Goal: Task Accomplishment & Management: Manage account settings

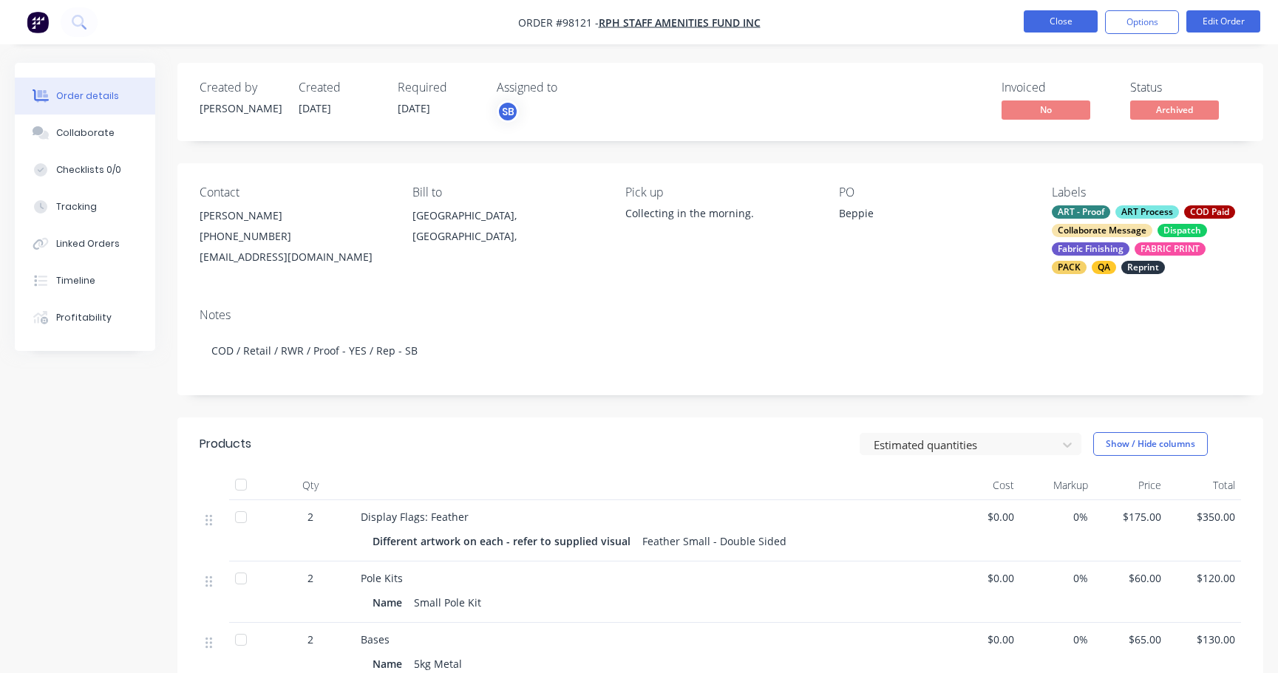
click at [1055, 16] on button "Close" at bounding box center [1061, 21] width 74 height 22
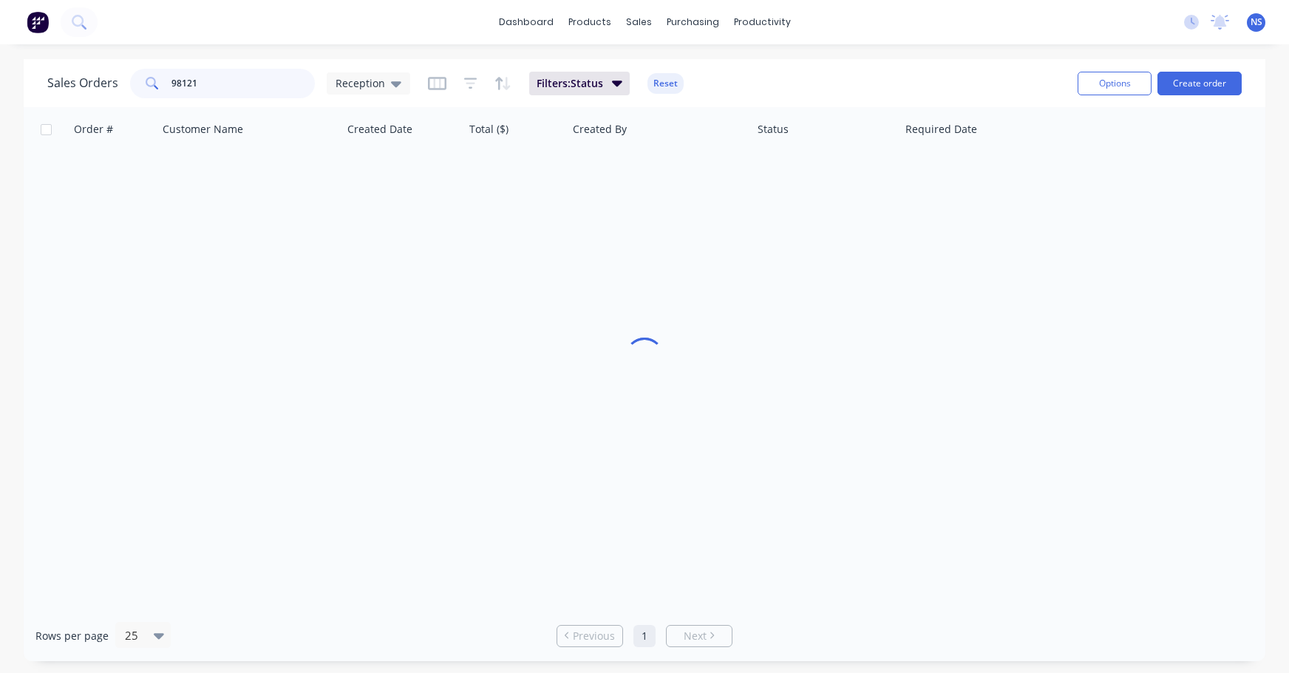
drag, startPoint x: 246, startPoint y: 87, endPoint x: 95, endPoint y: 50, distance: 155.4
click at [143, 63] on div "Sales Orders 98121 Reception Filters: Status Reset Options Create order" at bounding box center [645, 83] width 1242 height 48
drag, startPoint x: 95, startPoint y: 50, endPoint x: 61, endPoint y: 41, distance: 35.8
click at [67, 42] on div "dashboard products sales purchasing productivity dashboard products Product Cat…" at bounding box center [644, 336] width 1289 height 673
click at [61, 41] on div "dashboard products sales purchasing productivity dashboard products Product Cat…" at bounding box center [644, 22] width 1289 height 44
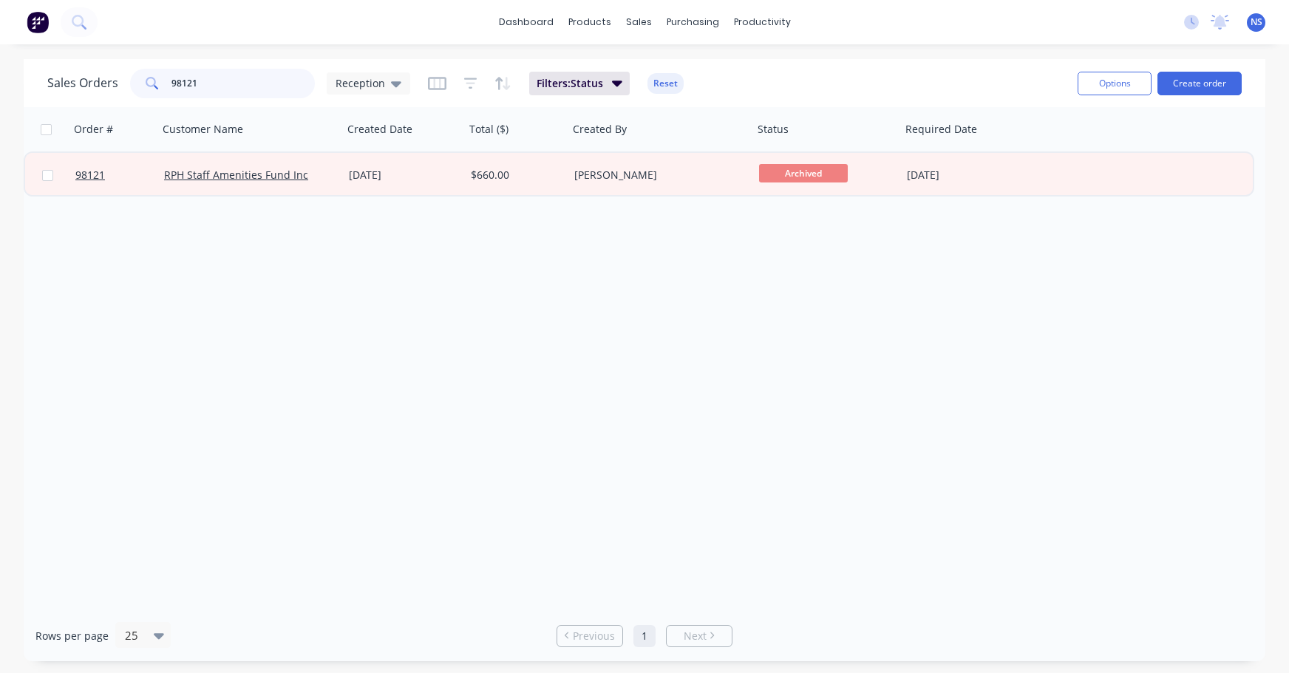
click at [228, 85] on input "98121" at bounding box center [243, 84] width 144 height 30
drag, startPoint x: 228, startPoint y: 85, endPoint x: 182, endPoint y: 78, distance: 47.0
click at [183, 78] on input "98121" at bounding box center [243, 84] width 144 height 30
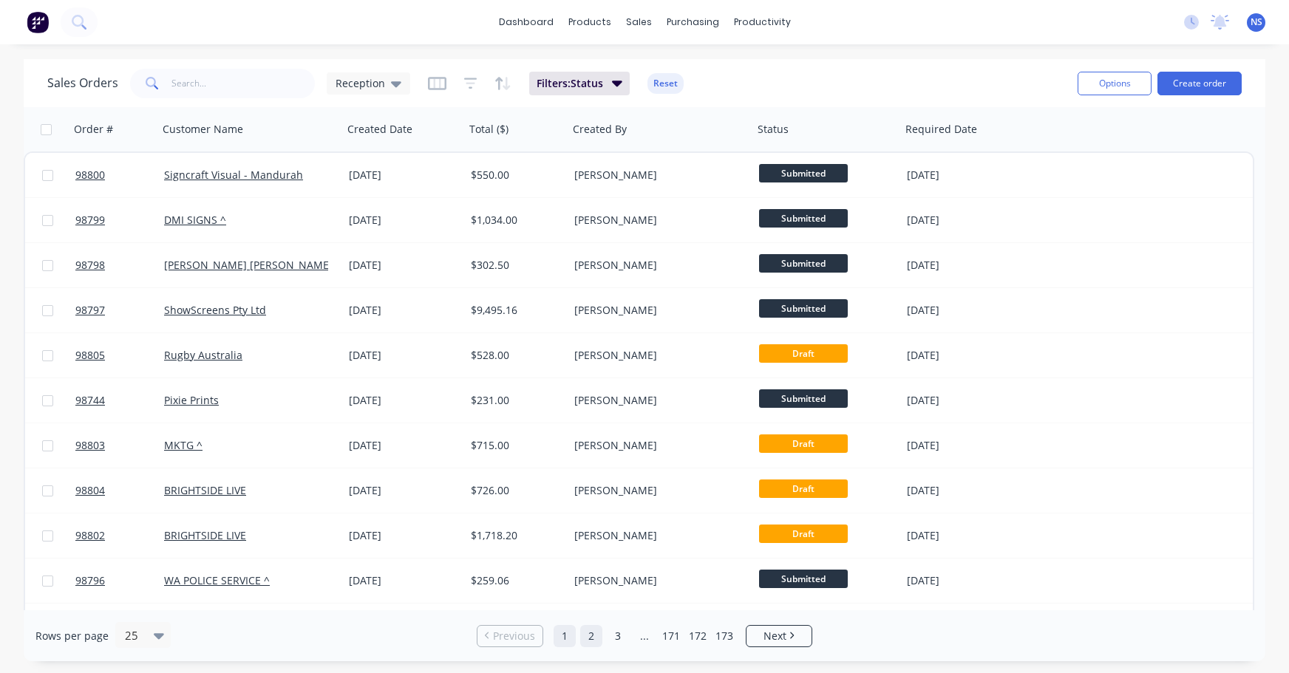
click at [596, 636] on link "2" at bounding box center [591, 636] width 22 height 22
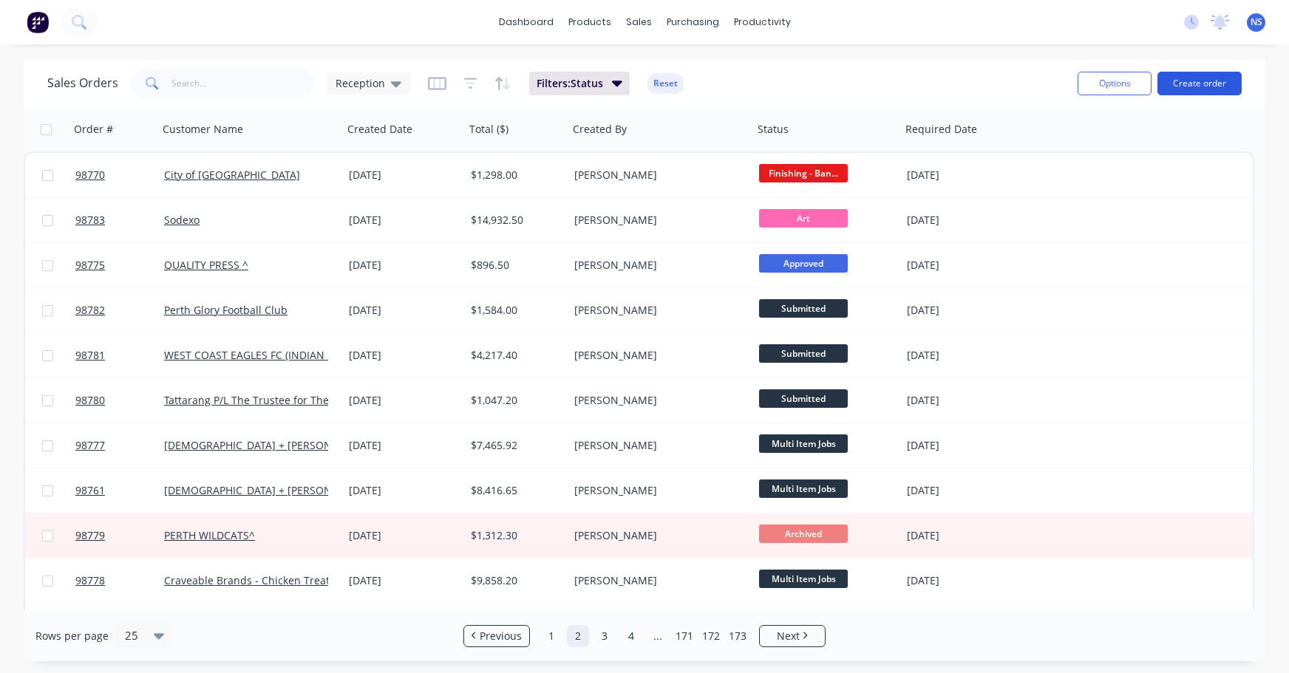
click at [1193, 92] on button "Create order" at bounding box center [1199, 84] width 84 height 24
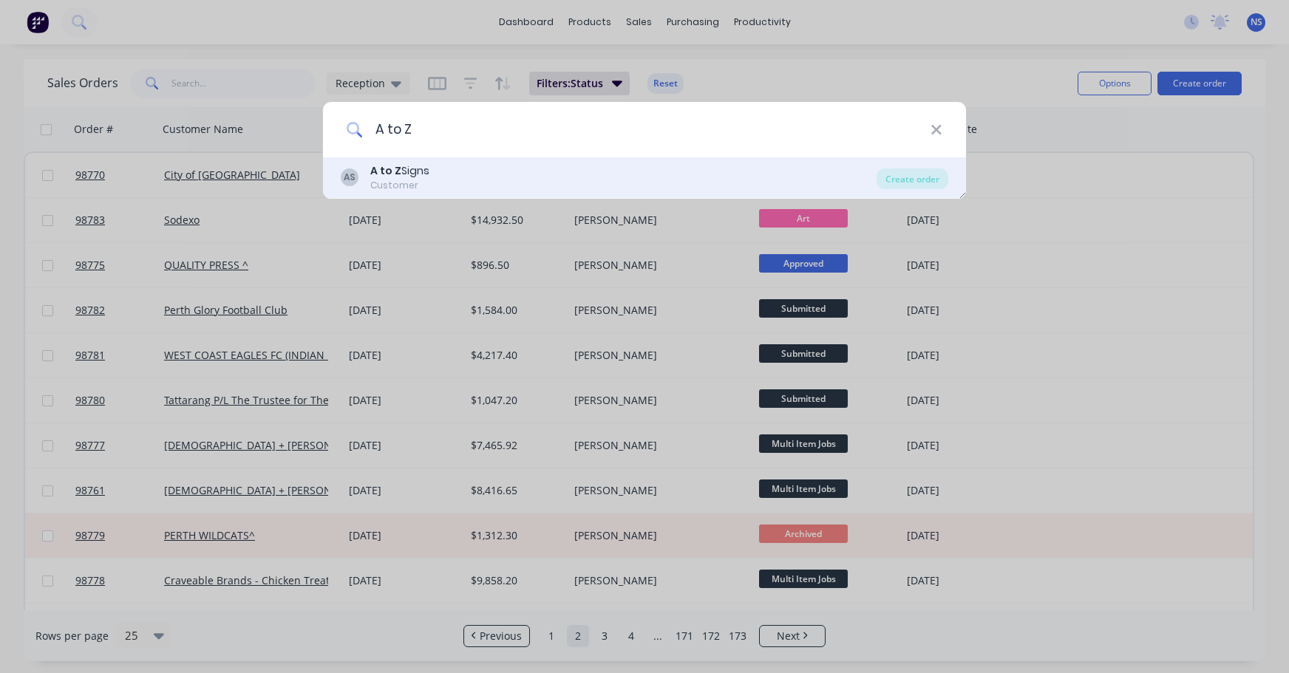
type input "A to Z"
click at [550, 172] on div "AS A to Z Signs Customer" at bounding box center [609, 177] width 536 height 29
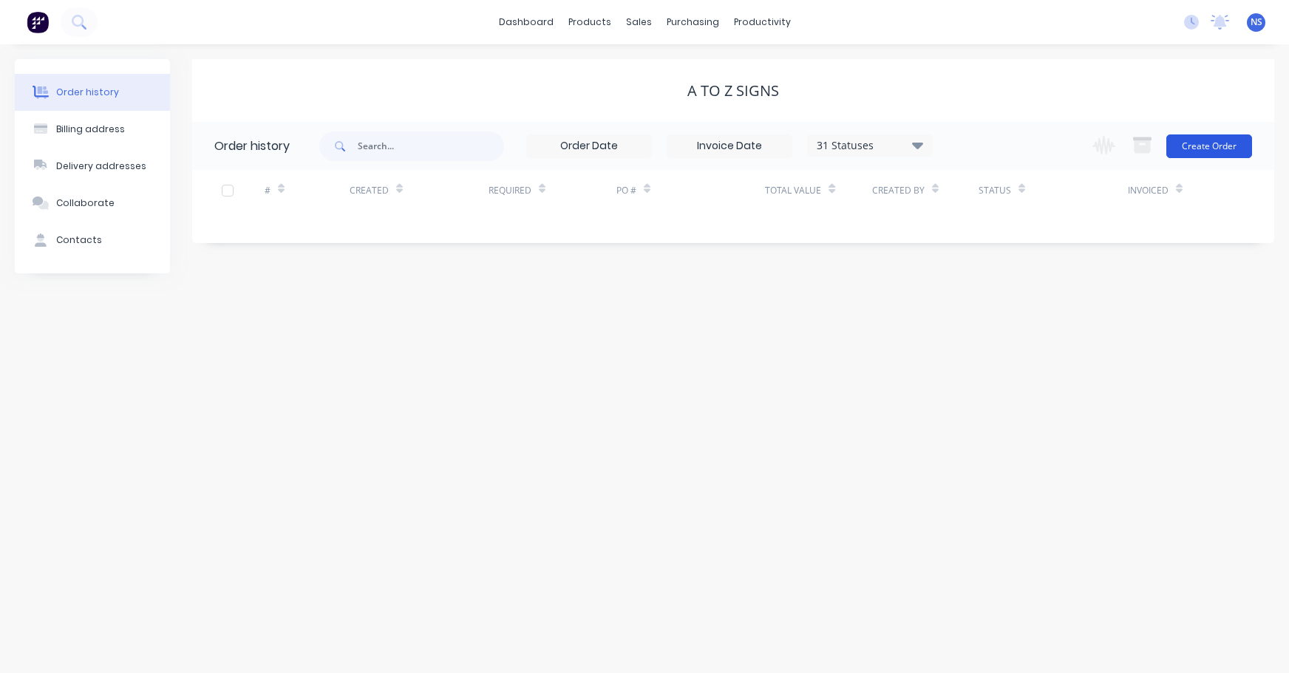
click at [1209, 143] on button "Create Order" at bounding box center [1209, 146] width 86 height 24
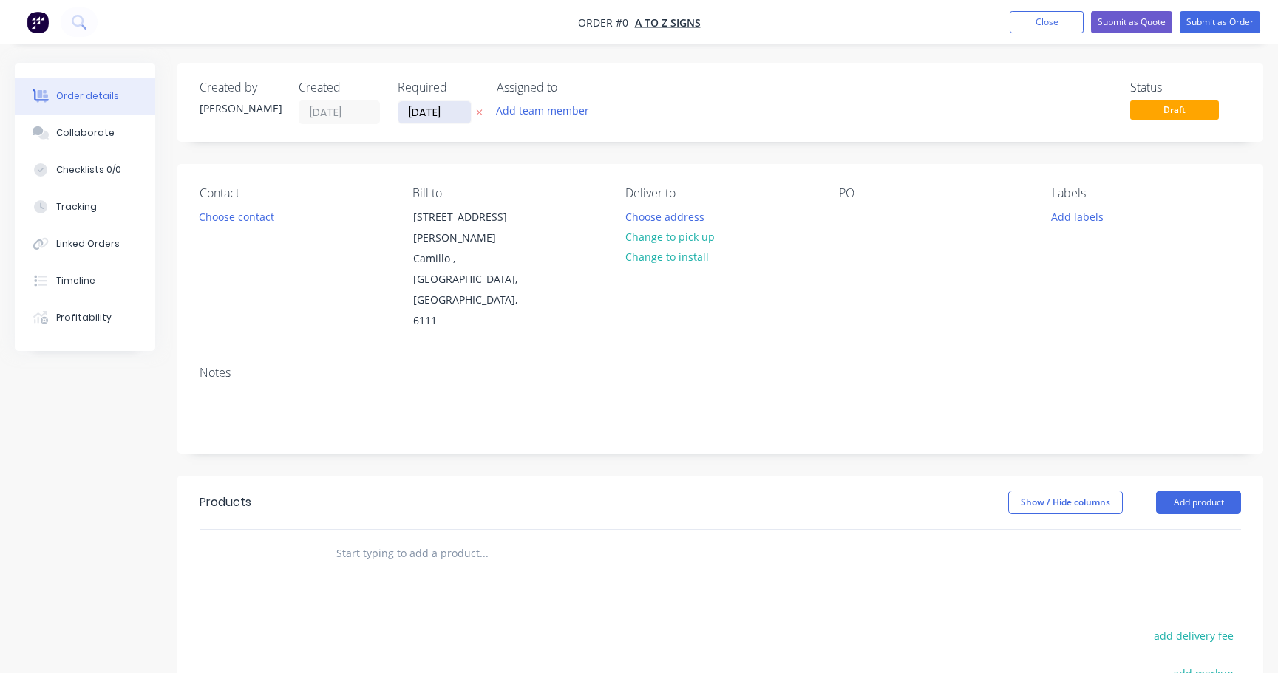
click at [428, 111] on input "03/10/25" at bounding box center [434, 112] width 72 height 22
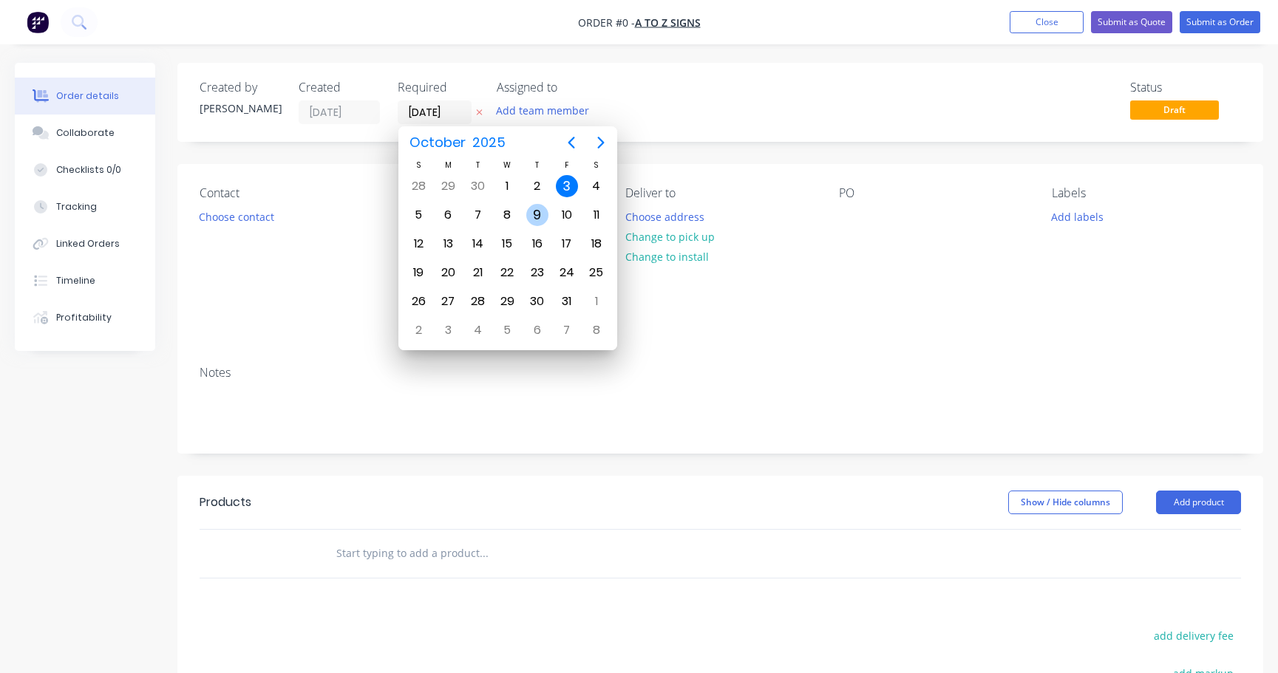
click at [537, 218] on div "9" at bounding box center [537, 215] width 22 height 22
type input "09/10/25"
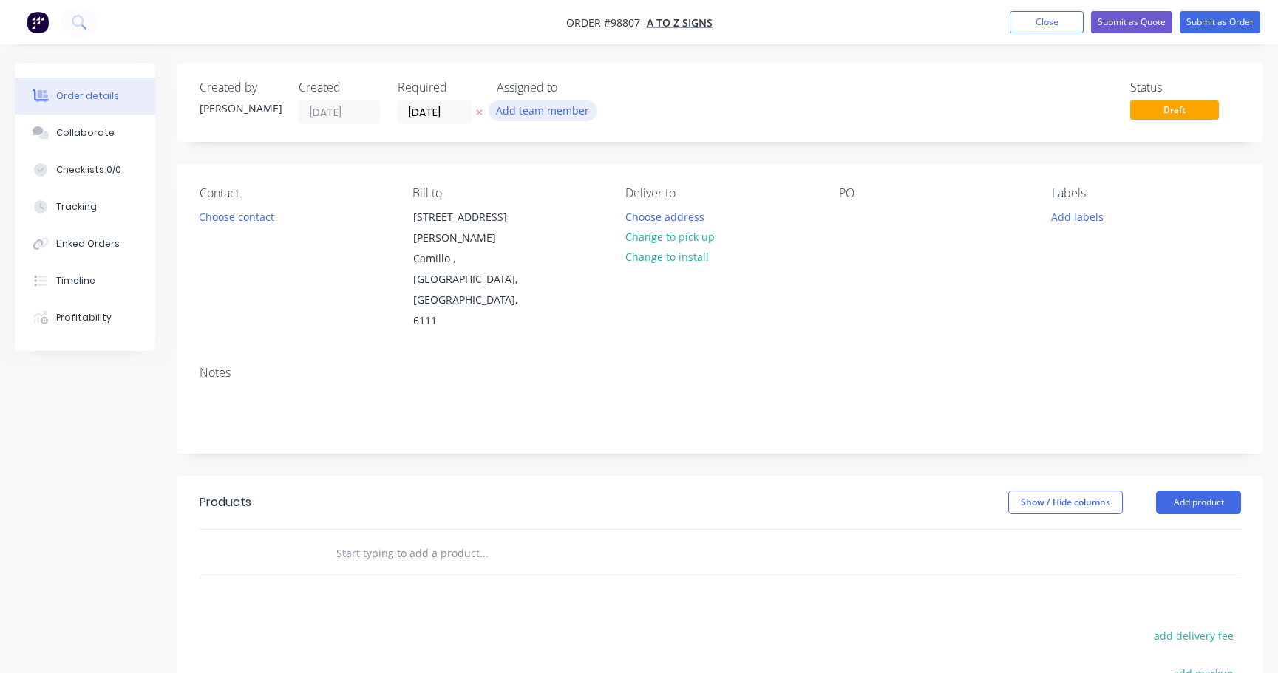
click at [530, 112] on button "Add team member" at bounding box center [542, 111] width 109 height 20
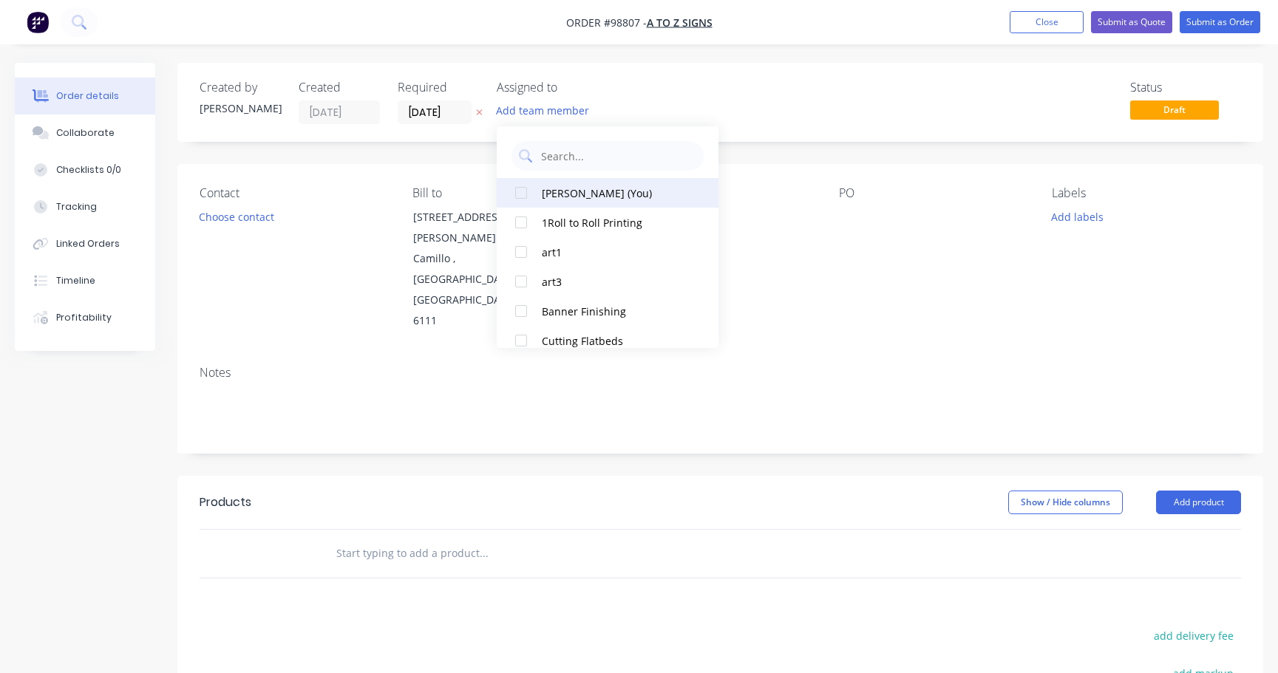
click at [561, 194] on div "Natasha Searle (You)" at bounding box center [616, 193] width 148 height 16
click at [219, 219] on button "Choose contact" at bounding box center [236, 216] width 91 height 20
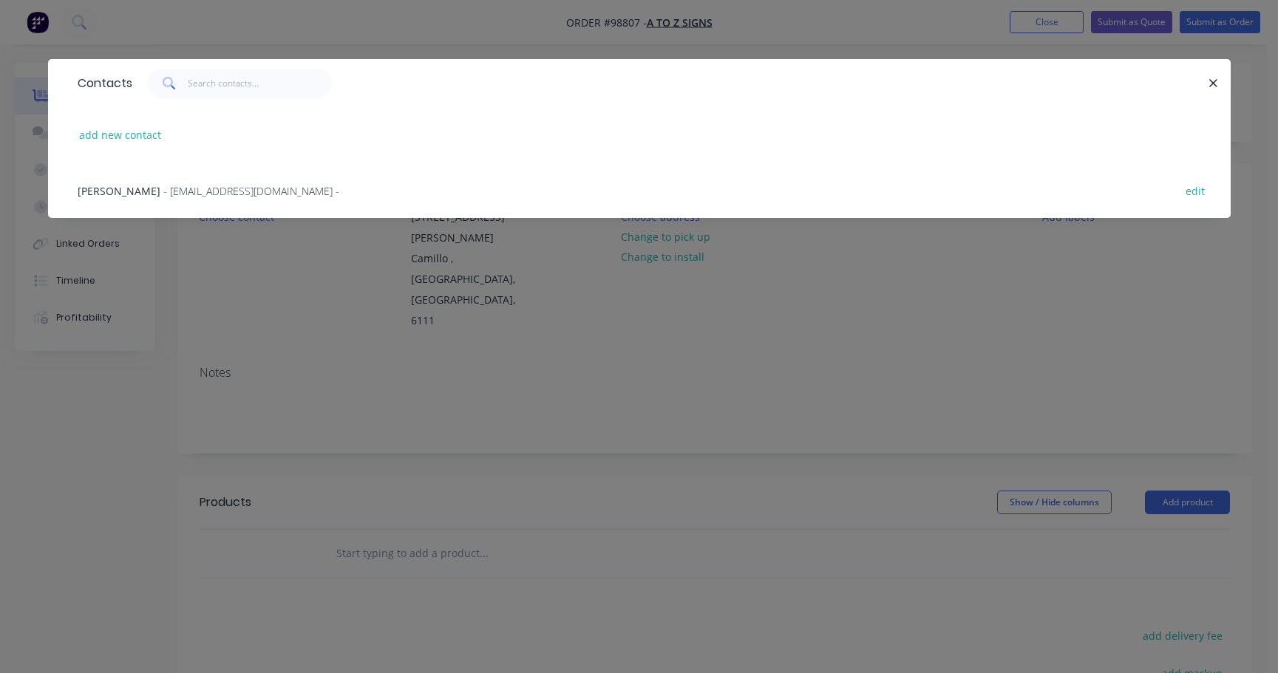
click at [178, 191] on span "- a2zsigns@westnet.com.au -" at bounding box center [251, 191] width 176 height 14
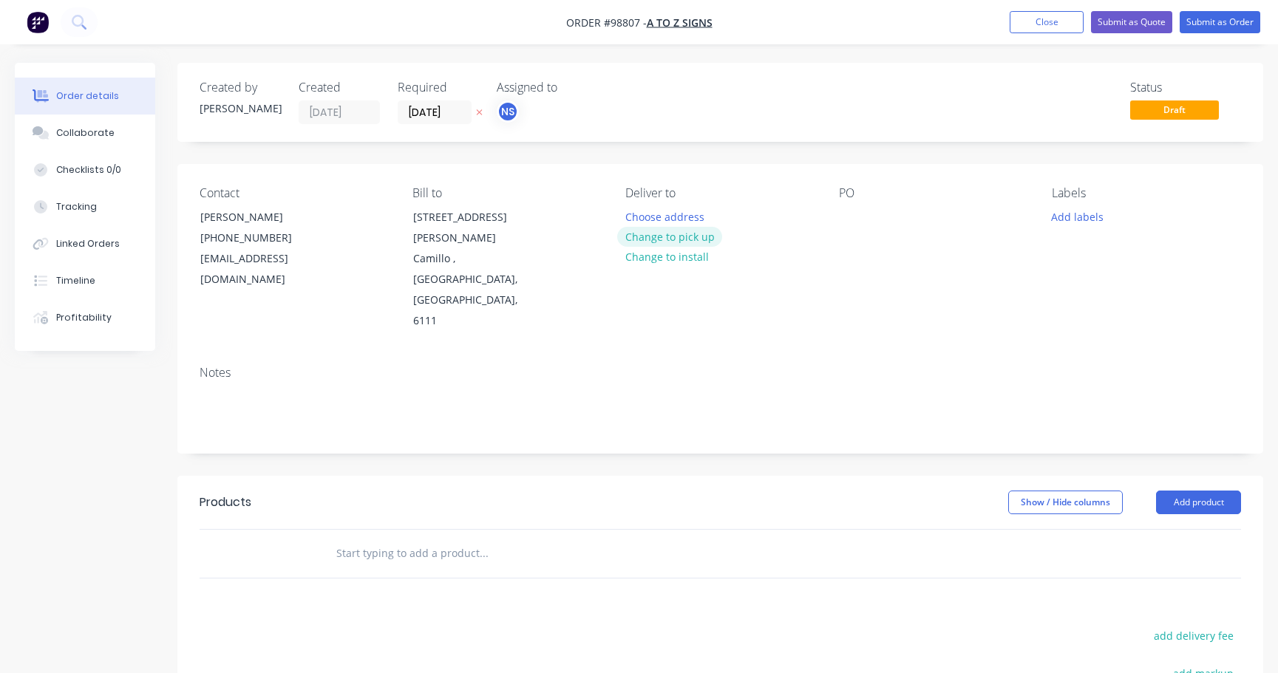
click at [659, 238] on button "Change to pick up" at bounding box center [669, 237] width 105 height 20
click at [648, 215] on div at bounding box center [637, 216] width 24 height 21
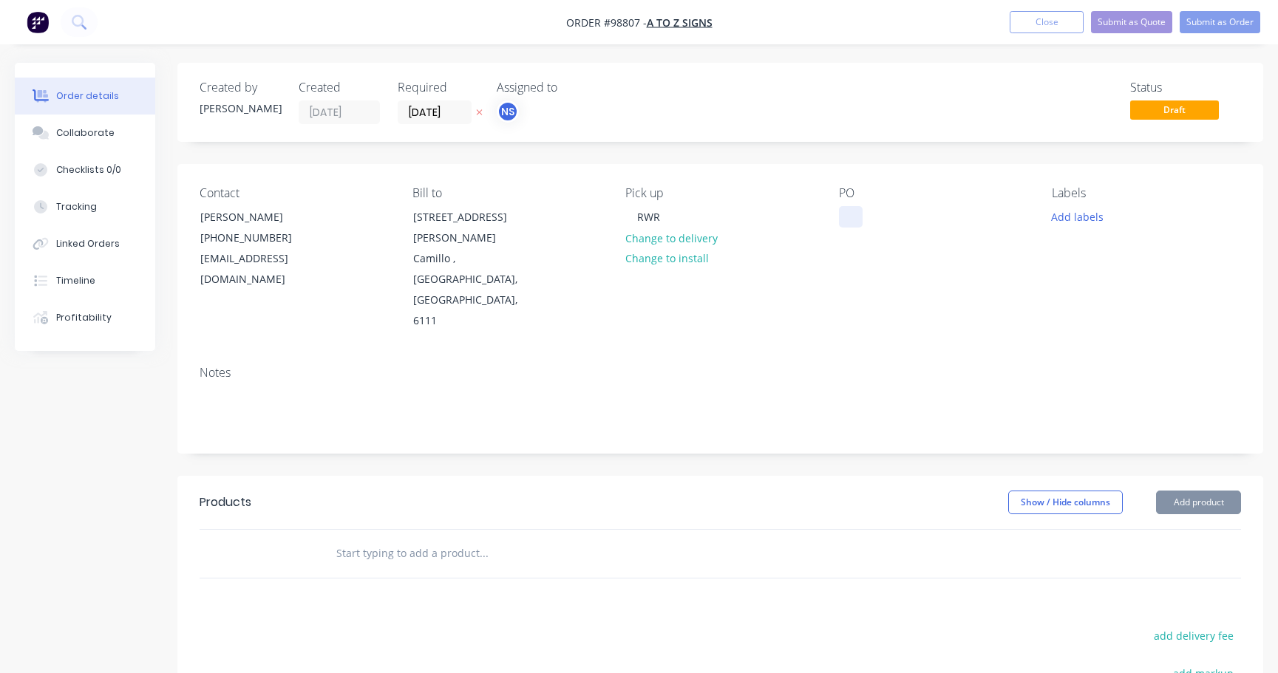
click at [842, 217] on div at bounding box center [851, 216] width 24 height 21
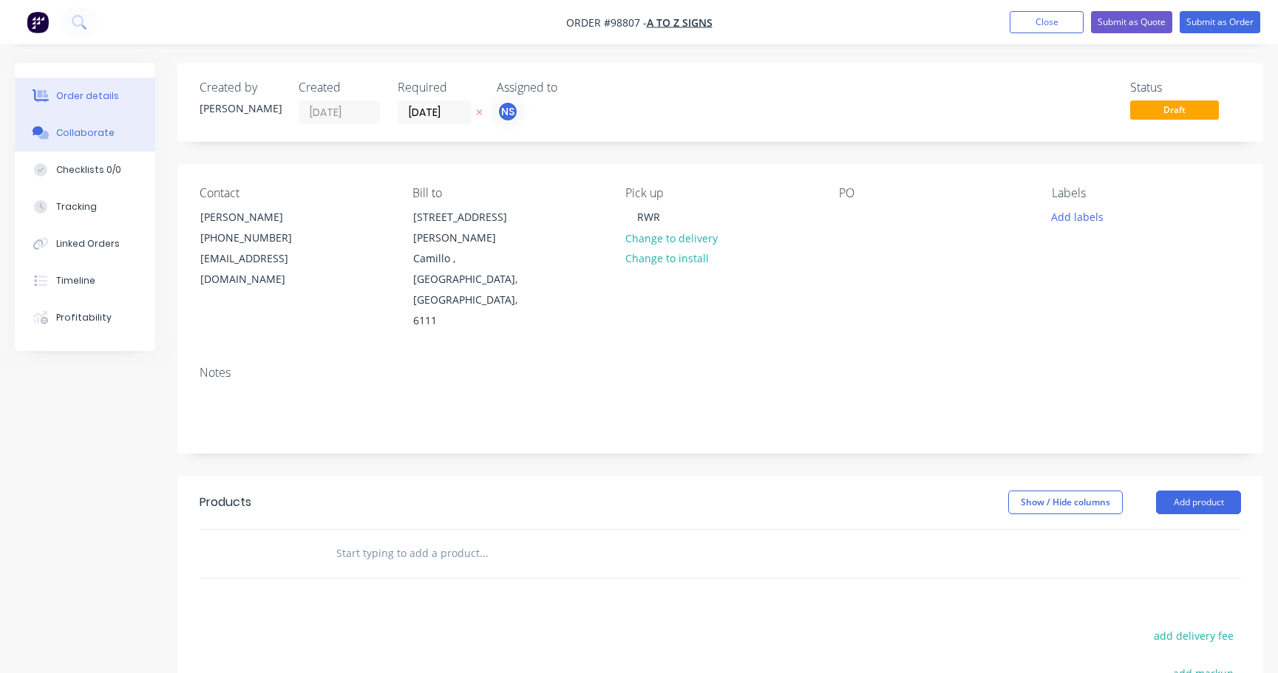
click at [86, 134] on div "Collaborate" at bounding box center [85, 132] width 58 height 13
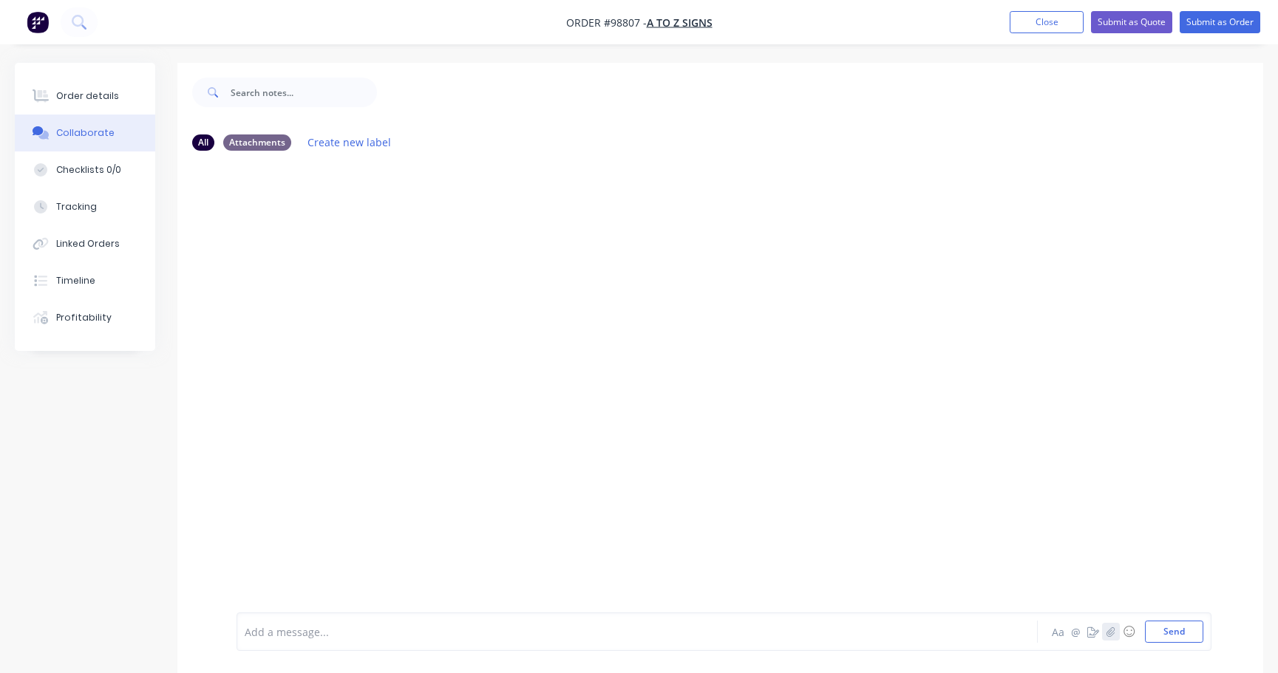
click at [1108, 630] on icon "button" at bounding box center [1110, 632] width 9 height 10
click at [1171, 630] on button "Send" at bounding box center [1174, 632] width 58 height 22
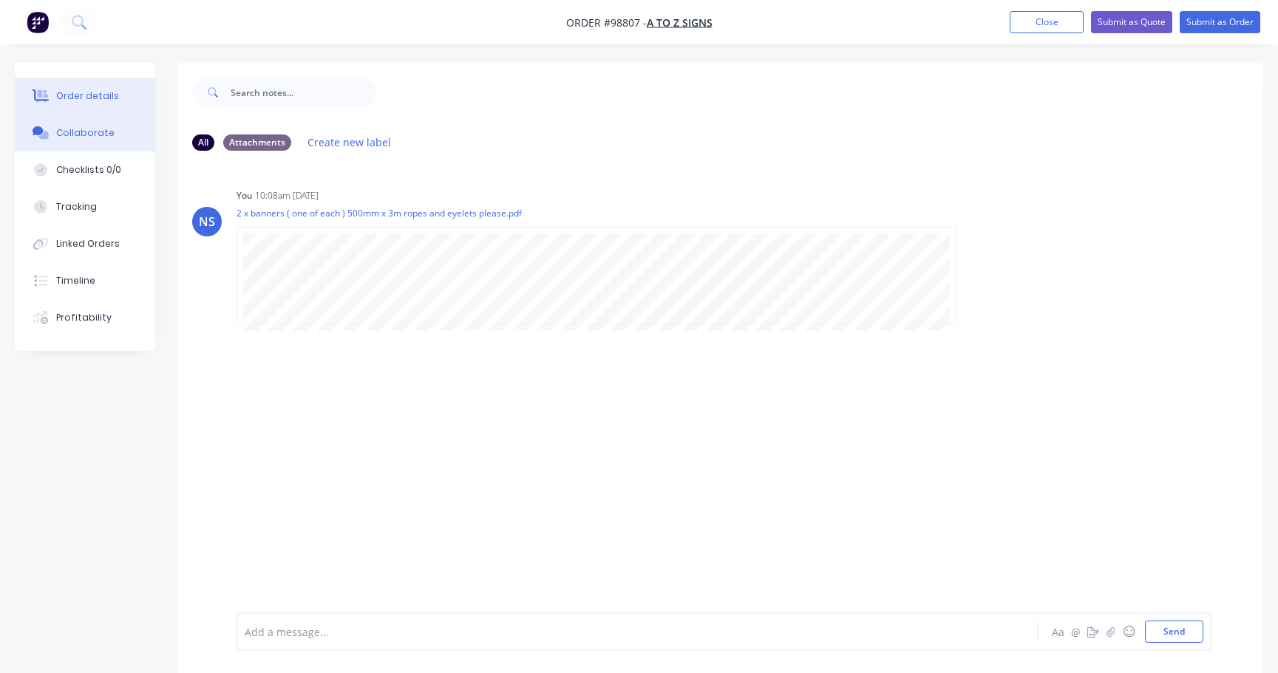
click at [95, 98] on div "Order details" at bounding box center [87, 95] width 63 height 13
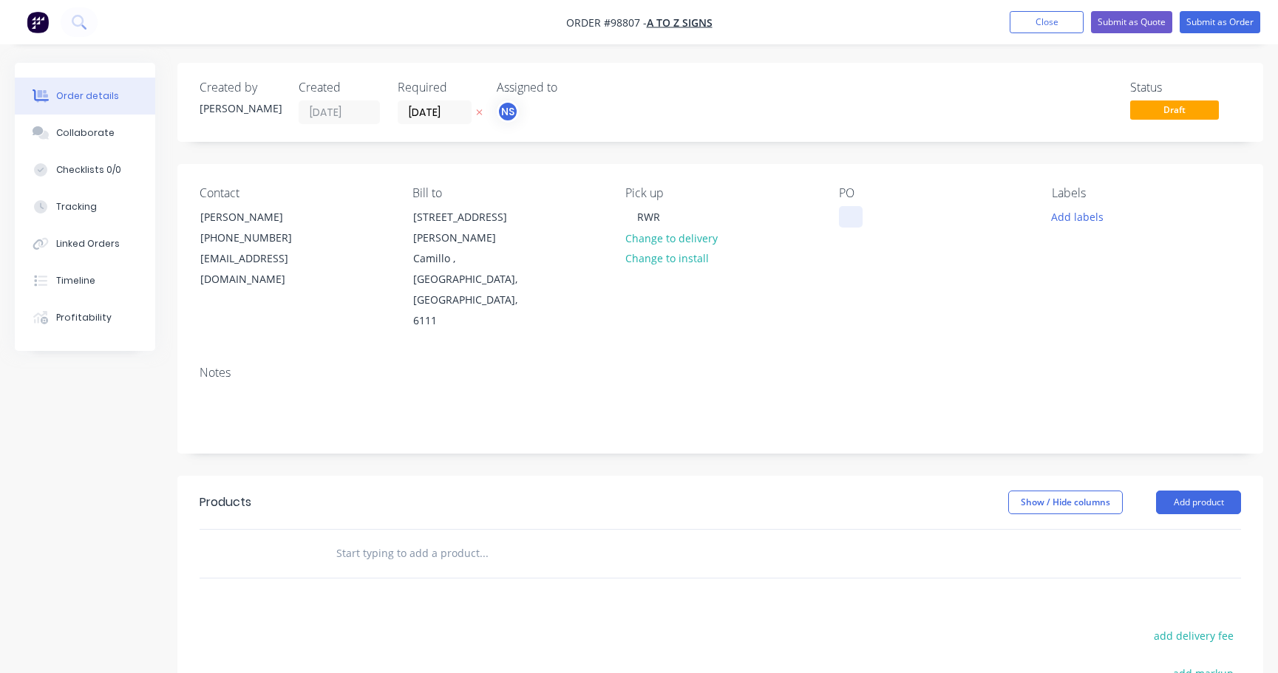
click at [843, 216] on div at bounding box center [851, 216] width 24 height 21
click at [93, 132] on div "Collaborate" at bounding box center [85, 132] width 58 height 13
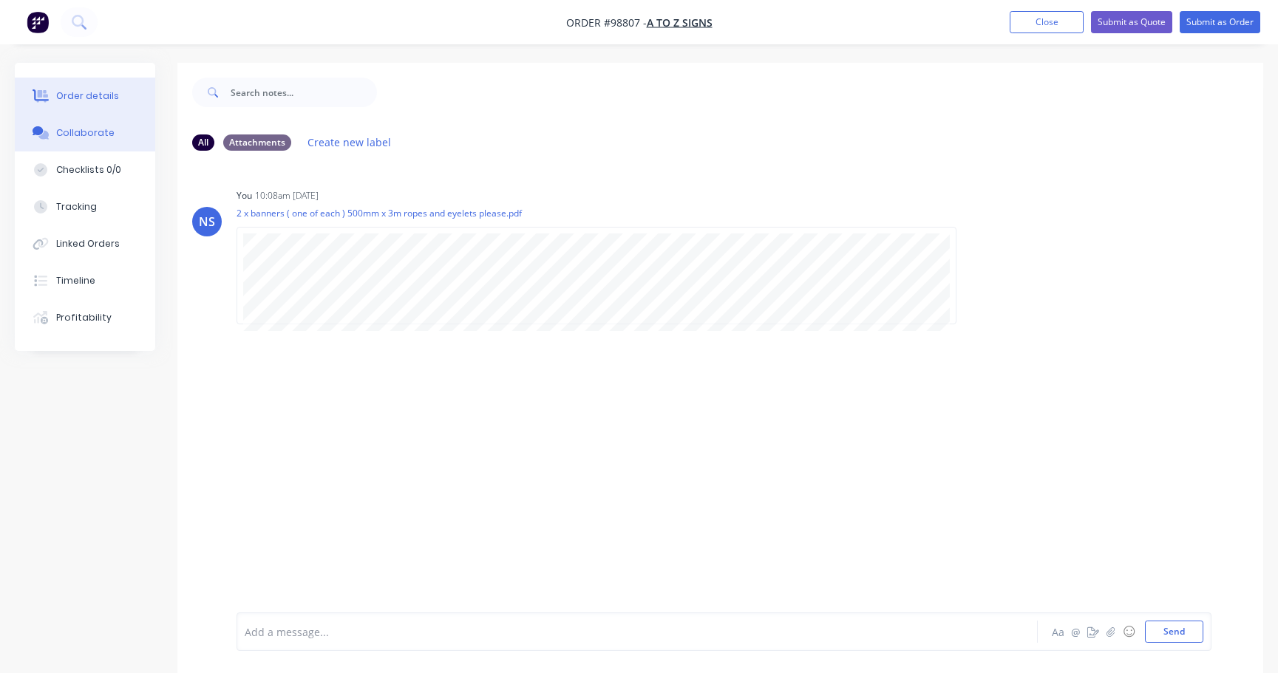
click at [81, 96] on div "Order details" at bounding box center [87, 95] width 63 height 13
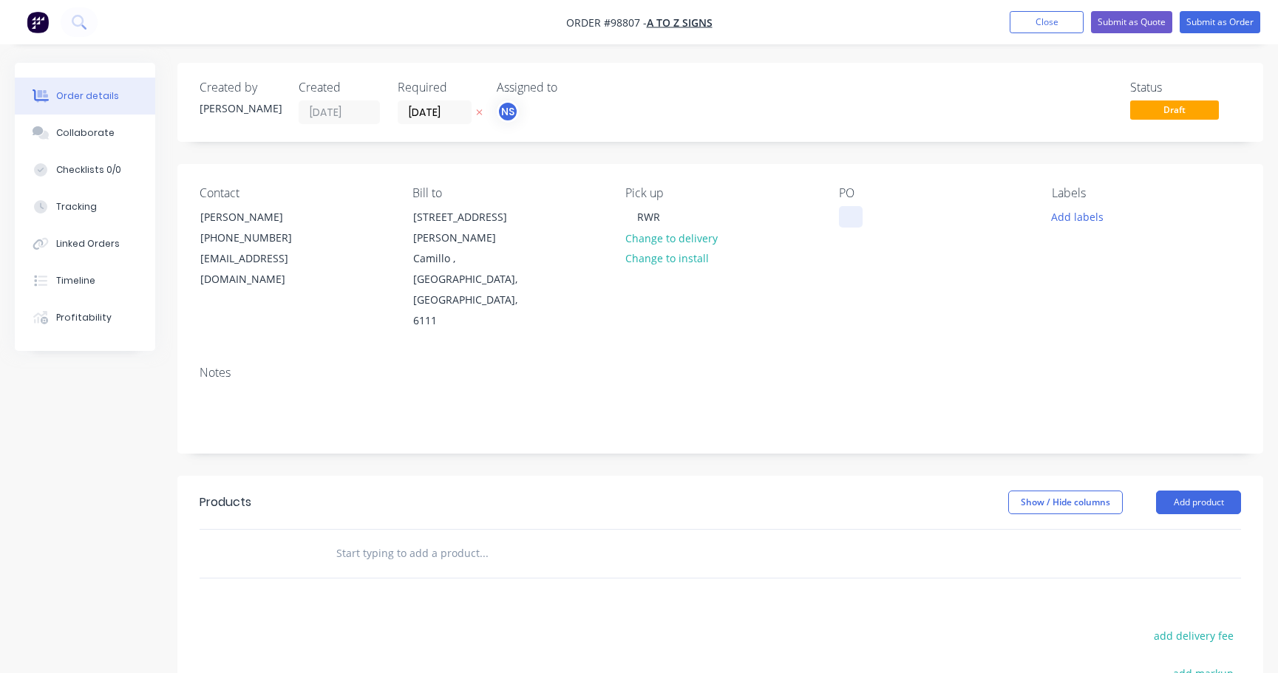
click at [848, 222] on div at bounding box center [851, 216] width 24 height 21
click at [1091, 223] on button "Add labels" at bounding box center [1077, 216] width 68 height 20
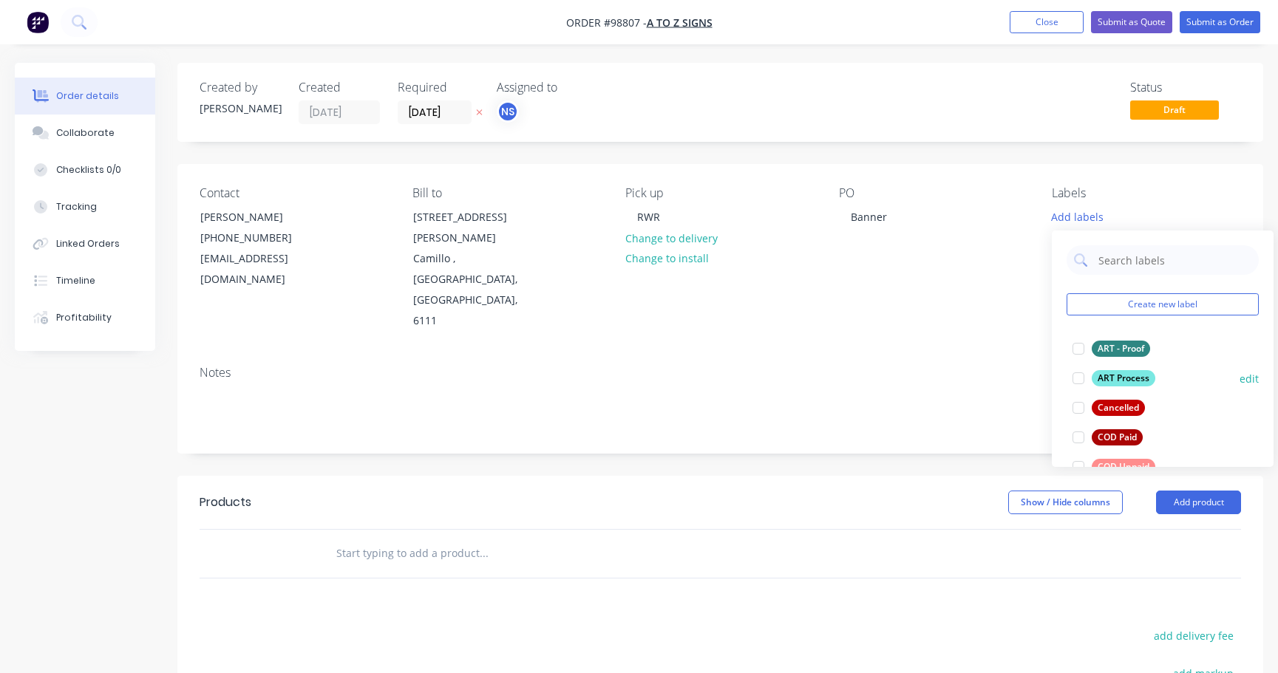
click at [1079, 381] on div at bounding box center [1078, 379] width 30 height 30
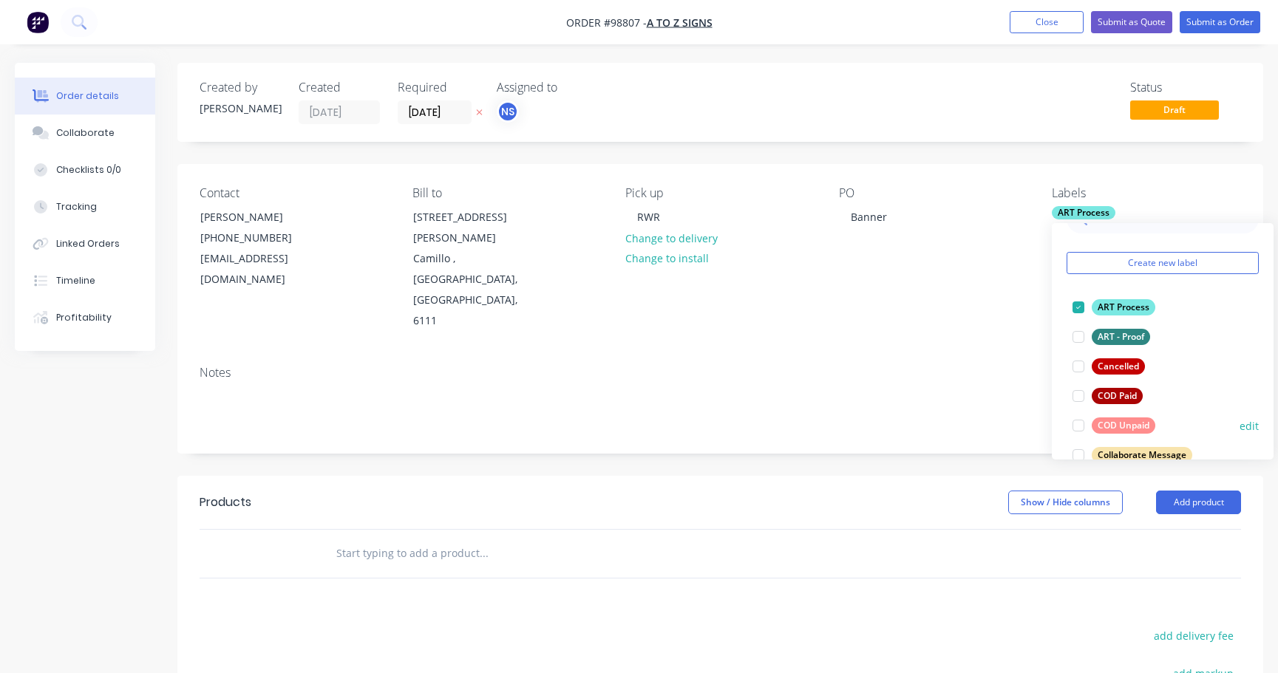
scroll to position [37, 0]
click at [1080, 453] on div at bounding box center [1078, 452] width 30 height 30
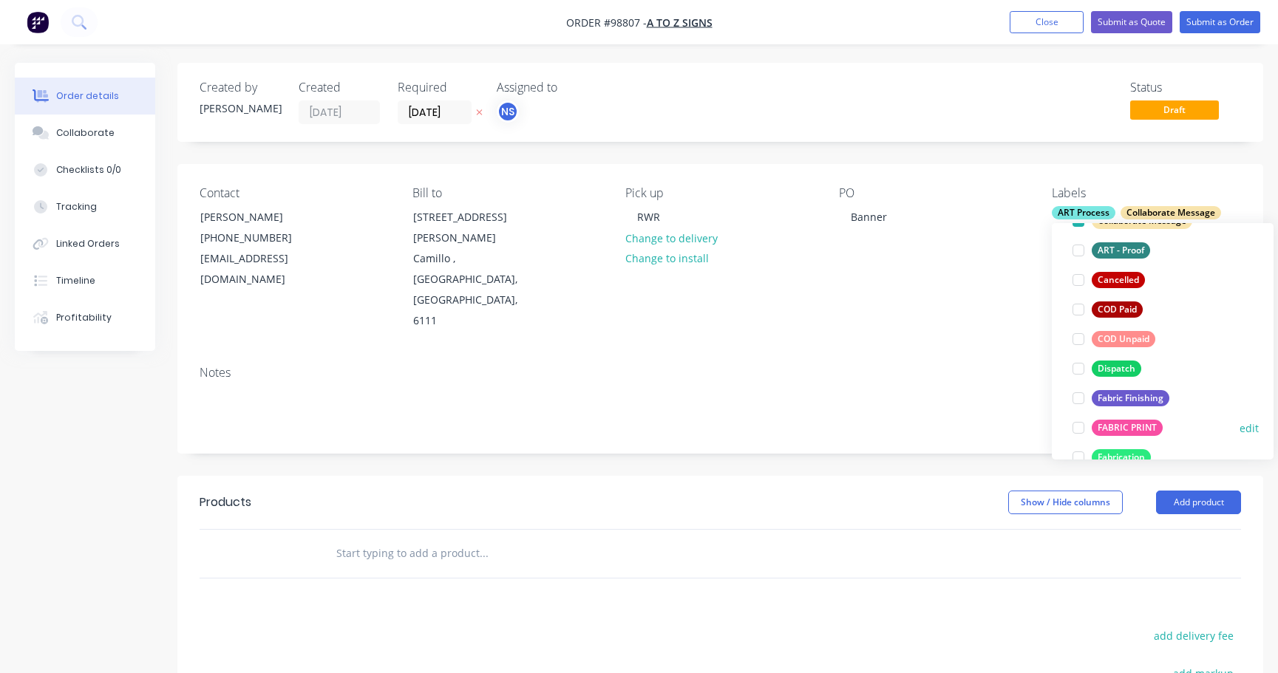
scroll to position [158, 0]
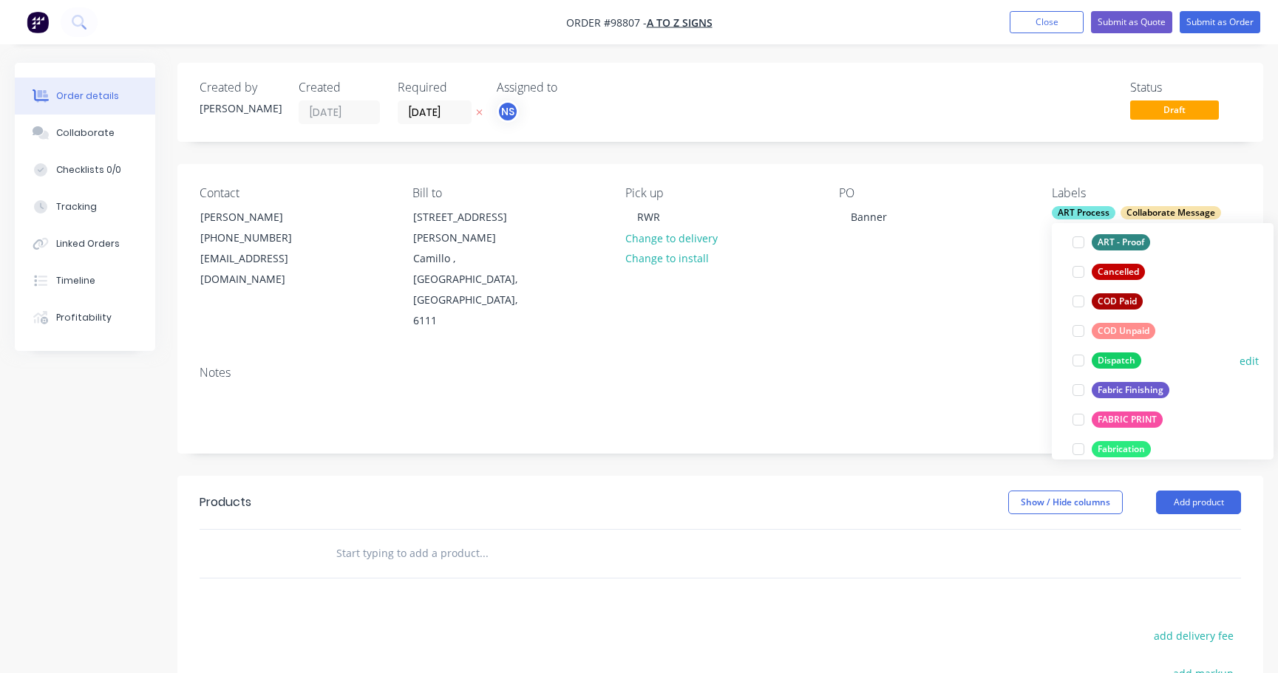
click at [1080, 361] on div at bounding box center [1078, 361] width 30 height 30
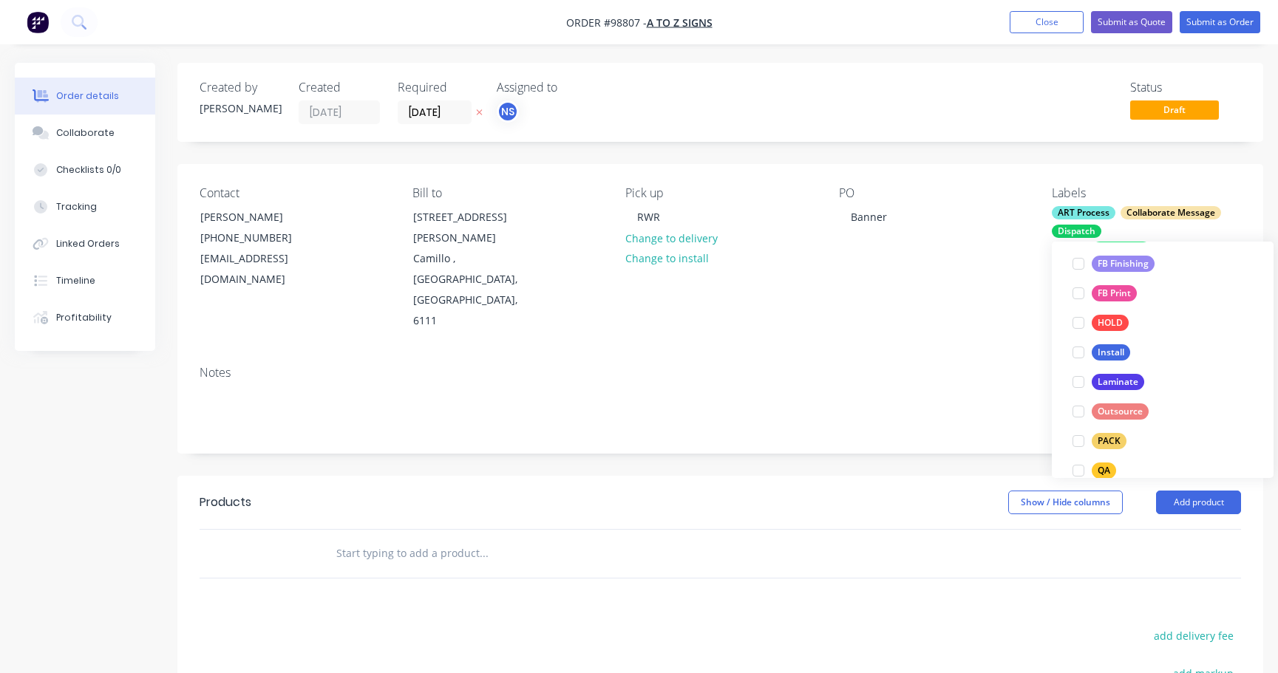
scroll to position [396, 0]
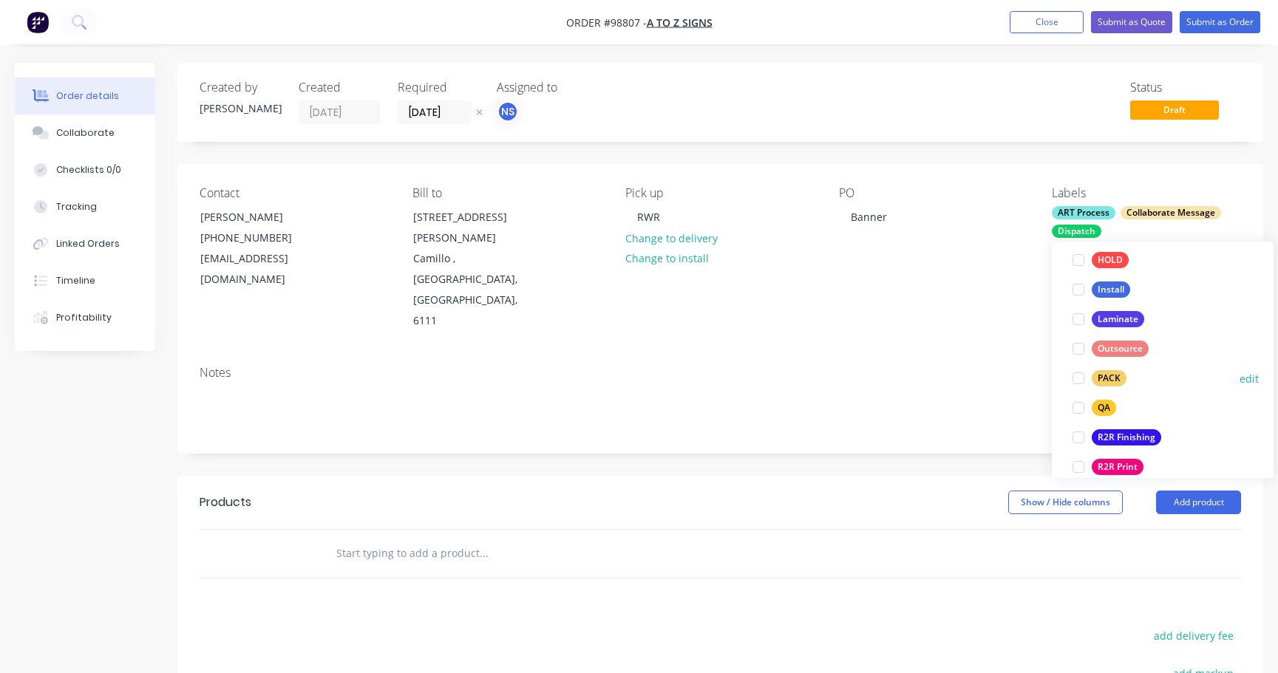
click at [1076, 381] on div at bounding box center [1078, 379] width 30 height 30
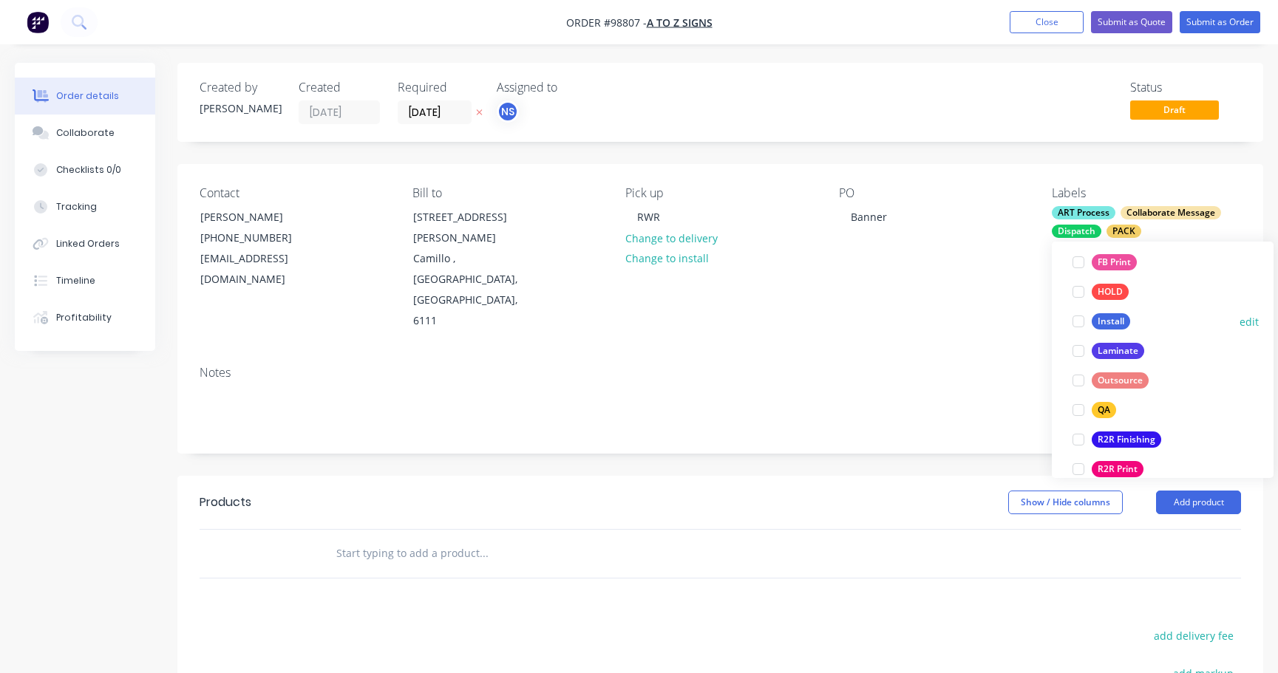
scroll to position [517, 0]
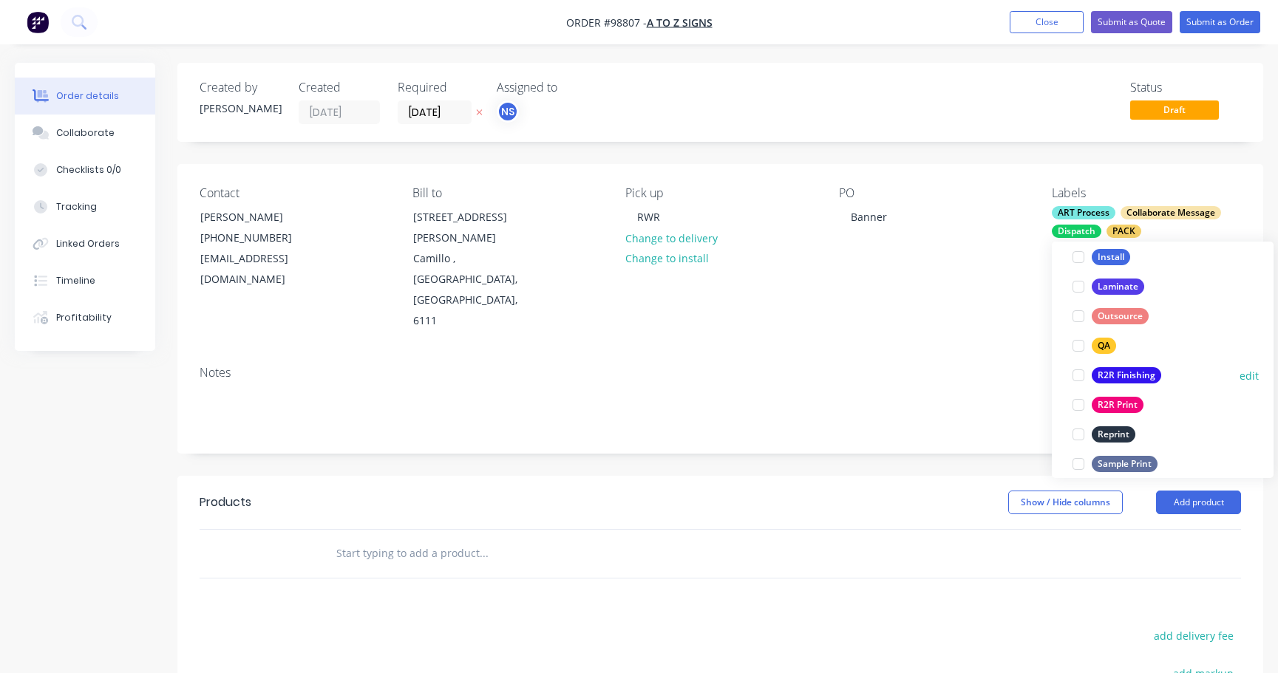
click at [1078, 372] on div at bounding box center [1078, 376] width 30 height 30
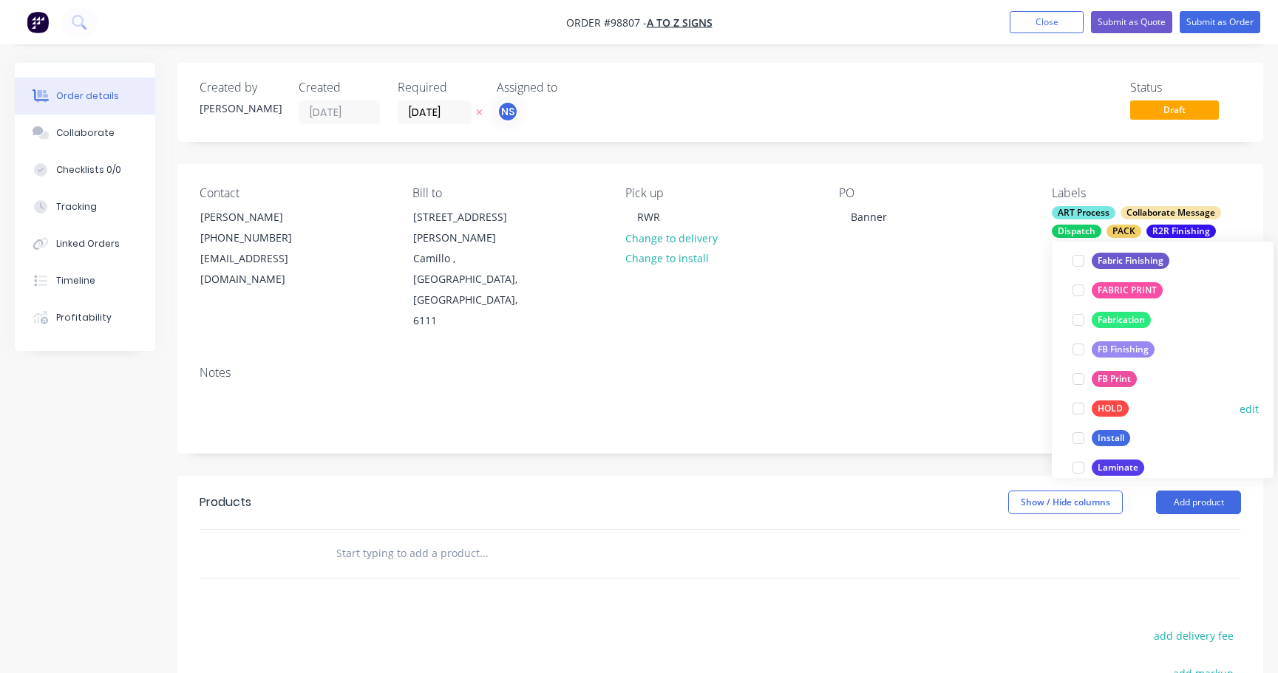
scroll to position [592, 0]
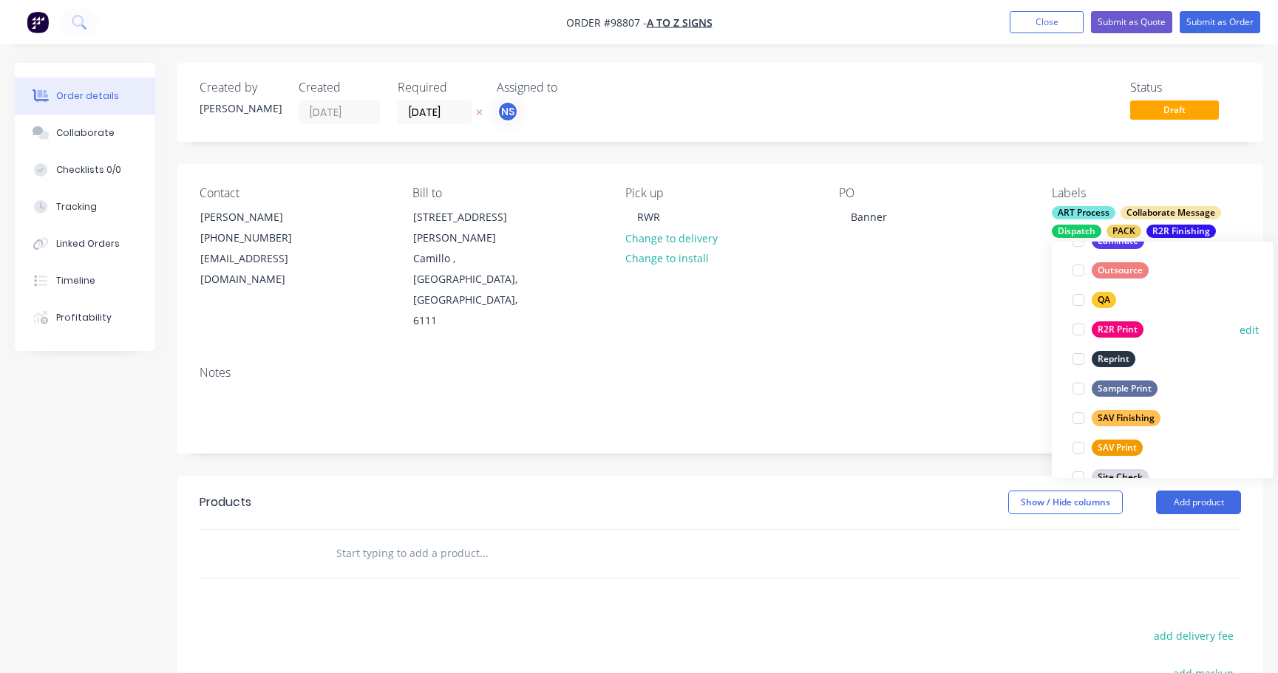
click at [1079, 333] on div at bounding box center [1078, 330] width 30 height 30
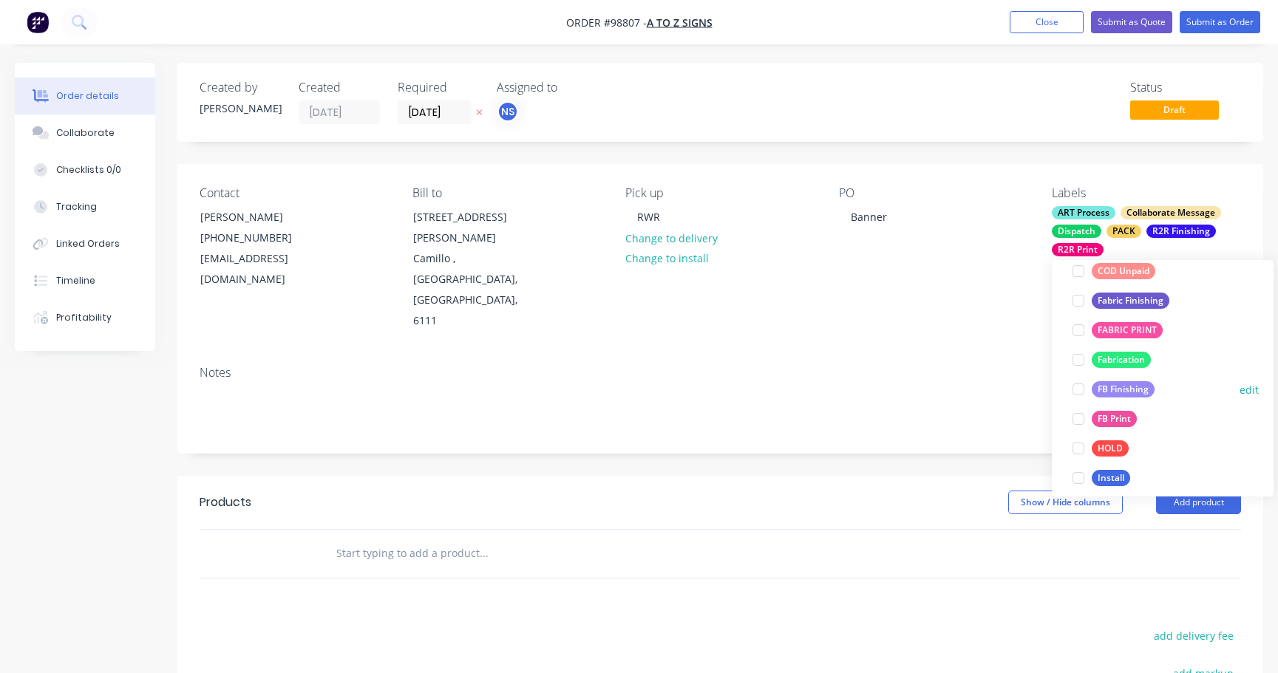
scroll to position [476, 0]
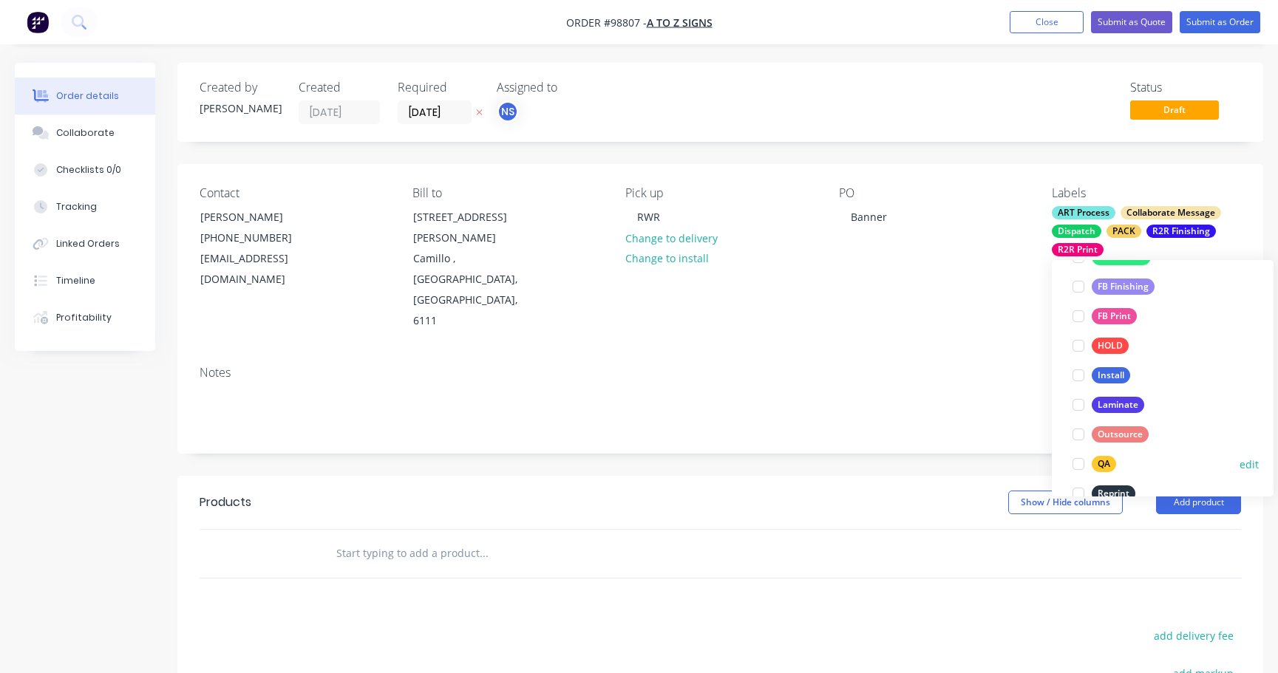
click at [1077, 468] on div at bounding box center [1078, 464] width 30 height 30
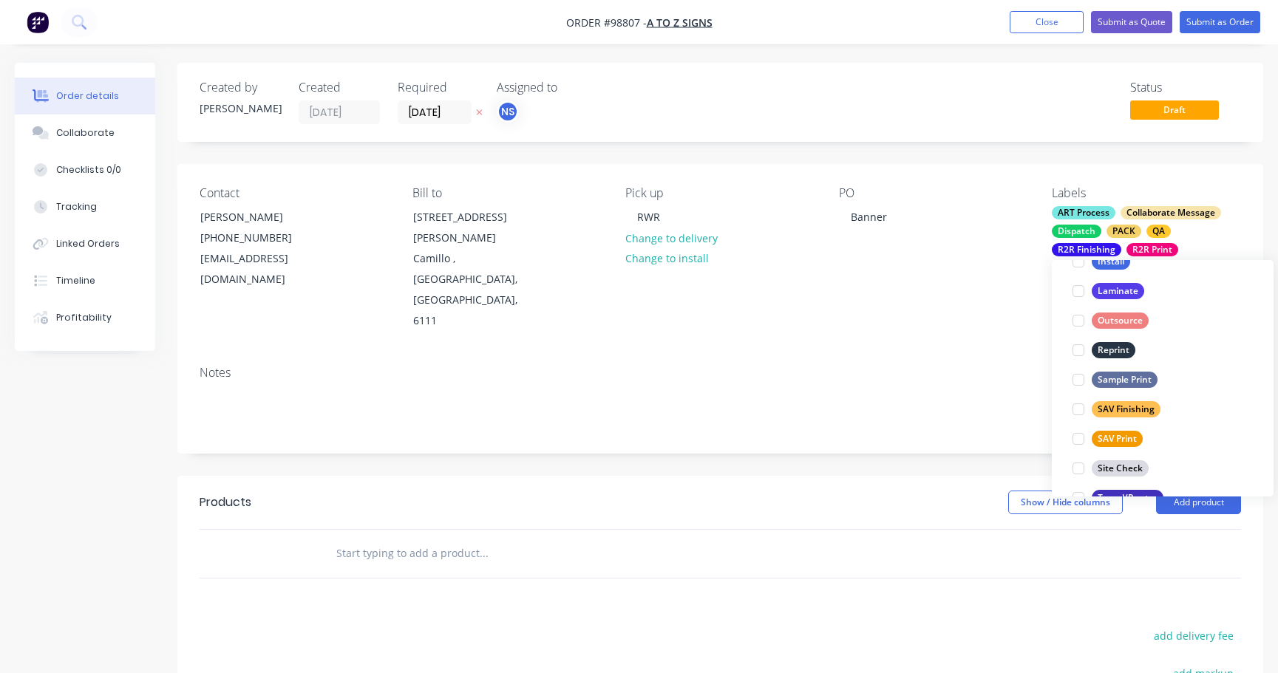
scroll to position [709, 0]
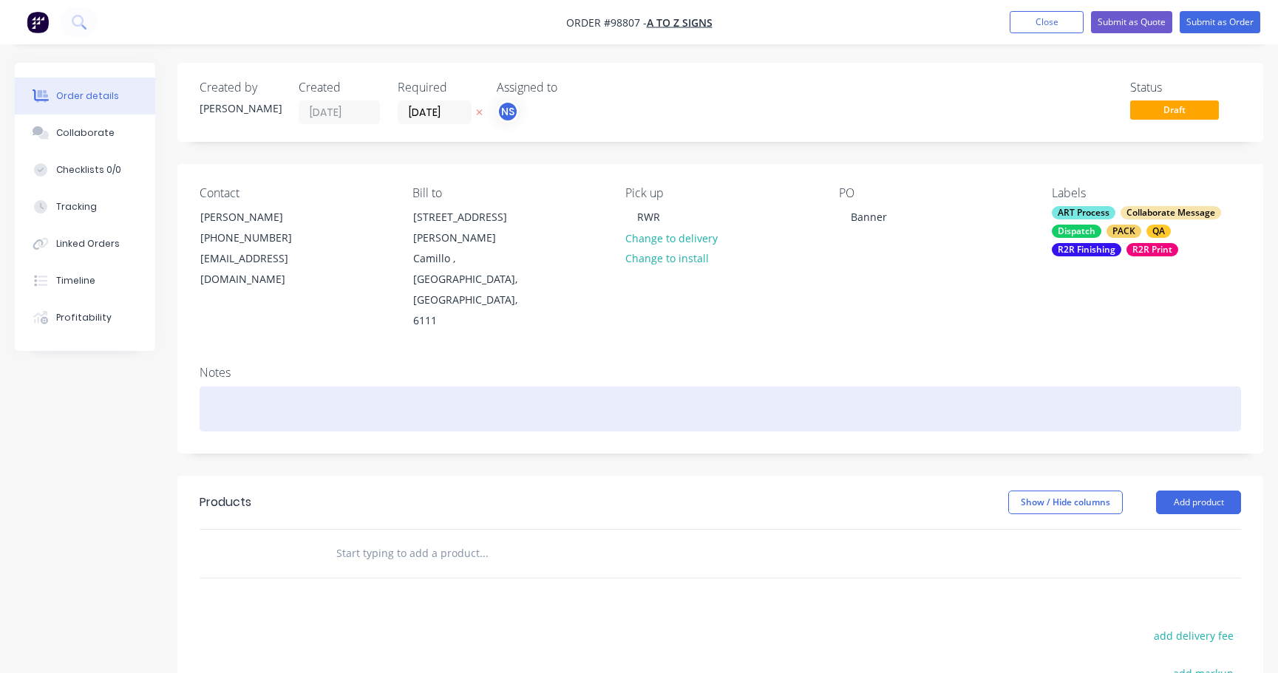
click at [236, 386] on div at bounding box center [720, 408] width 1041 height 45
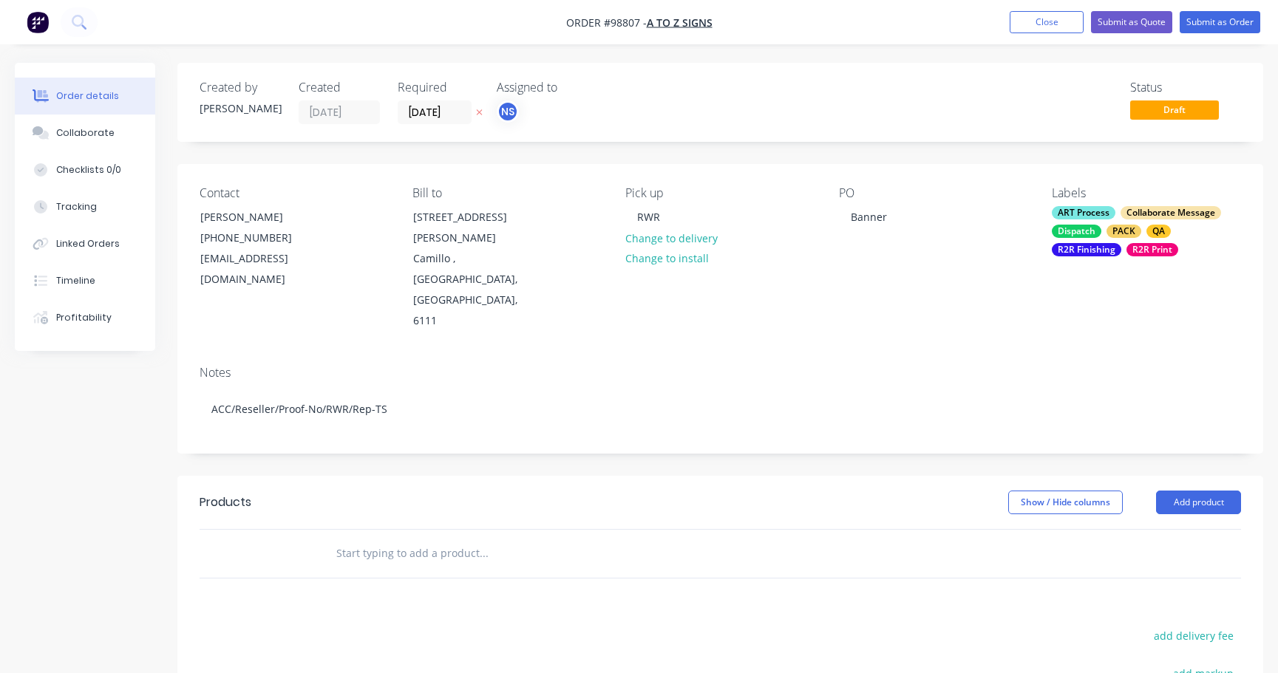
click at [369, 539] on input "text" at bounding box center [484, 554] width 296 height 30
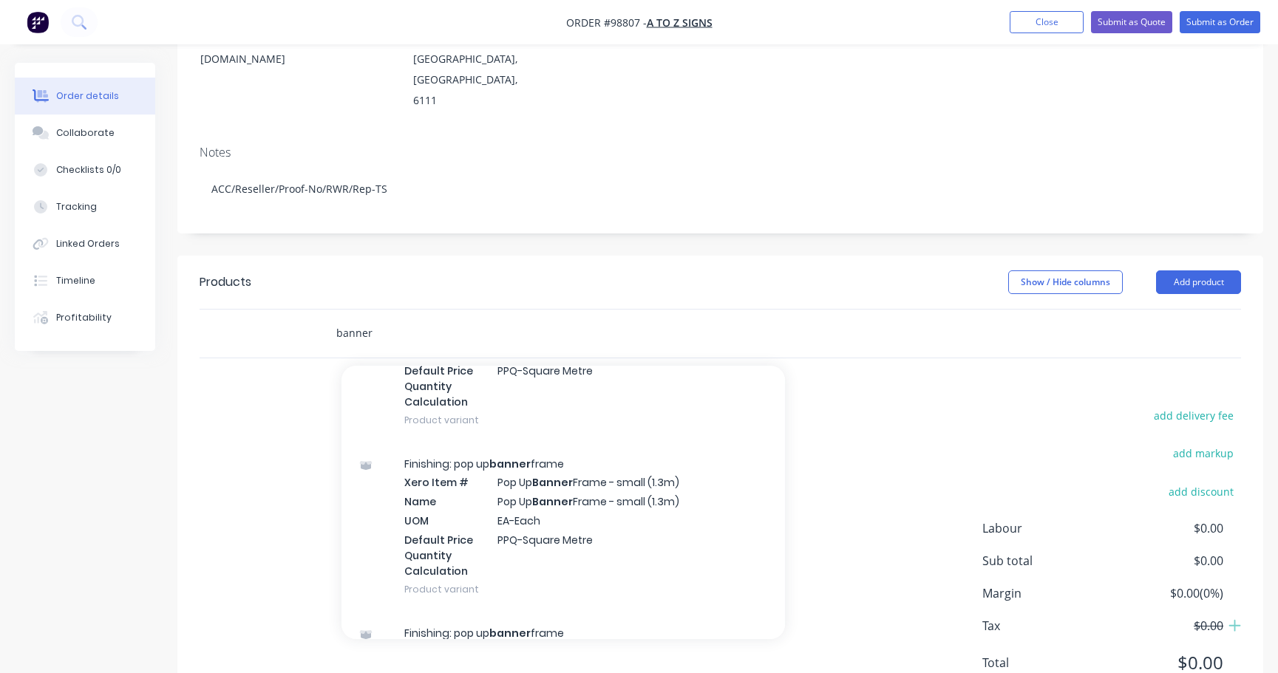
scroll to position [0, 0]
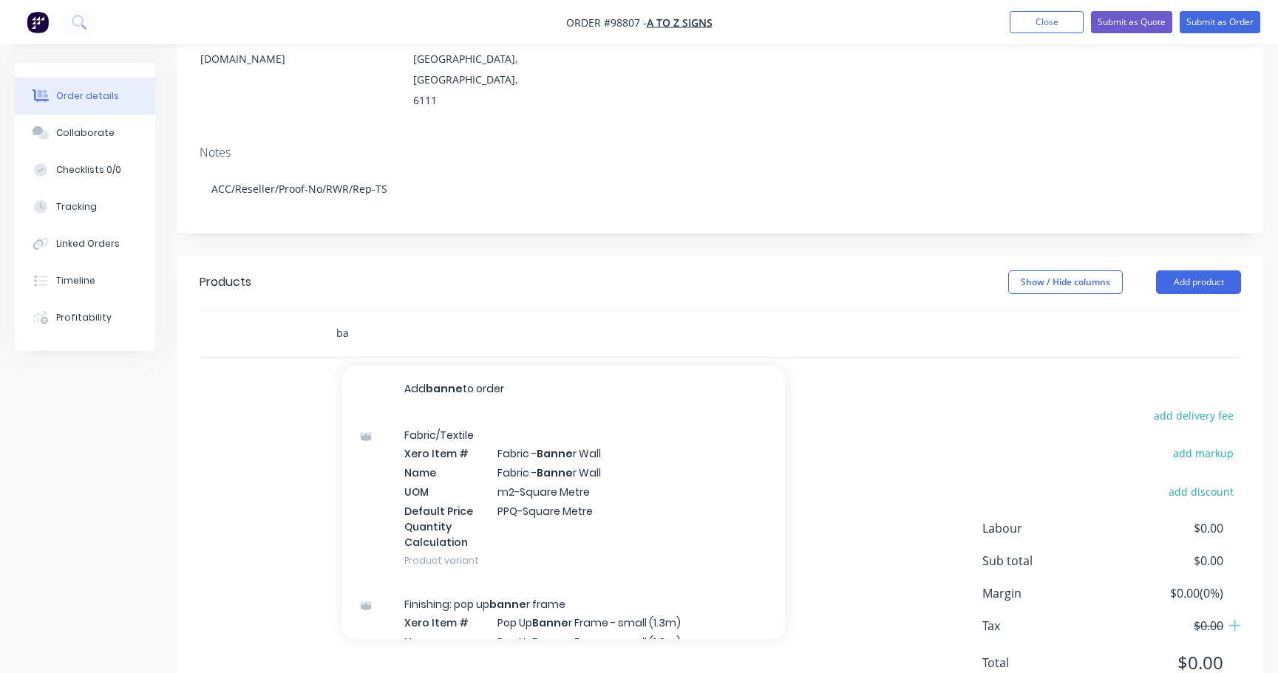
type input "b"
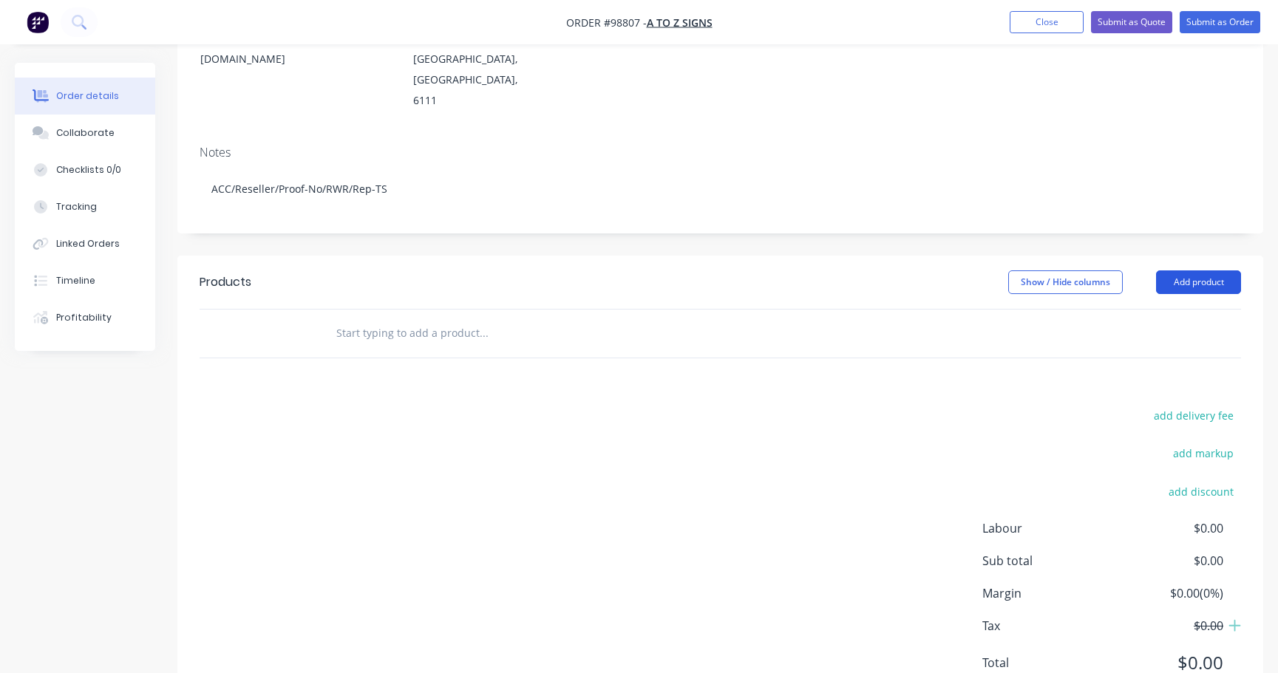
click at [1192, 270] on button "Add product" at bounding box center [1198, 282] width 85 height 24
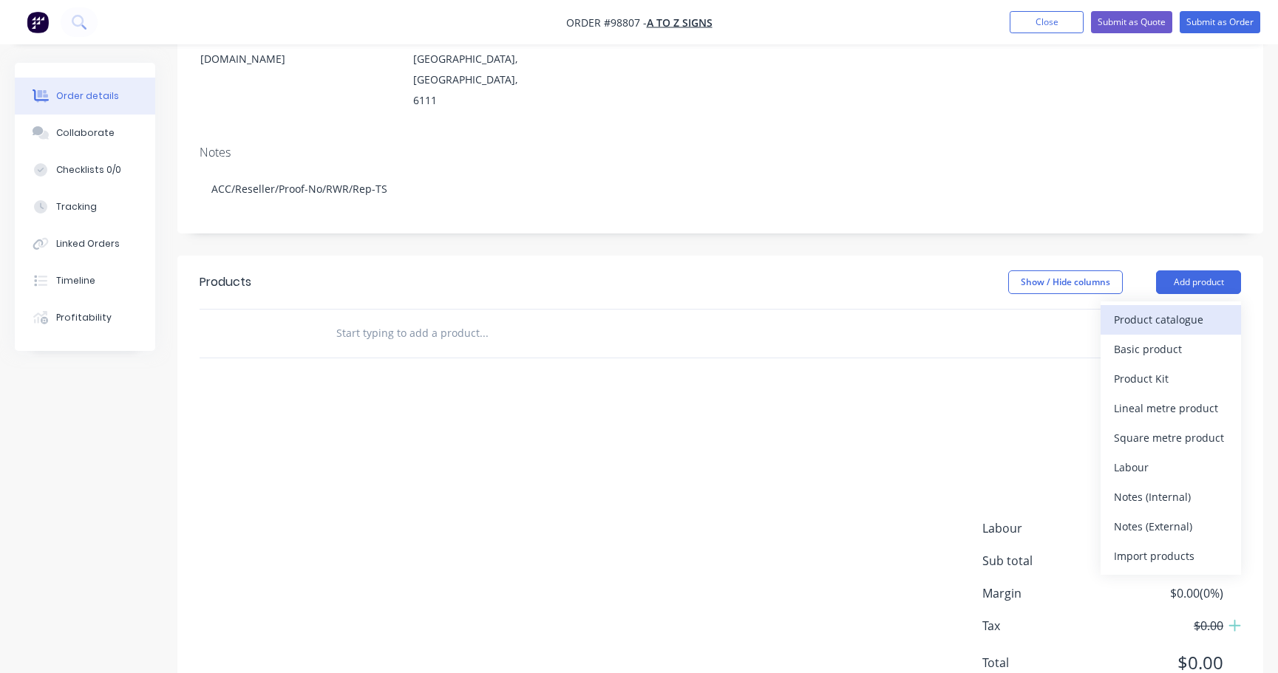
click at [1156, 309] on div "Product catalogue" at bounding box center [1171, 319] width 114 height 21
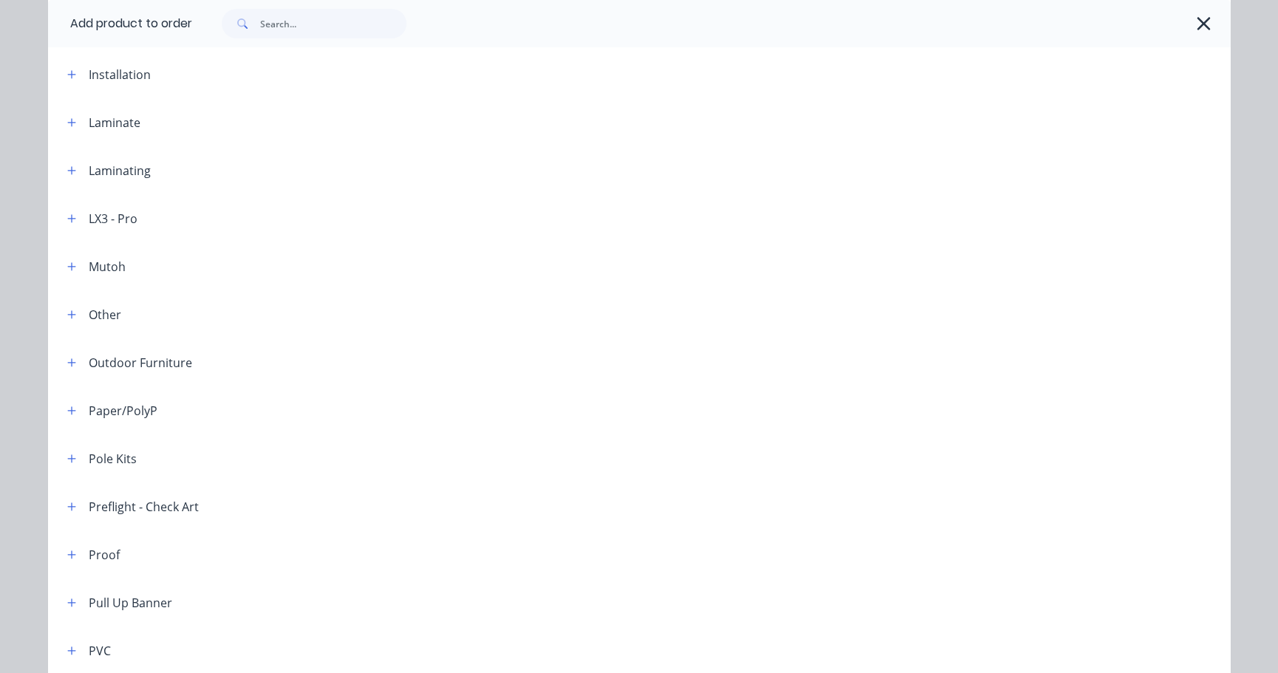
scroll to position [1179, 0]
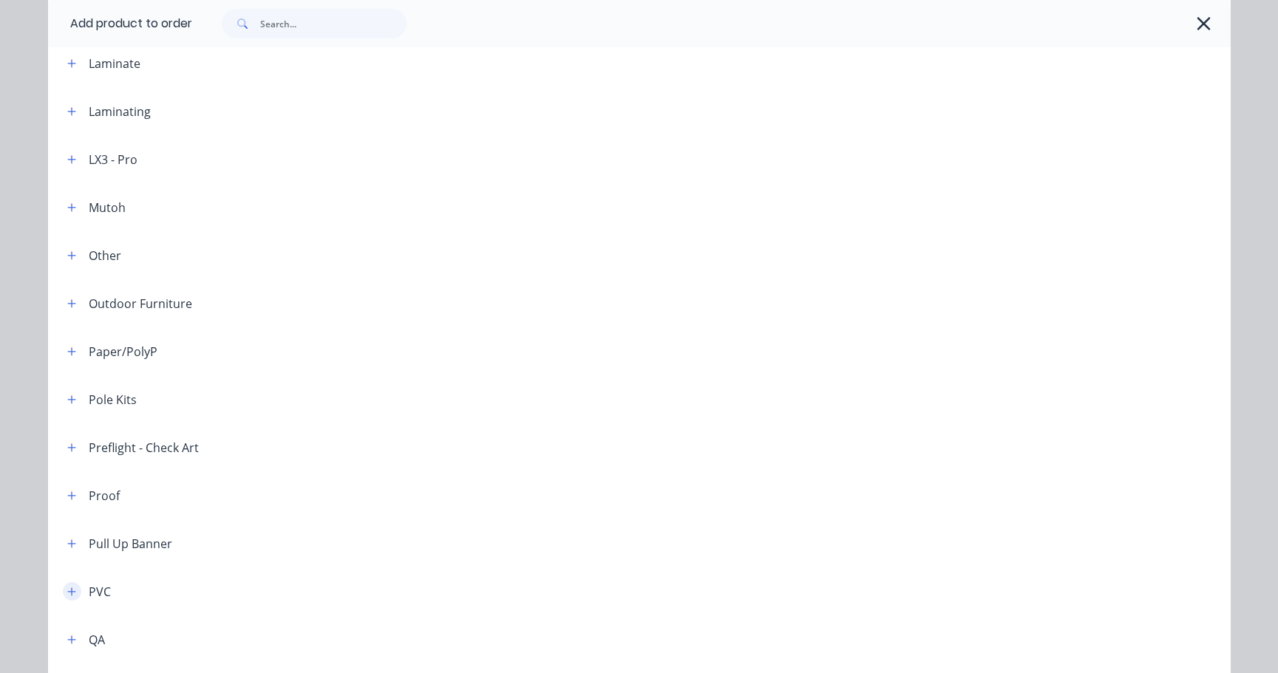
click at [67, 590] on icon "button" at bounding box center [71, 592] width 9 height 10
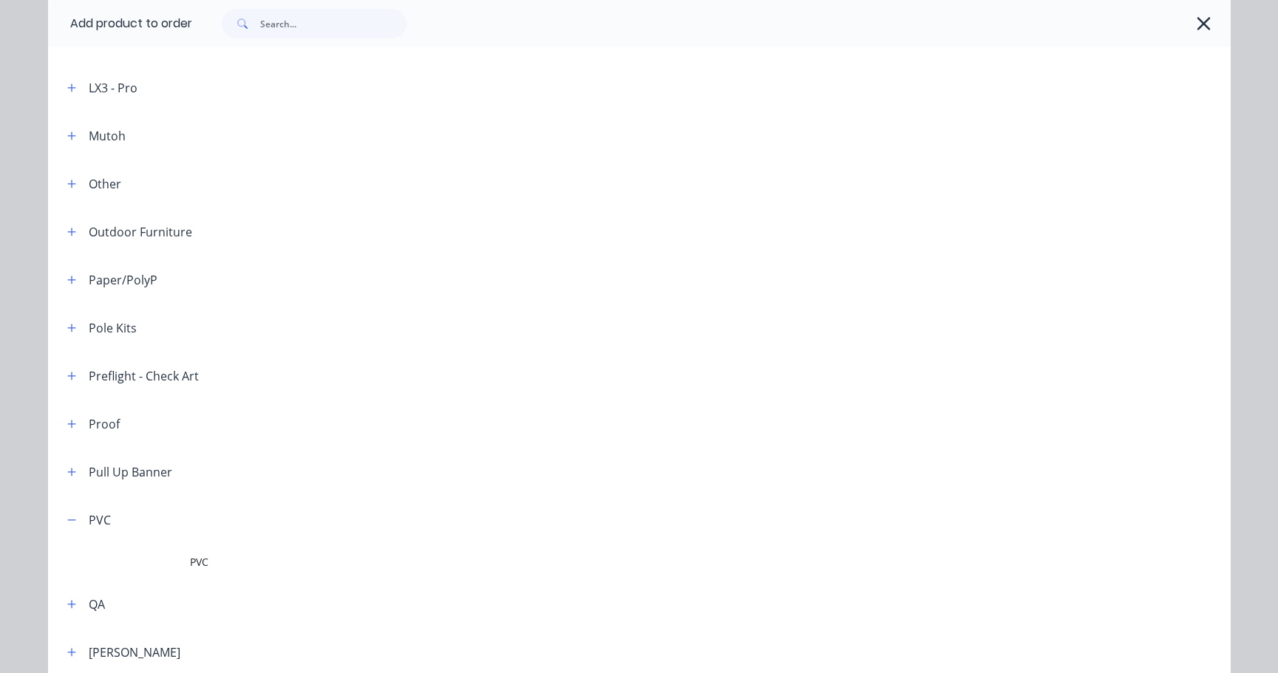
scroll to position [1431, 0]
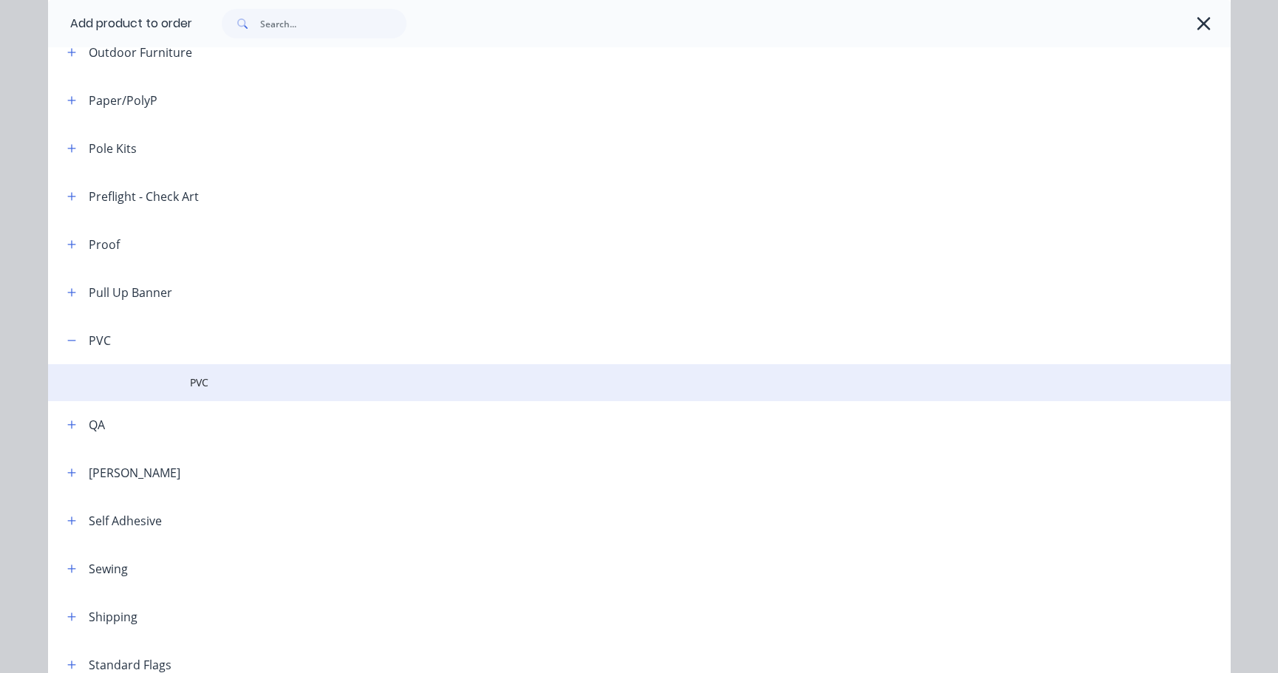
click at [190, 386] on span "PVC" at bounding box center [606, 383] width 832 height 16
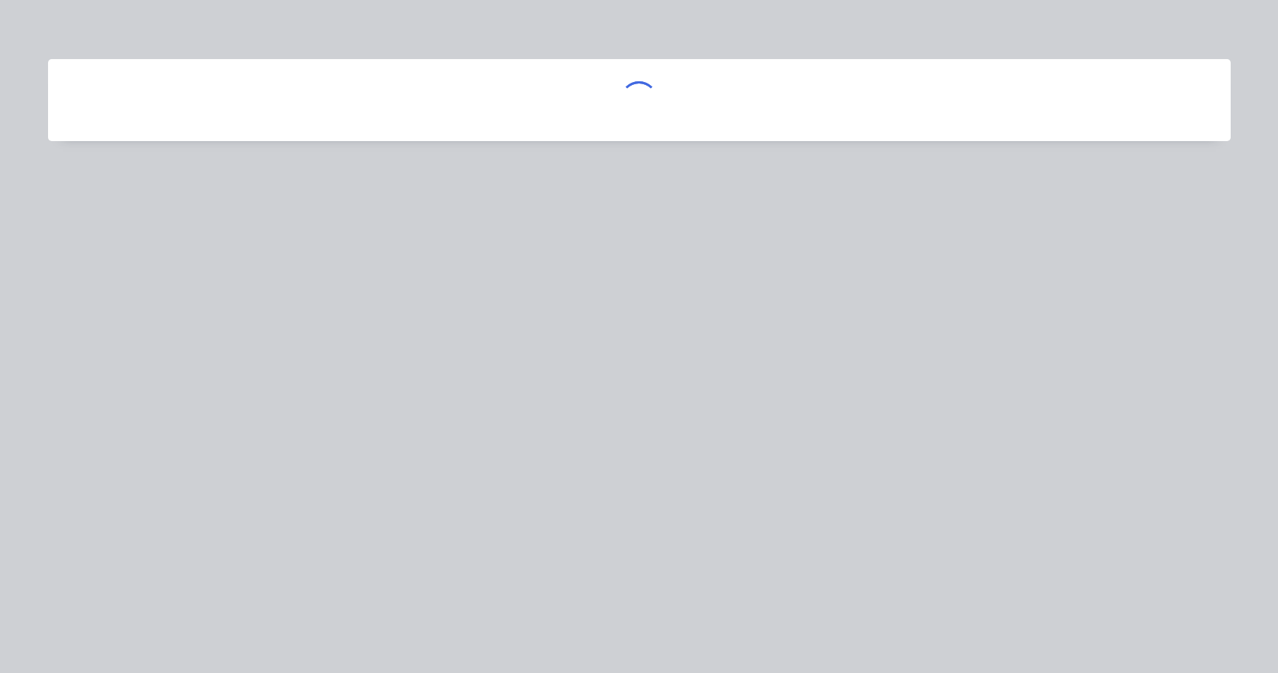
scroll to position [0, 0]
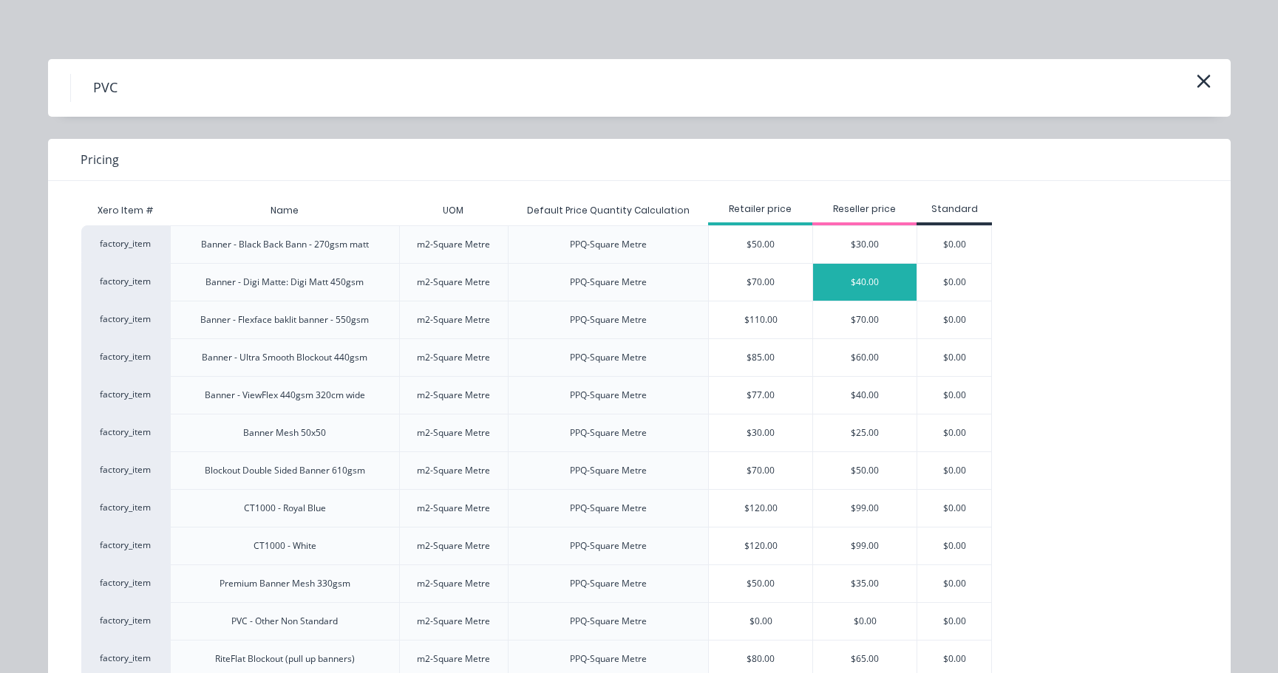
click at [865, 279] on div "$40.00" at bounding box center [864, 282] width 103 height 37
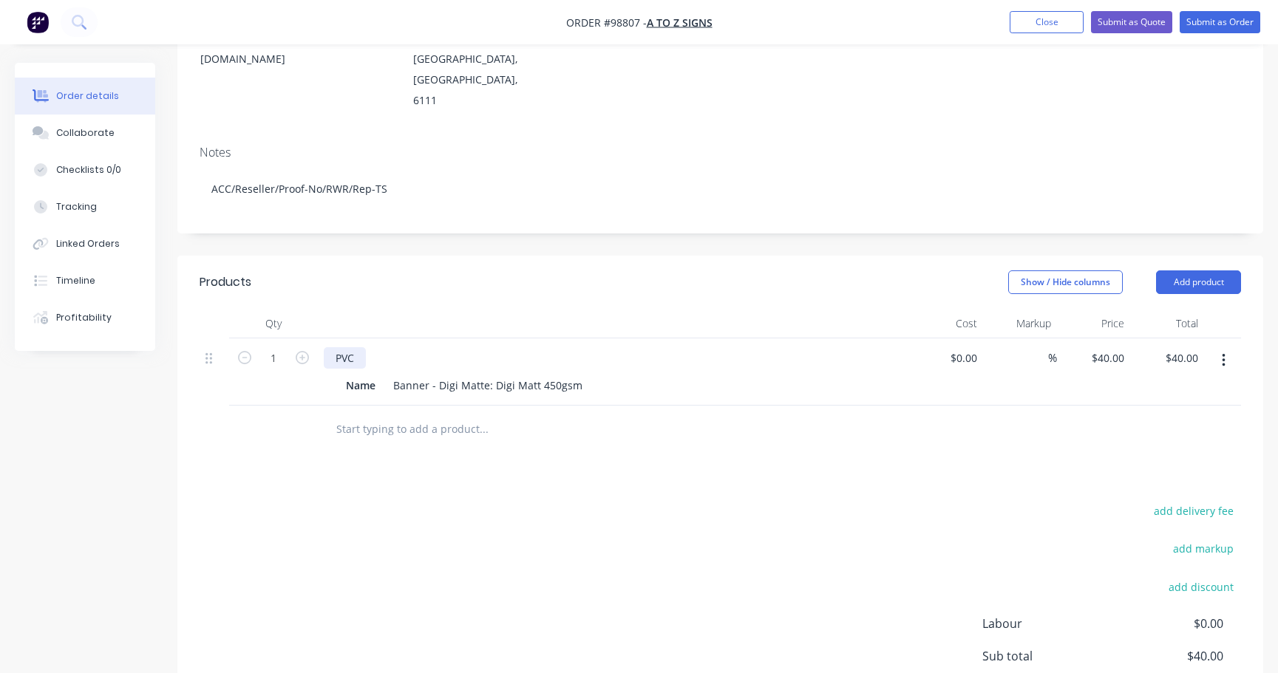
click at [358, 347] on div "PVC" at bounding box center [345, 357] width 42 height 21
click at [302, 351] on icon "button" at bounding box center [302, 357] width 13 height 13
type input "2"
type input "$80.00"
click at [534, 347] on div "PVC Banner with rope and plastic eyelets" at bounding box center [437, 357] width 227 height 21
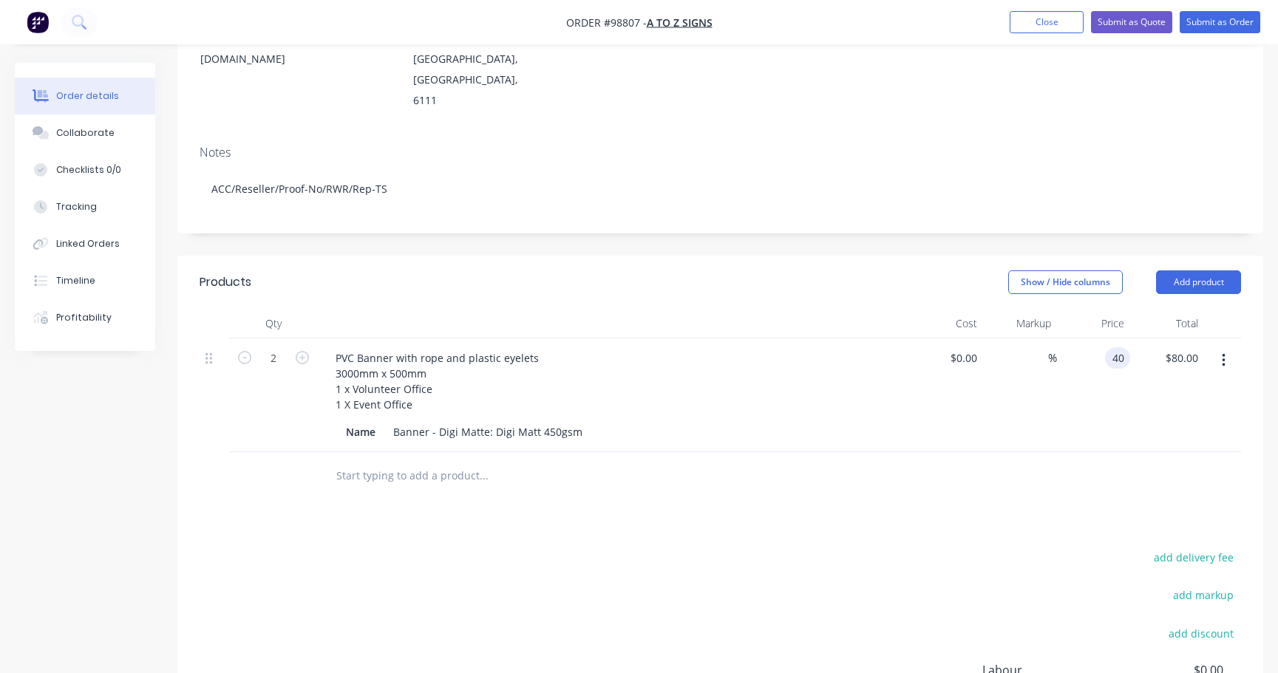
click at [1106, 347] on div "40 40" at bounding box center [1117, 357] width 25 height 21
type input "$75.00"
type input "$150.00"
click at [1121, 347] on input "75" at bounding box center [1120, 357] width 19 height 21
type input "$150.00"
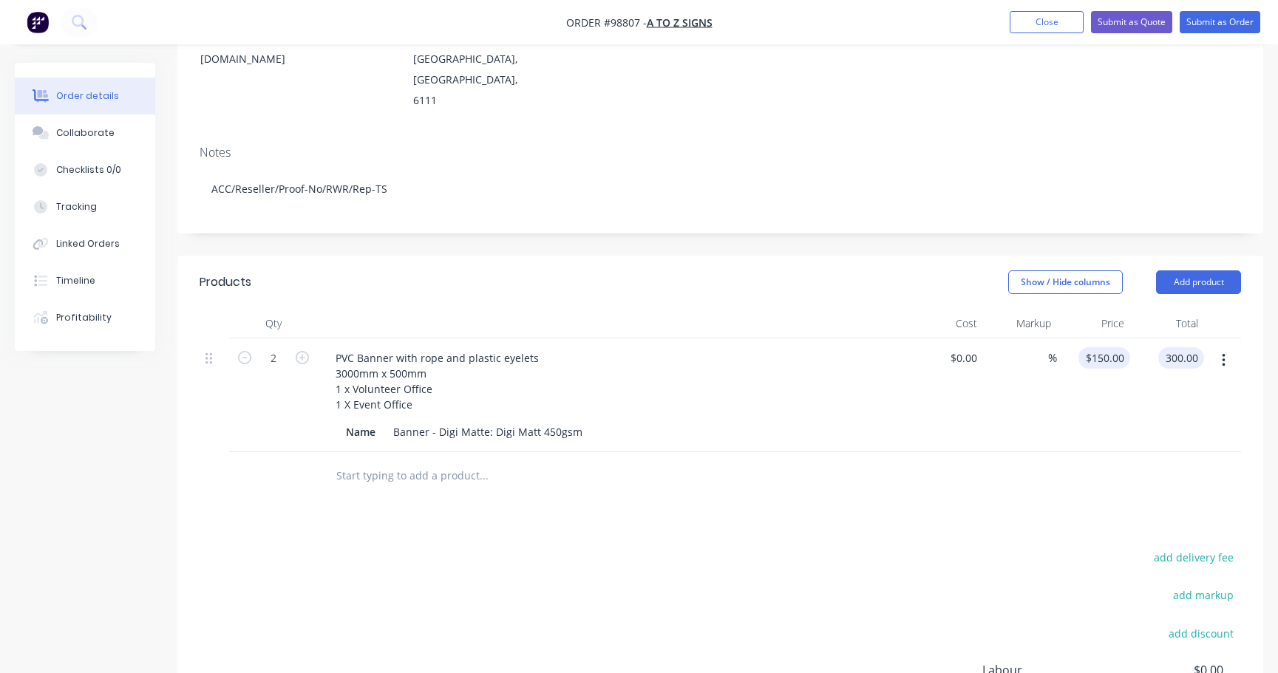
type input "$300.00"
click at [1099, 347] on div "150 $150.00" at bounding box center [1104, 357] width 52 height 21
type input "$75.00"
type input "$150.00"
click at [423, 461] on input "text" at bounding box center [484, 476] width 296 height 30
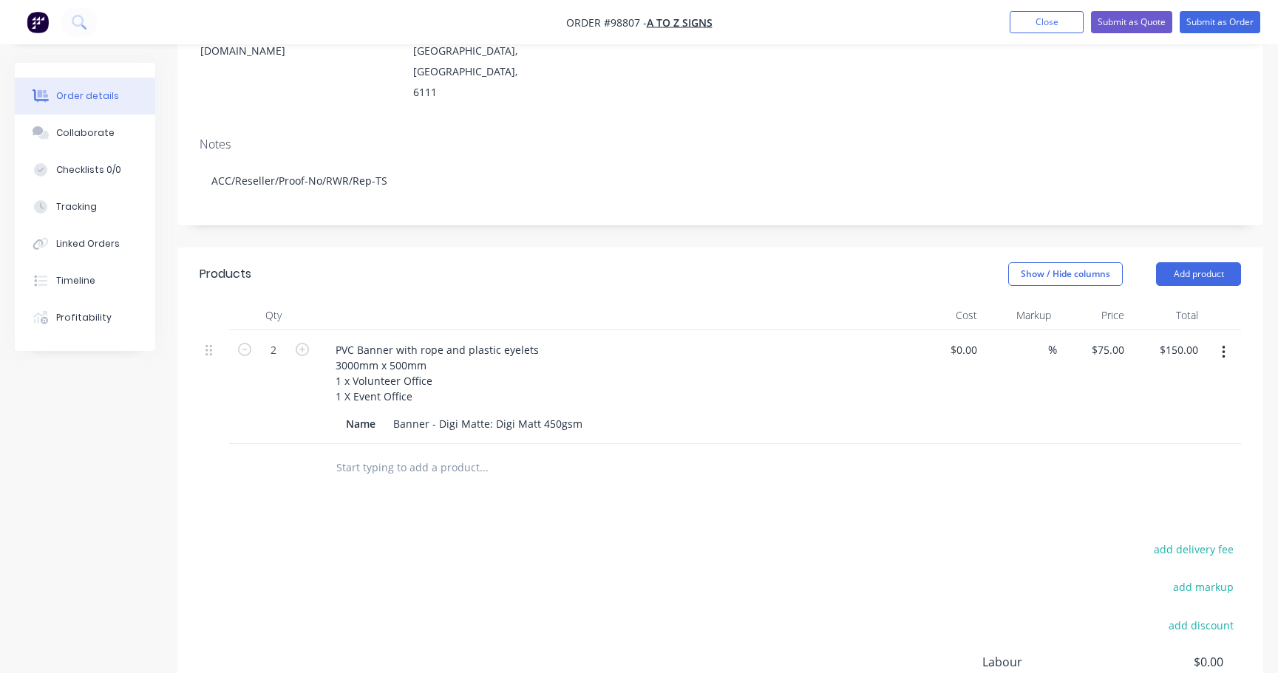
scroll to position [239, 0]
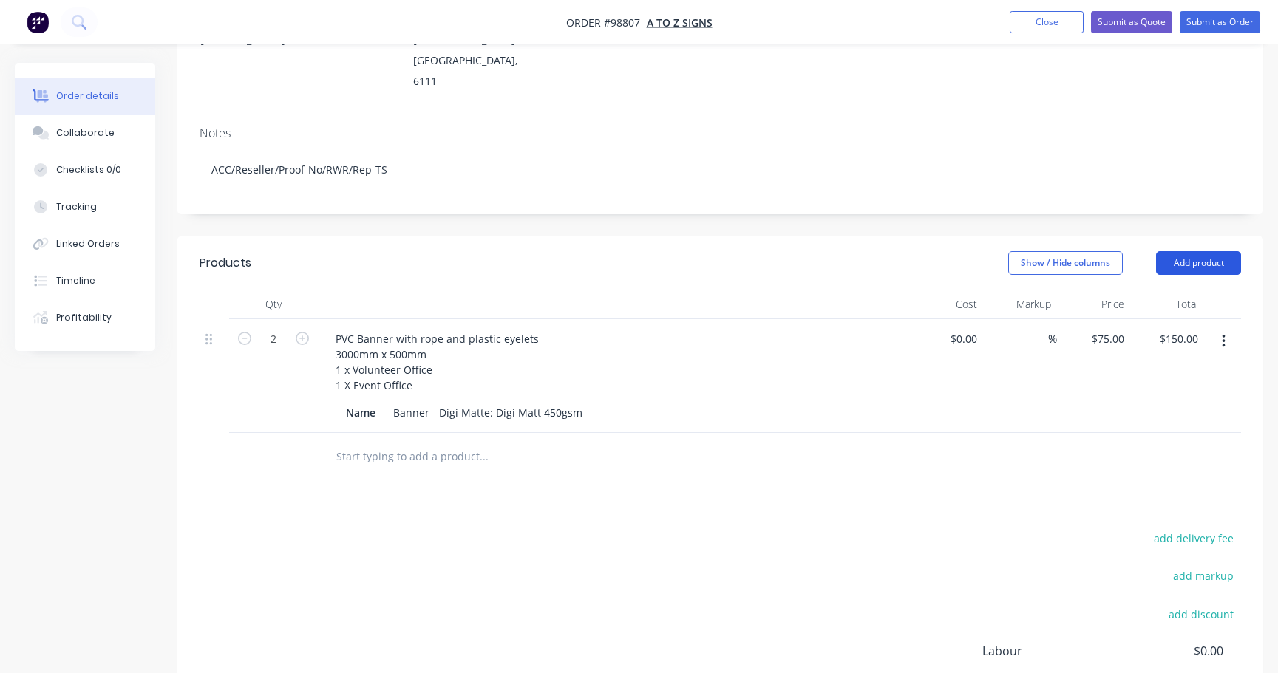
click at [1204, 251] on button "Add product" at bounding box center [1198, 263] width 85 height 24
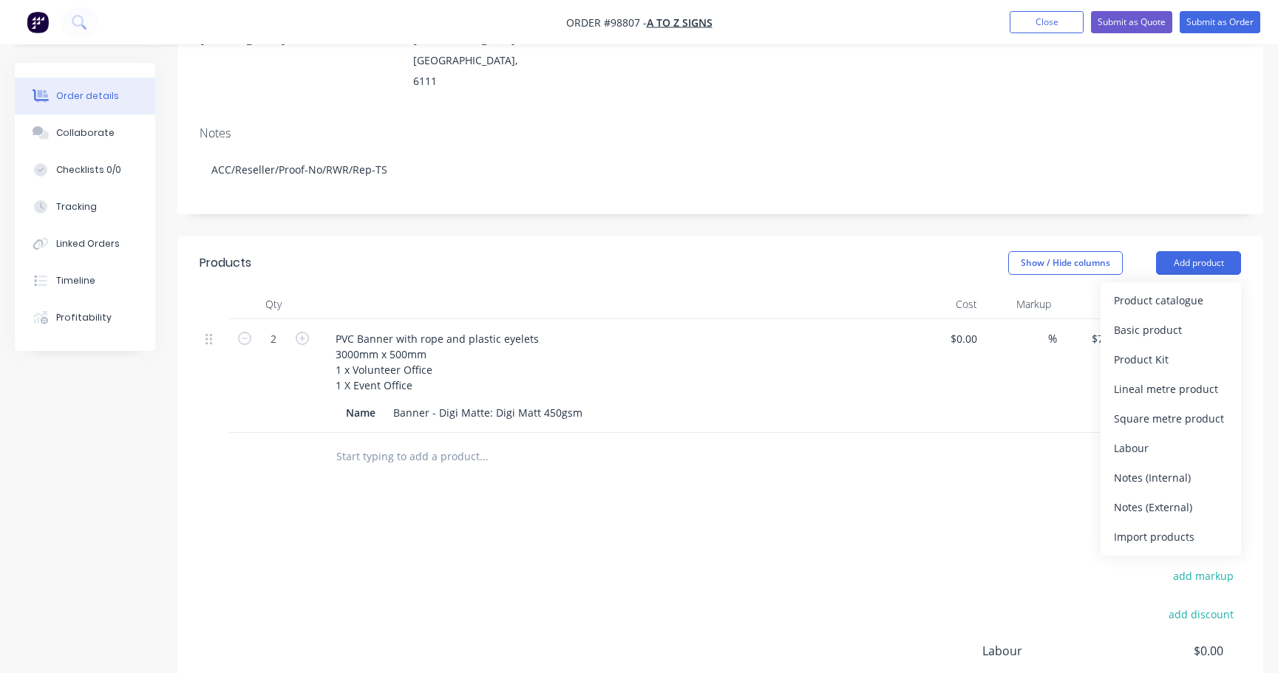
click at [1179, 467] on div "Notes (Internal)" at bounding box center [1171, 477] width 114 height 21
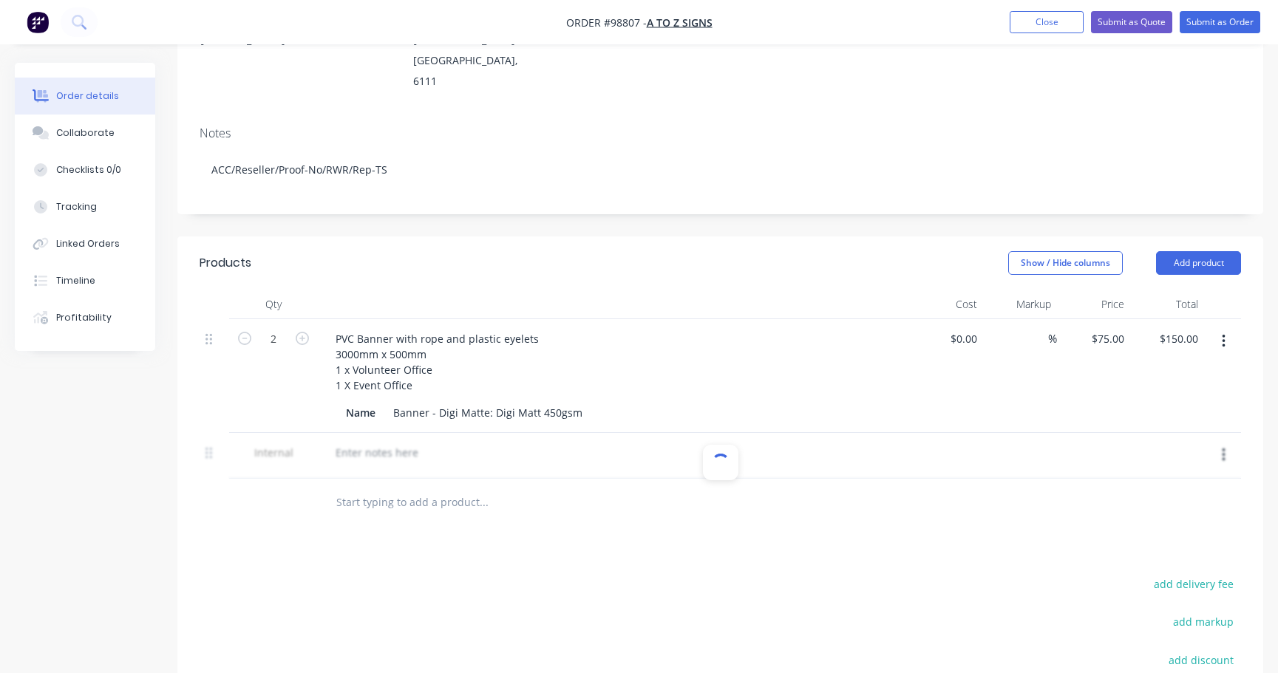
click at [367, 433] on div at bounding box center [720, 456] width 1041 height 46
click at [375, 488] on input "text" at bounding box center [484, 503] width 296 height 30
drag, startPoint x: 1222, startPoint y: 381, endPoint x: 1132, endPoint y: 389, distance: 89.8
click at [1222, 433] on div at bounding box center [720, 456] width 1041 height 46
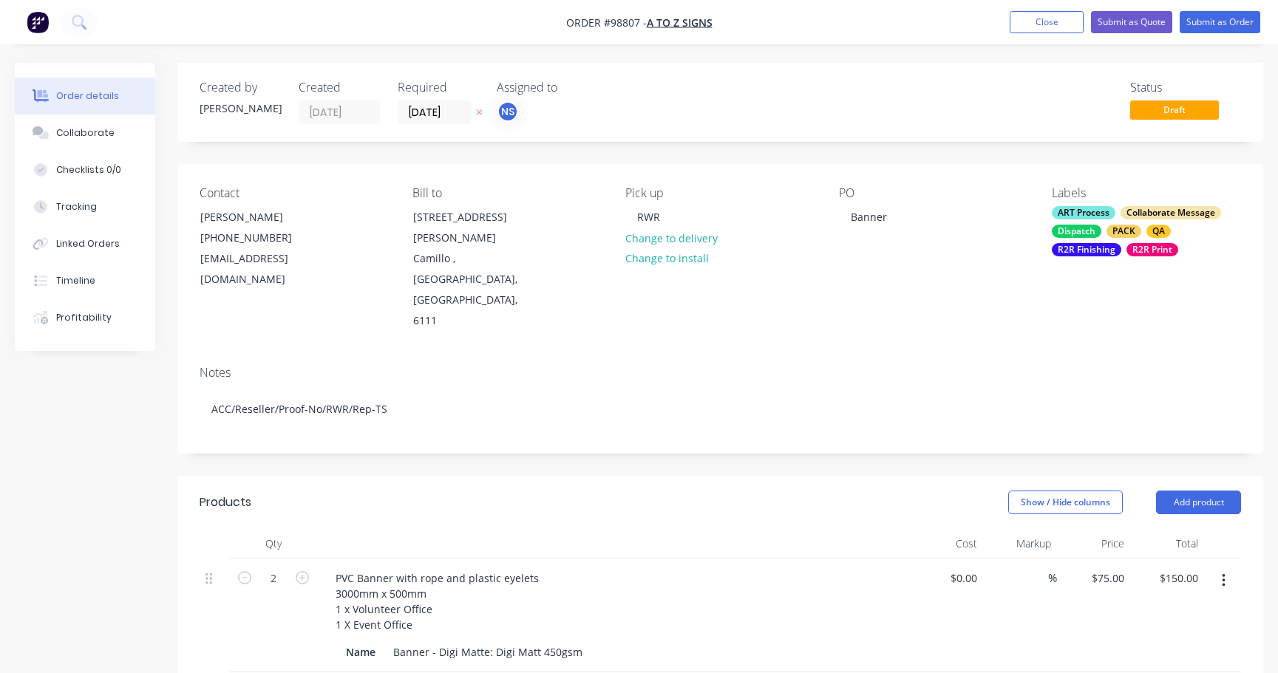
scroll to position [289, 0]
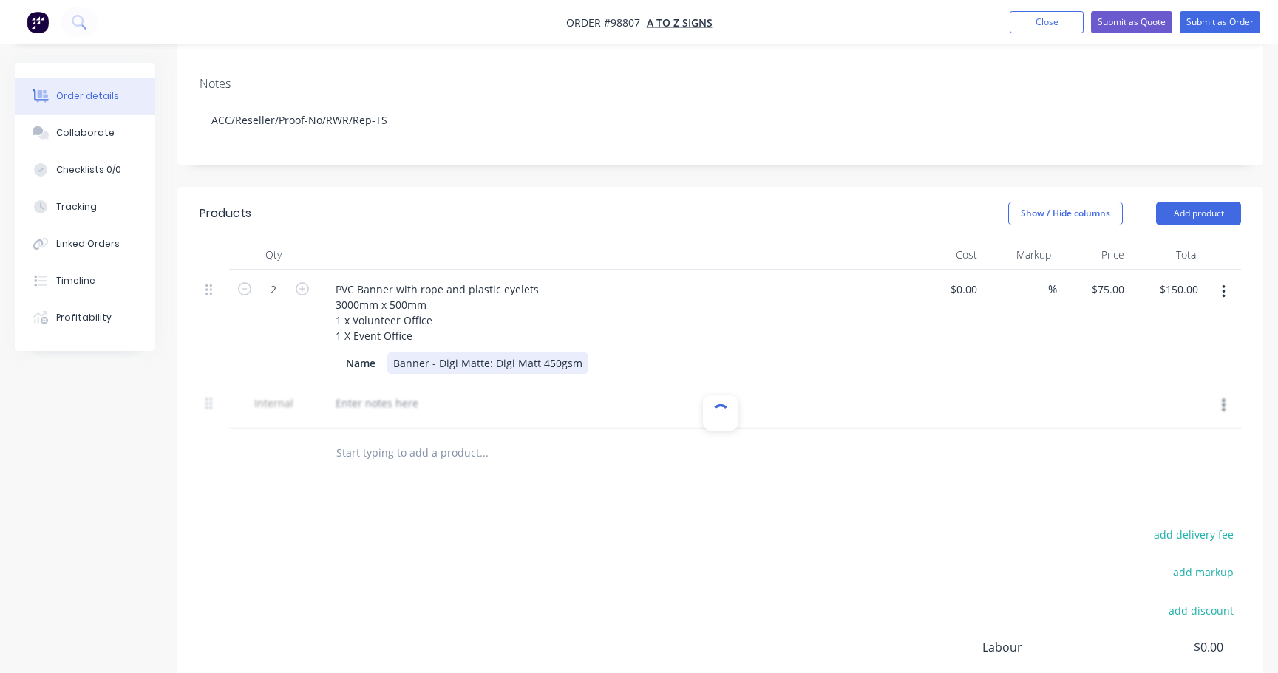
click at [580, 352] on div "Name Banner - Digi Matte: Digi Matt 450gsm" at bounding box center [610, 362] width 541 height 21
click at [415, 438] on input "text" at bounding box center [484, 453] width 296 height 30
click at [1183, 202] on button "Add product" at bounding box center [1198, 214] width 85 height 24
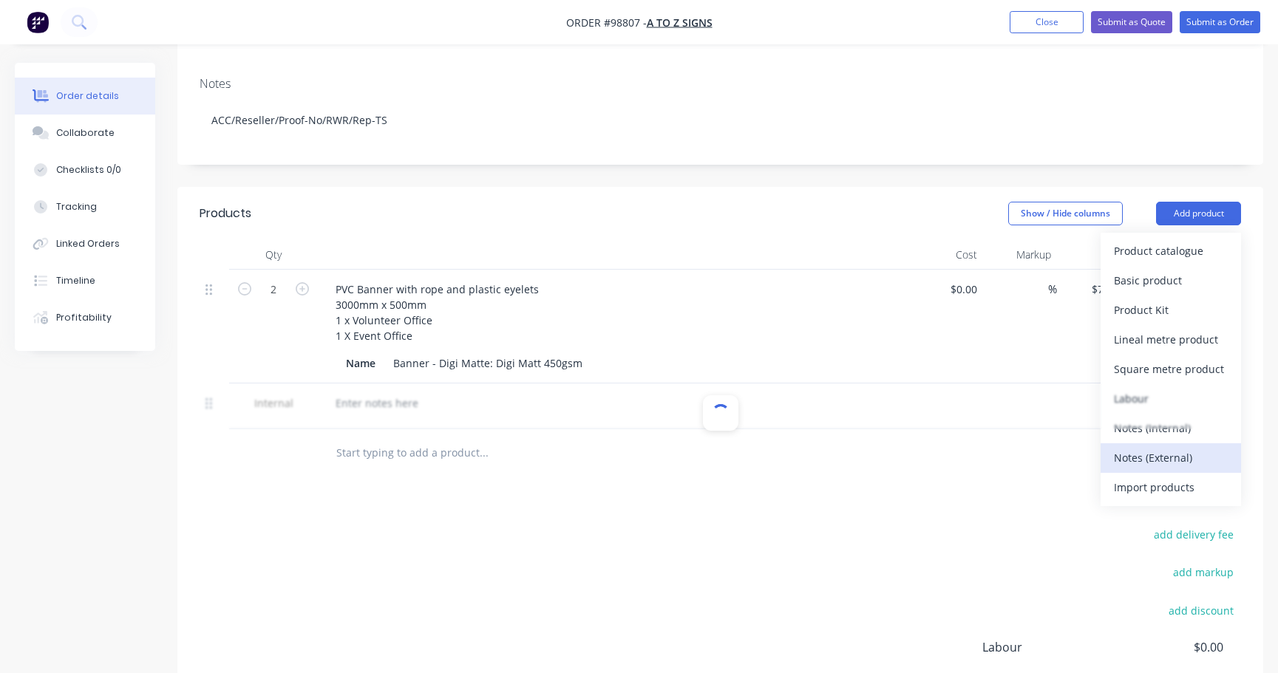
click at [1162, 447] on div "Notes (External)" at bounding box center [1171, 457] width 114 height 21
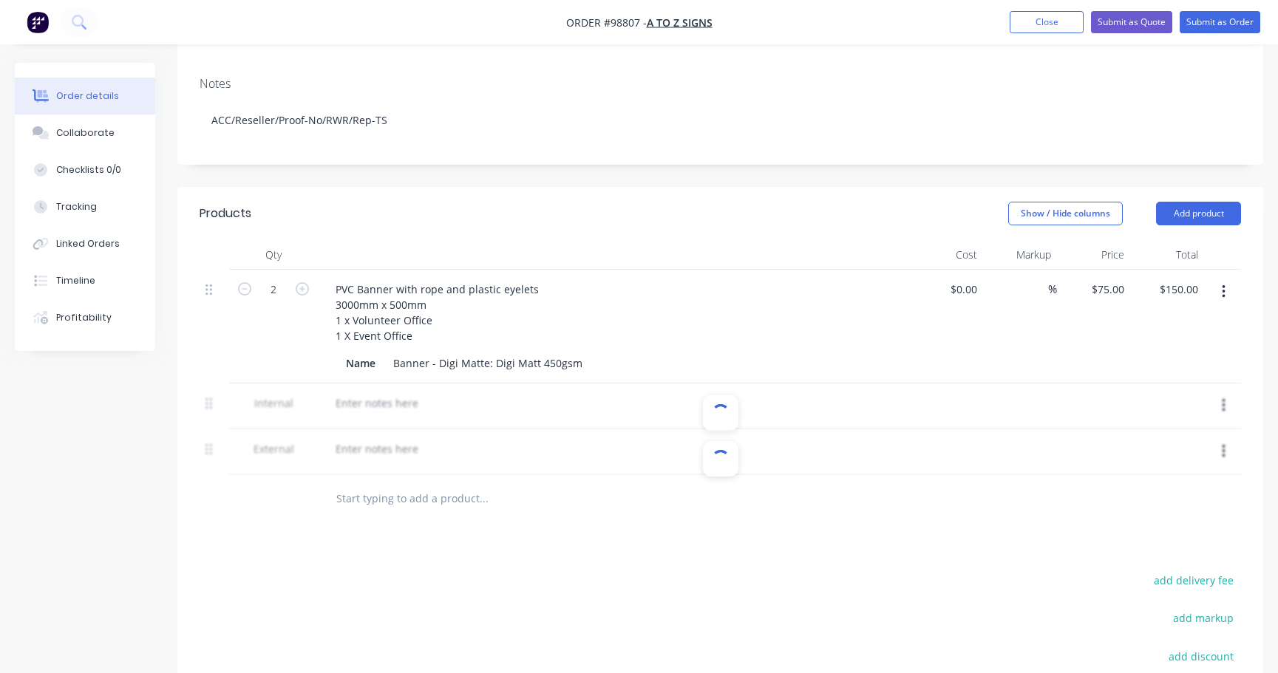
click at [1209, 384] on div at bounding box center [720, 407] width 1041 height 46
click at [1037, 19] on button "Close" at bounding box center [1046, 22] width 74 height 22
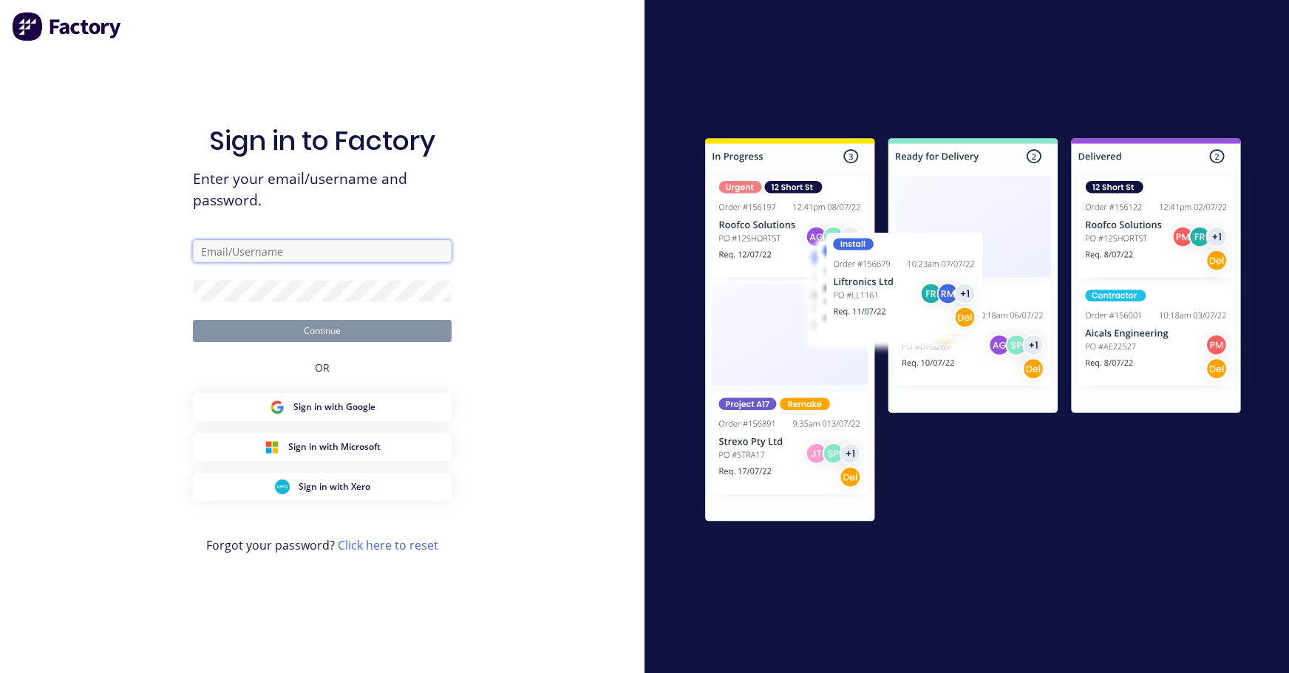
drag, startPoint x: 304, startPoint y: 251, endPoint x: 307, endPoint y: 262, distance: 11.3
click at [305, 251] on input "text" at bounding box center [322, 251] width 259 height 22
type input "reception@allflags.com.au"
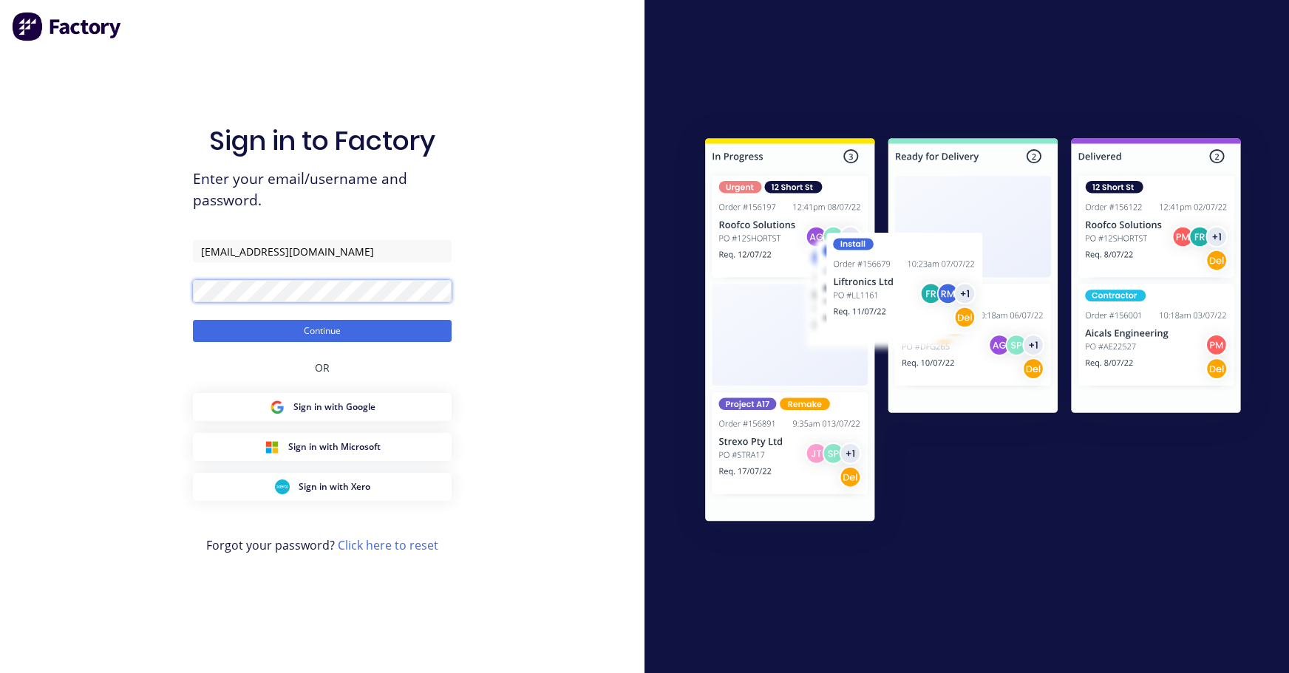
click at [193, 320] on button "Continue" at bounding box center [322, 331] width 259 height 22
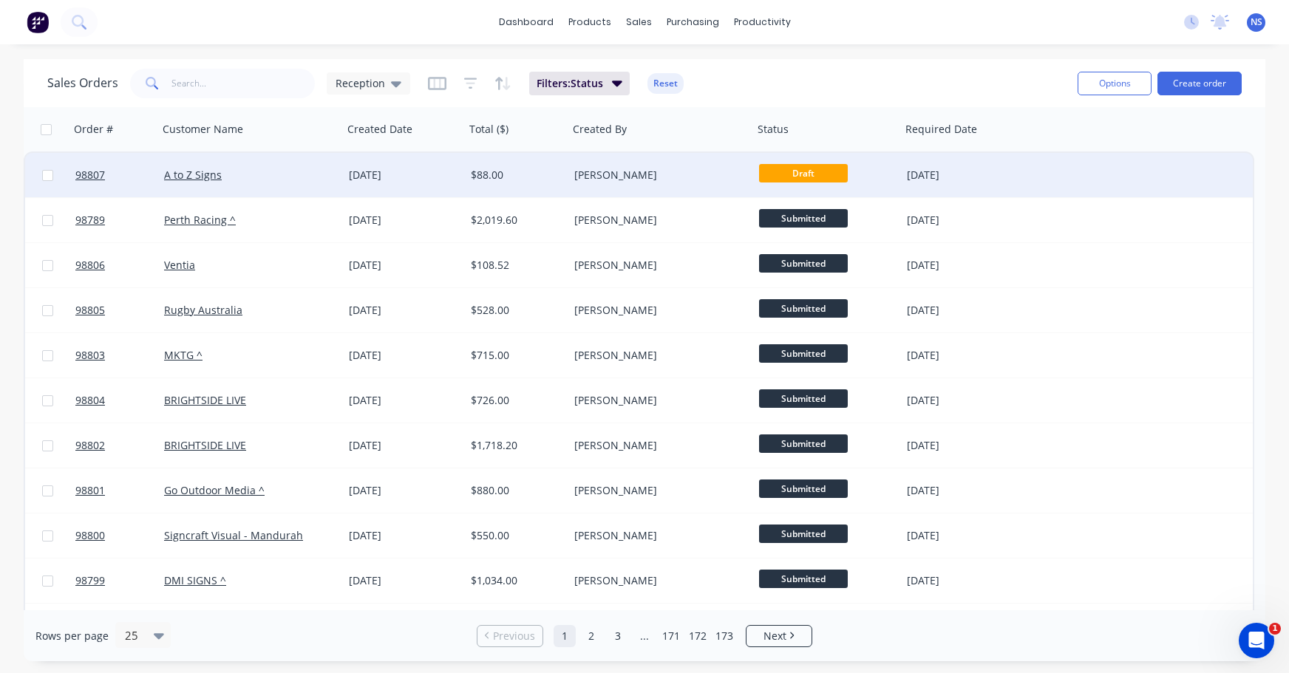
click at [291, 177] on div "A to Z Signs" at bounding box center [246, 175] width 164 height 15
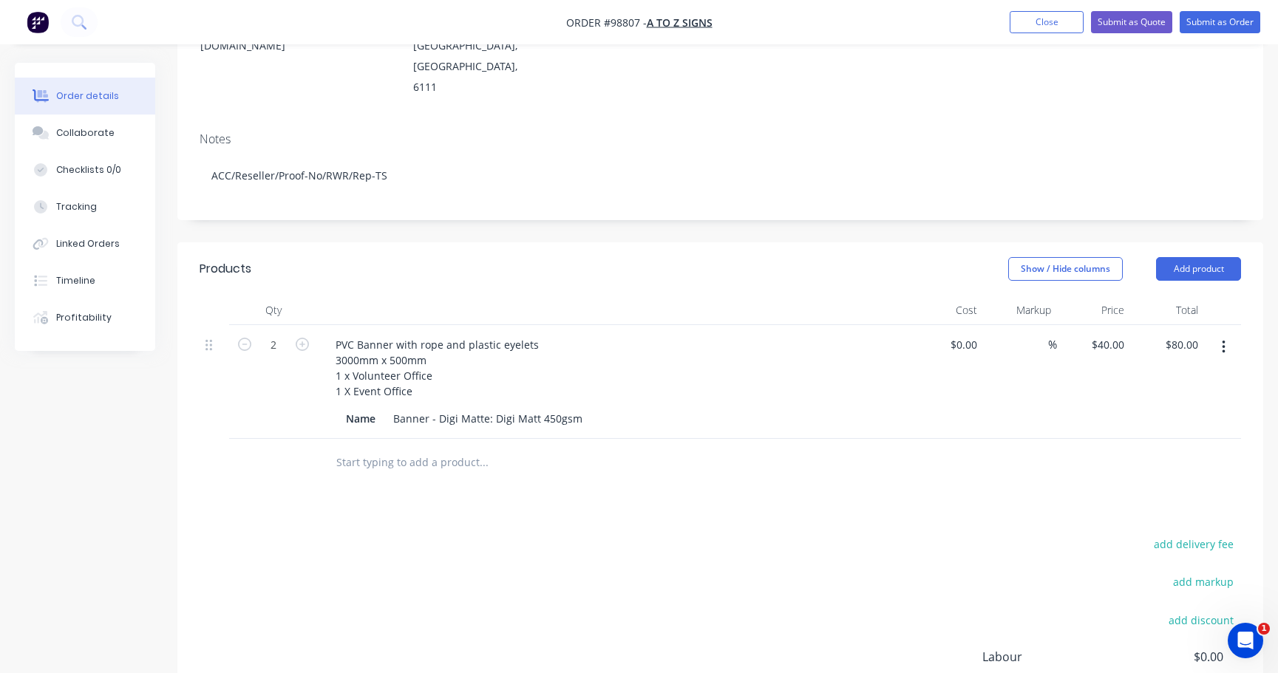
scroll to position [304, 0]
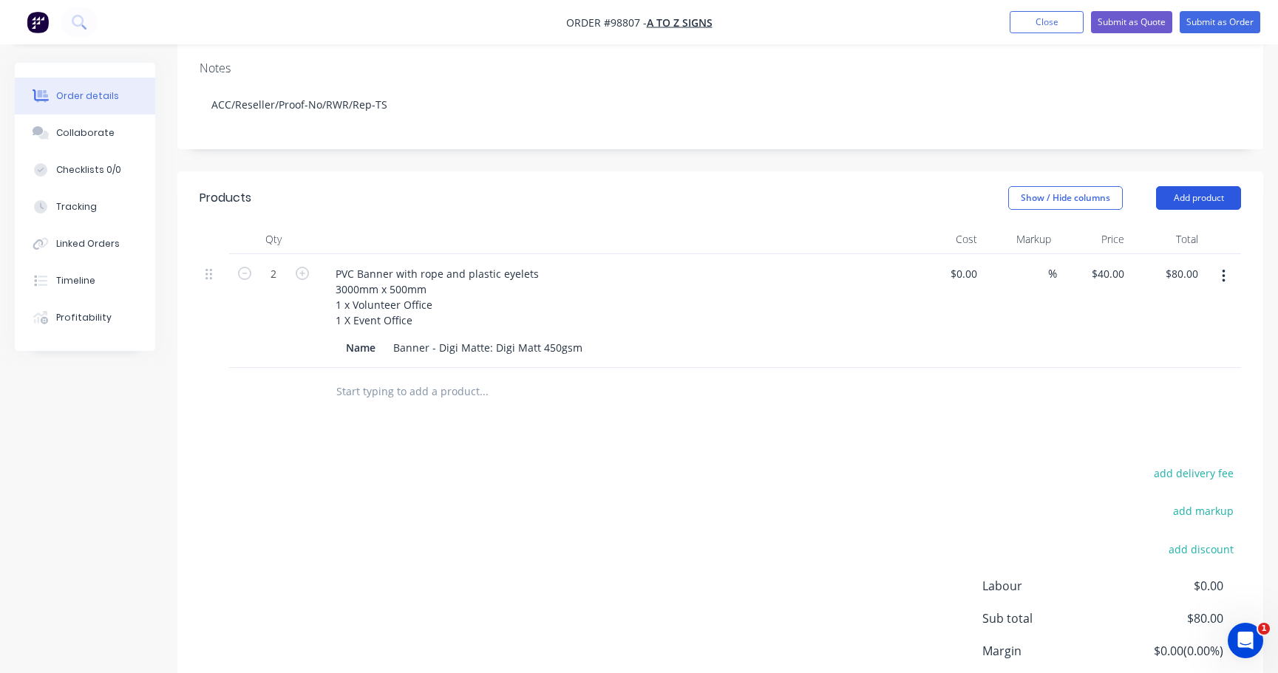
click at [1204, 186] on button "Add product" at bounding box center [1198, 198] width 85 height 24
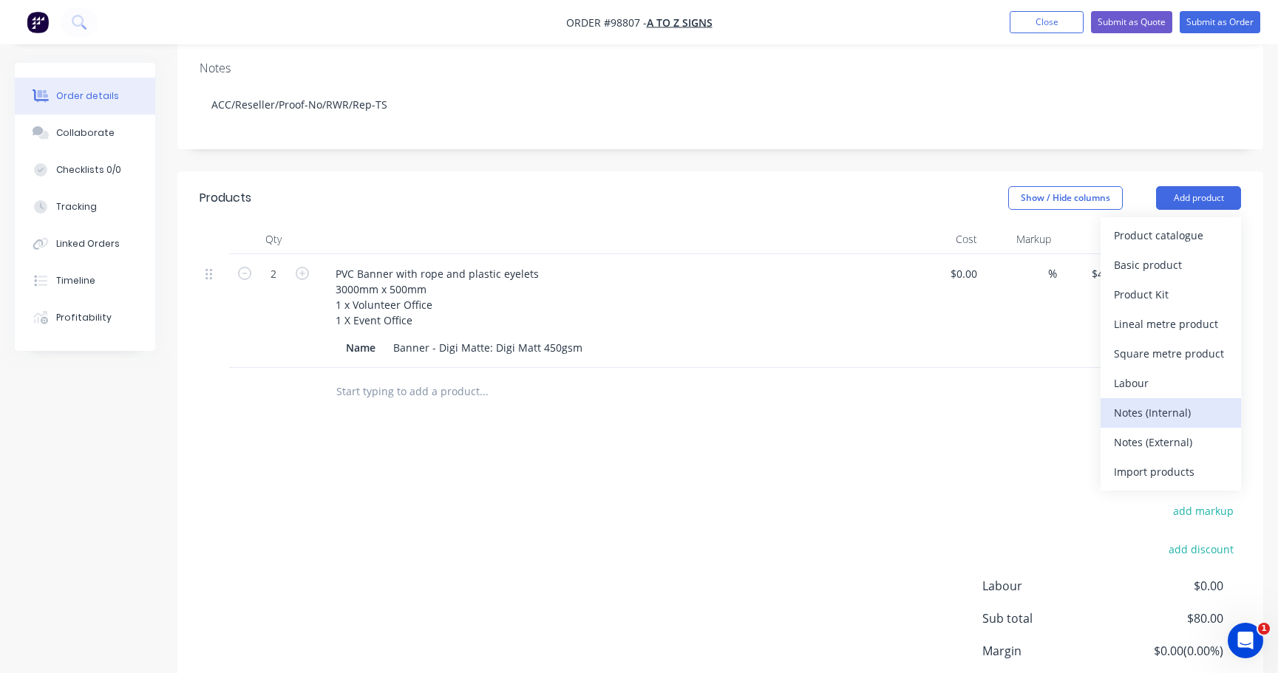
click at [1165, 402] on div "Notes (Internal)" at bounding box center [1171, 412] width 114 height 21
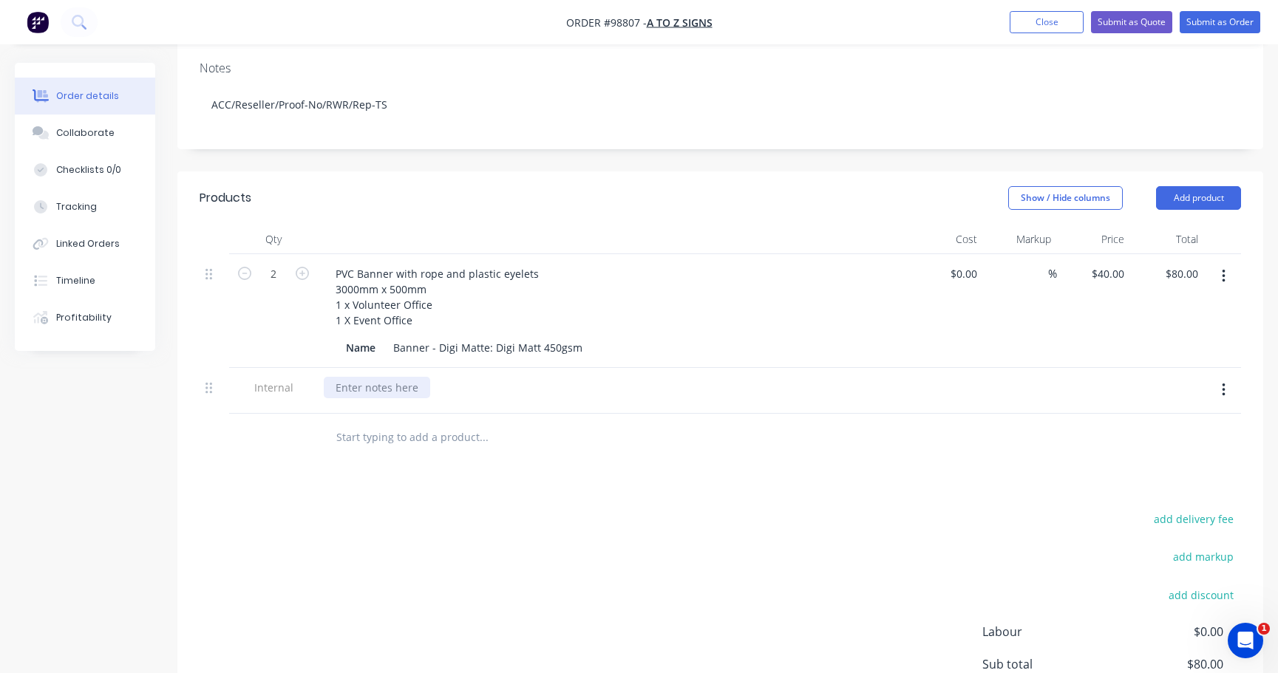
click at [355, 377] on div at bounding box center [377, 387] width 106 height 21
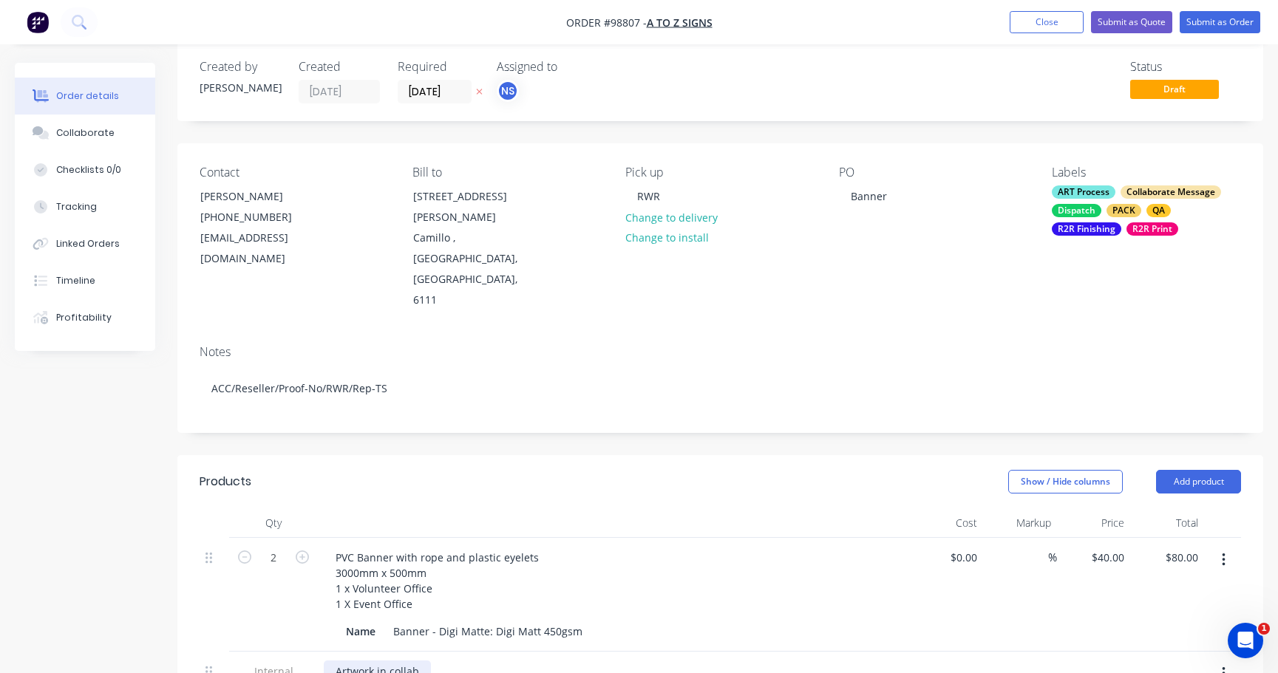
scroll to position [17, 0]
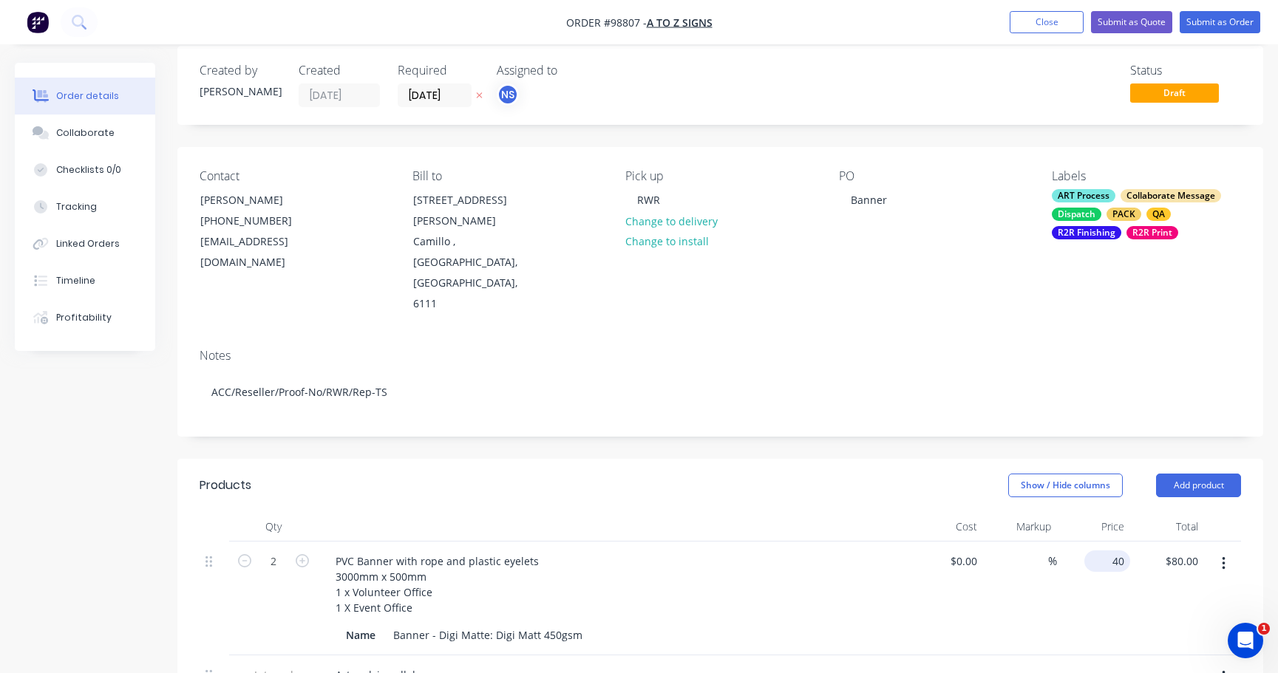
click at [1102, 542] on div "40 $40.00" at bounding box center [1094, 599] width 74 height 114
type input "$75.00"
type input "$150.00"
click at [1045, 23] on button "Close" at bounding box center [1046, 22] width 74 height 22
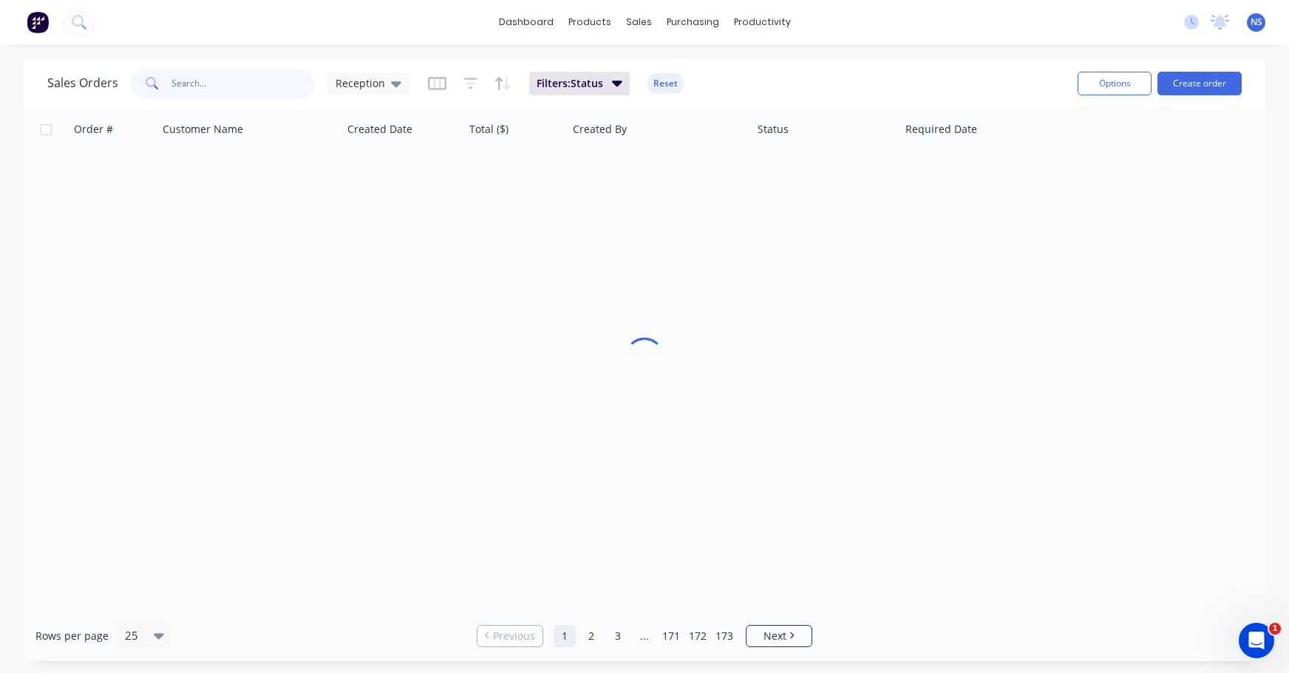
click at [283, 81] on input "text" at bounding box center [243, 84] width 144 height 30
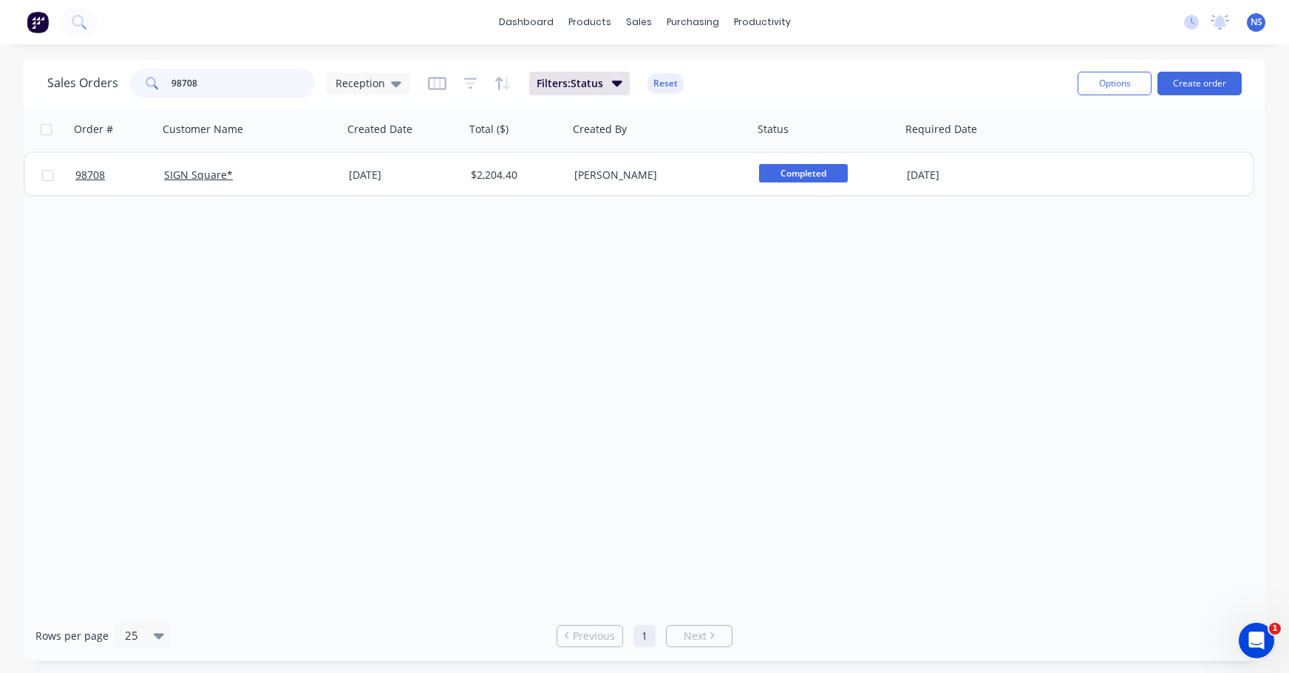
type input "98708"
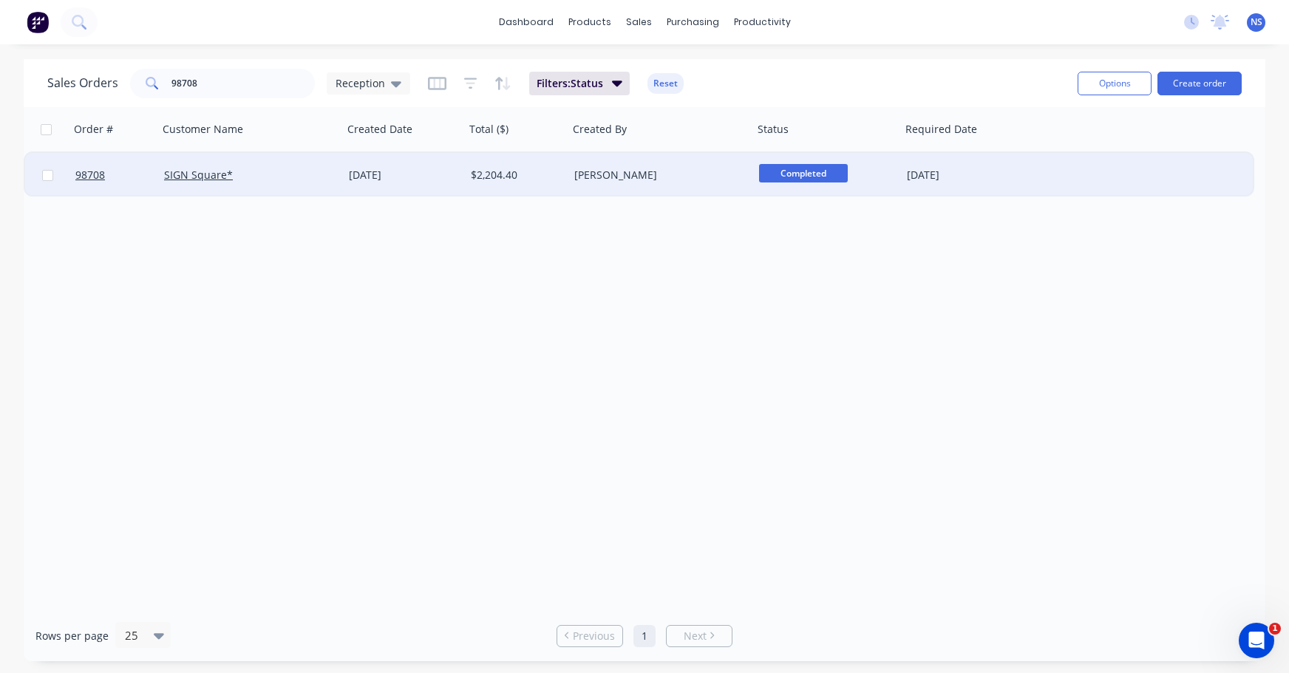
click at [662, 166] on div "Gino Dilello" at bounding box center [660, 175] width 185 height 44
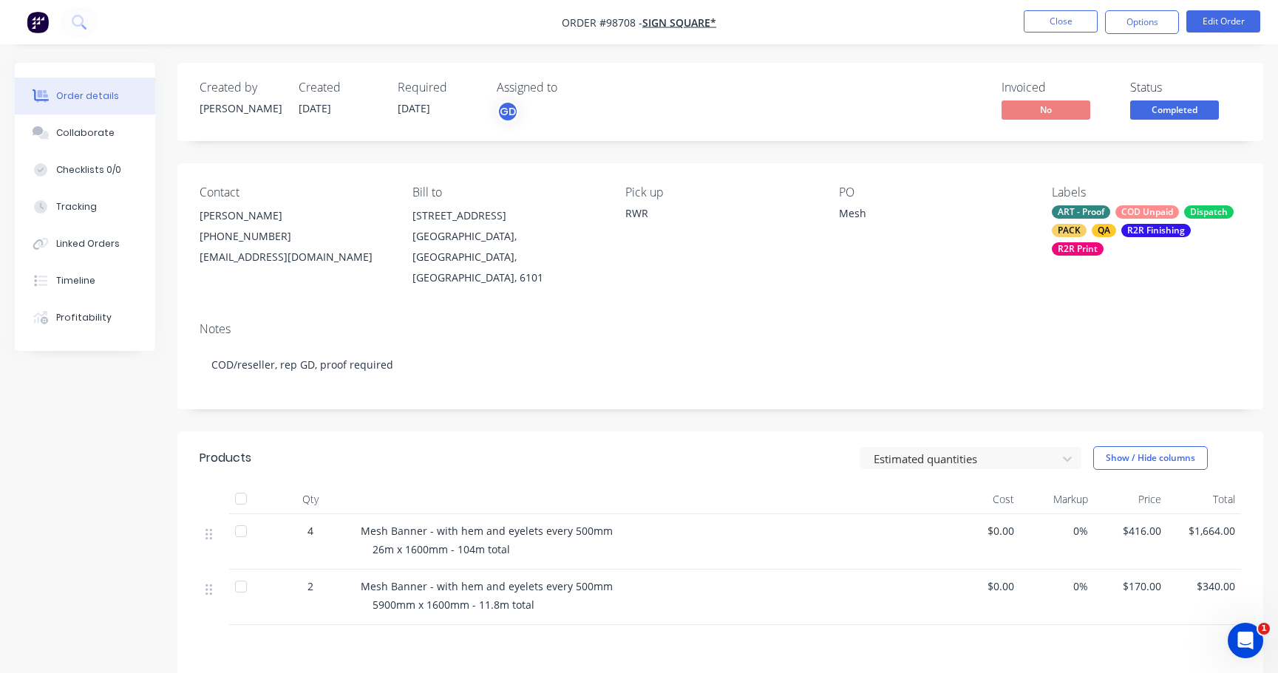
click at [1117, 226] on div "ART - Proof COD Unpaid Dispatch PACK QA R2R Finishing R2R Print" at bounding box center [1146, 230] width 189 height 50
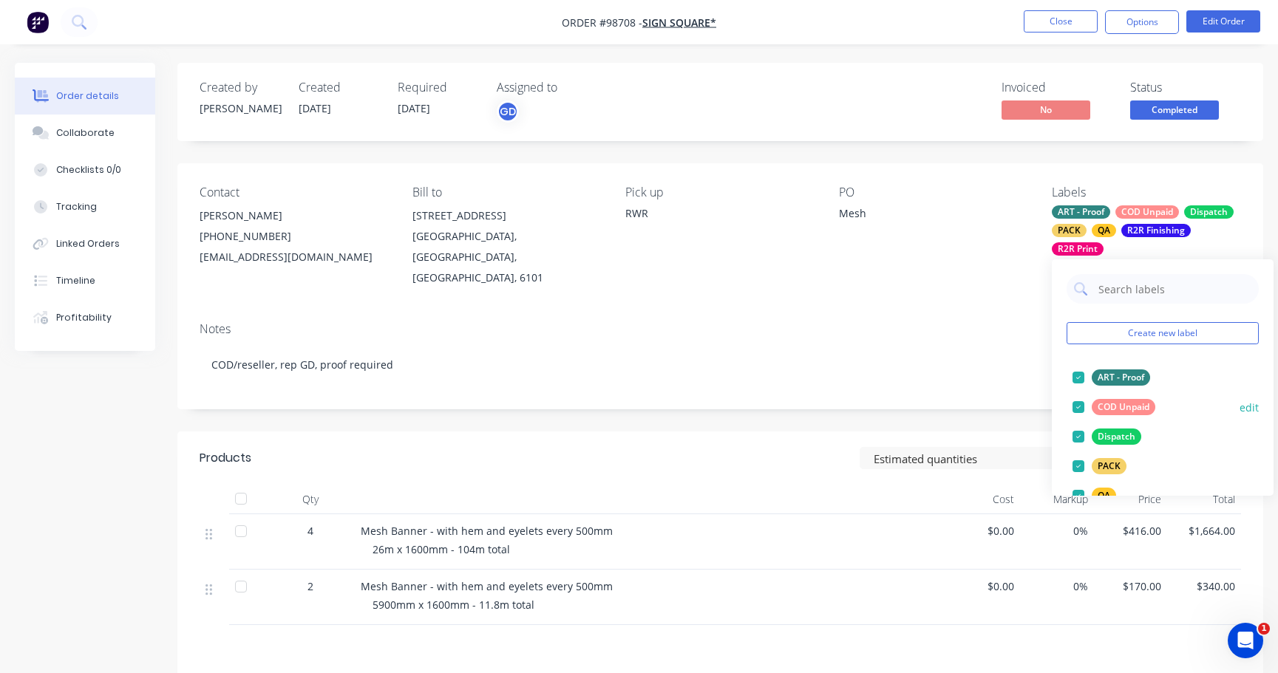
click at [1082, 411] on div at bounding box center [1078, 407] width 30 height 30
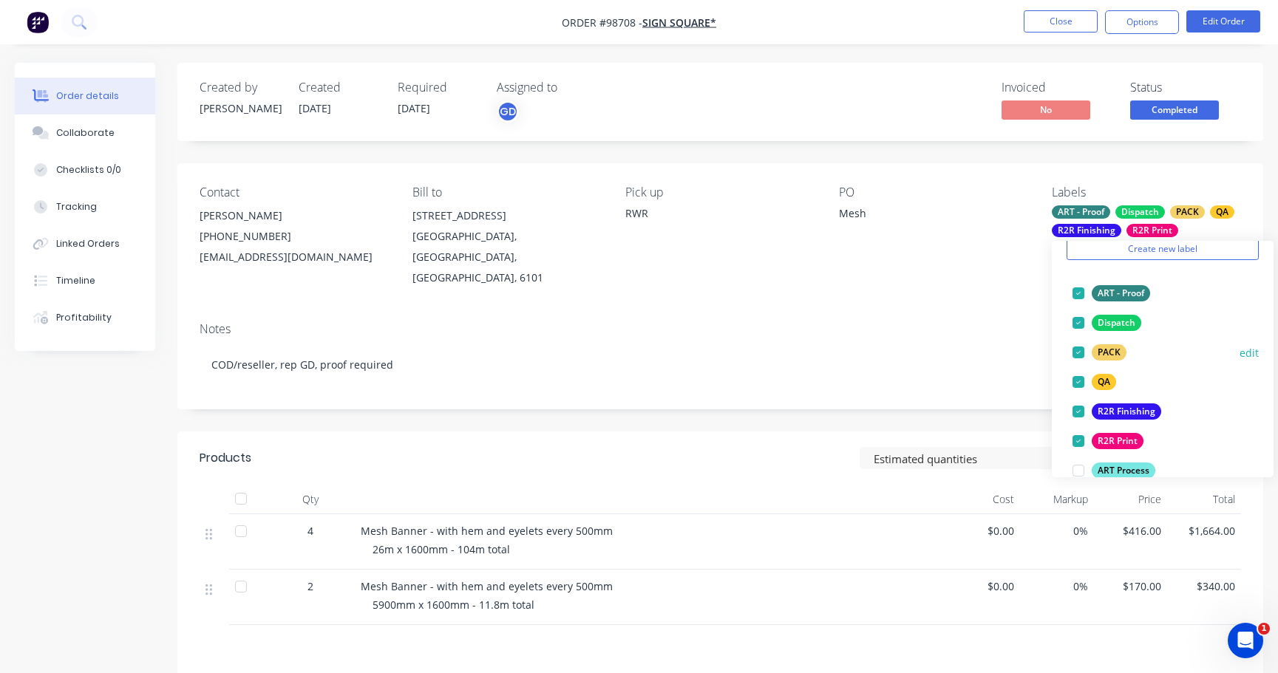
scroll to position [136, 0]
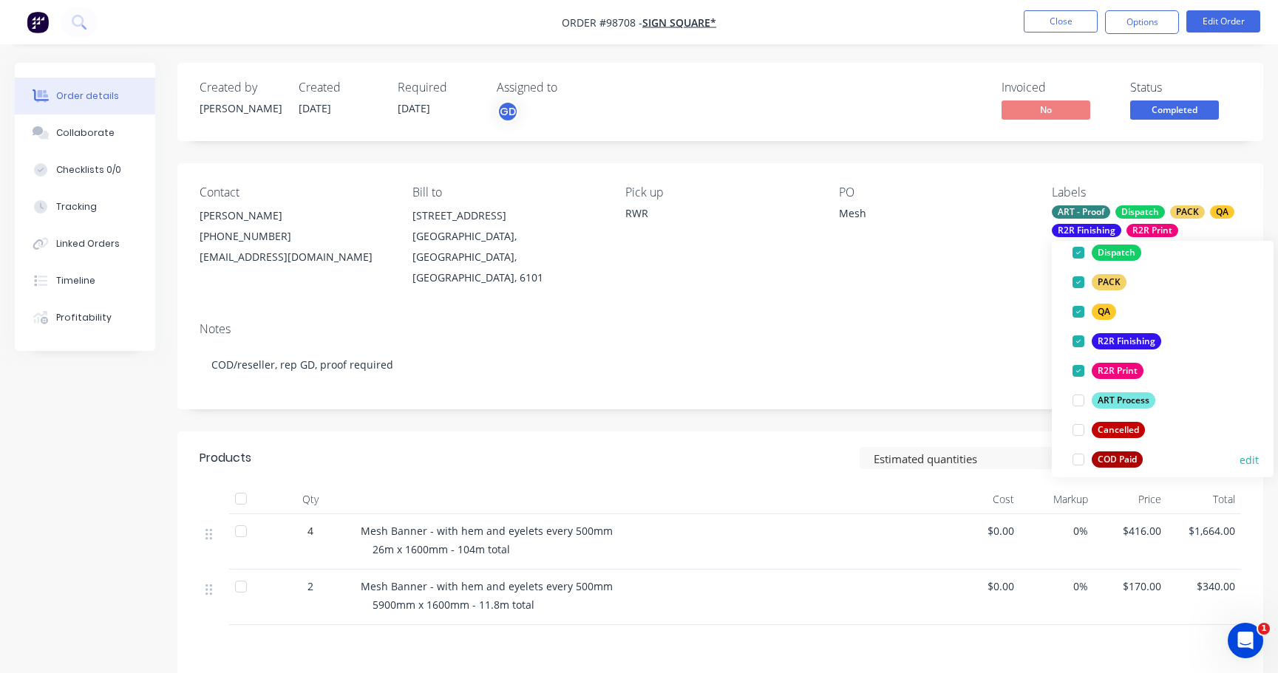
click at [1078, 461] on div at bounding box center [1078, 460] width 30 height 30
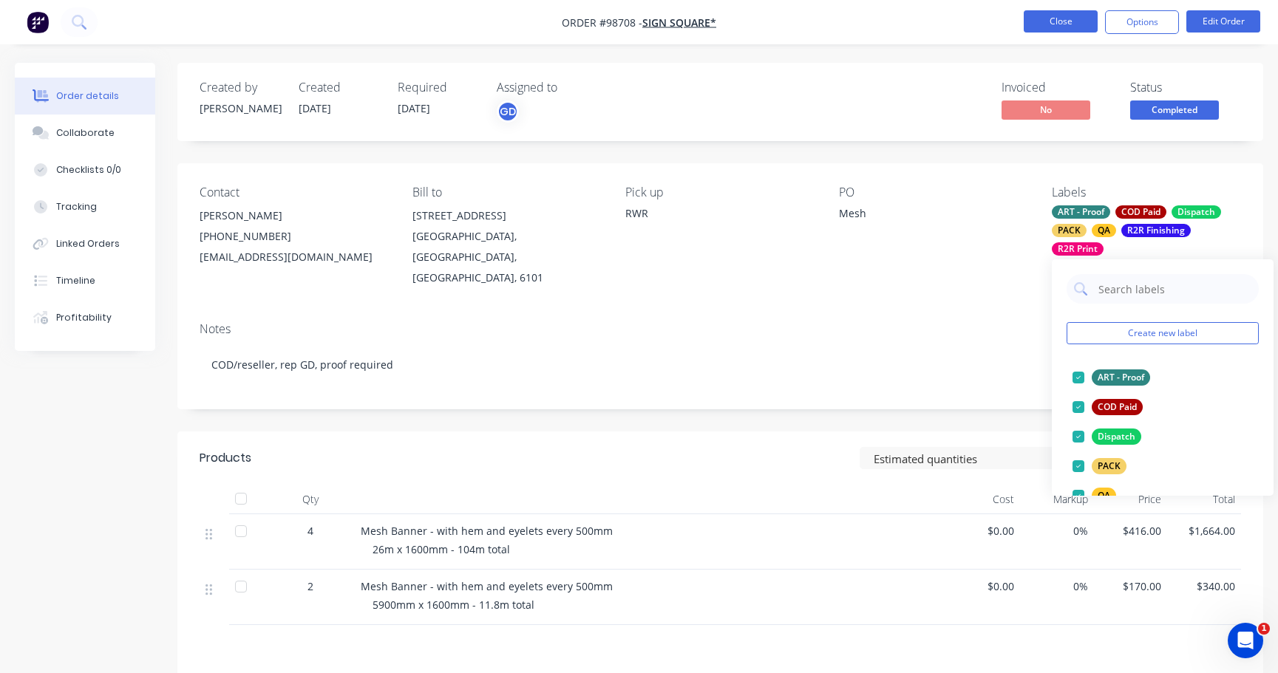
click at [1055, 21] on button "Close" at bounding box center [1061, 21] width 74 height 22
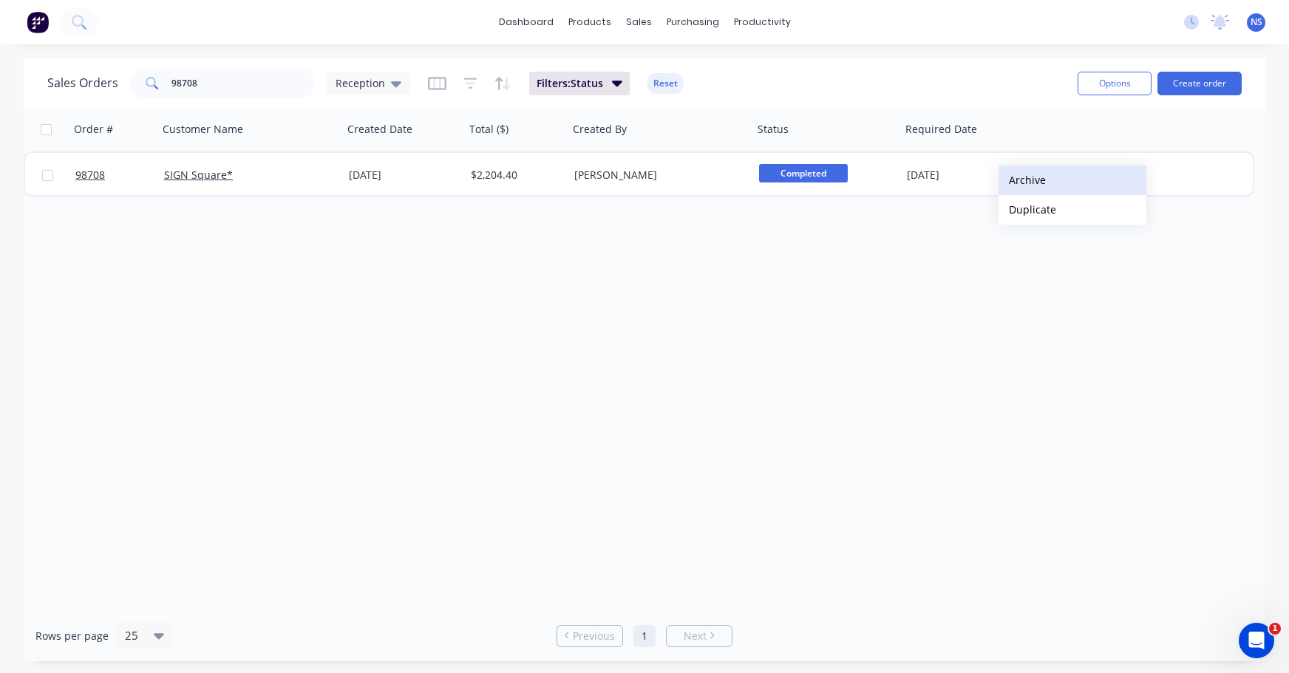
click at [1024, 180] on button "Archive" at bounding box center [1072, 181] width 148 height 30
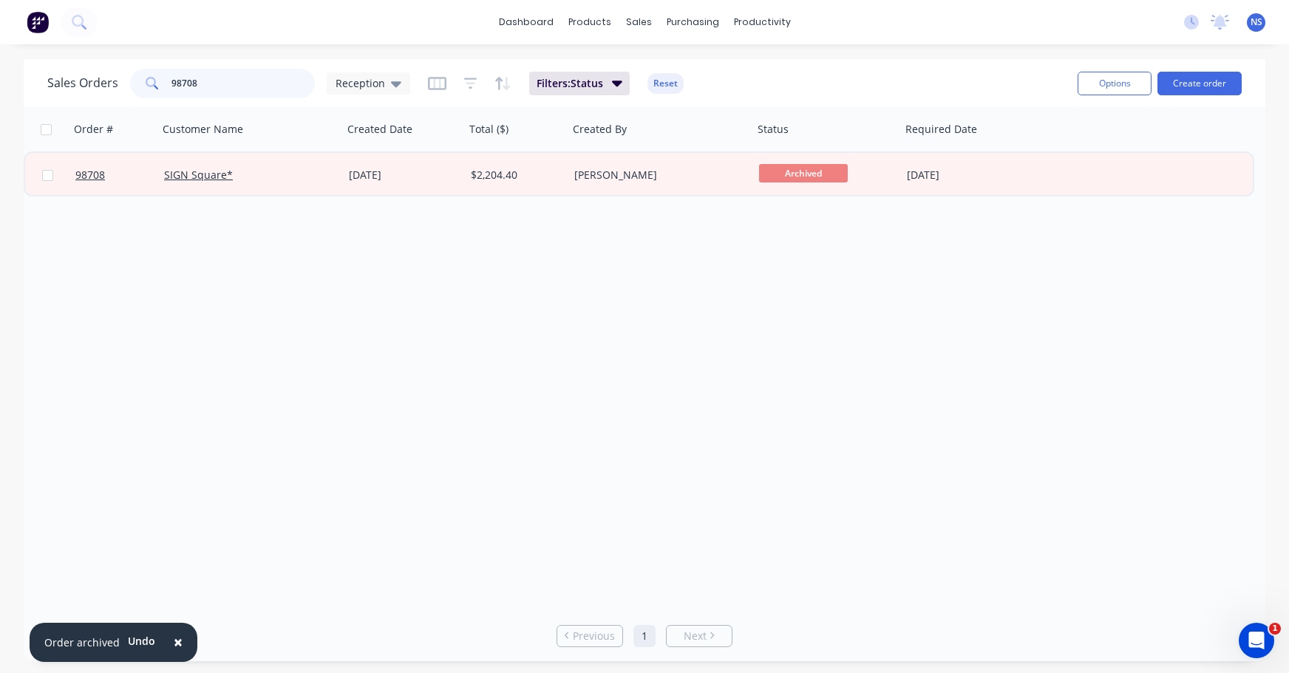
click at [224, 83] on input "98708" at bounding box center [243, 84] width 144 height 30
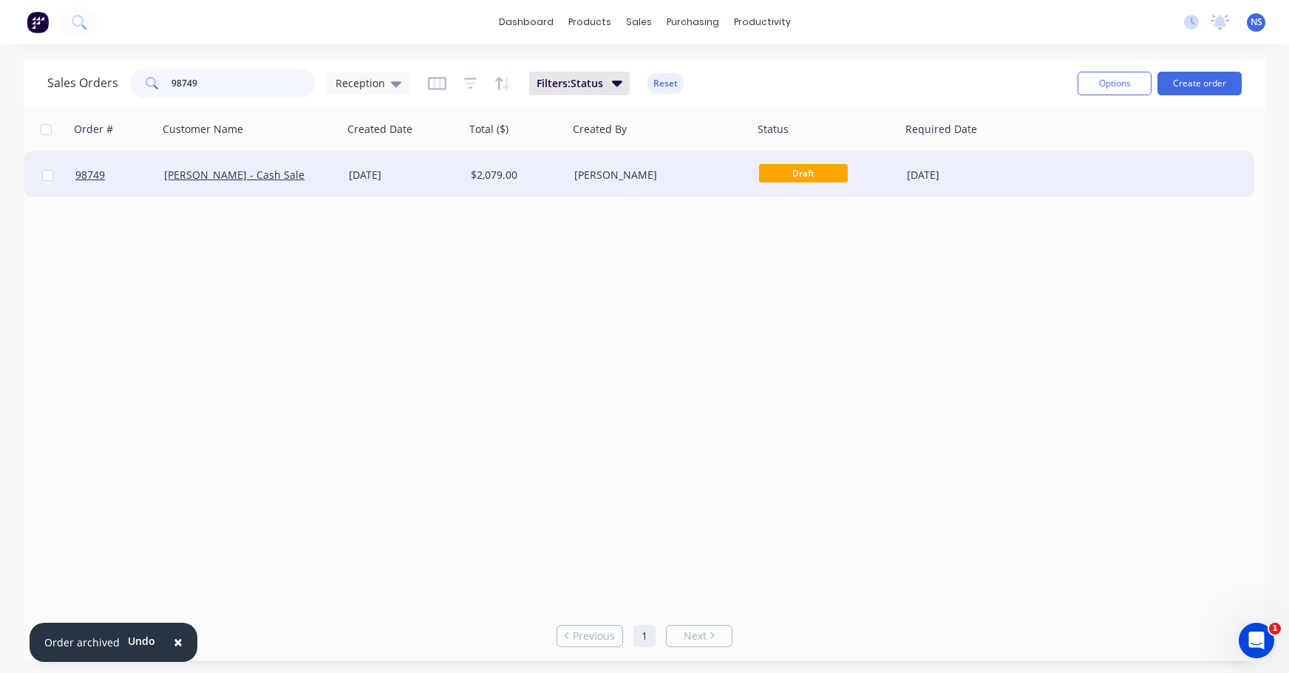
type input "98749"
click at [448, 173] on div "29 Sep 2025" at bounding box center [404, 175] width 110 height 15
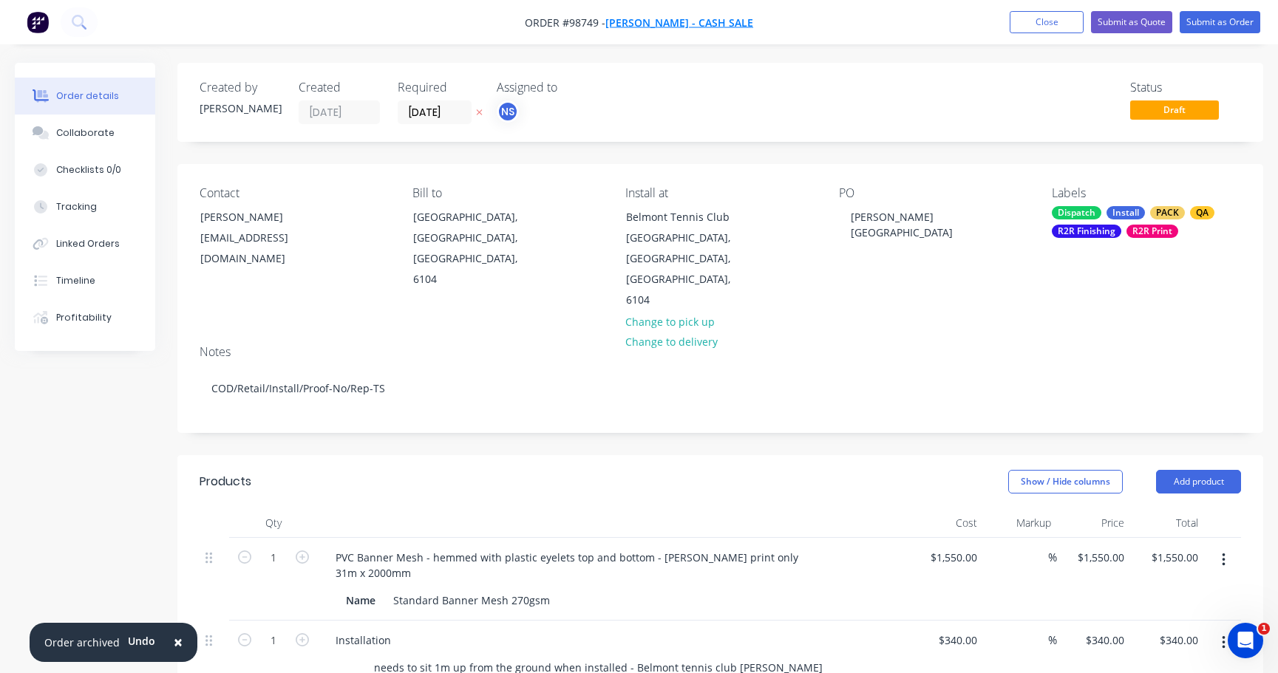
click at [684, 22] on span "Terry Brown - Cash Sale" at bounding box center [679, 23] width 148 height 14
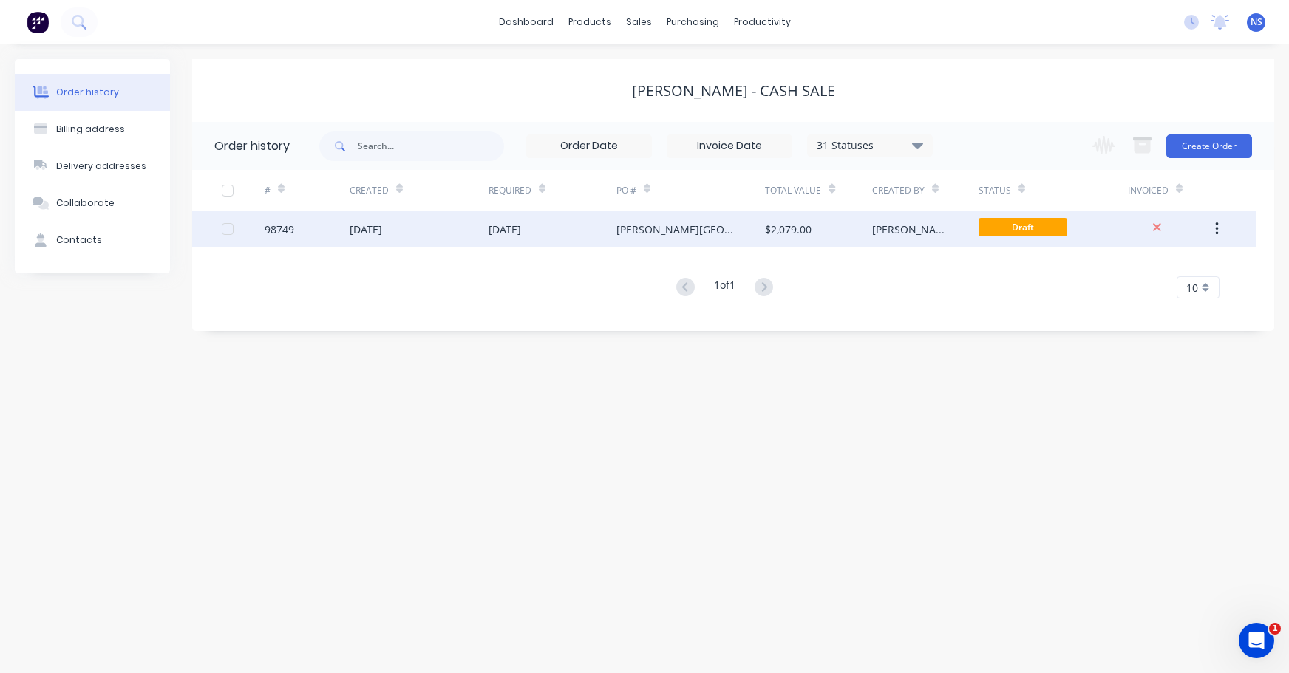
click at [584, 232] on div "13 Oct 2025" at bounding box center [552, 229] width 128 height 37
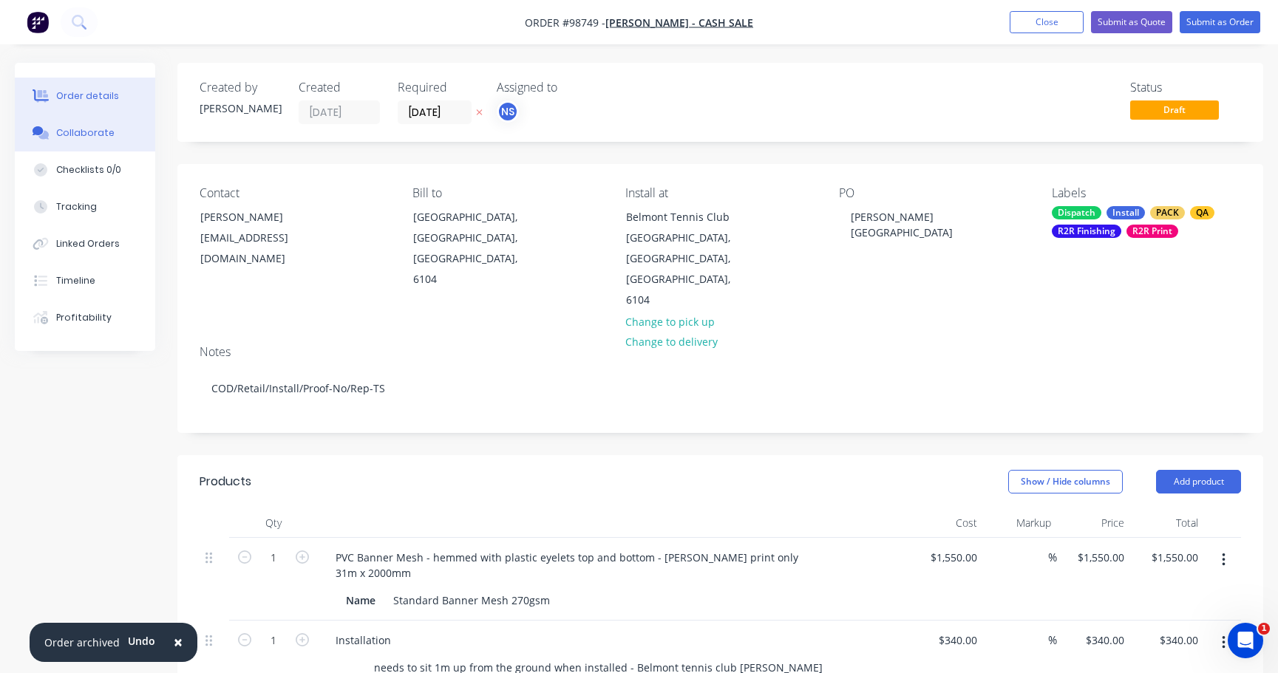
click at [86, 132] on div "Collaborate" at bounding box center [85, 132] width 58 height 13
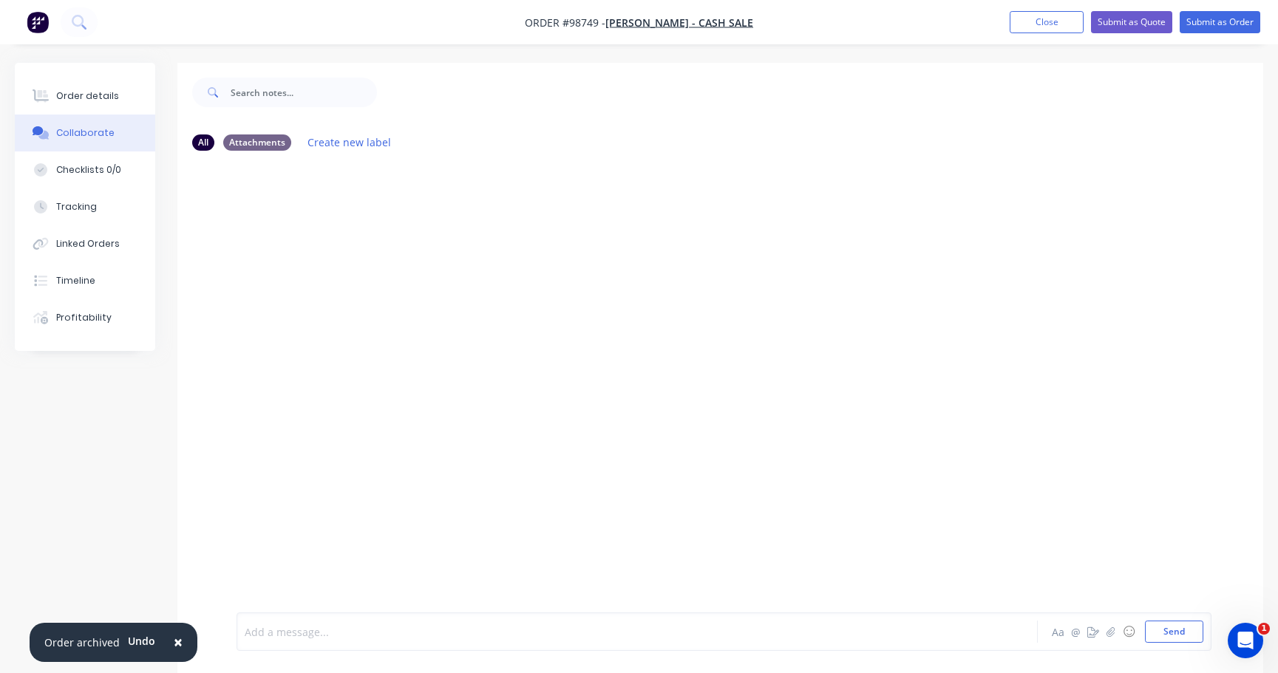
click at [352, 631] on div at bounding box center [604, 632] width 718 height 16
click at [1176, 630] on button "Send" at bounding box center [1174, 632] width 58 height 22
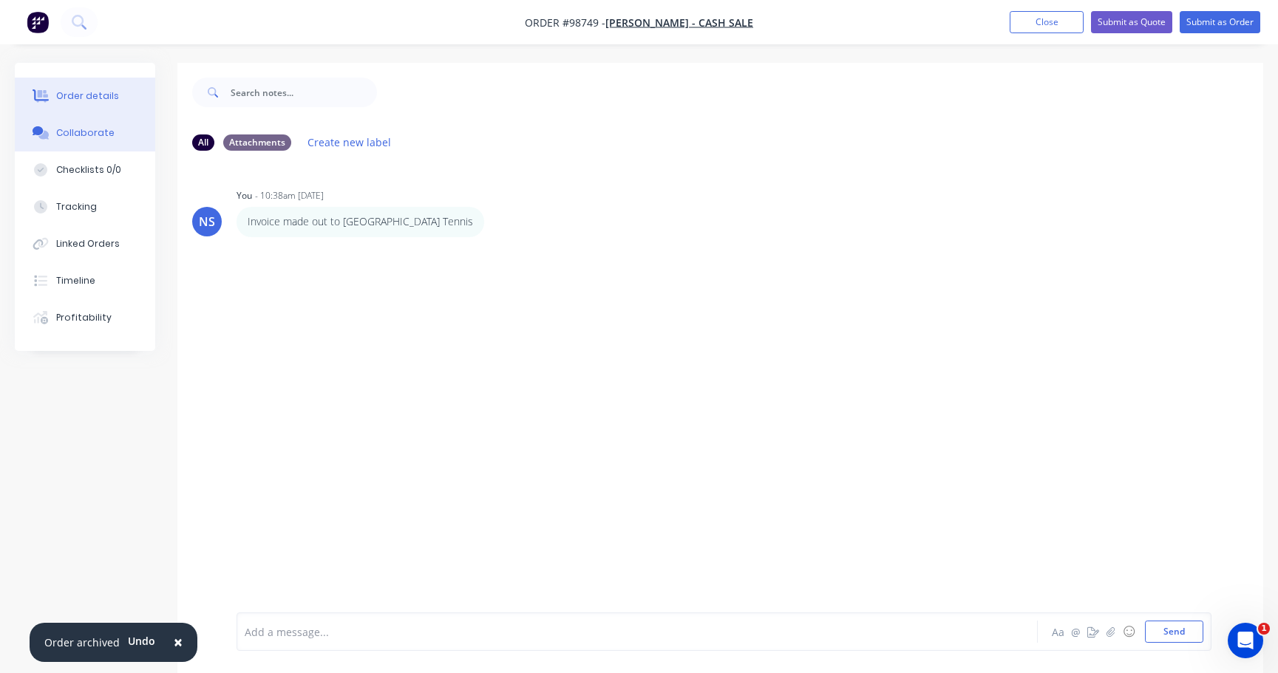
click at [89, 98] on div "Order details" at bounding box center [87, 95] width 63 height 13
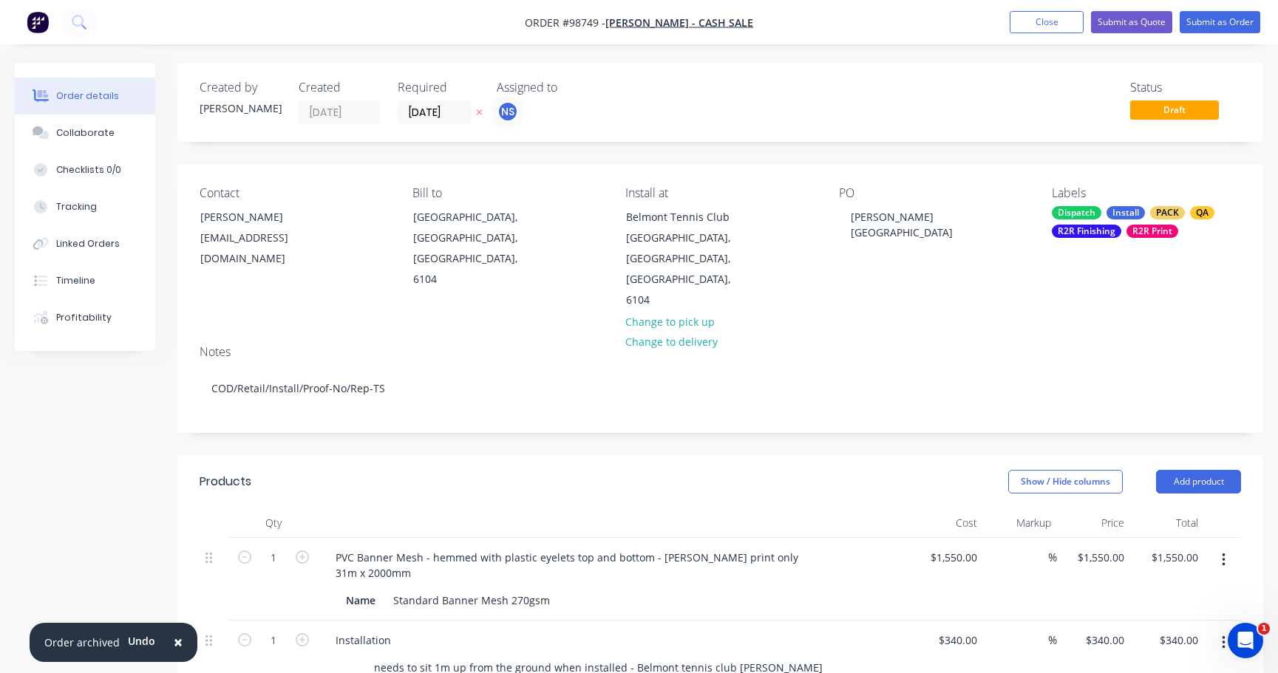
click at [1122, 227] on div "Dispatch Install PACK QA R2R Finishing R2R Print" at bounding box center [1146, 222] width 189 height 32
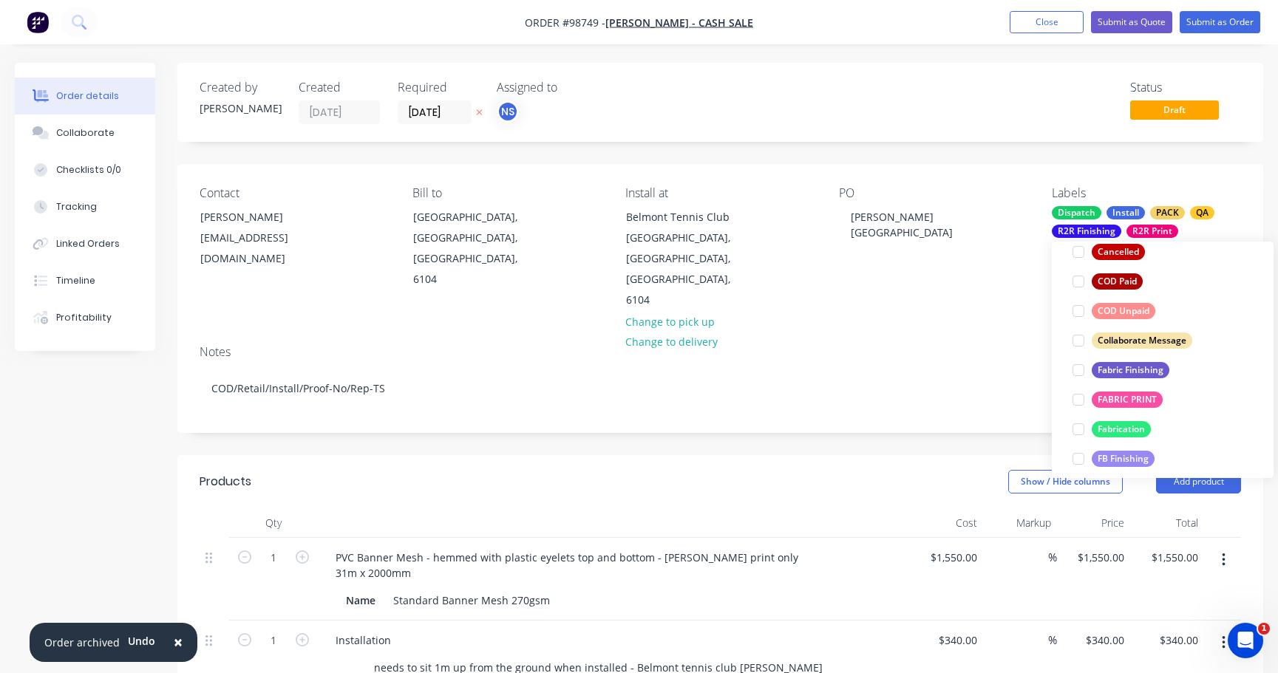
scroll to position [346, 0]
click at [1077, 281] on div at bounding box center [1078, 280] width 30 height 30
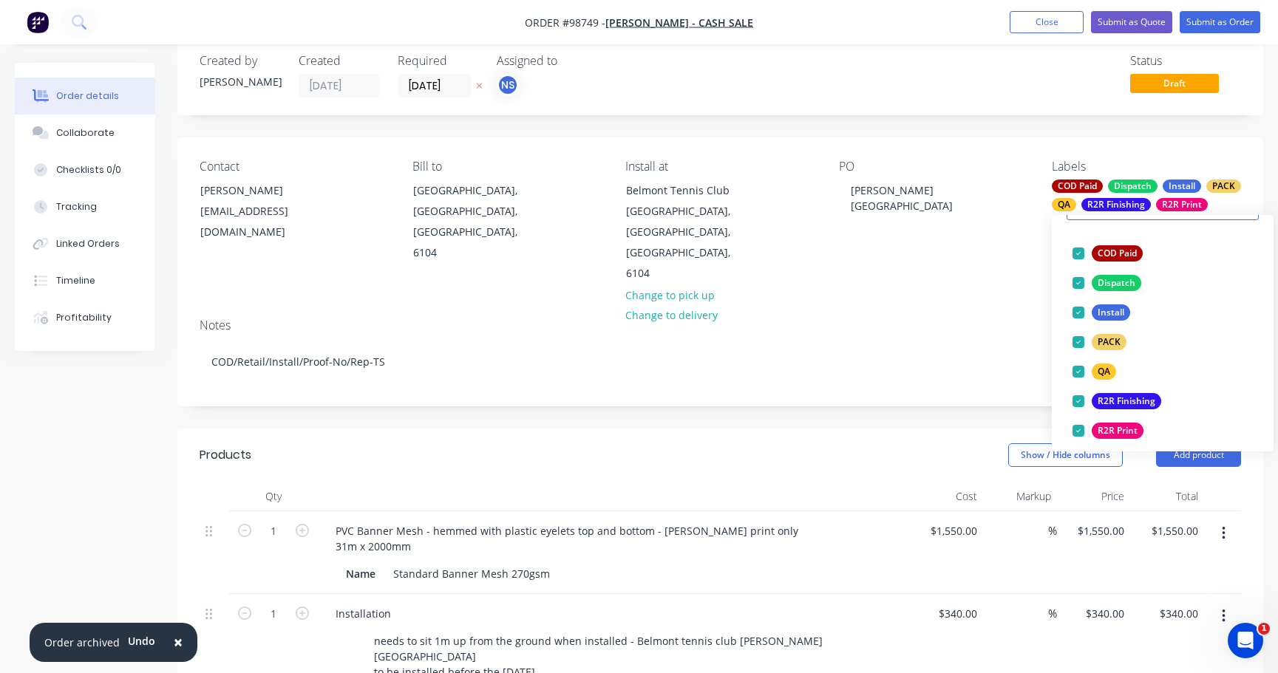
scroll to position [53, 0]
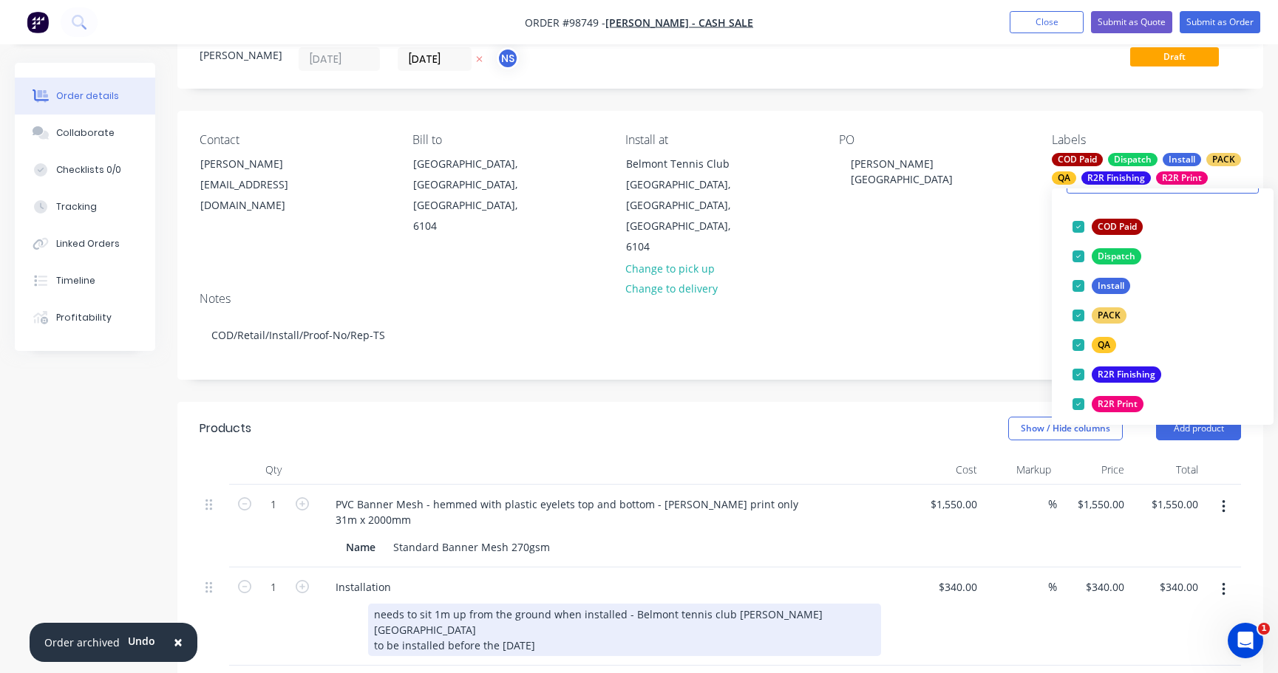
click at [668, 604] on div "needs to sit 1m up from the ground when installed - Belmont tennis club Abernet…" at bounding box center [624, 630] width 513 height 52
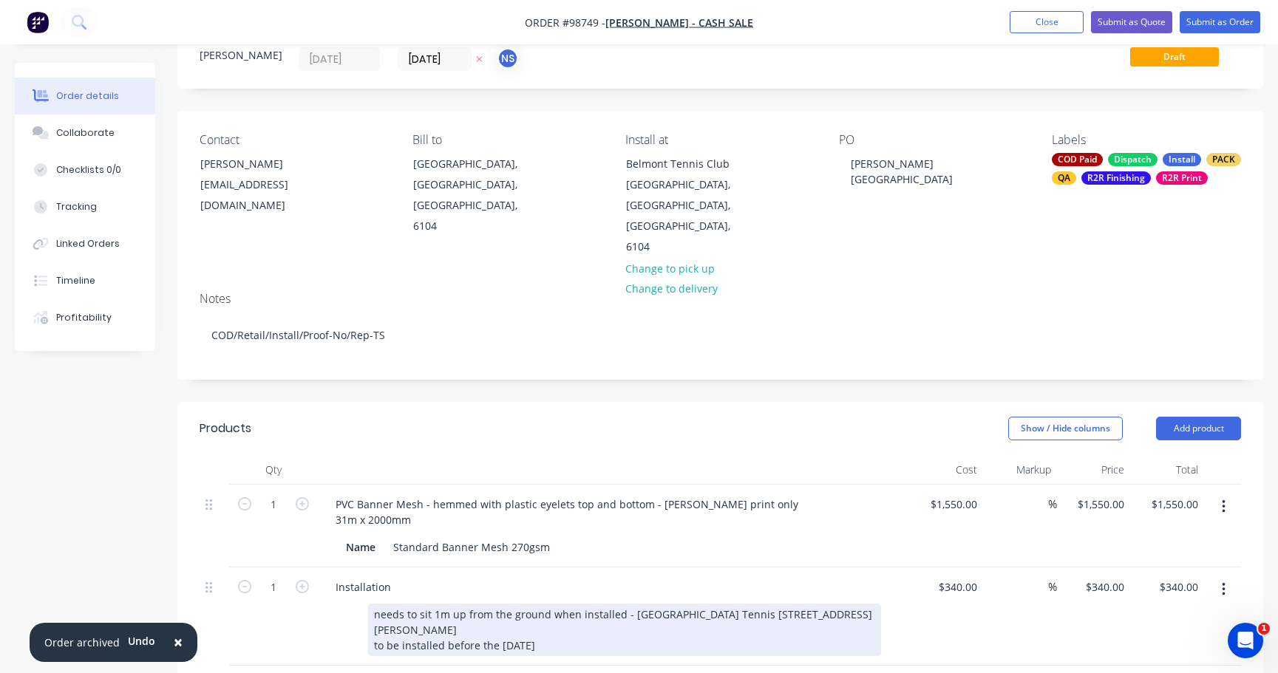
click at [546, 604] on div "needs to sit 1m up from the ground when installed - Belmont Park Tennis 351-353…" at bounding box center [624, 630] width 513 height 52
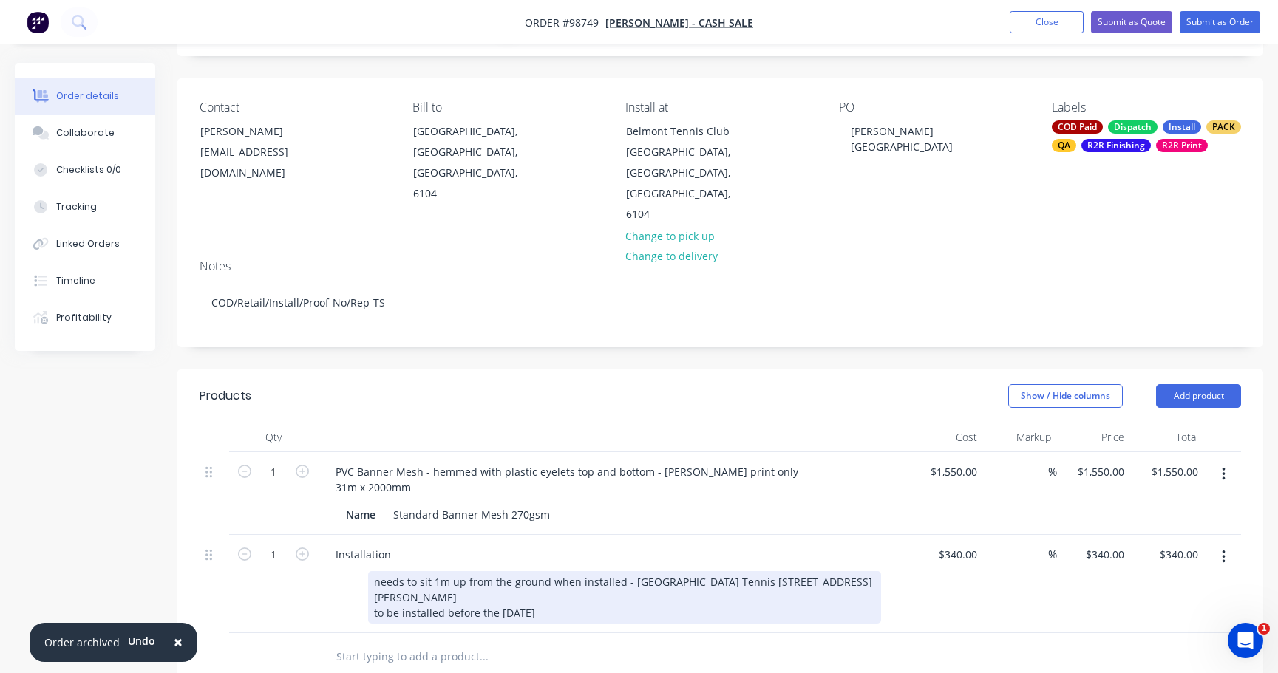
scroll to position [95, 0]
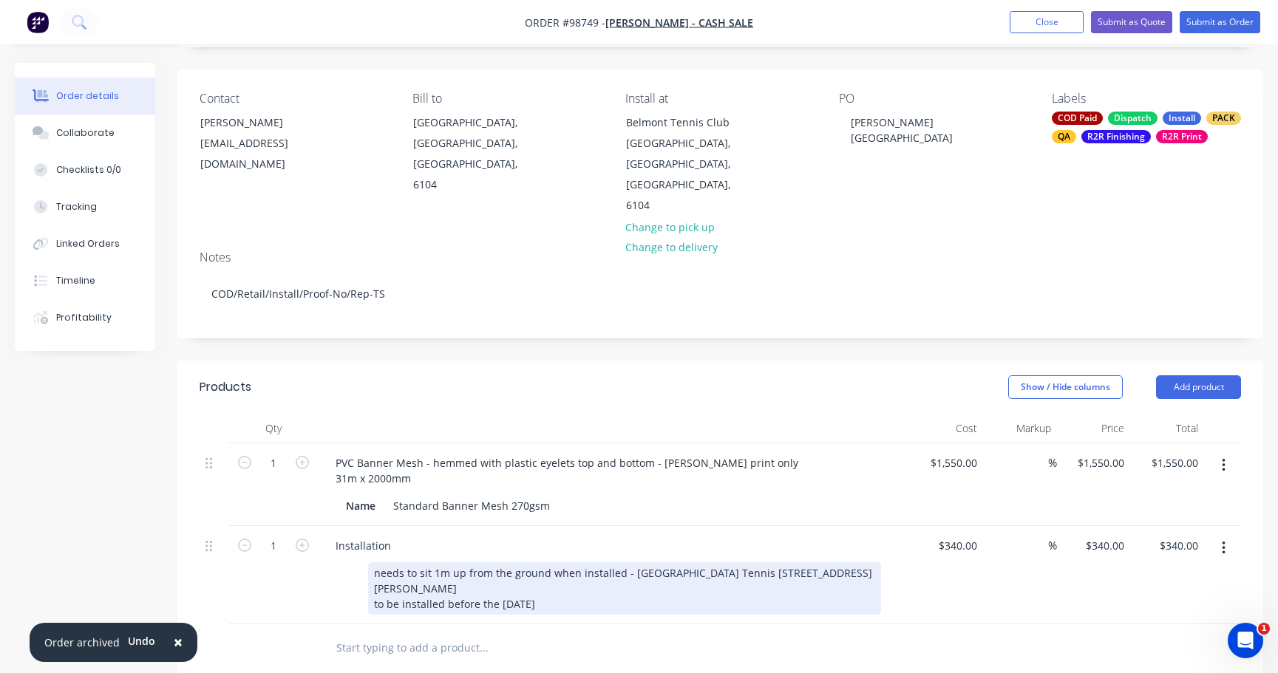
click at [477, 562] on div "needs to sit 1m up from the ground when installed - Belmont Park Tennis 351-353…" at bounding box center [624, 588] width 513 height 52
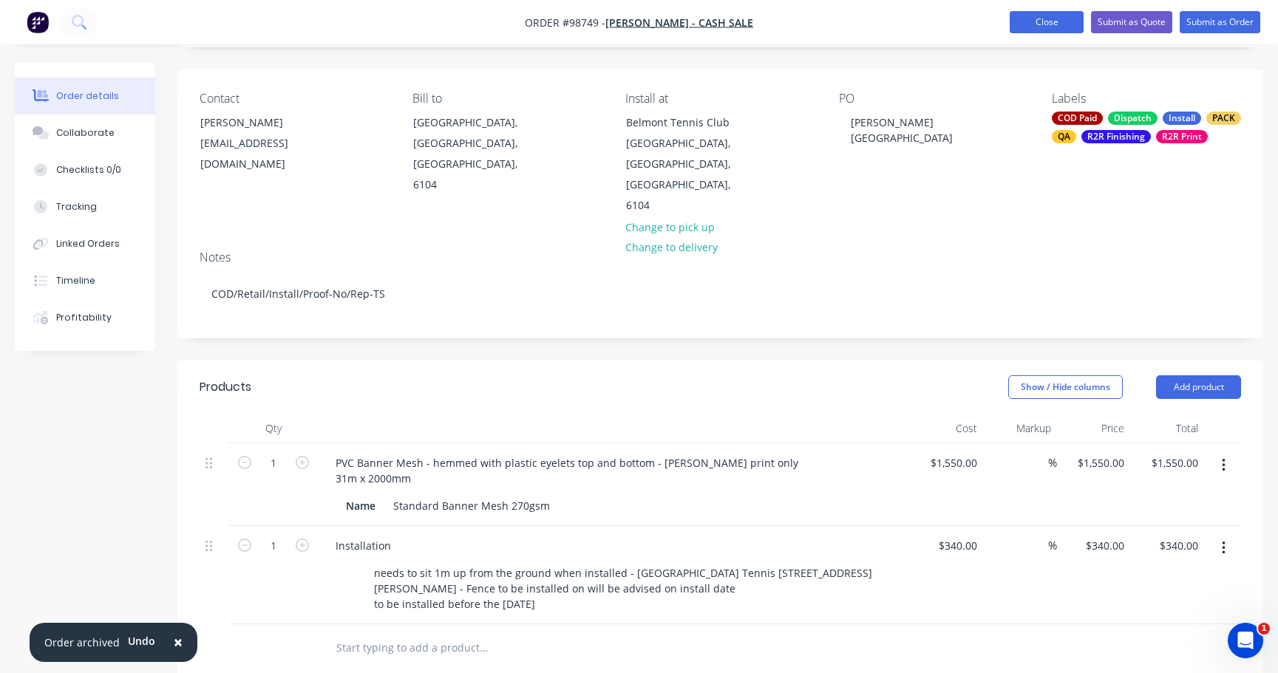
click at [1035, 18] on button "Close" at bounding box center [1046, 22] width 74 height 22
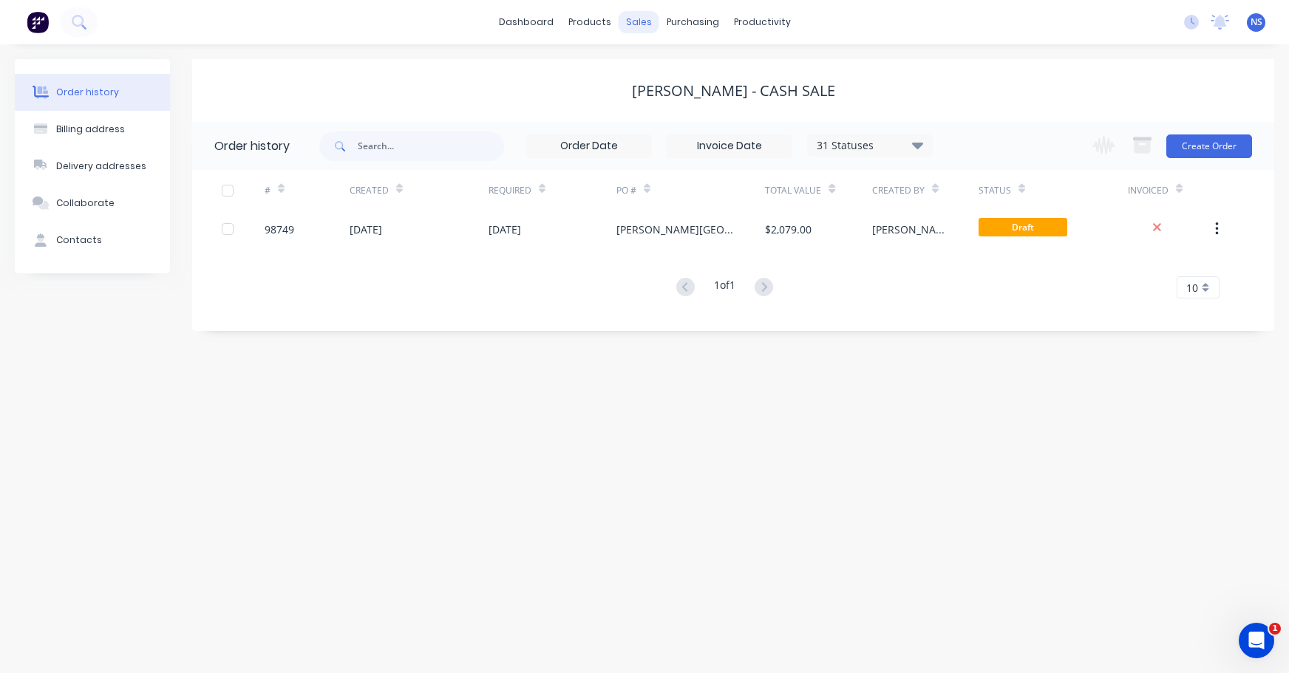
click at [636, 22] on div "sales" at bounding box center [639, 22] width 41 height 22
click at [668, 78] on link "Sales Orders" at bounding box center [717, 70] width 196 height 30
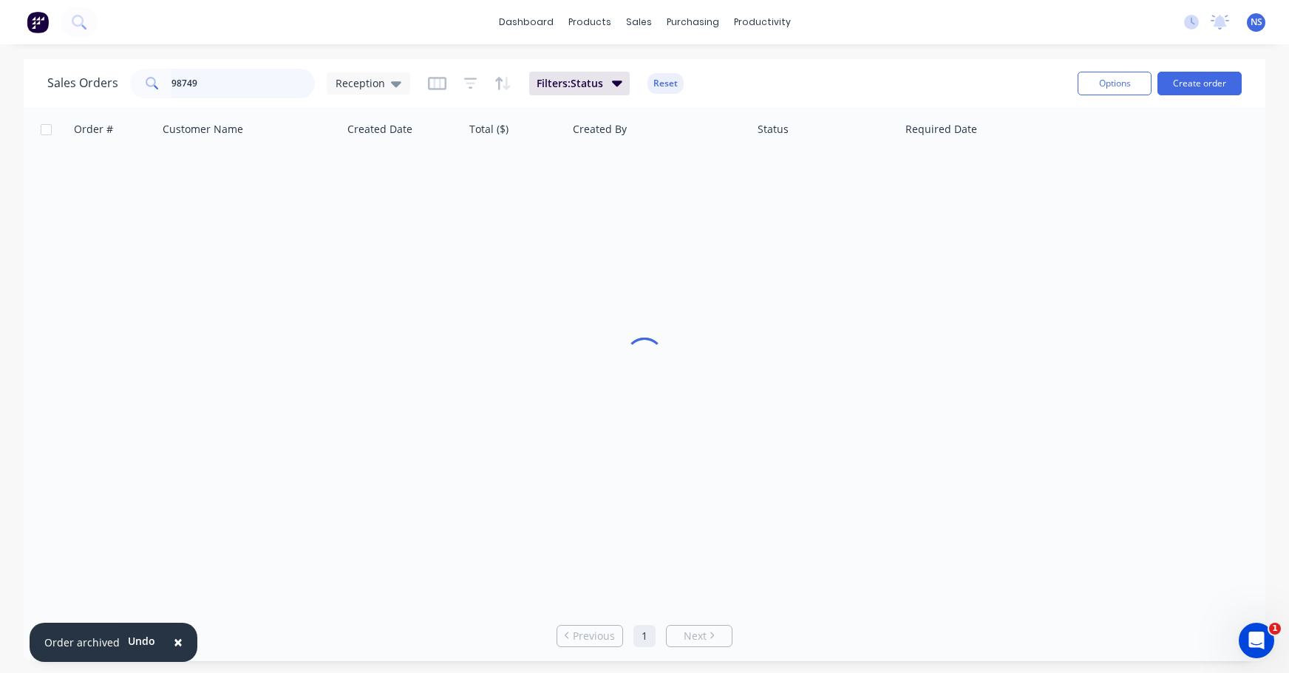
click at [247, 75] on input "98749" at bounding box center [243, 84] width 144 height 30
click at [258, 88] on input "98749" at bounding box center [243, 84] width 144 height 30
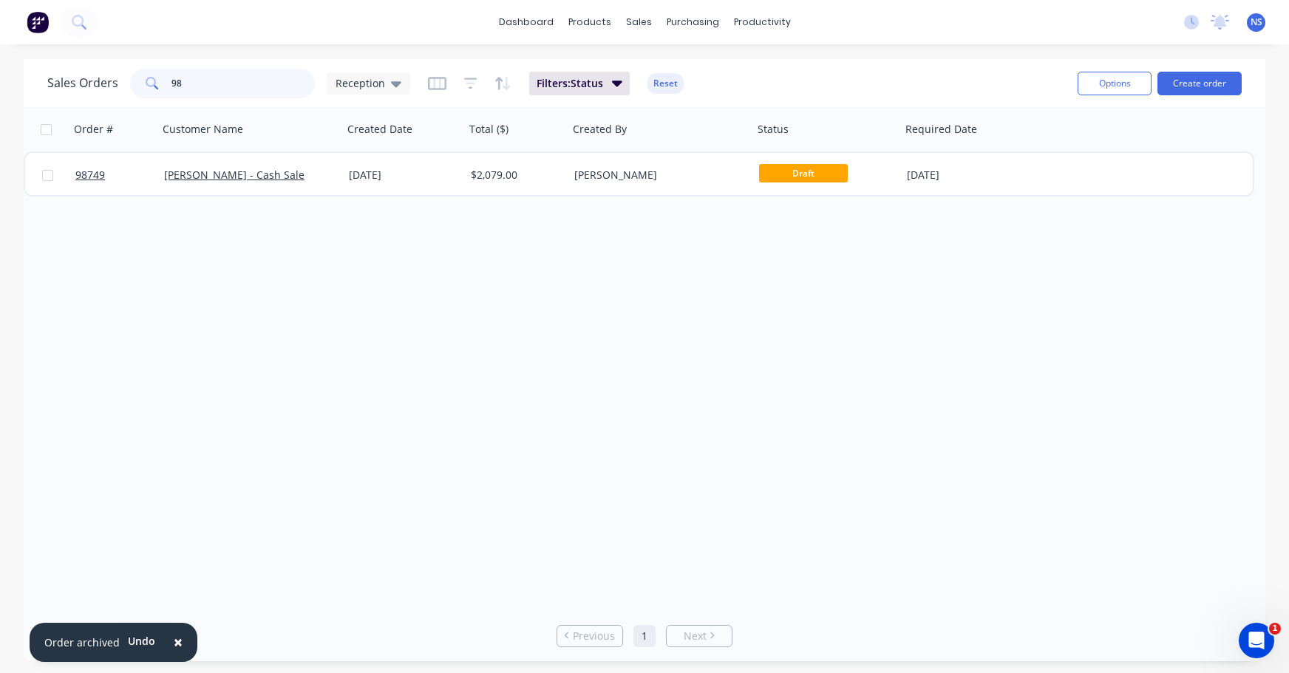
type input "9"
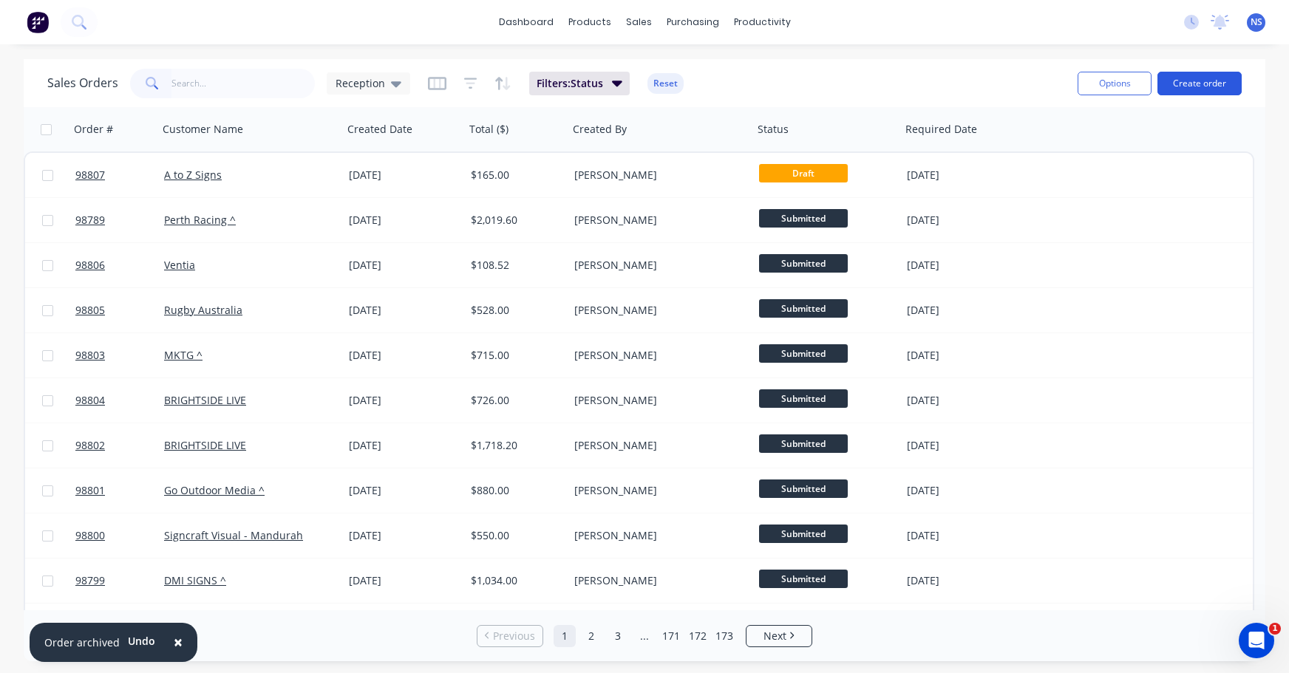
click at [1202, 80] on button "Create order" at bounding box center [1199, 84] width 84 height 24
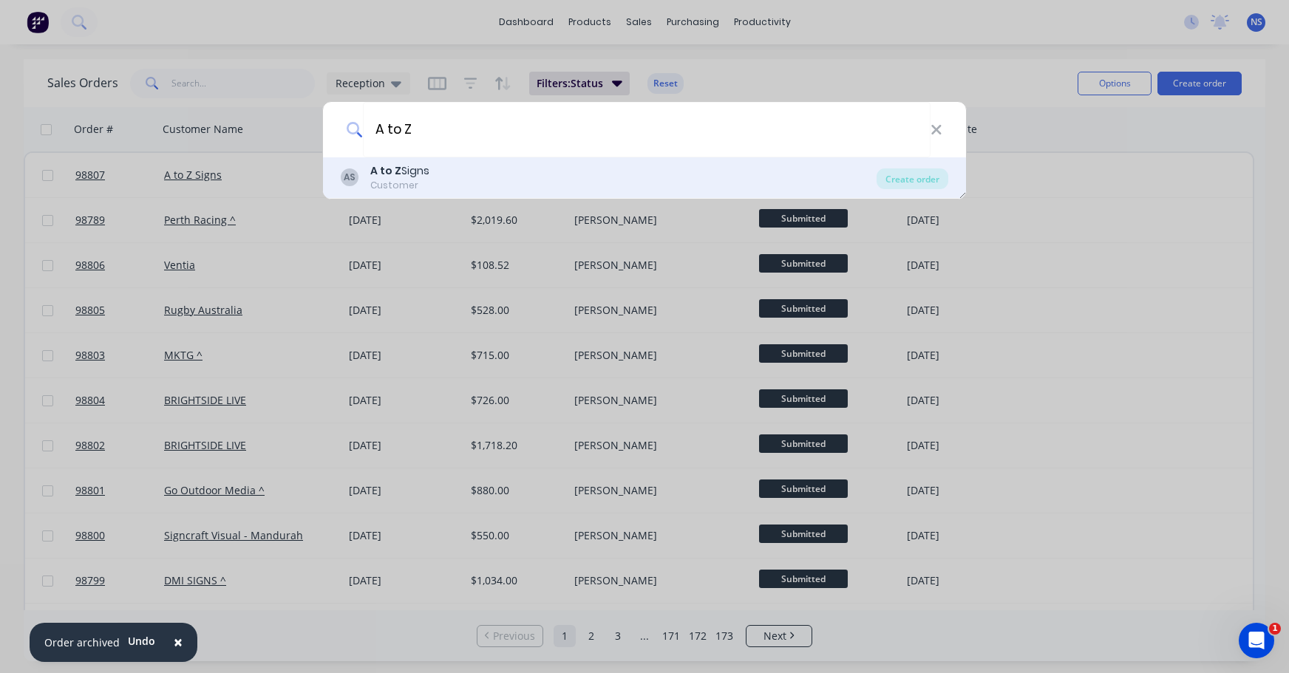
type input "A to Z"
click at [599, 175] on div "AS A to Z Signs Customer" at bounding box center [609, 177] width 536 height 29
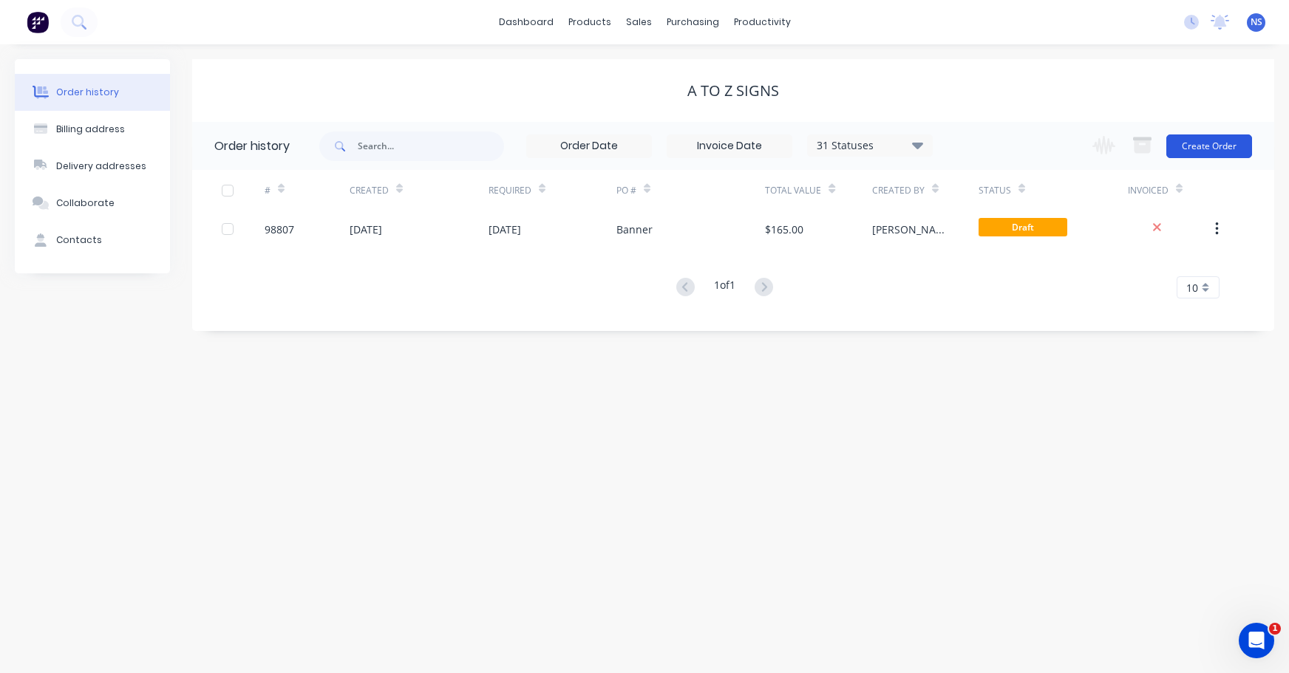
click at [1204, 146] on button "Create Order" at bounding box center [1209, 146] width 86 height 24
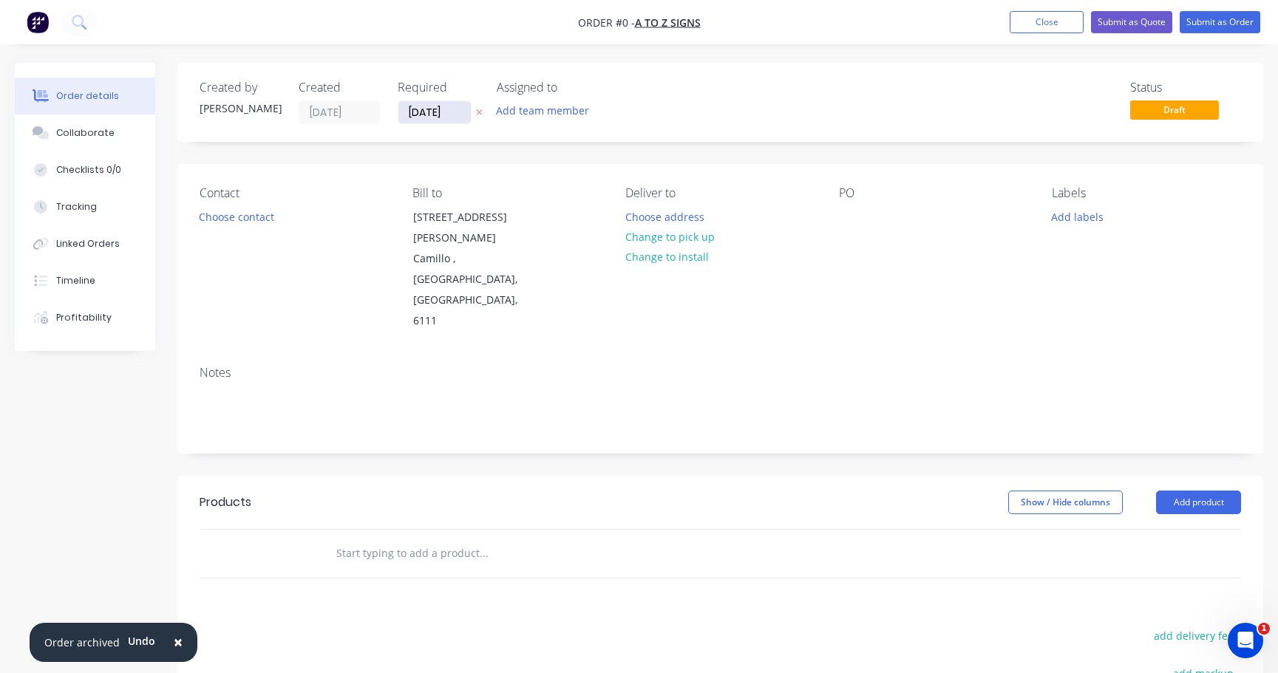
click at [430, 112] on input "03/10/25" at bounding box center [434, 112] width 72 height 22
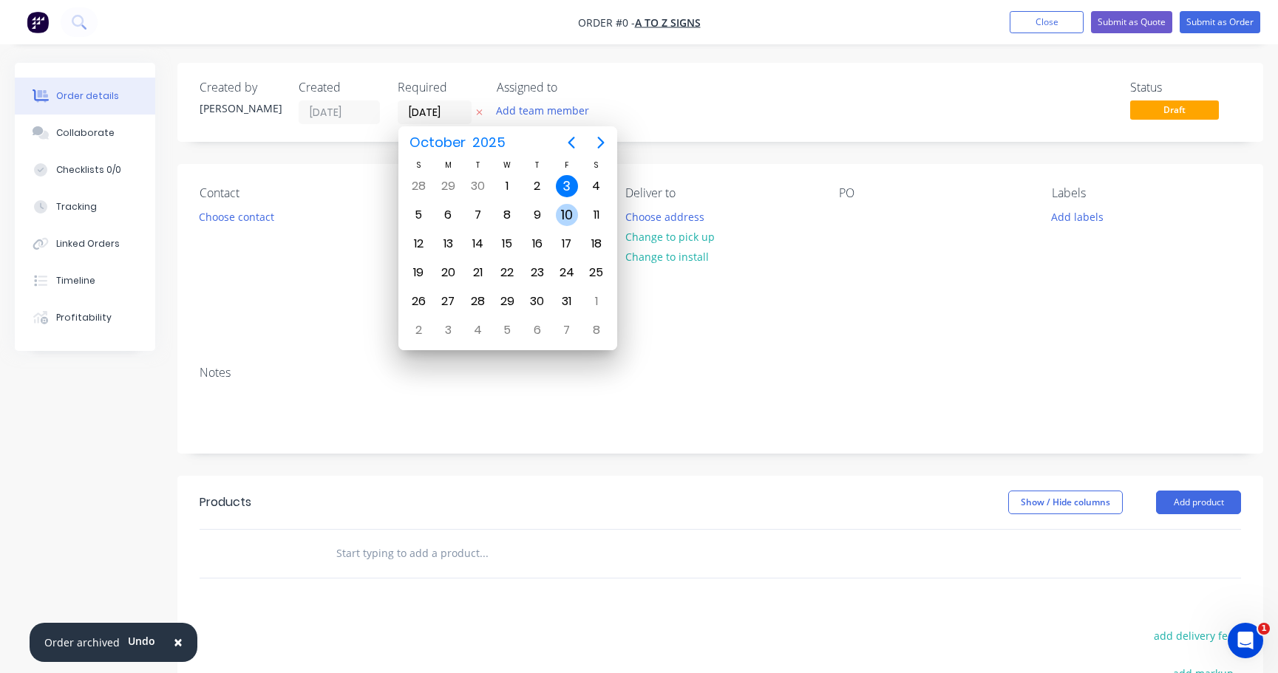
click at [570, 219] on div "10" at bounding box center [567, 215] width 22 height 22
type input "10/10/25"
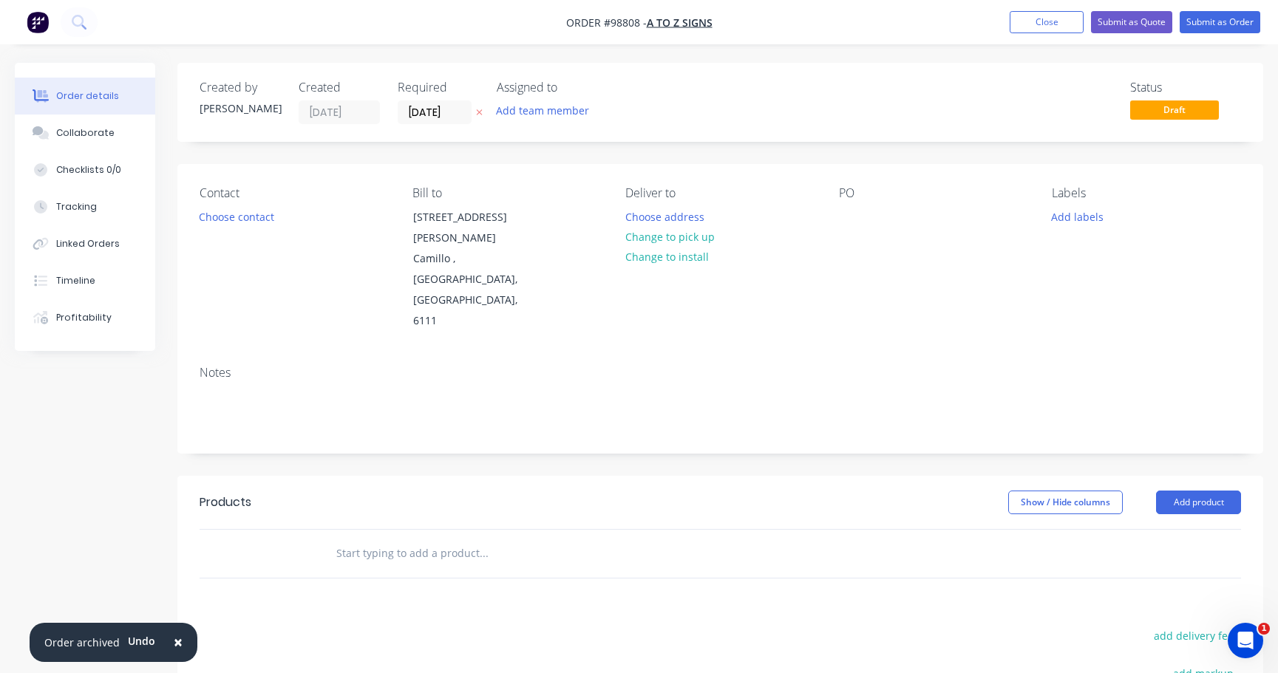
click at [545, 113] on button "Add team member" at bounding box center [542, 111] width 109 height 20
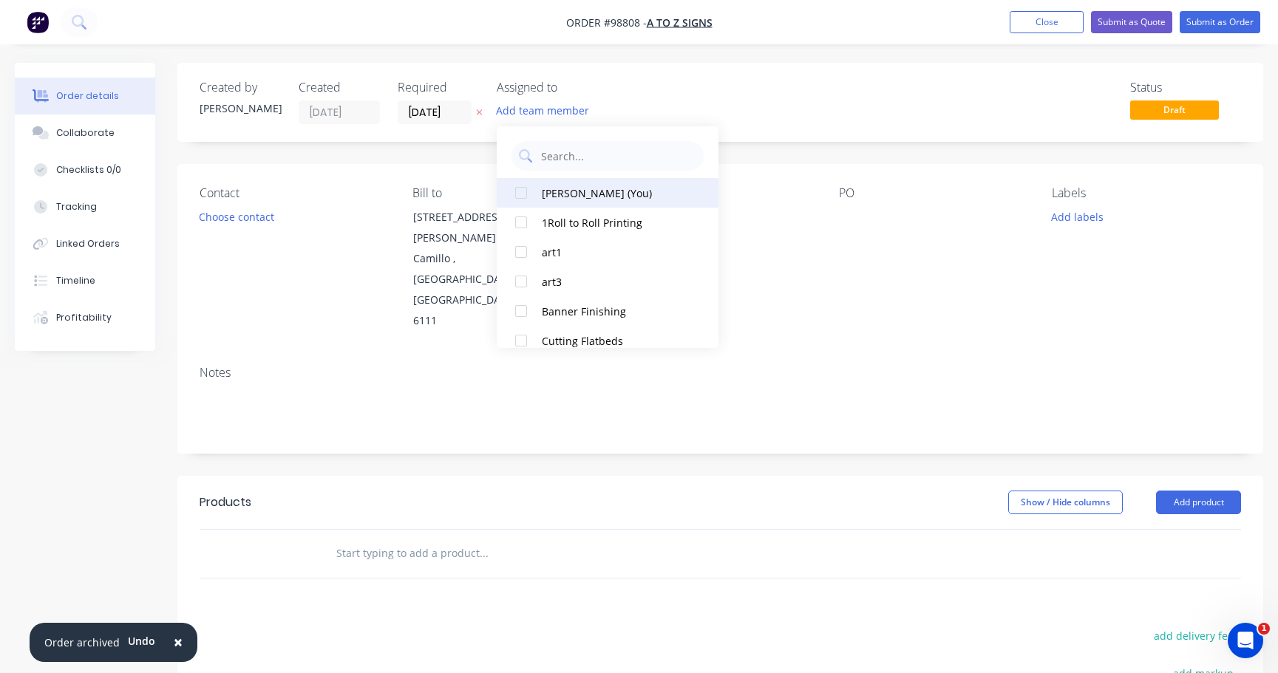
click at [569, 188] on div "Natasha Searle (You)" at bounding box center [616, 193] width 148 height 16
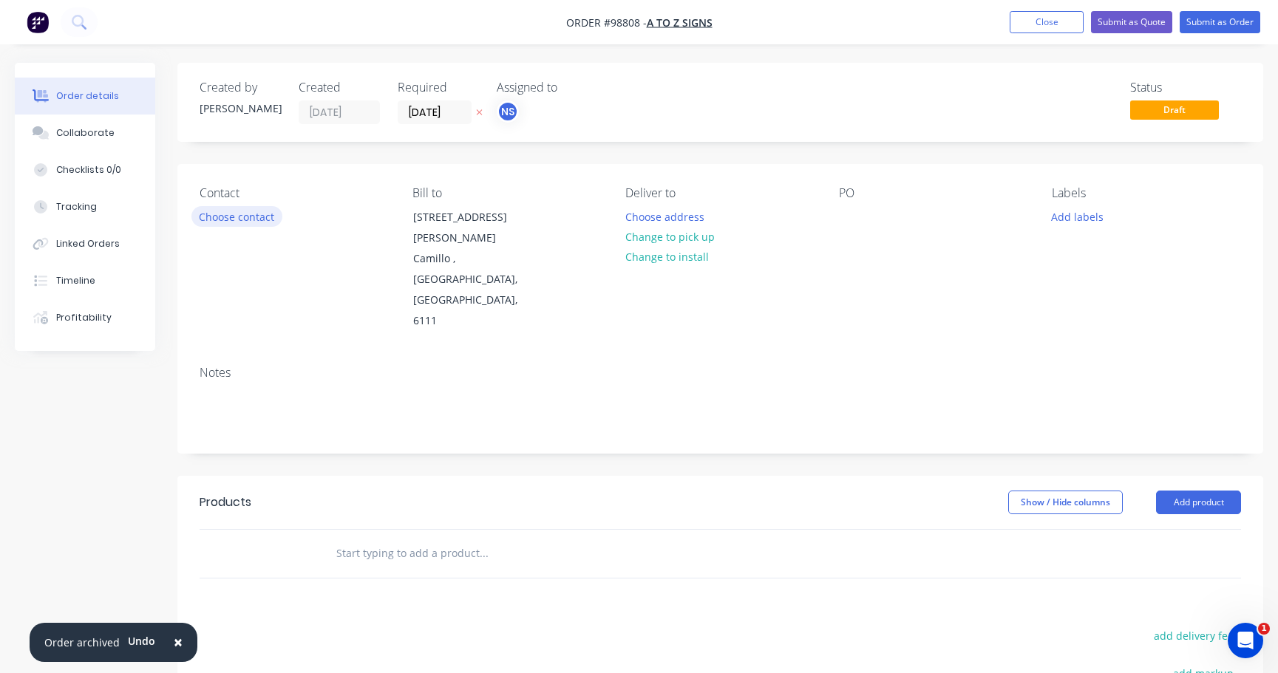
click at [232, 214] on button "Choose contact" at bounding box center [236, 216] width 91 height 20
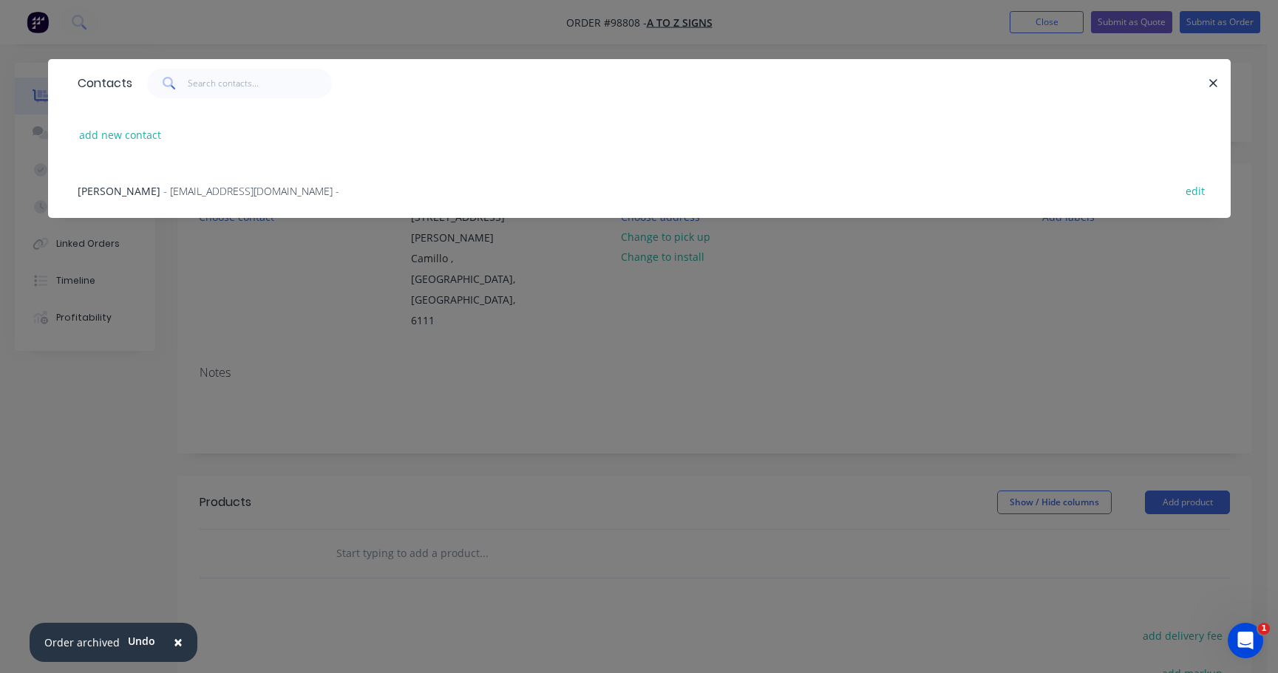
click at [163, 189] on span "- a2zsigns@westnet.com.au -" at bounding box center [251, 191] width 176 height 14
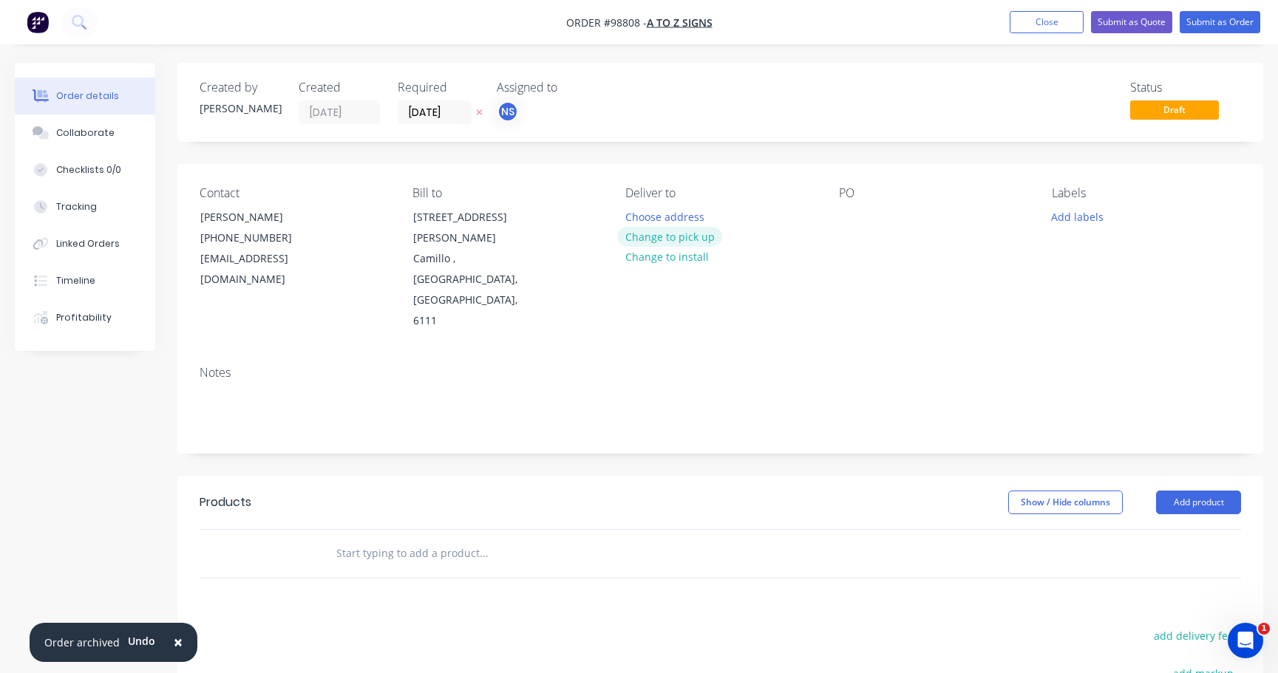
click at [679, 234] on button "Change to pick up" at bounding box center [669, 237] width 105 height 20
click at [644, 214] on div at bounding box center [637, 216] width 24 height 21
click at [846, 217] on div at bounding box center [851, 216] width 24 height 21
click at [843, 216] on div at bounding box center [851, 216] width 24 height 21
click at [1074, 217] on button "Add labels" at bounding box center [1077, 216] width 68 height 20
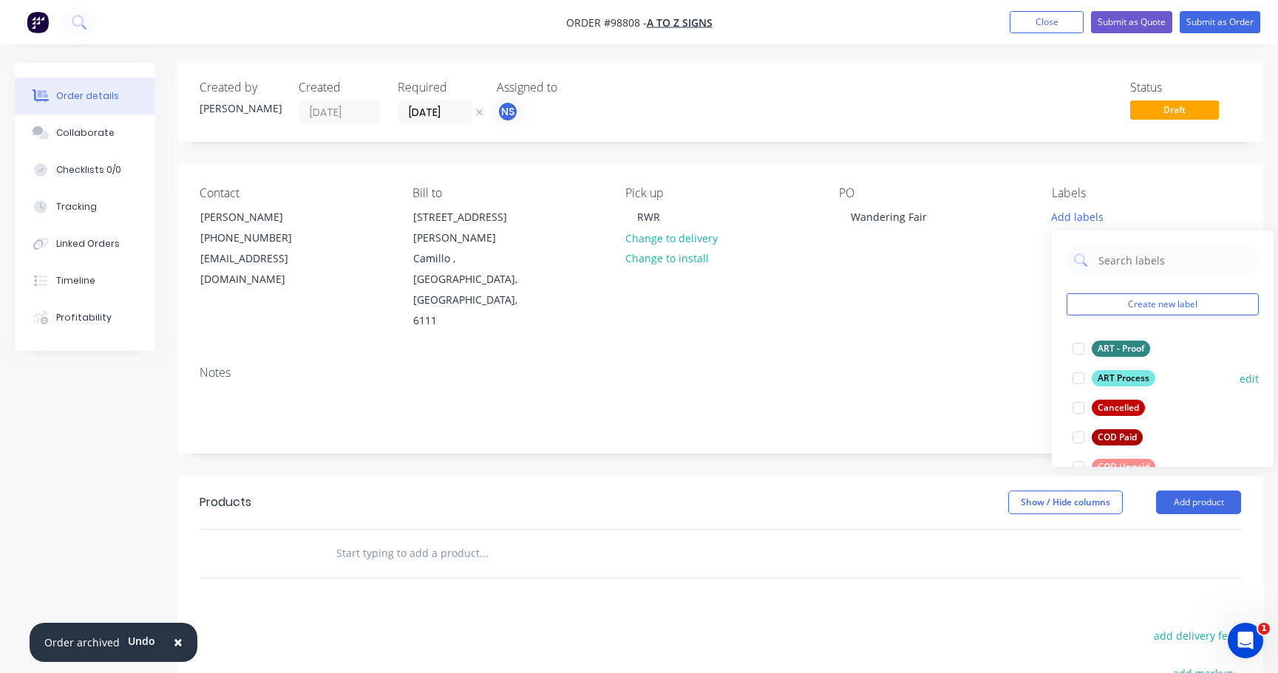
click at [1080, 381] on div at bounding box center [1078, 379] width 30 height 30
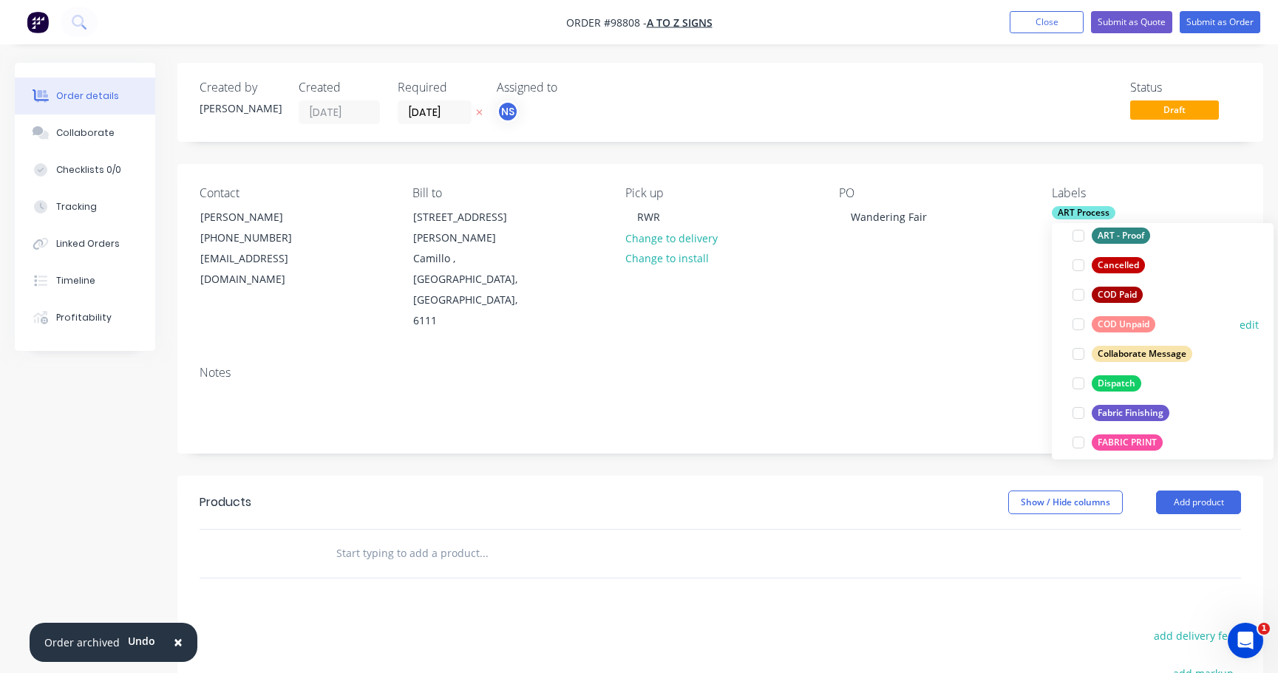
scroll to position [137, 0]
click at [1078, 347] on div at bounding box center [1078, 352] width 30 height 30
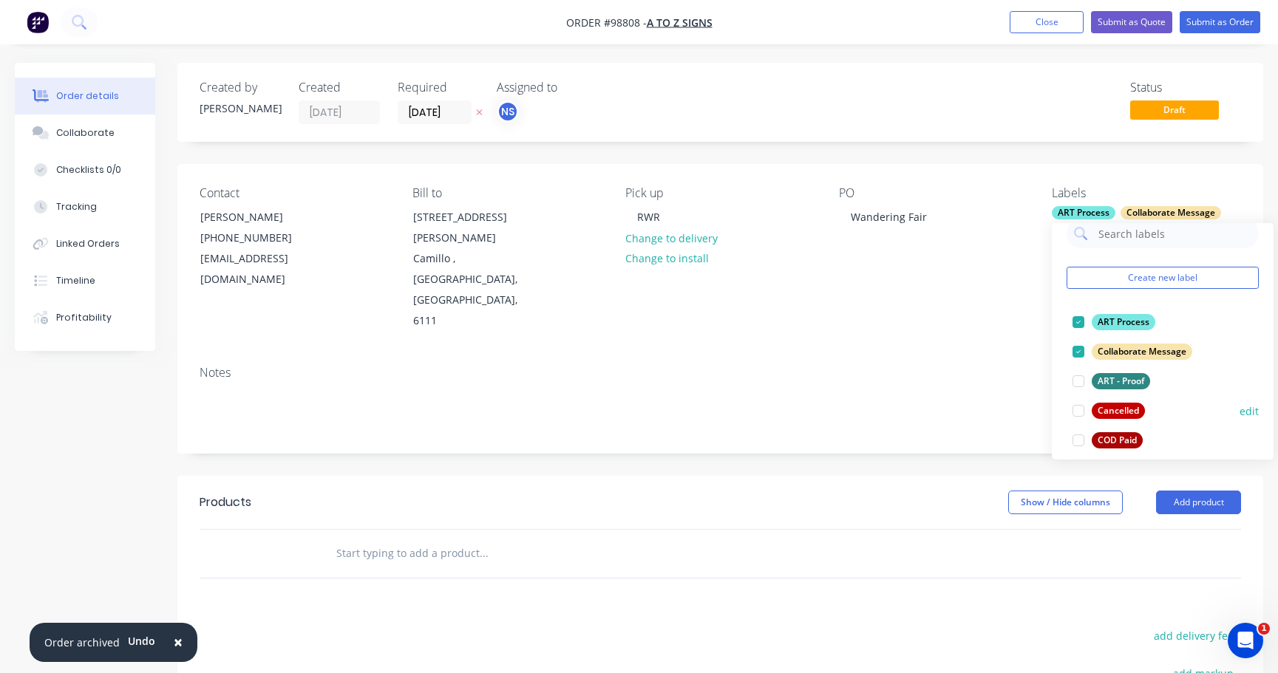
scroll to position [135, 0]
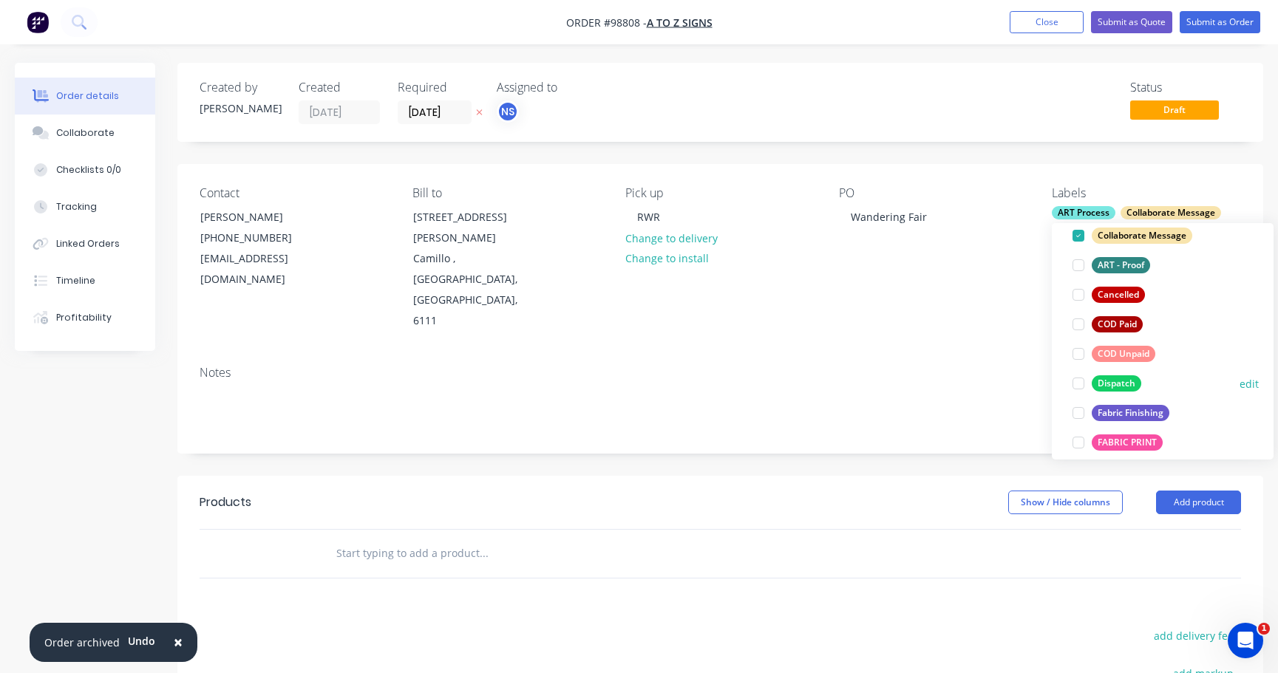
click at [1077, 386] on div at bounding box center [1078, 384] width 30 height 30
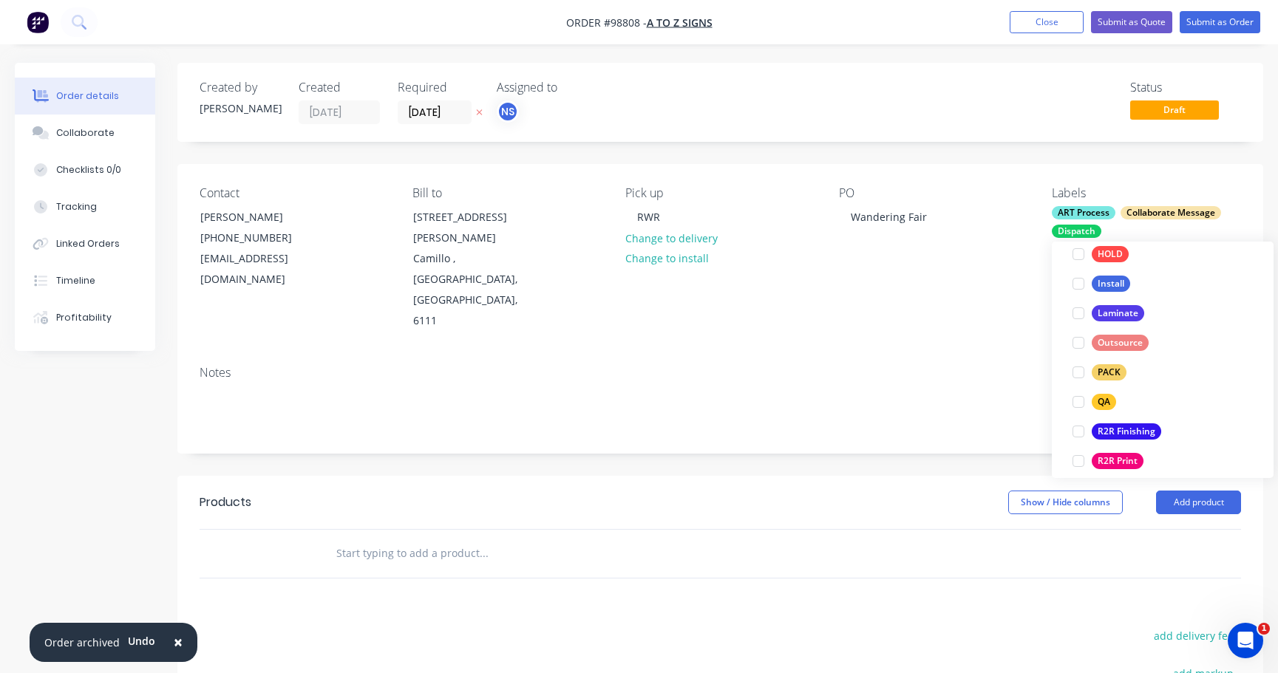
scroll to position [508, 0]
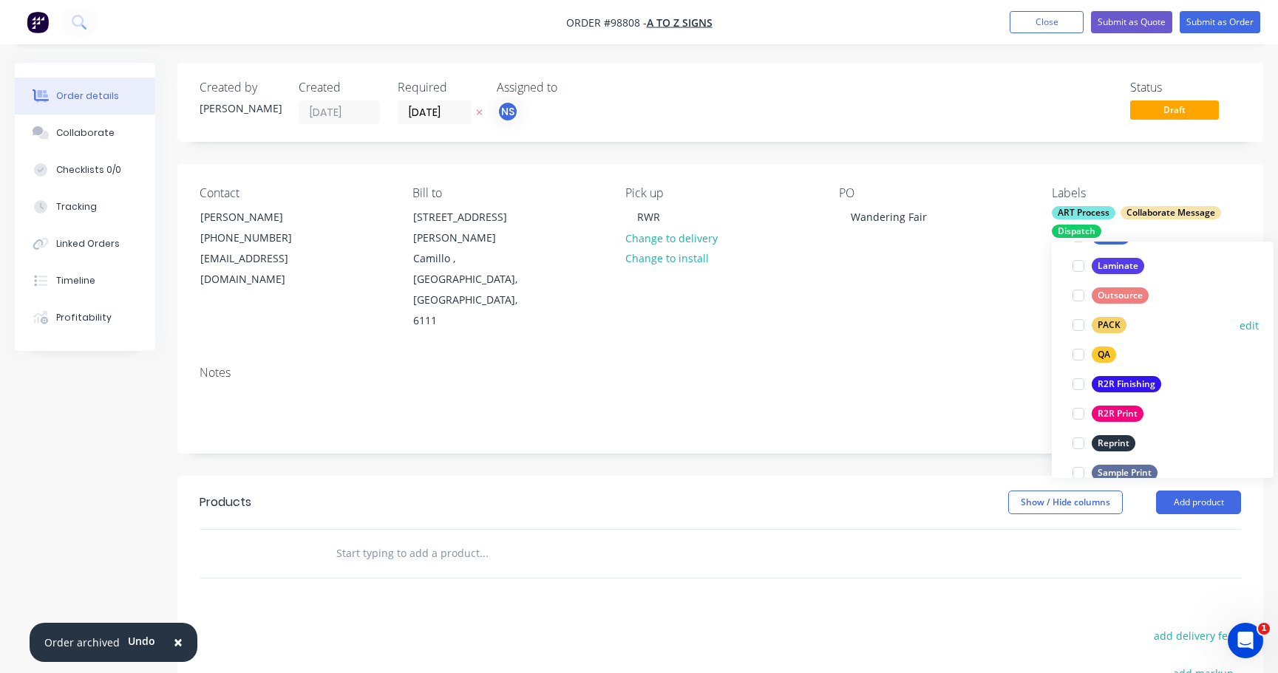
click at [1079, 327] on div at bounding box center [1078, 325] width 30 height 30
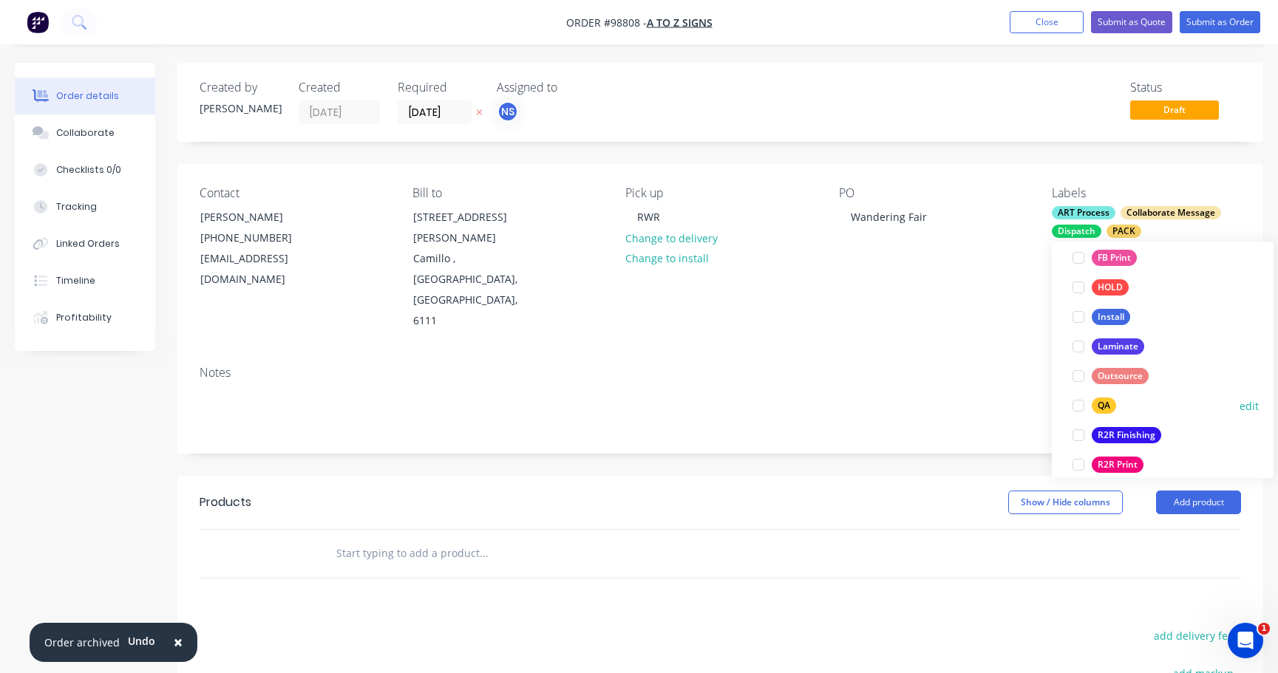
click at [1077, 407] on div at bounding box center [1078, 406] width 30 height 30
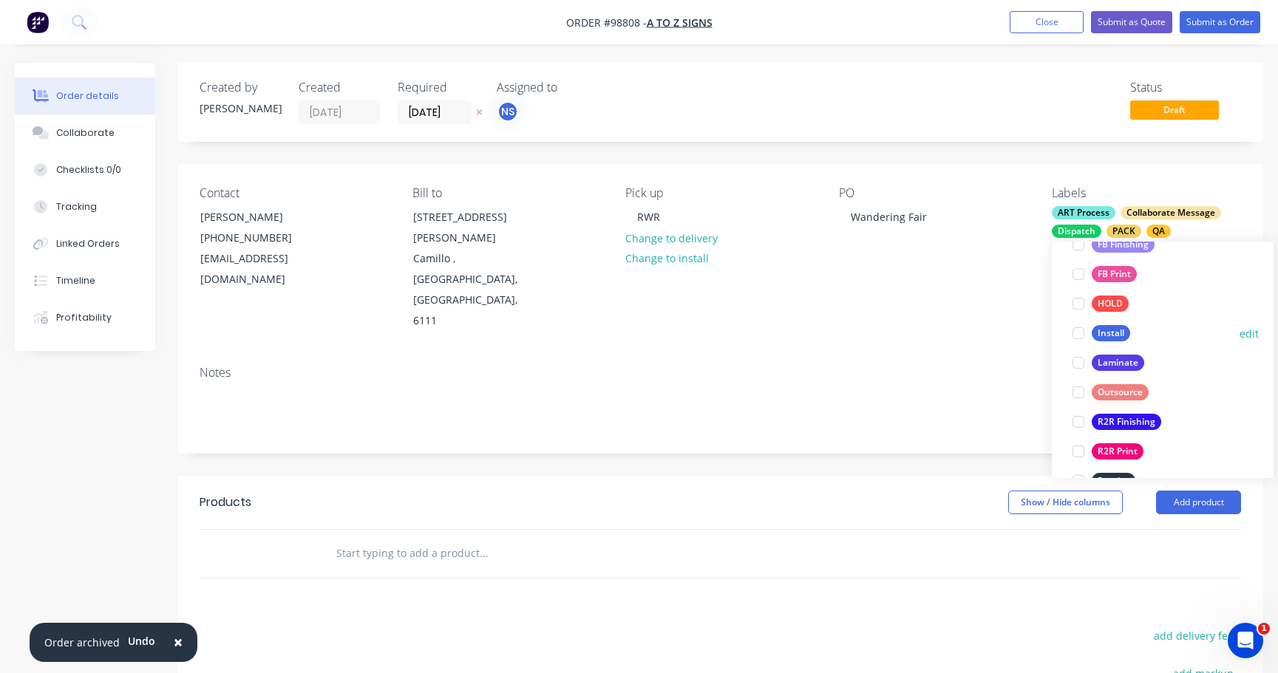
scroll to position [529, 0]
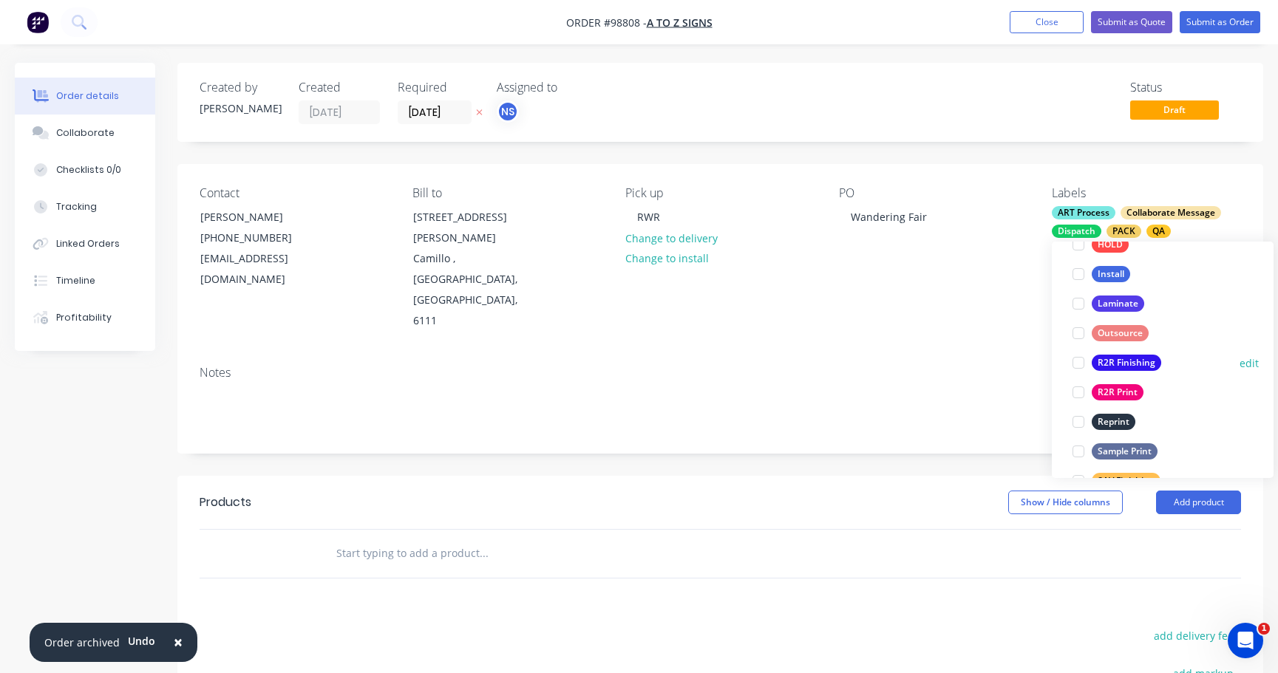
click at [1080, 364] on div at bounding box center [1078, 363] width 30 height 30
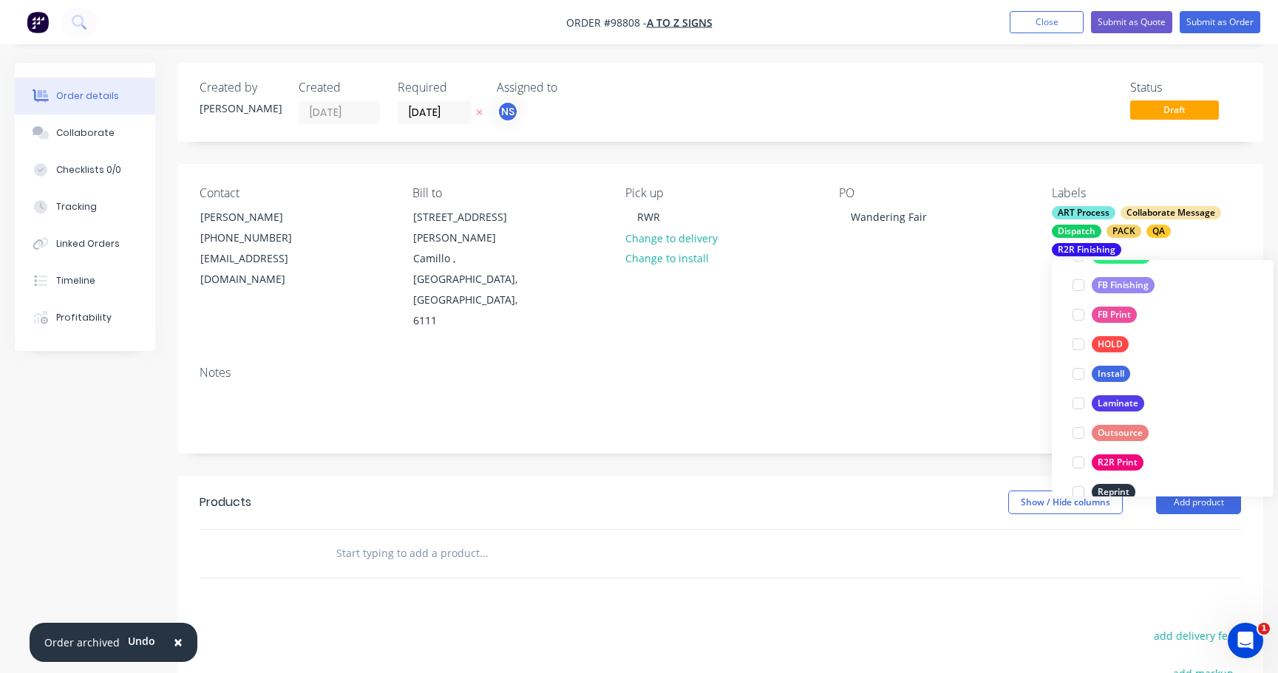
scroll to position [595, 0]
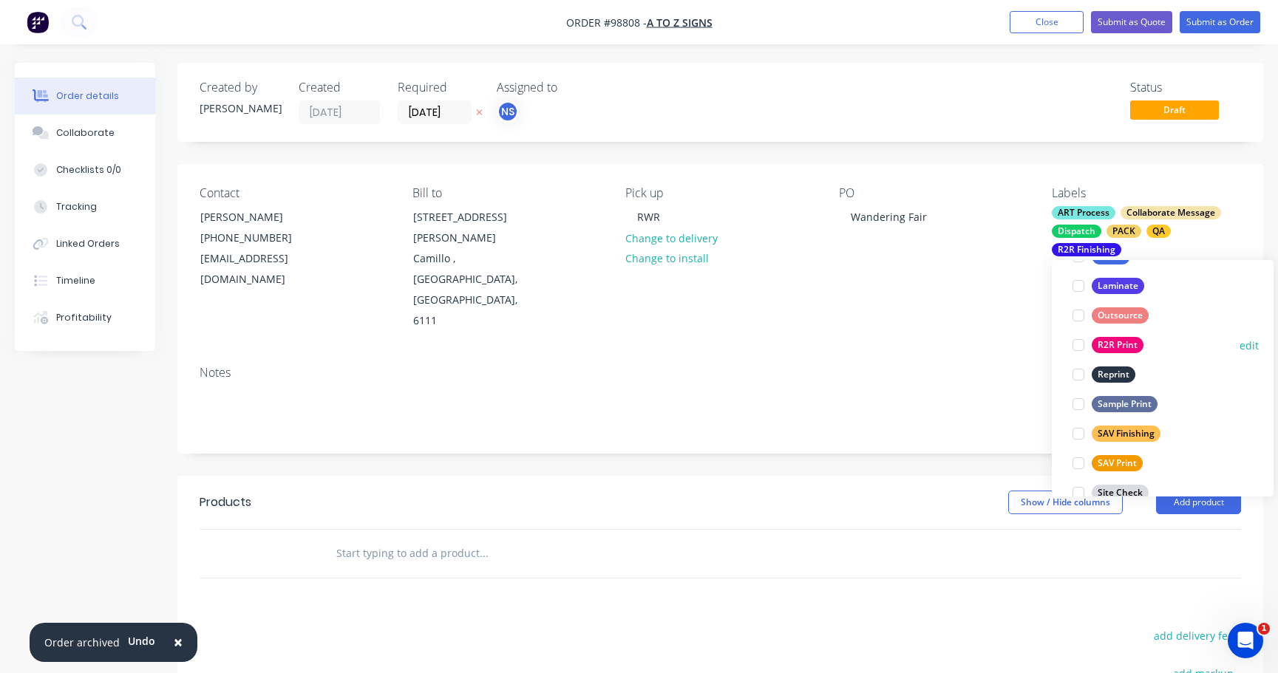
click at [1079, 344] on div at bounding box center [1078, 345] width 30 height 30
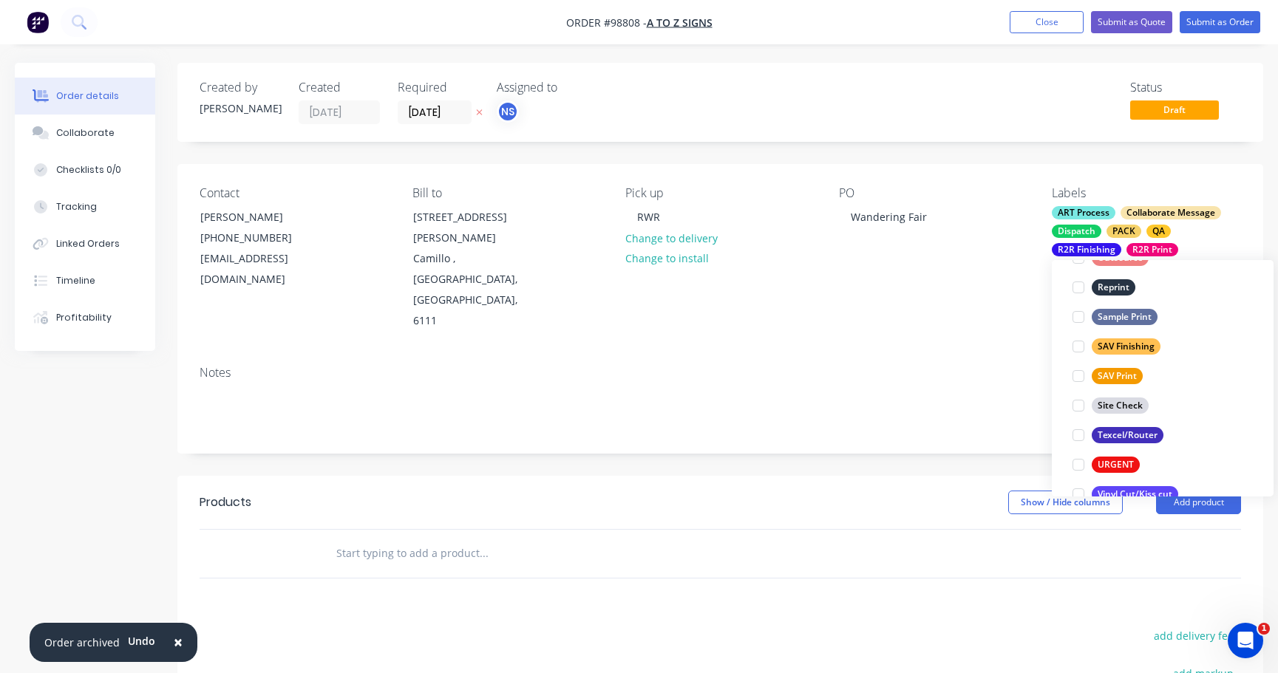
scroll to position [709, 0]
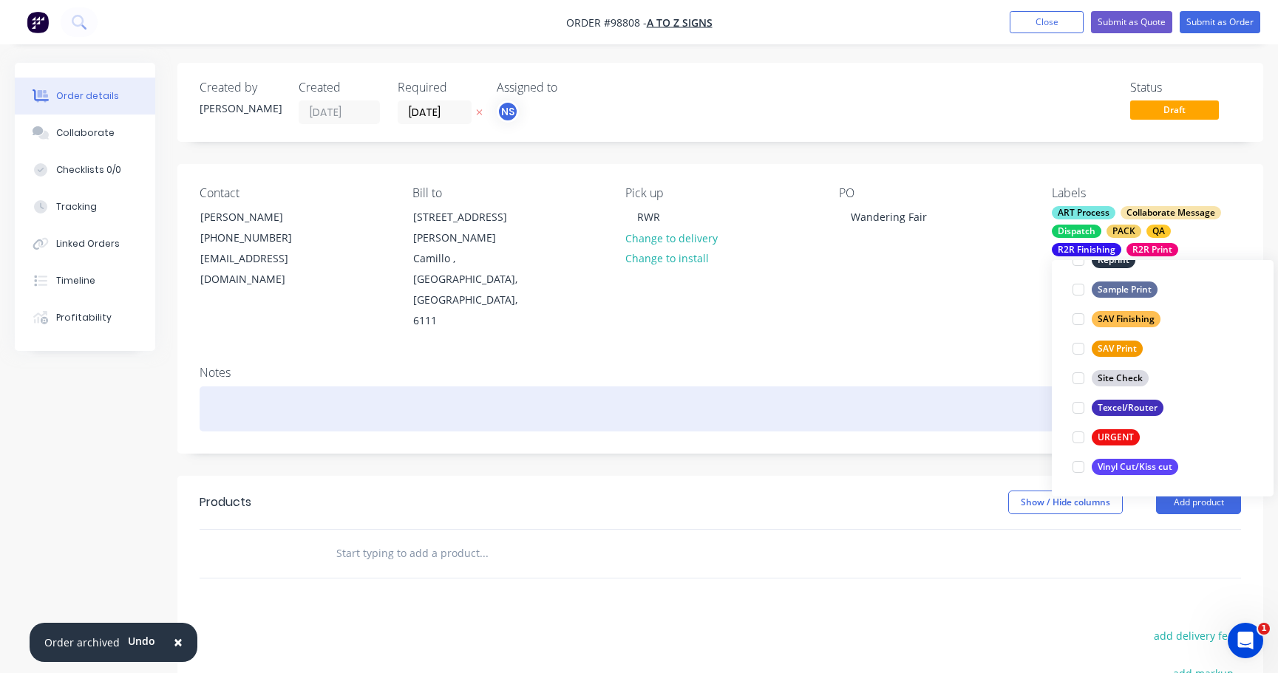
click at [306, 386] on div at bounding box center [720, 408] width 1041 height 45
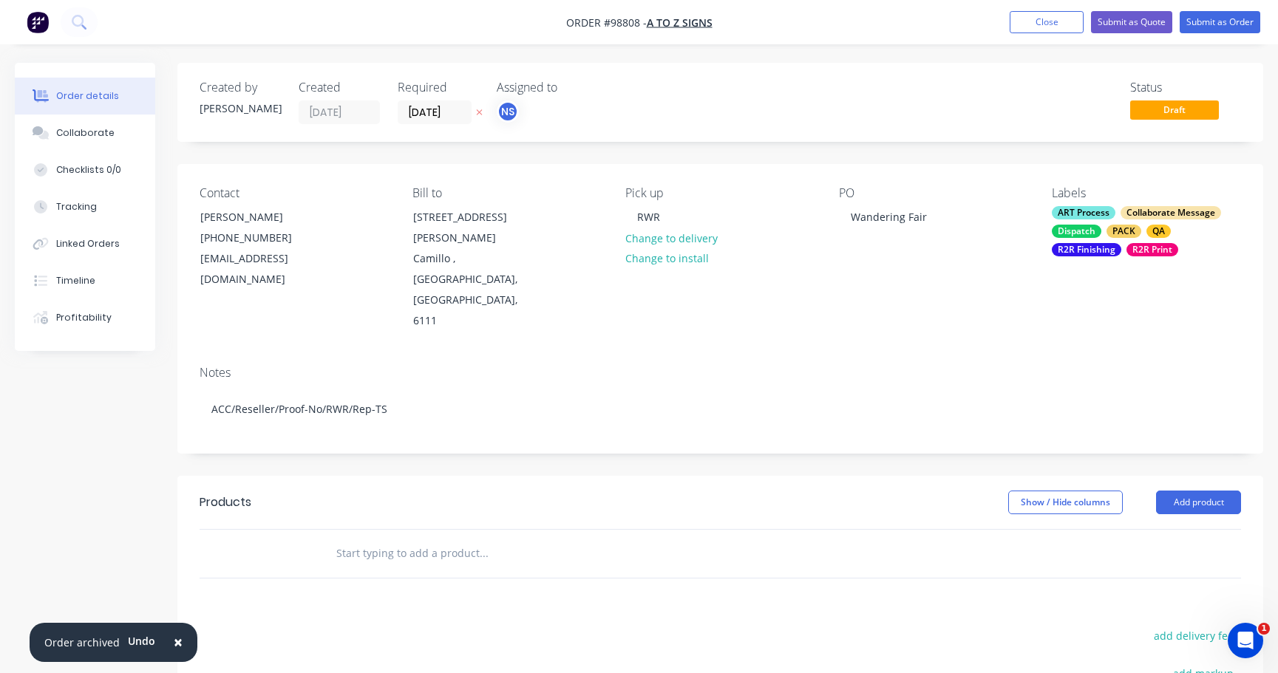
click at [406, 539] on input "text" at bounding box center [484, 554] width 296 height 30
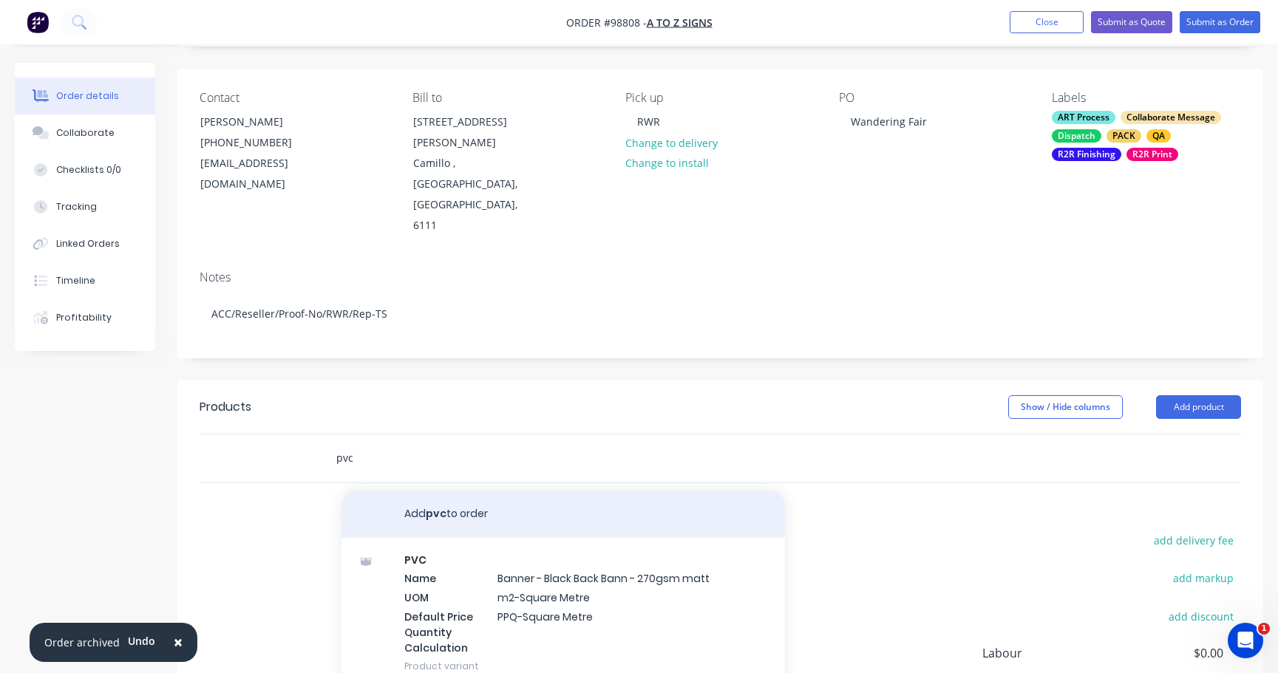
scroll to position [117, 0]
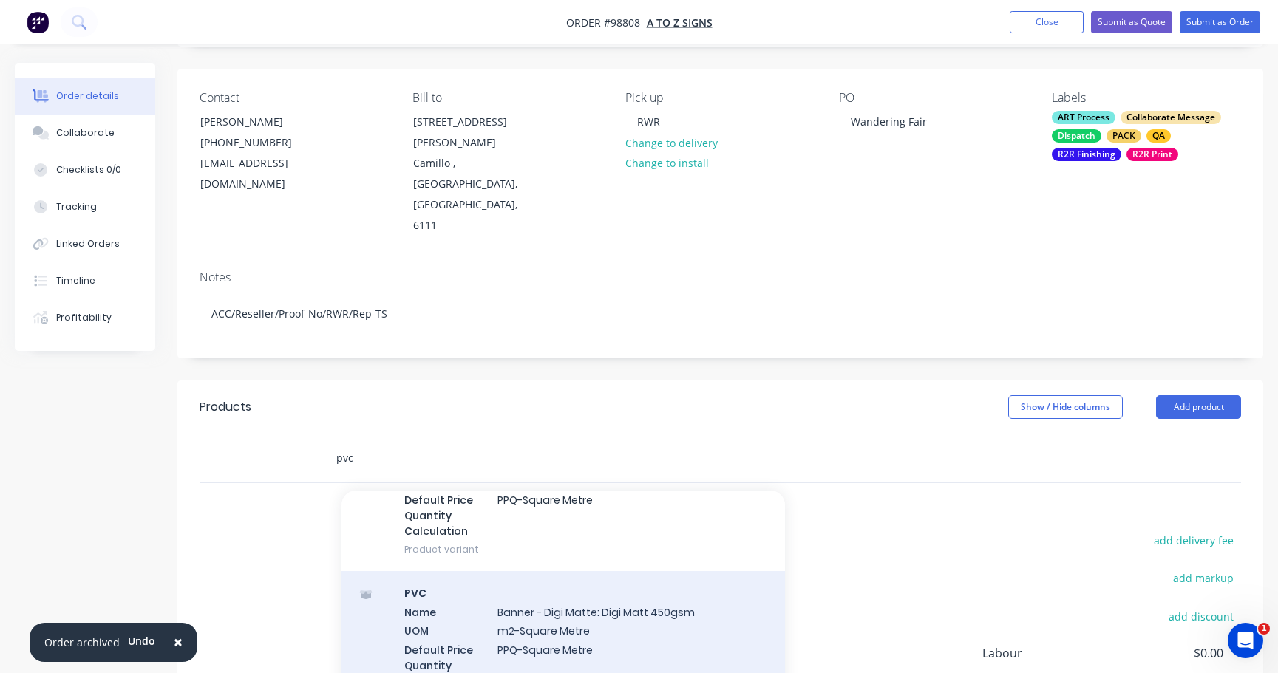
type input "pvc"
click at [598, 571] on div "PVC Name Banner - Digi Matte: Digi Matt 450gsm UOM m2-Square Metre Default Pric…" at bounding box center [562, 646] width 443 height 150
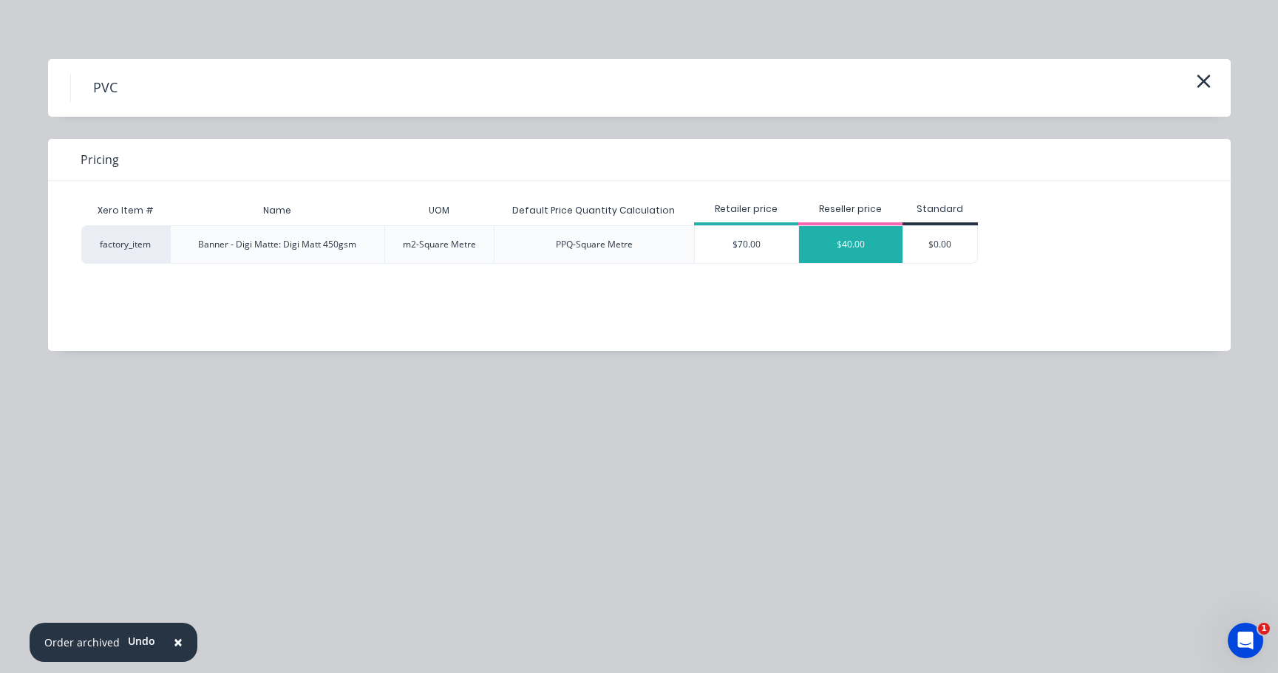
click at [850, 228] on div "$40.00" at bounding box center [850, 244] width 103 height 37
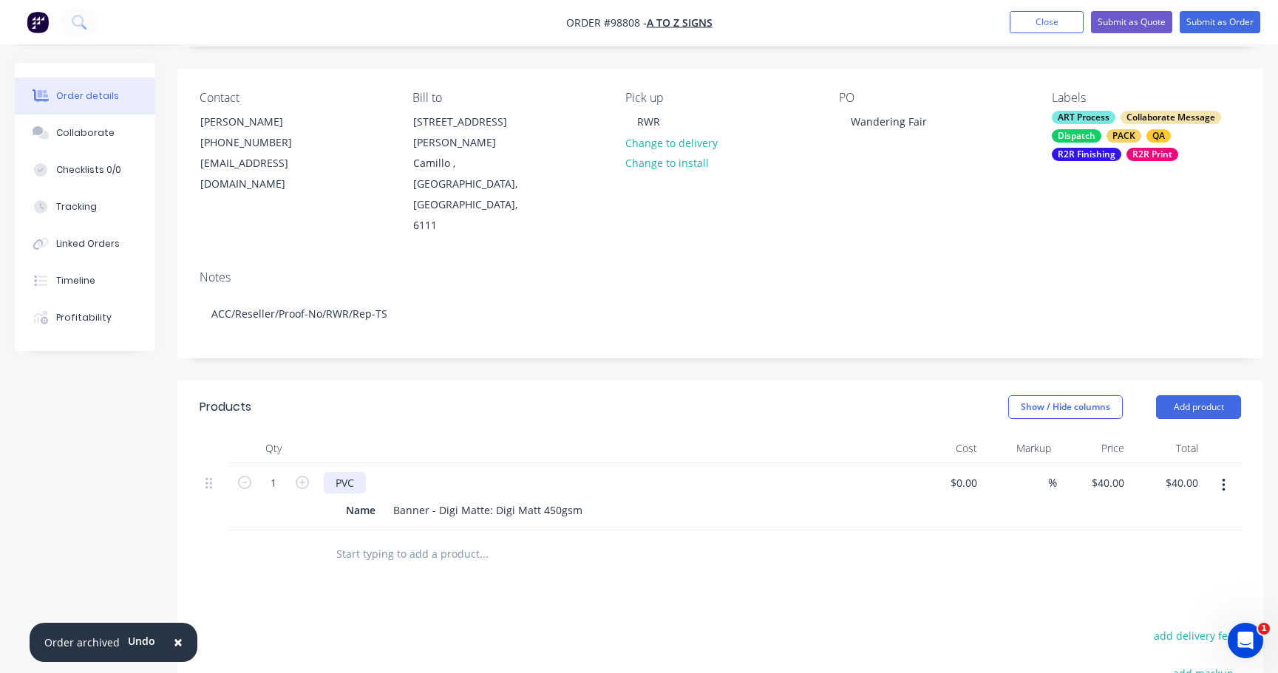
click at [362, 472] on div "PVC" at bounding box center [345, 482] width 42 height 21
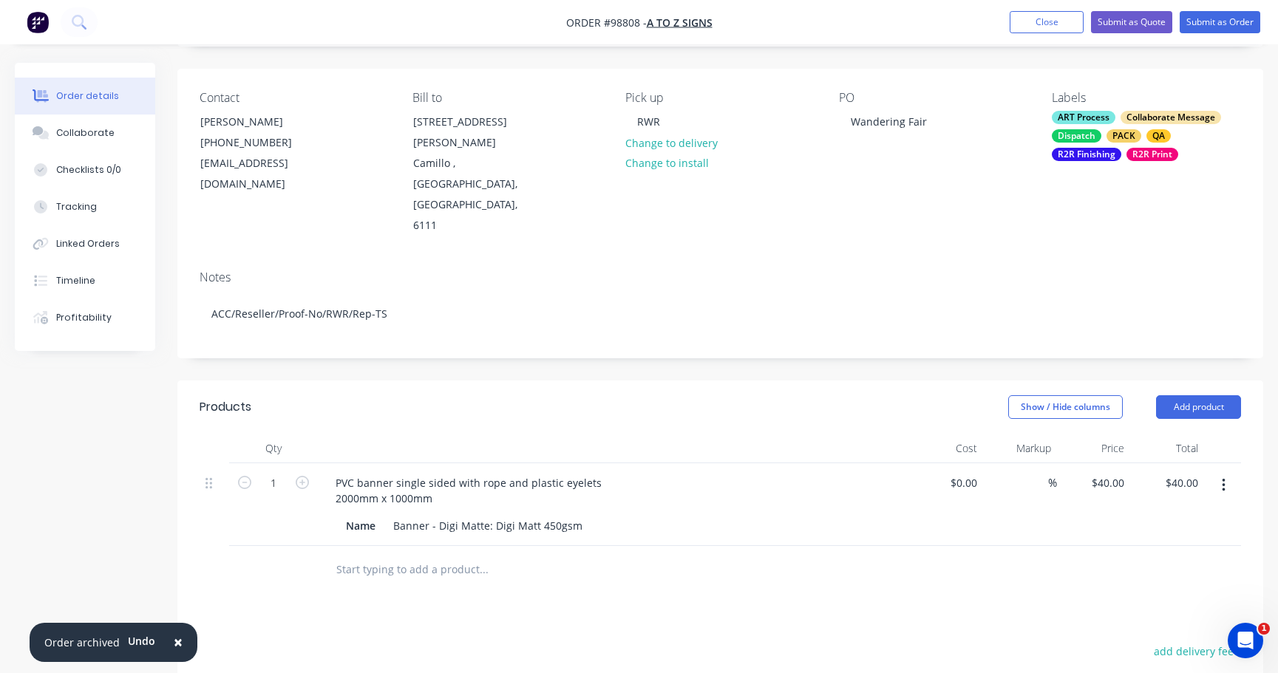
click at [422, 555] on input "text" at bounding box center [484, 570] width 296 height 30
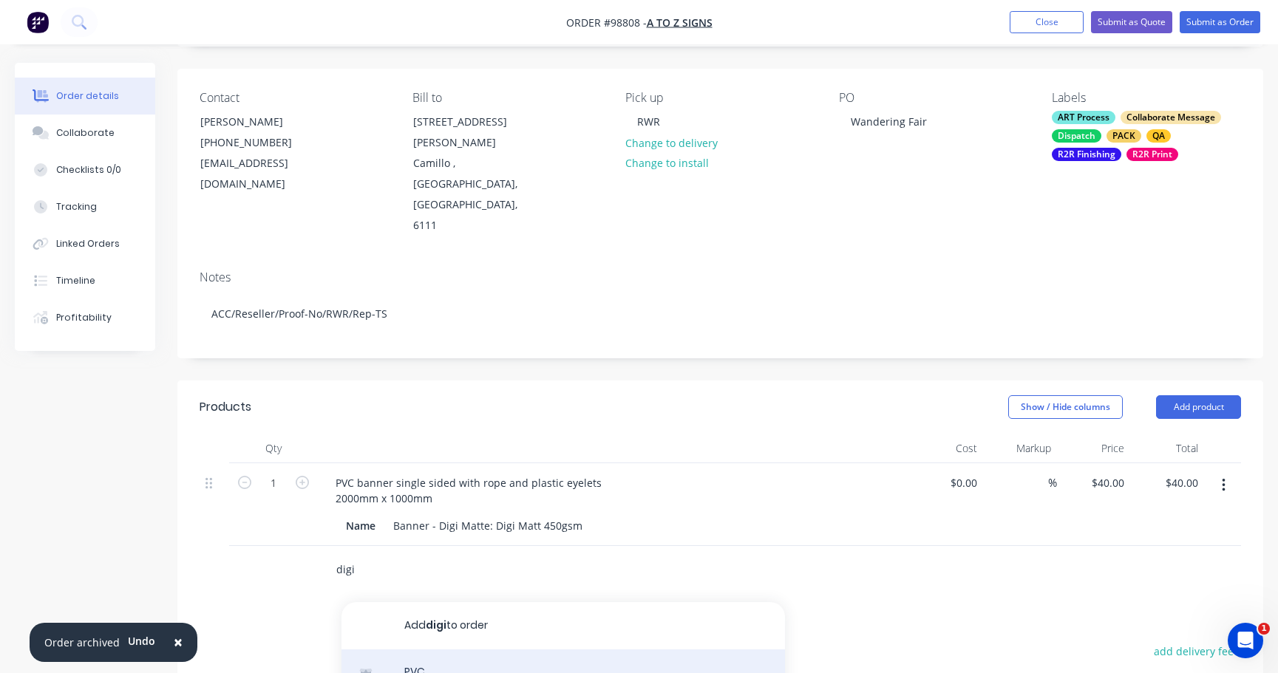
type input "digi"
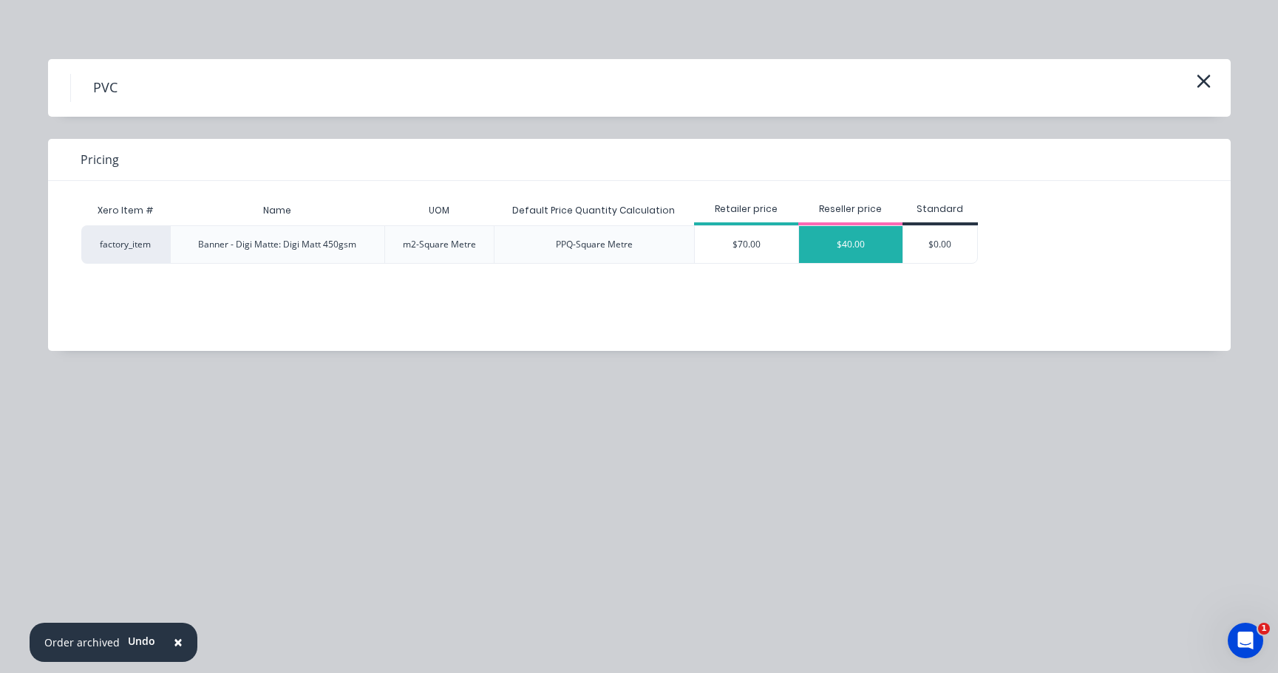
click at [847, 245] on div "$40.00" at bounding box center [850, 244] width 103 height 37
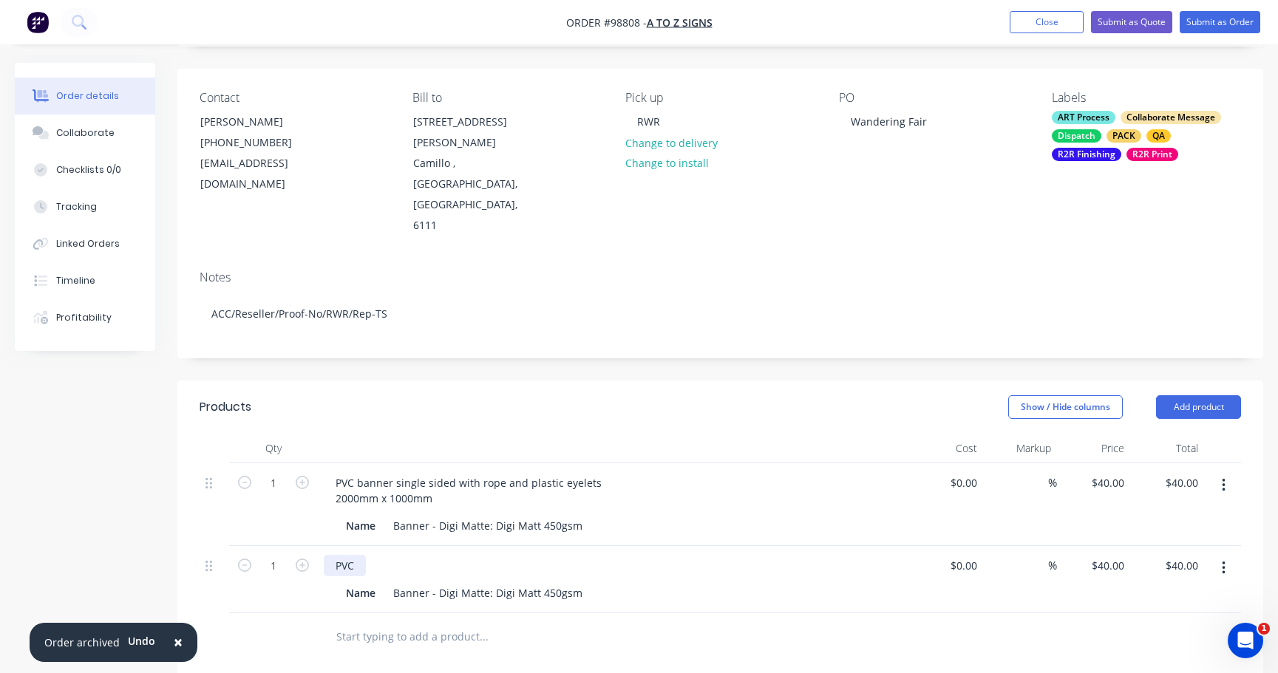
click at [356, 555] on div "PVC" at bounding box center [345, 565] width 42 height 21
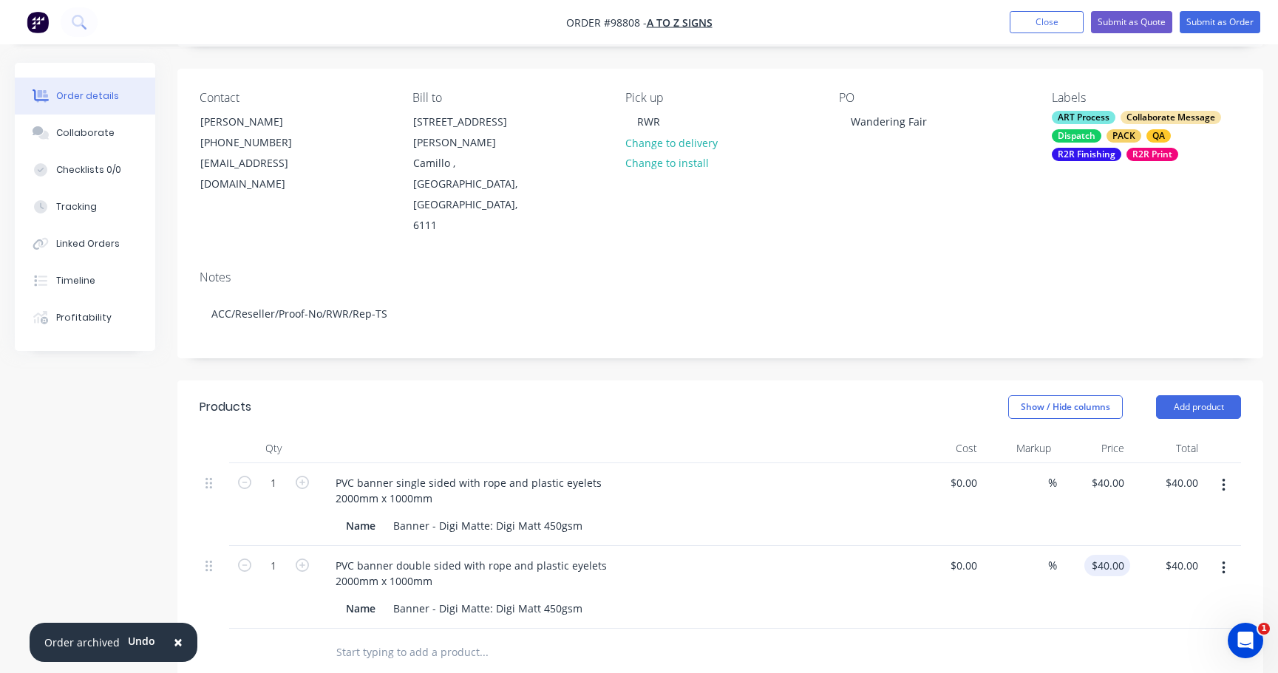
click at [1110, 555] on div "$40.00 $40.00" at bounding box center [1107, 565] width 46 height 21
type input "150"
click at [1113, 472] on input "$40.00" at bounding box center [1110, 482] width 40 height 21
type input "40"
type input "$150.00"
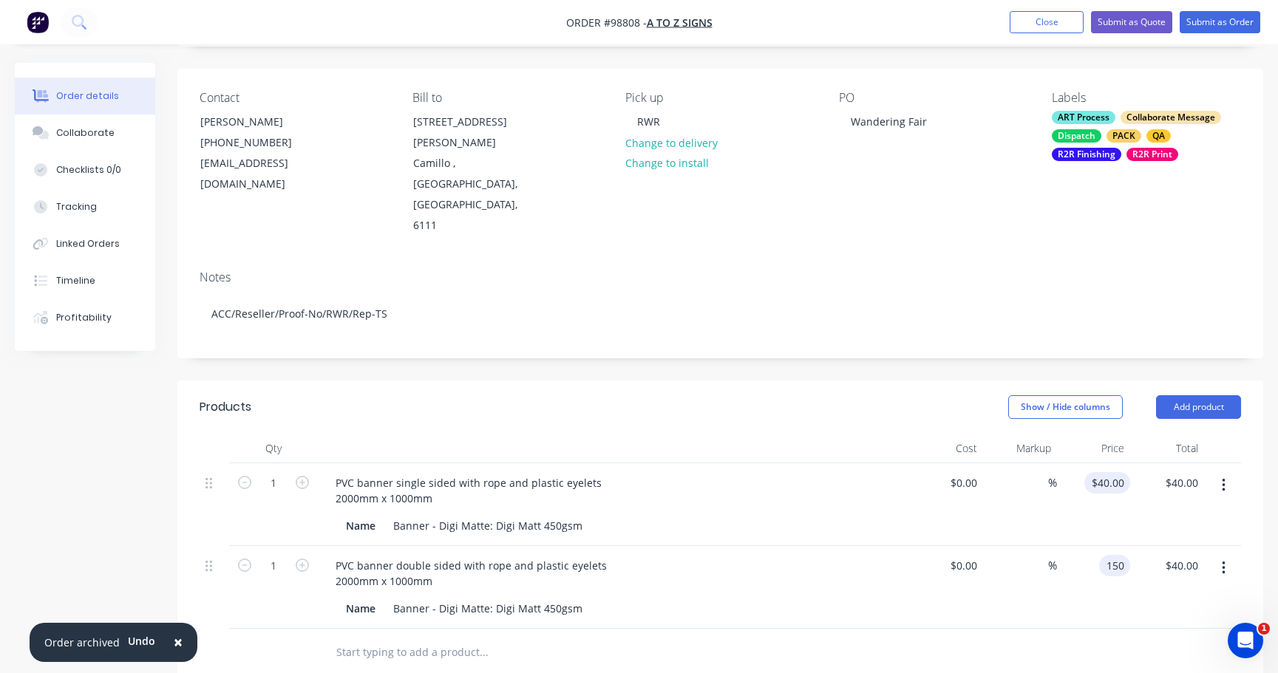
type input "$150.00"
type input "$75.00"
type input "75.00"
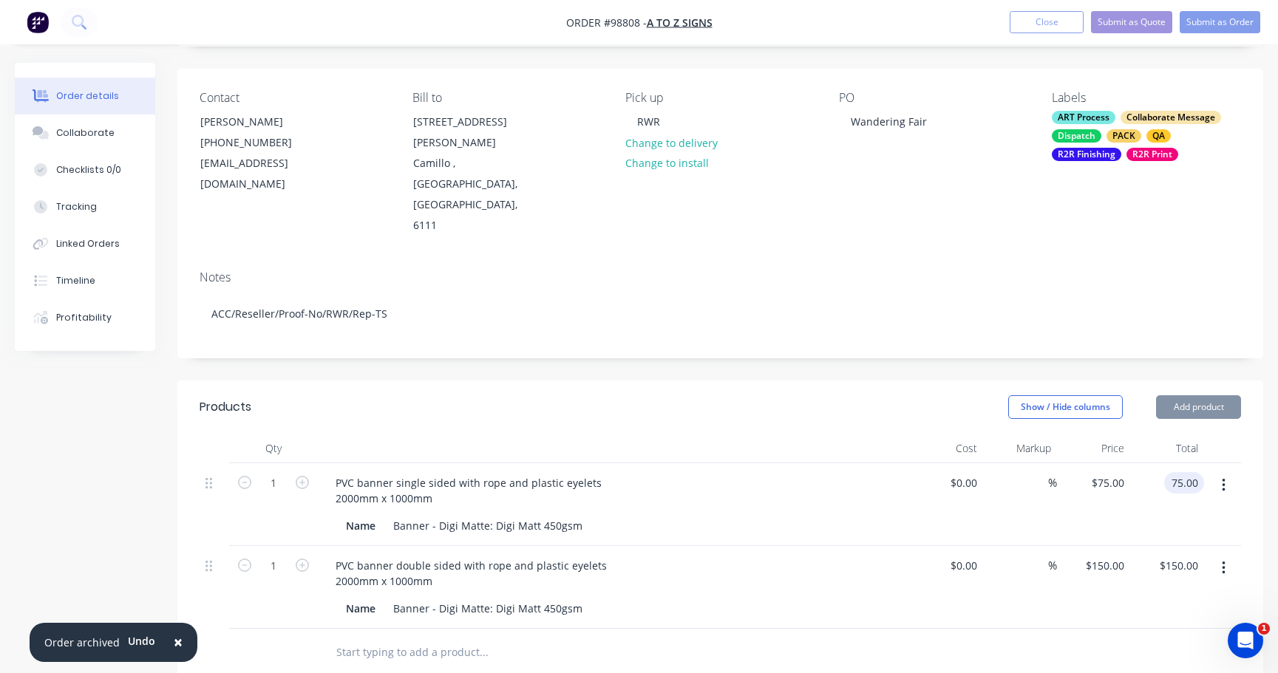
type input "$75.00"
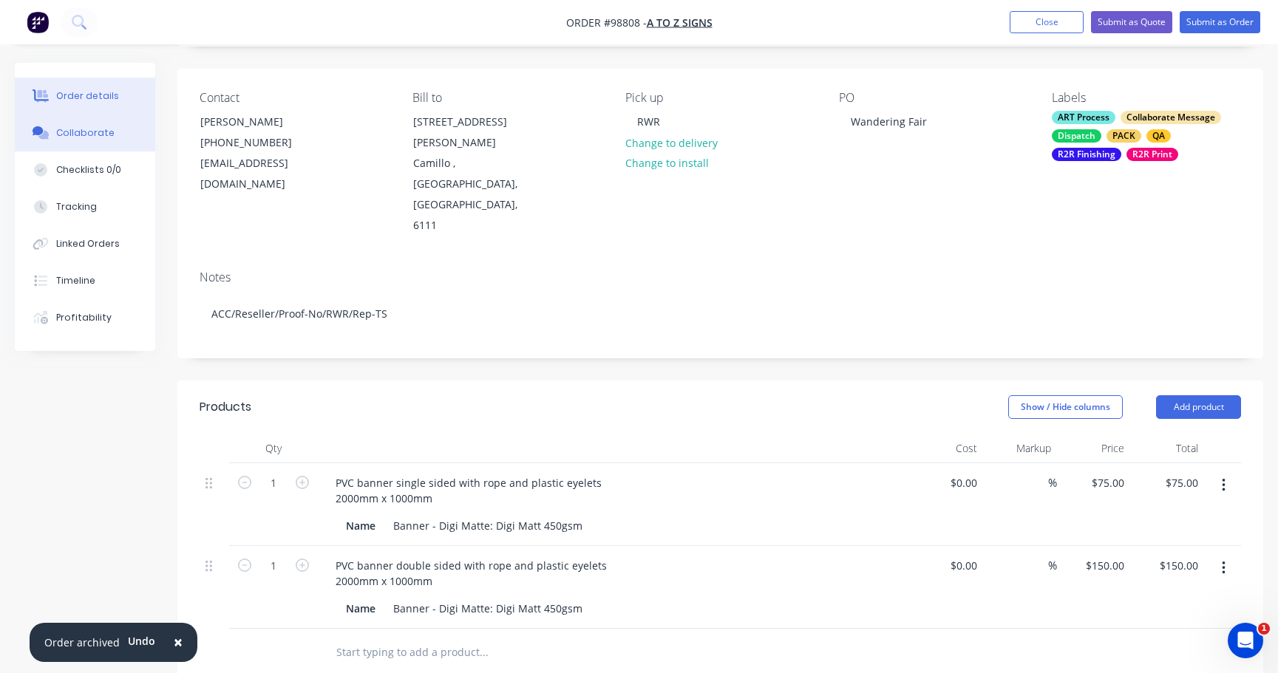
click at [98, 137] on div "Collaborate" at bounding box center [85, 132] width 58 height 13
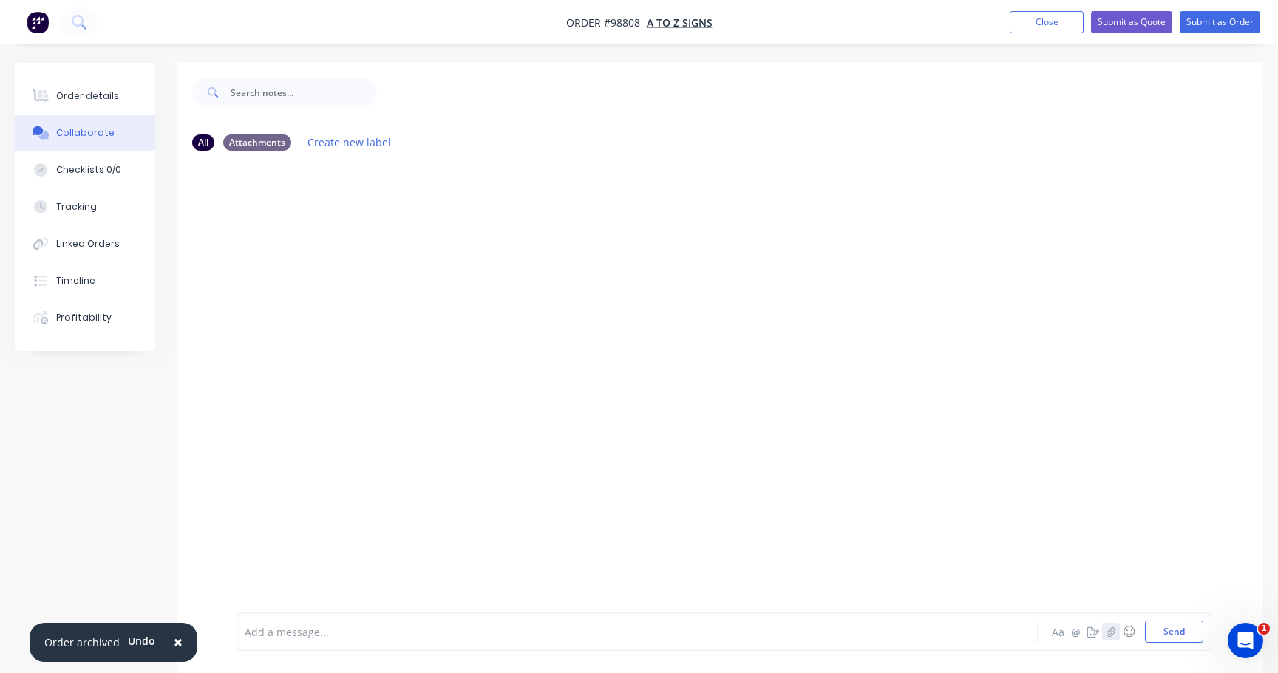
click at [1111, 633] on icon "button" at bounding box center [1110, 632] width 9 height 10
click at [1174, 635] on button "Send" at bounding box center [1174, 632] width 58 height 22
click at [70, 96] on div "Order details" at bounding box center [87, 95] width 63 height 13
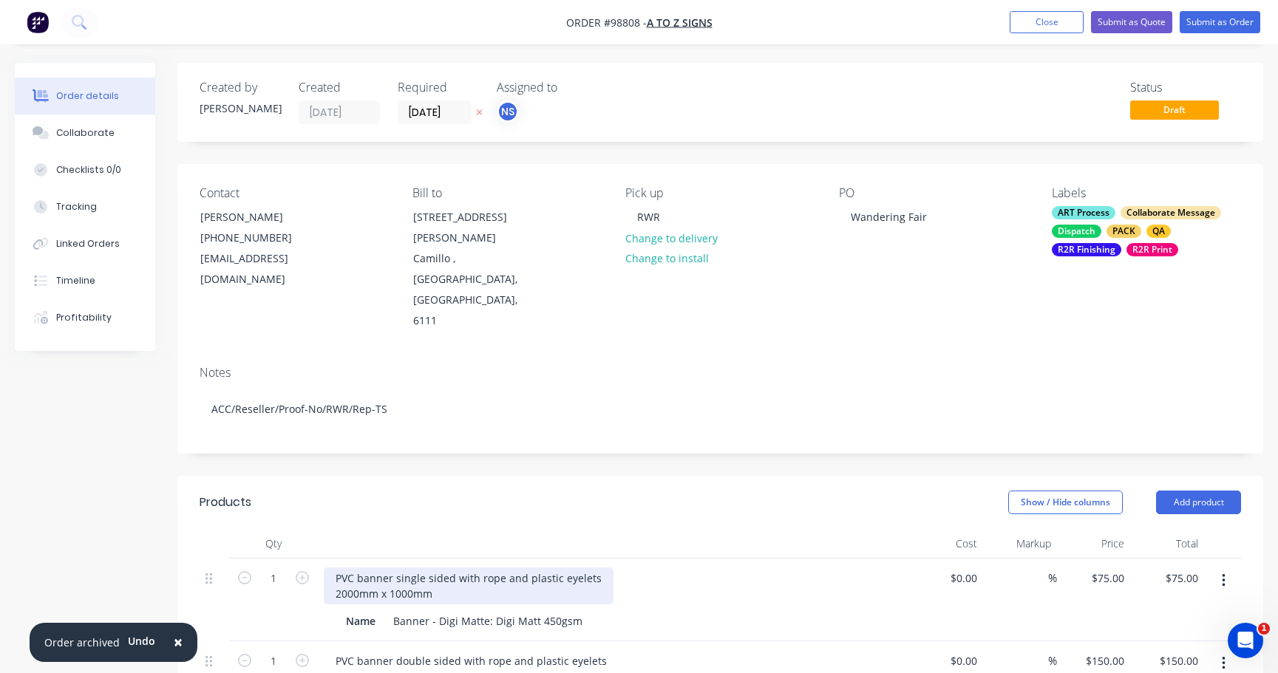
scroll to position [236, 0]
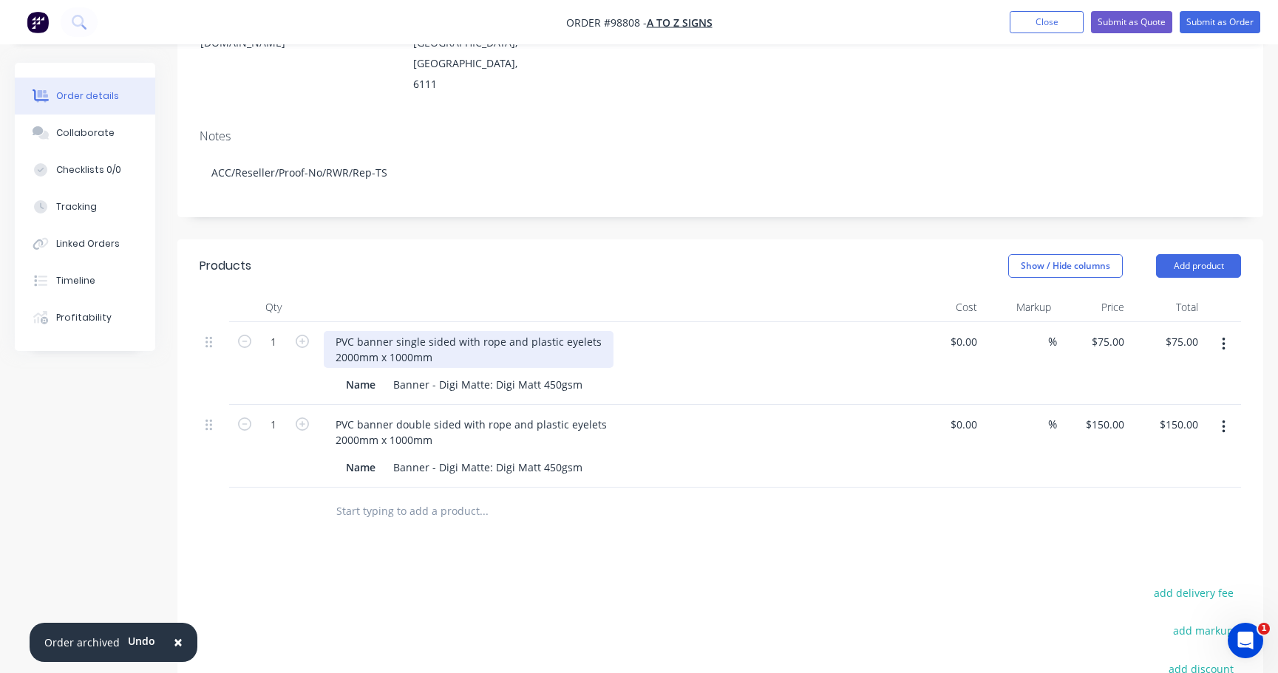
click at [459, 331] on div "PVC banner single sided with rope and plastic eyelets 2000mm x 1000mm" at bounding box center [469, 349] width 290 height 37
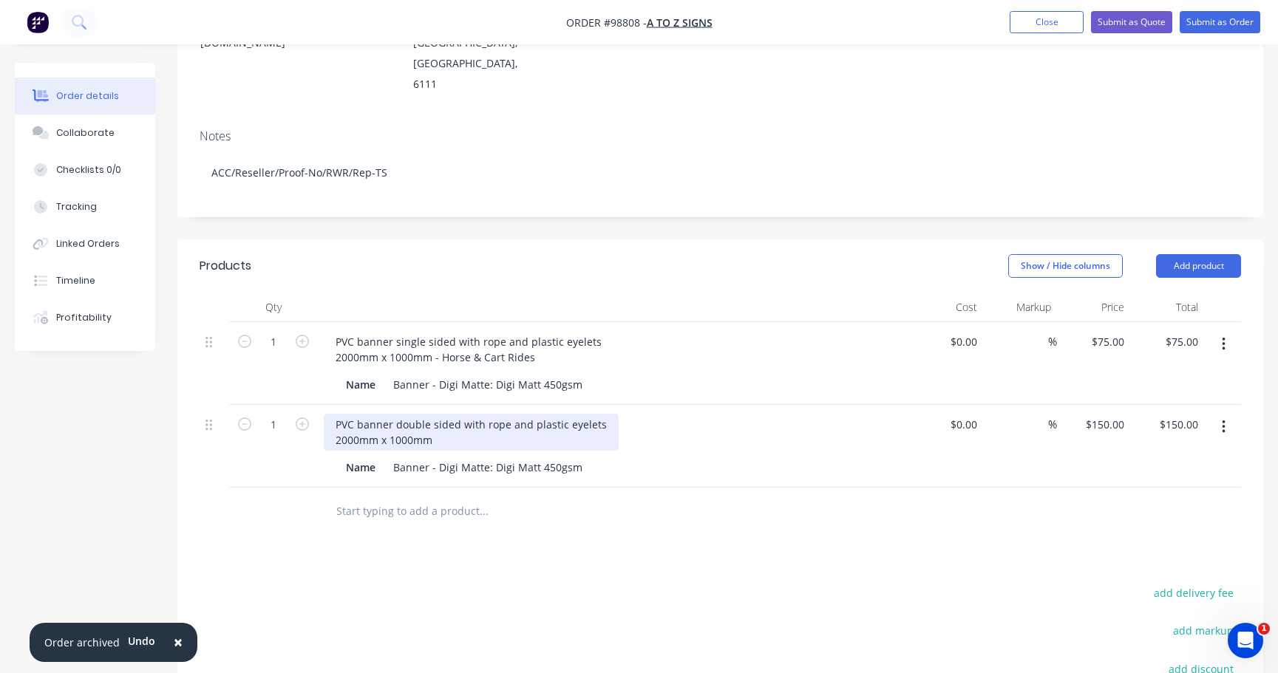
click at [452, 414] on div "PVC banner double sided with rope and plastic eyelets 2000mm x 1000mm" at bounding box center [471, 432] width 295 height 37
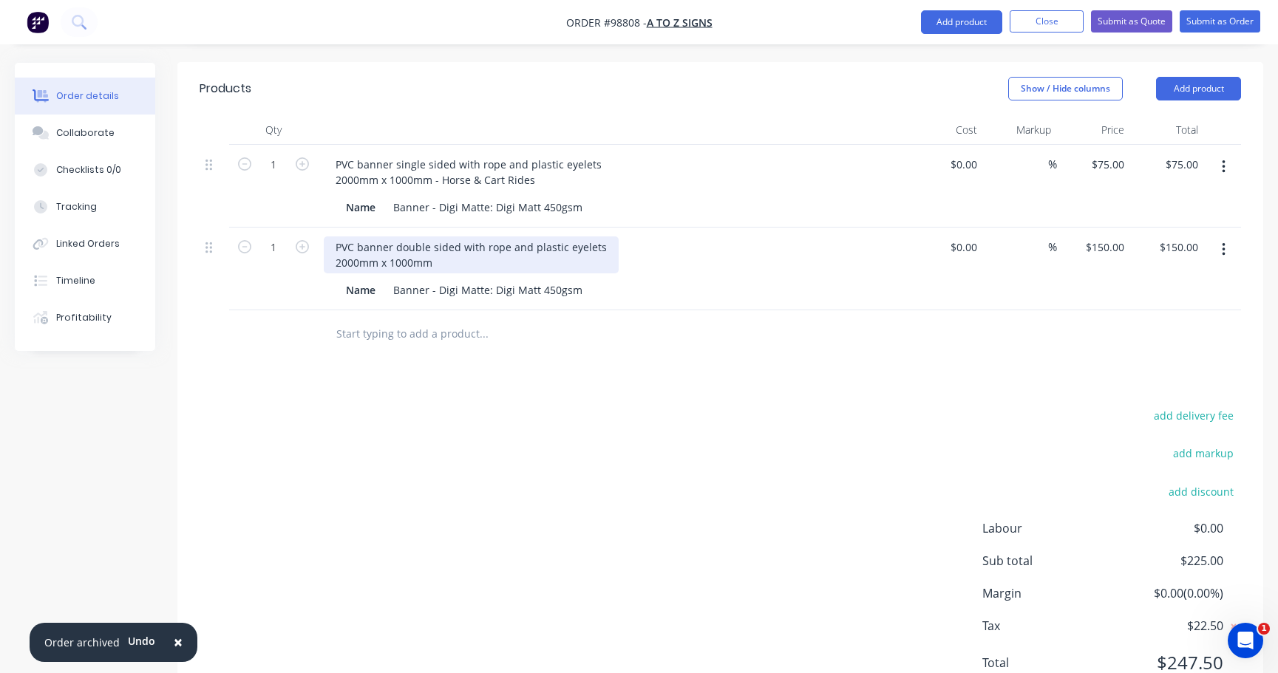
click at [467, 236] on div "PVC banner double sided with rope and plastic eyelets 2000mm x 1000mm" at bounding box center [471, 254] width 295 height 37
click at [401, 319] on input "text" at bounding box center [484, 334] width 296 height 30
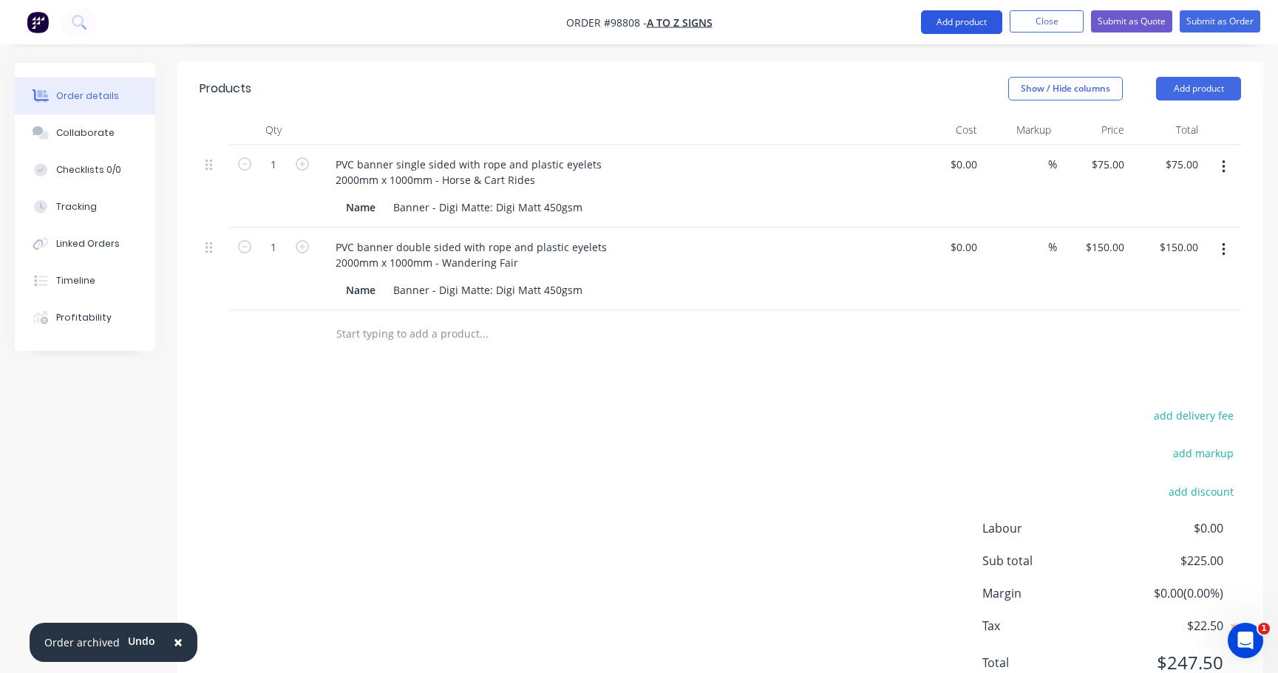
click at [956, 21] on button "Add product" at bounding box center [961, 22] width 81 height 24
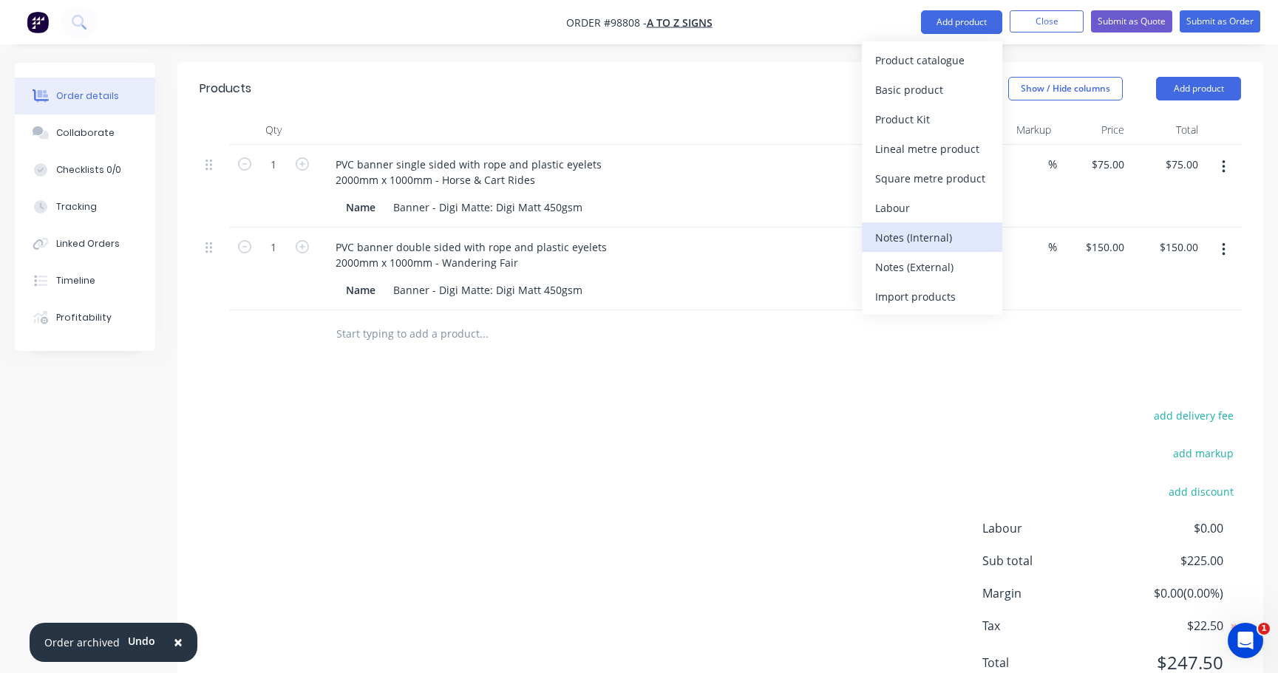
click at [953, 241] on div "Notes (Internal)" at bounding box center [932, 237] width 114 height 21
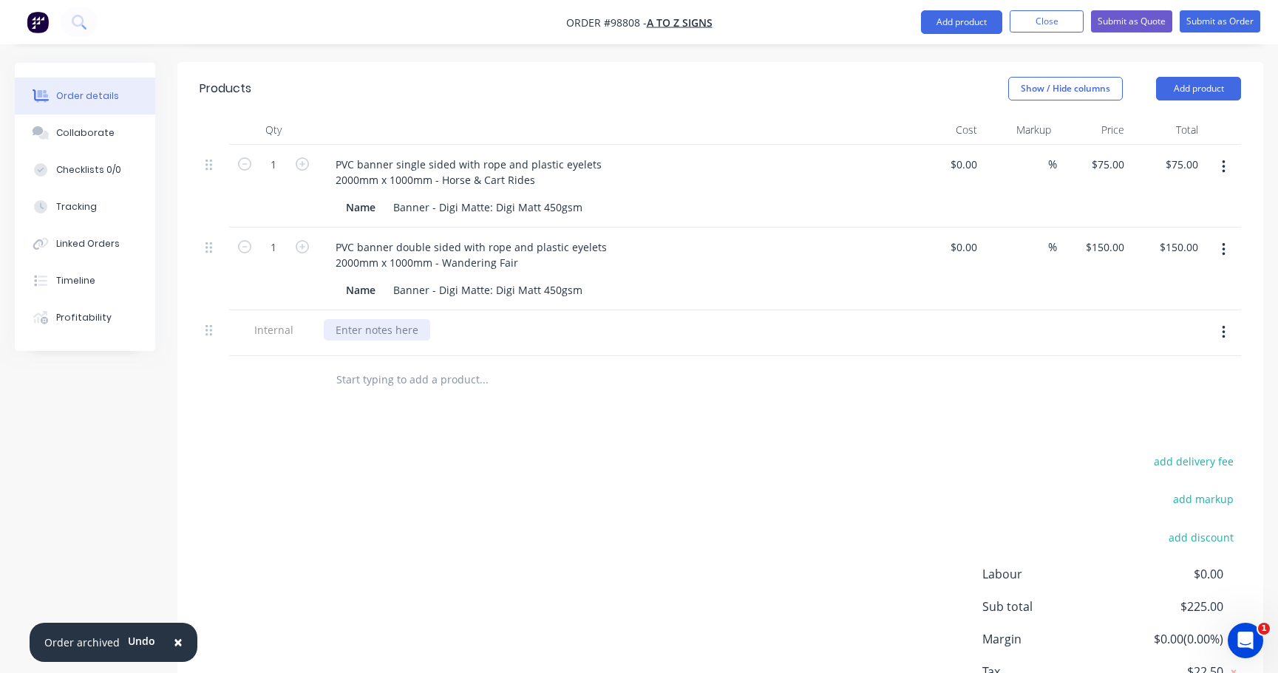
click at [403, 319] on div at bounding box center [377, 329] width 106 height 21
click at [549, 563] on div "add delivery fee add markup add discount Labour $0.00 Sub total $225.00 Margin …" at bounding box center [720, 594] width 1041 height 285
click at [521, 154] on div "PVC banner single sided with rope and plastic eyelets 2000mm x 1000mm - Horse &…" at bounding box center [469, 172] width 290 height 37
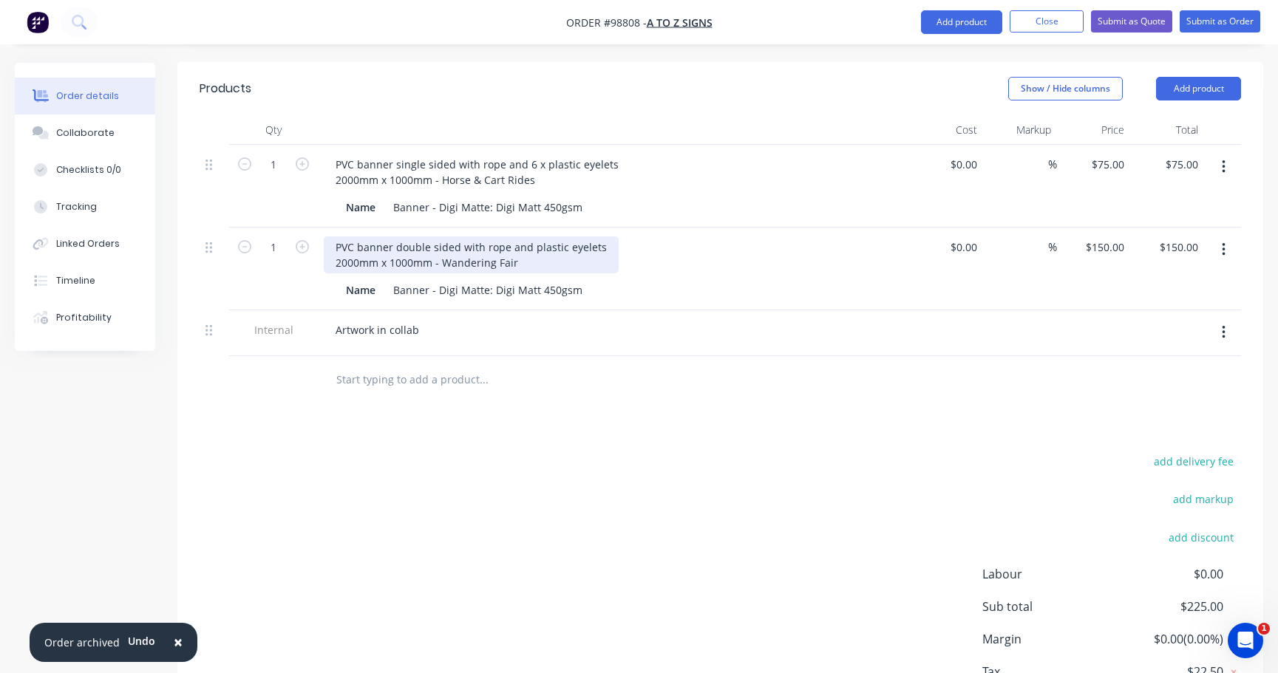
click at [528, 236] on div "PVC banner double sided with rope and plastic eyelets 2000mm x 1000mm - Wanderi…" at bounding box center [471, 254] width 295 height 37
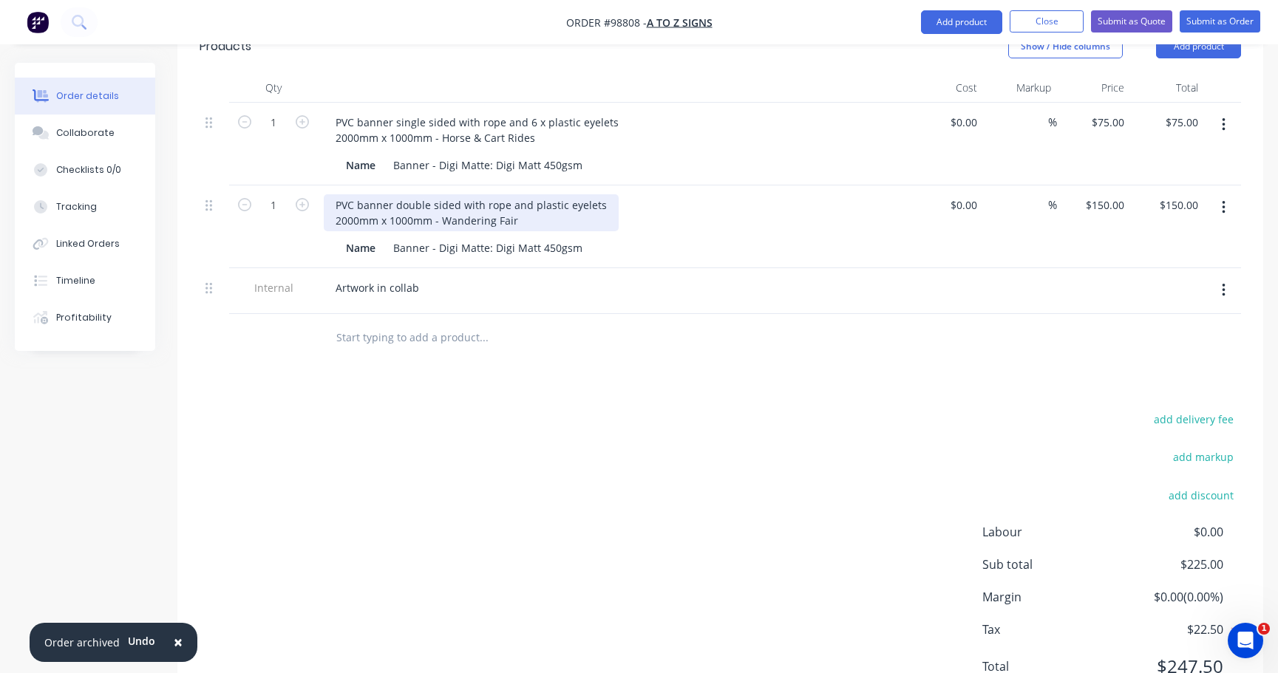
scroll to position [460, 0]
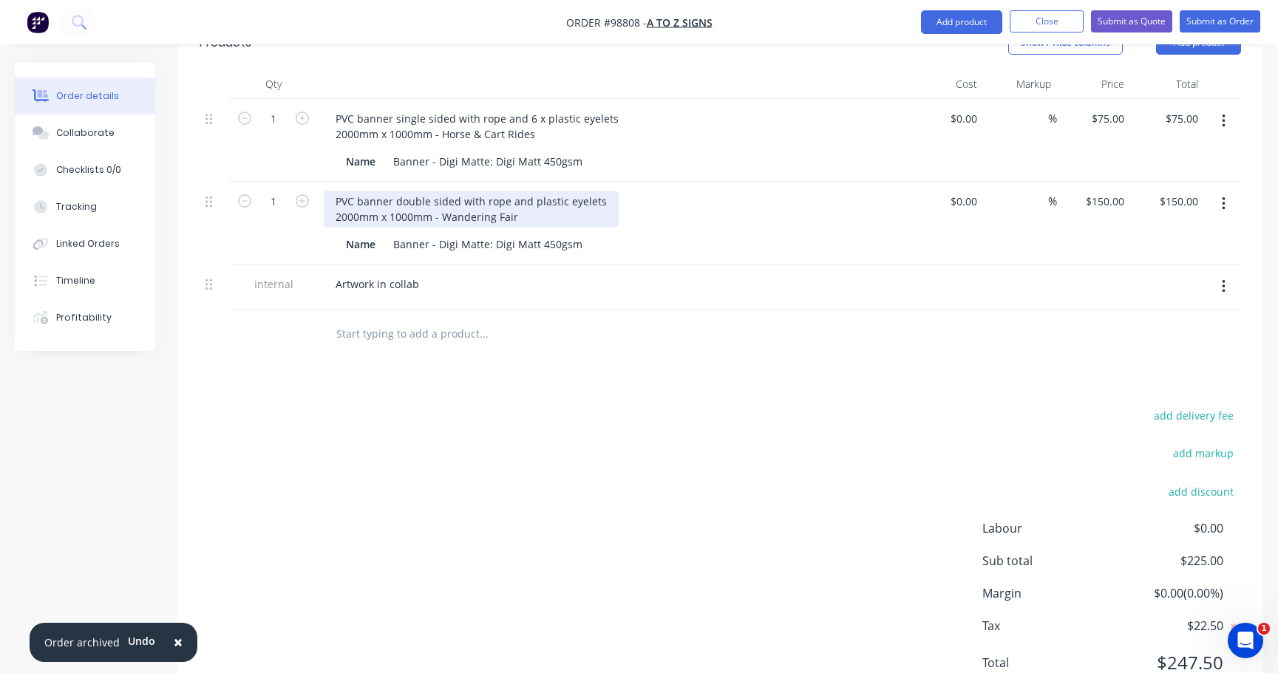
click at [528, 191] on div "PVC banner double sided with rope and plastic eyelets 2000mm x 1000mm - Wanderi…" at bounding box center [471, 209] width 295 height 37
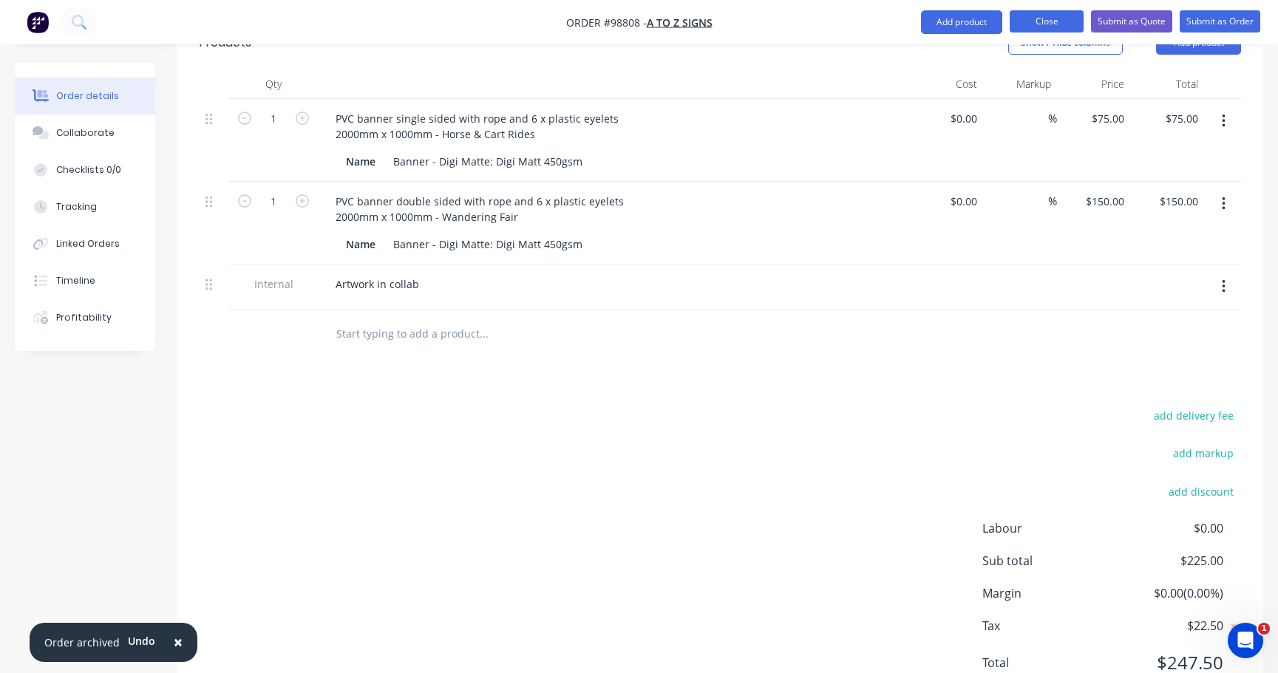
click at [1036, 20] on button "Close" at bounding box center [1046, 21] width 74 height 22
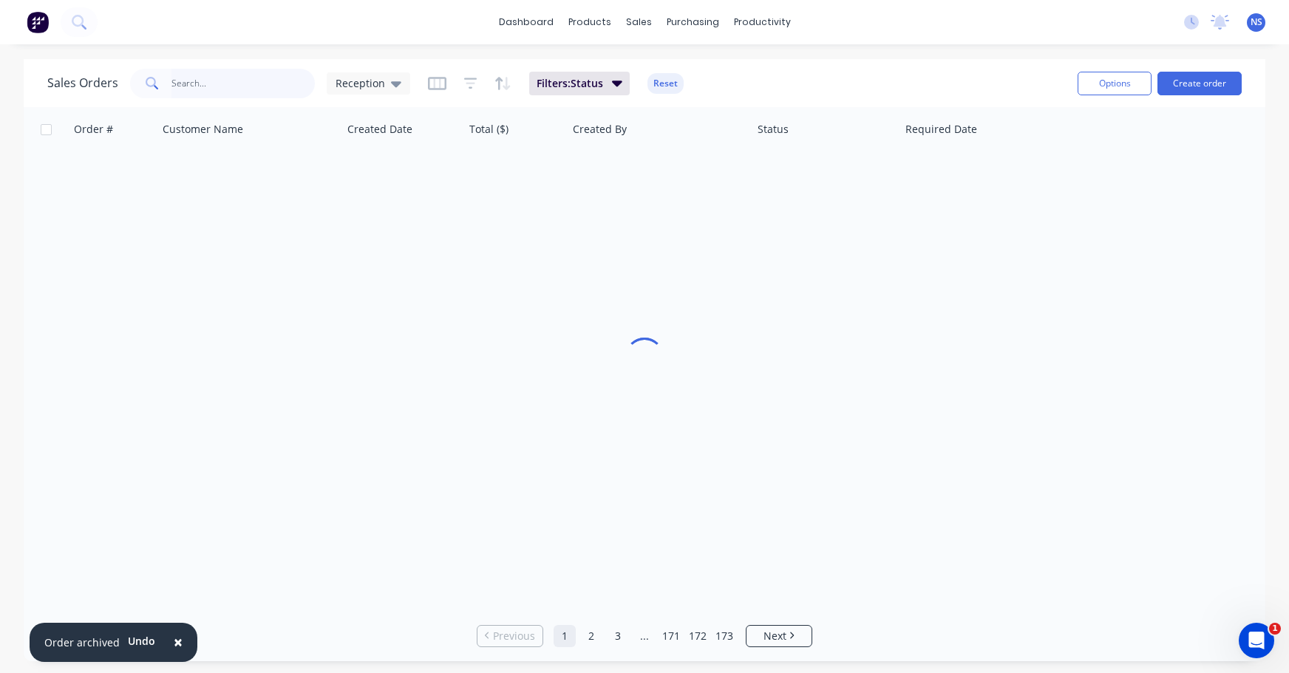
click at [216, 75] on input "text" at bounding box center [243, 84] width 144 height 30
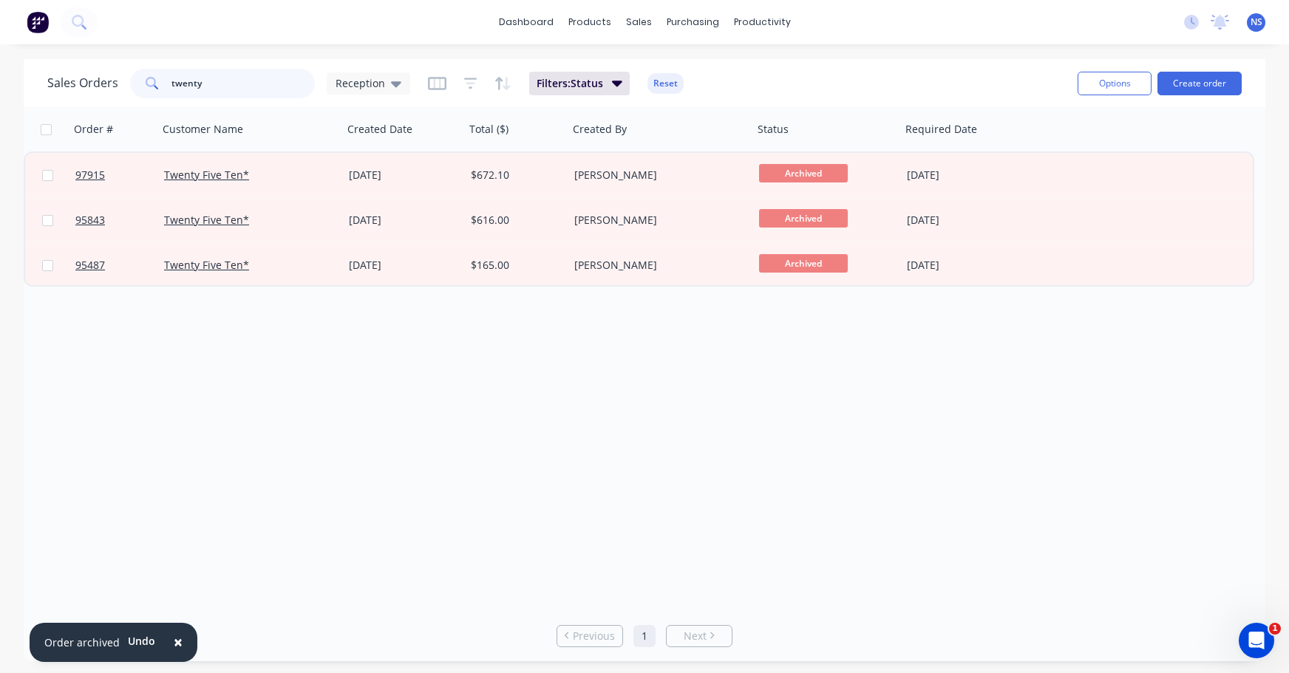
type input "twenty"
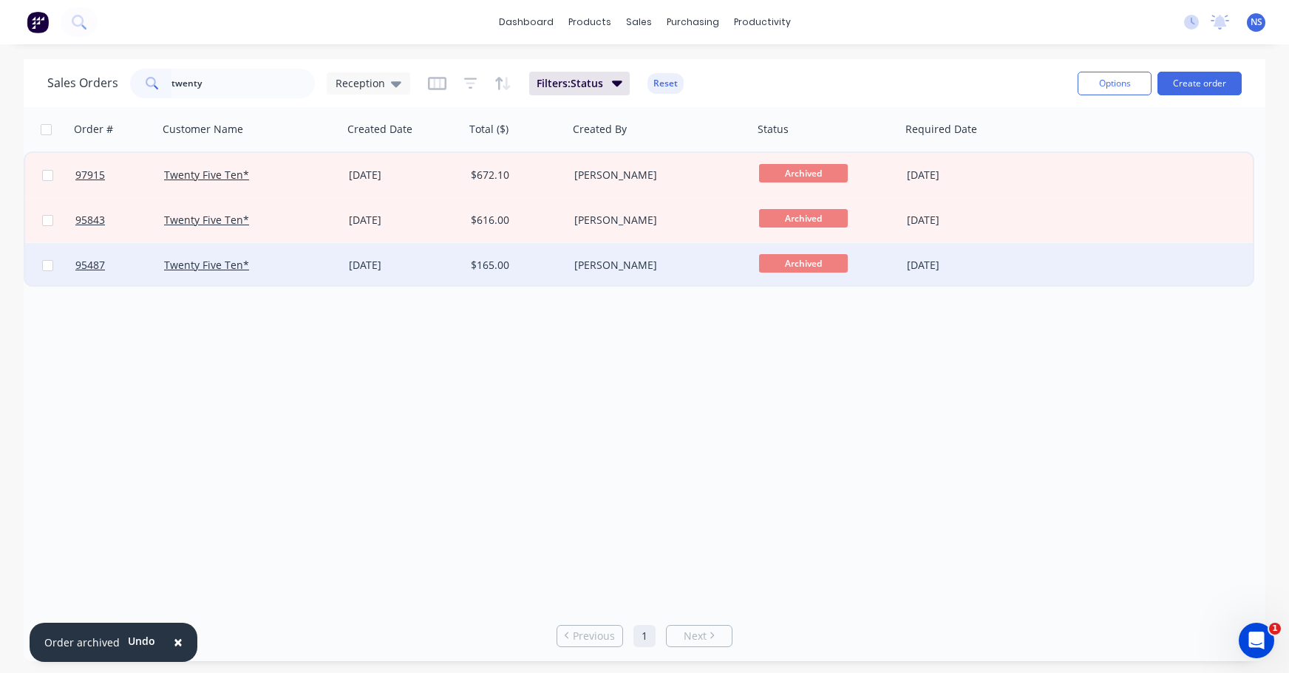
click at [534, 262] on div "$165.00" at bounding box center [514, 265] width 87 height 15
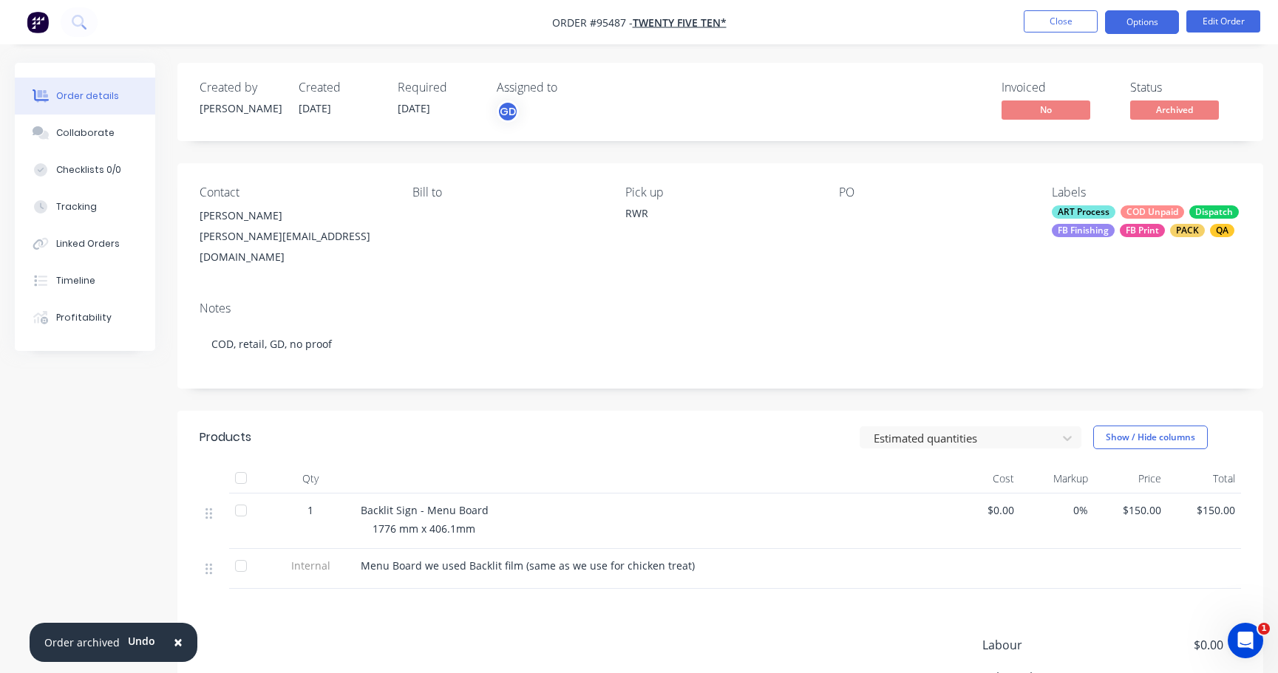
click at [1137, 24] on button "Options" at bounding box center [1142, 22] width 74 height 24
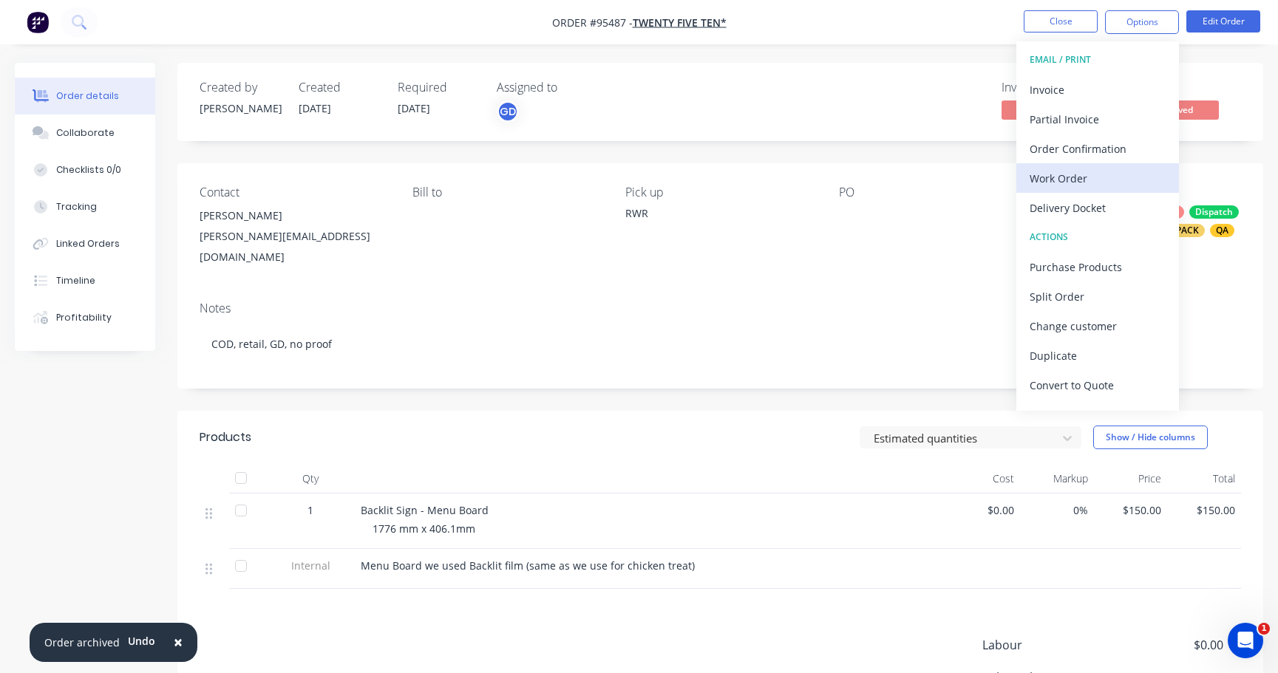
click at [1086, 180] on div "Work Order" at bounding box center [1097, 178] width 136 height 21
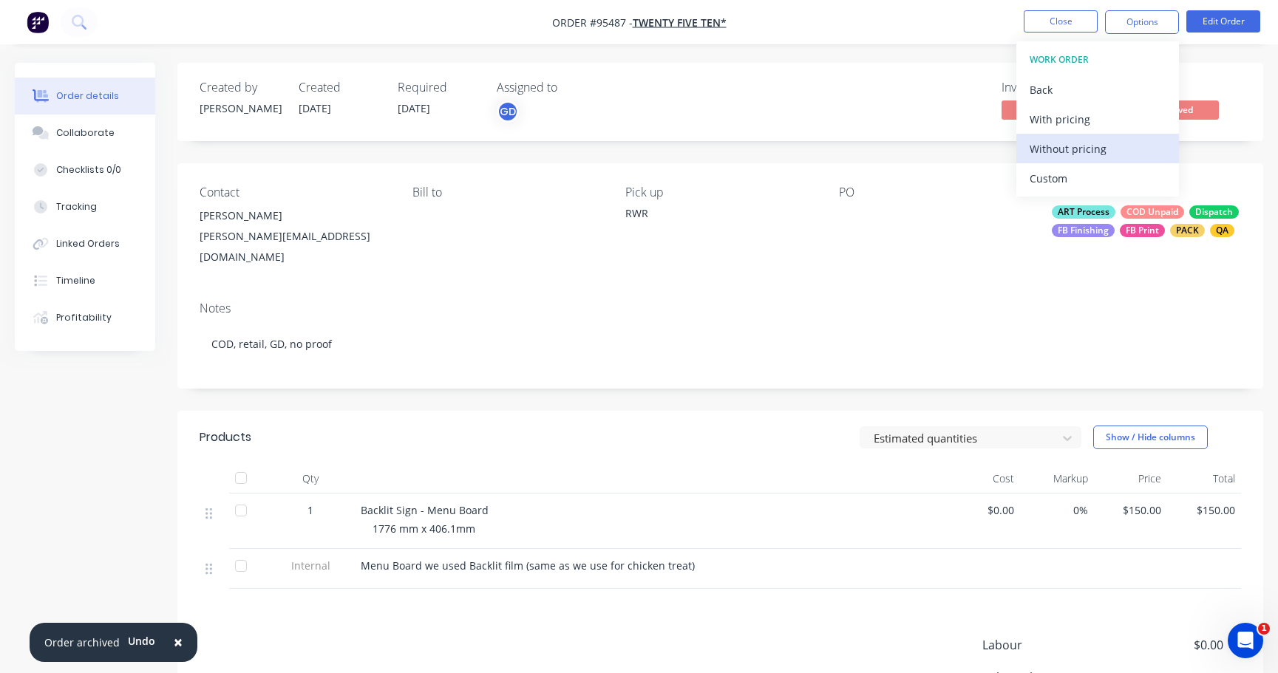
click at [1065, 146] on div "Without pricing" at bounding box center [1097, 148] width 136 height 21
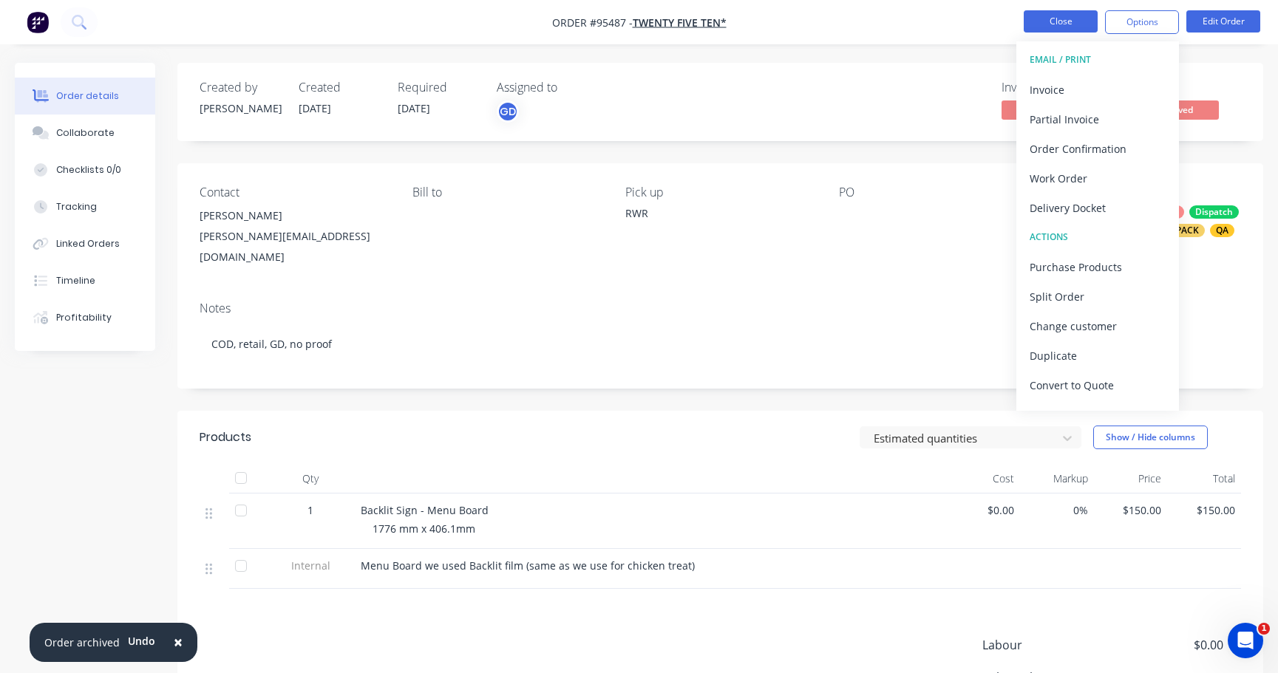
click at [1074, 14] on button "Close" at bounding box center [1061, 21] width 74 height 22
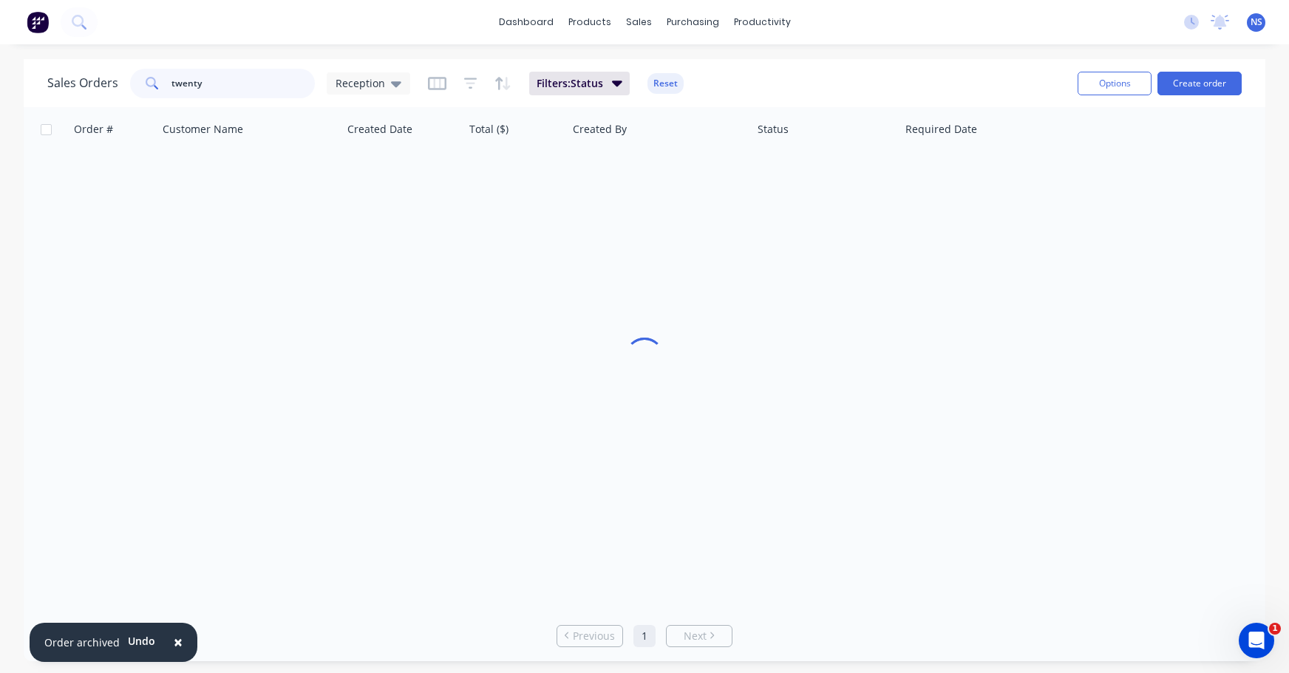
click at [158, 76] on div "twenty" at bounding box center [222, 84] width 185 height 30
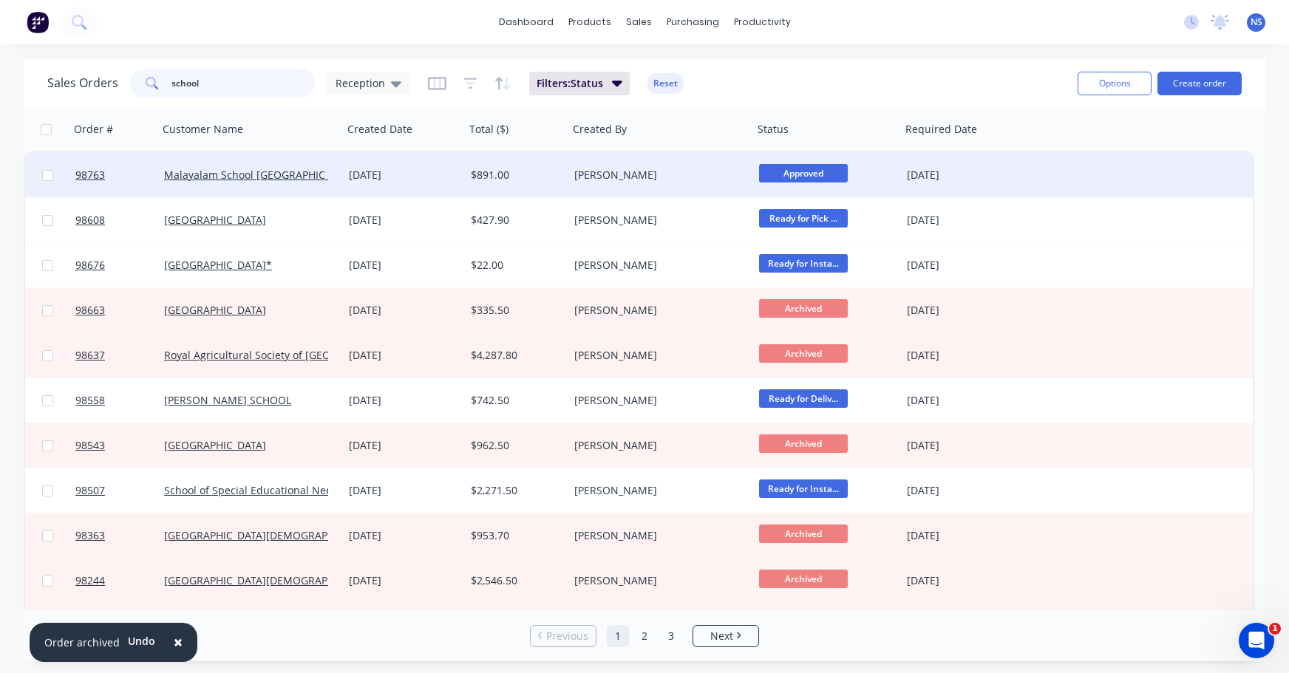
type input "school"
click at [300, 174] on div "Malayalam School WA" at bounding box center [246, 175] width 164 height 15
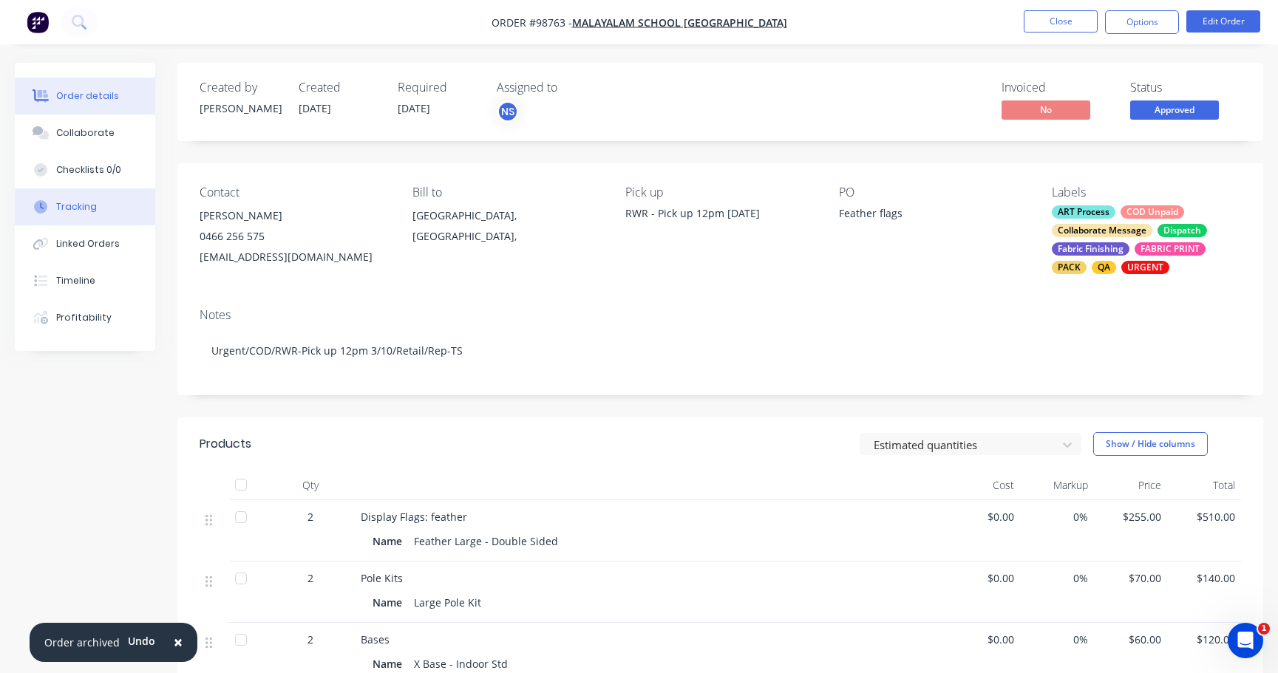
click at [78, 209] on div "Tracking" at bounding box center [76, 206] width 41 height 13
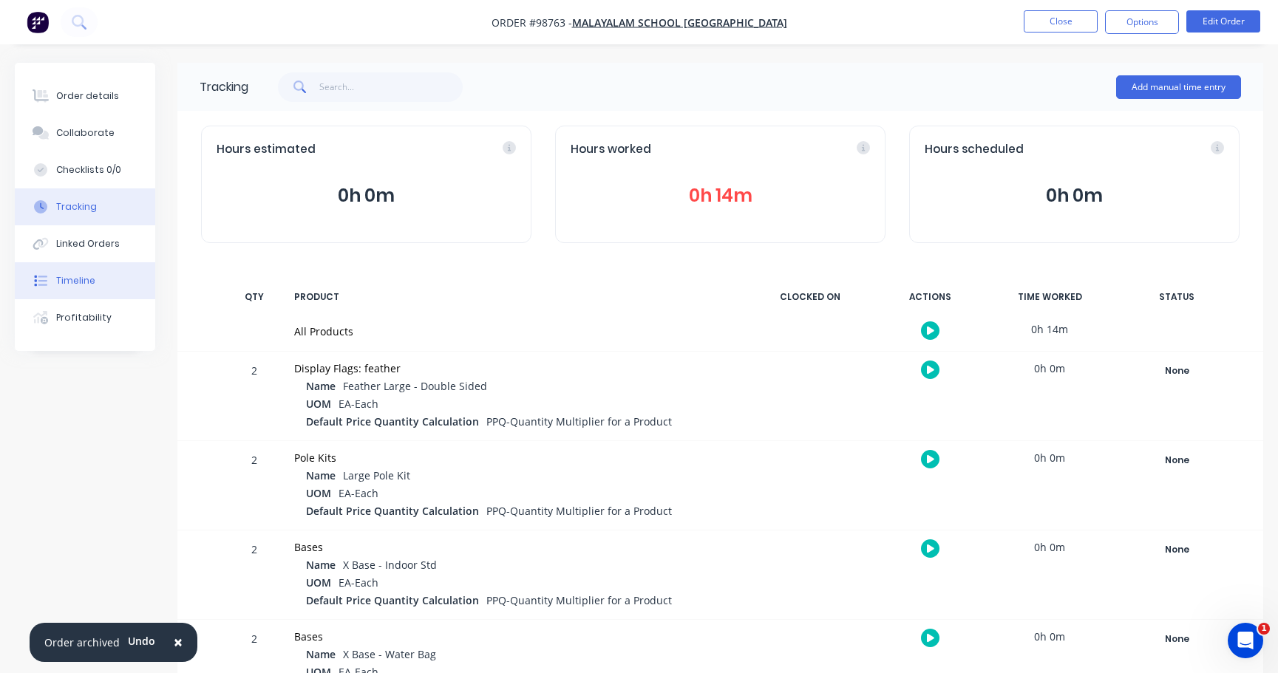
click at [87, 275] on div "Timeline" at bounding box center [75, 280] width 39 height 13
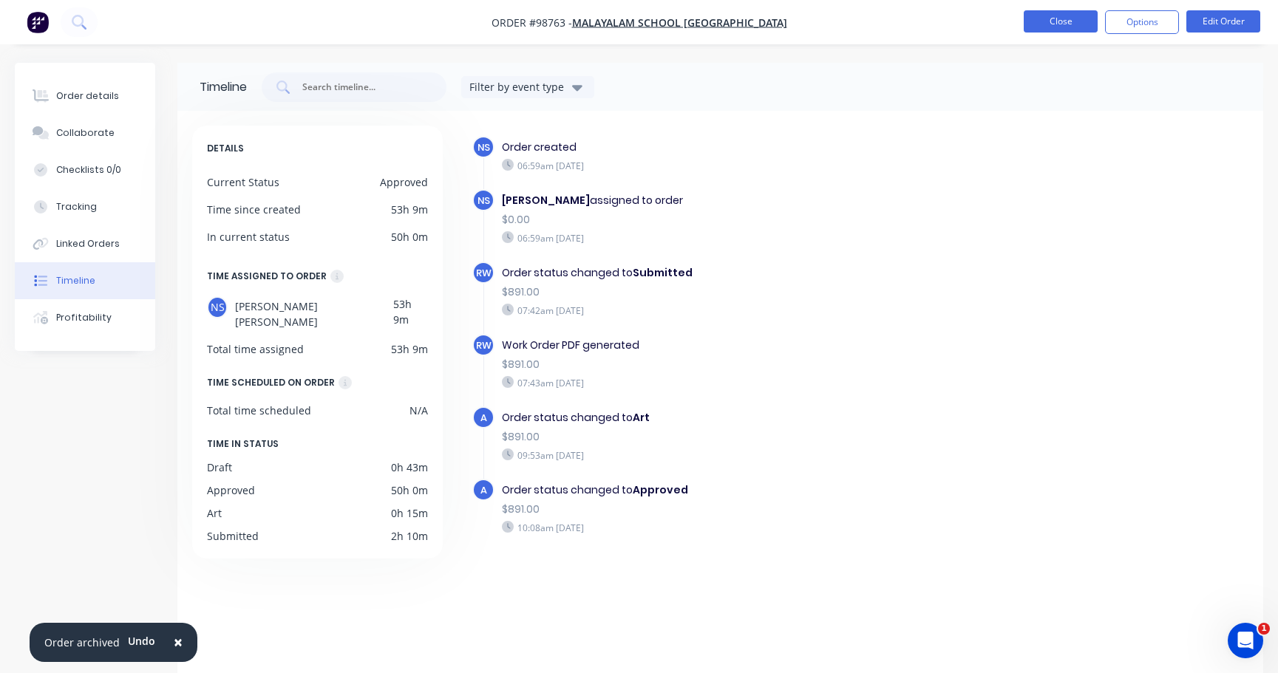
click at [1065, 22] on button "Close" at bounding box center [1061, 21] width 74 height 22
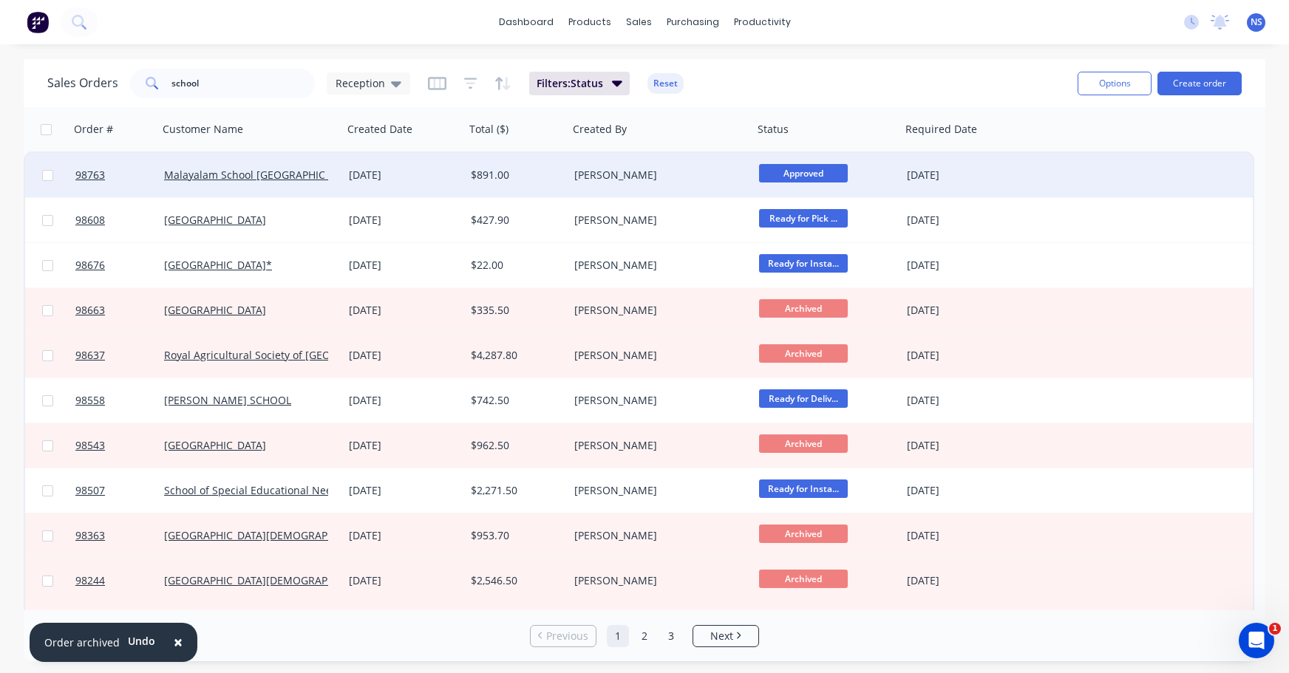
click at [323, 180] on div "Malayalam School WA" at bounding box center [246, 175] width 164 height 15
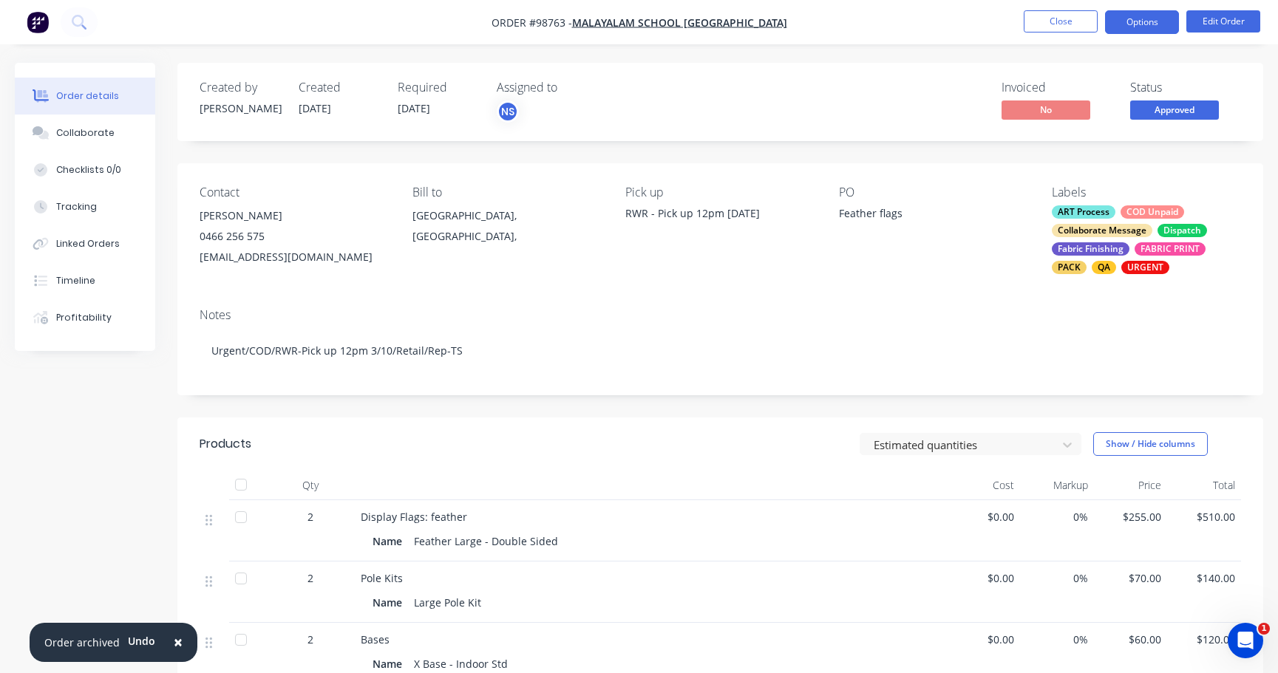
click at [1145, 22] on button "Options" at bounding box center [1142, 22] width 74 height 24
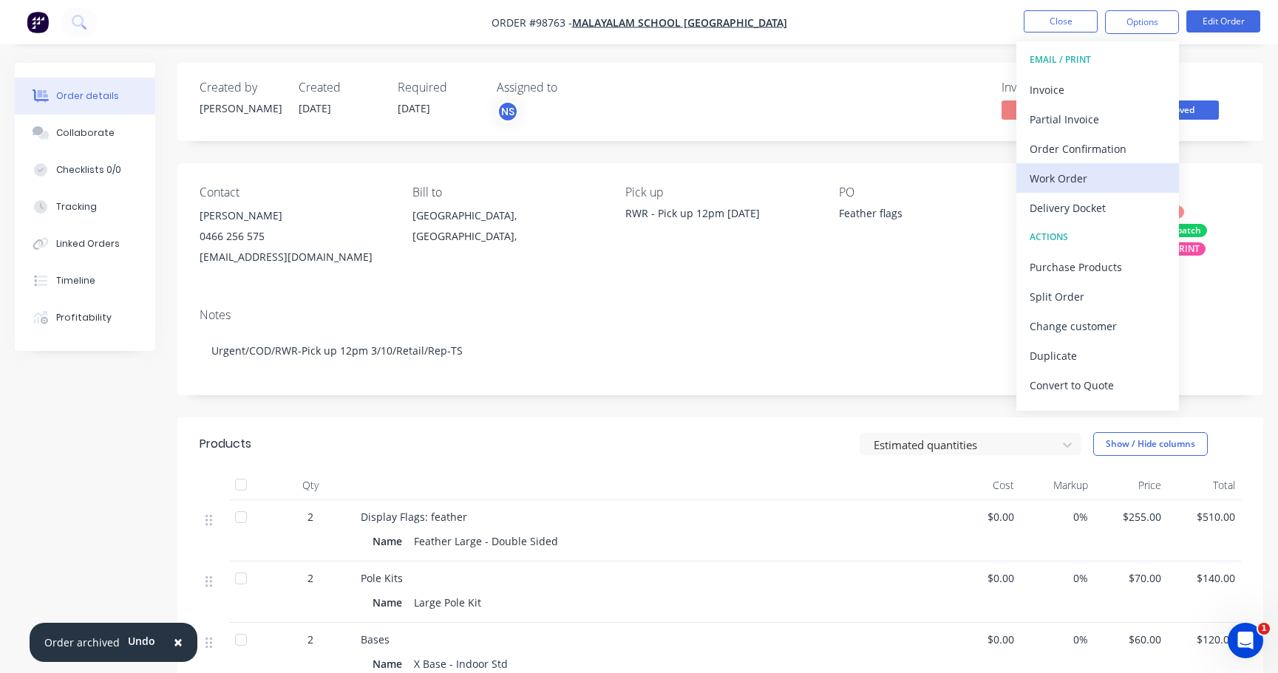
click at [1087, 183] on div "Work Order" at bounding box center [1097, 178] width 136 height 21
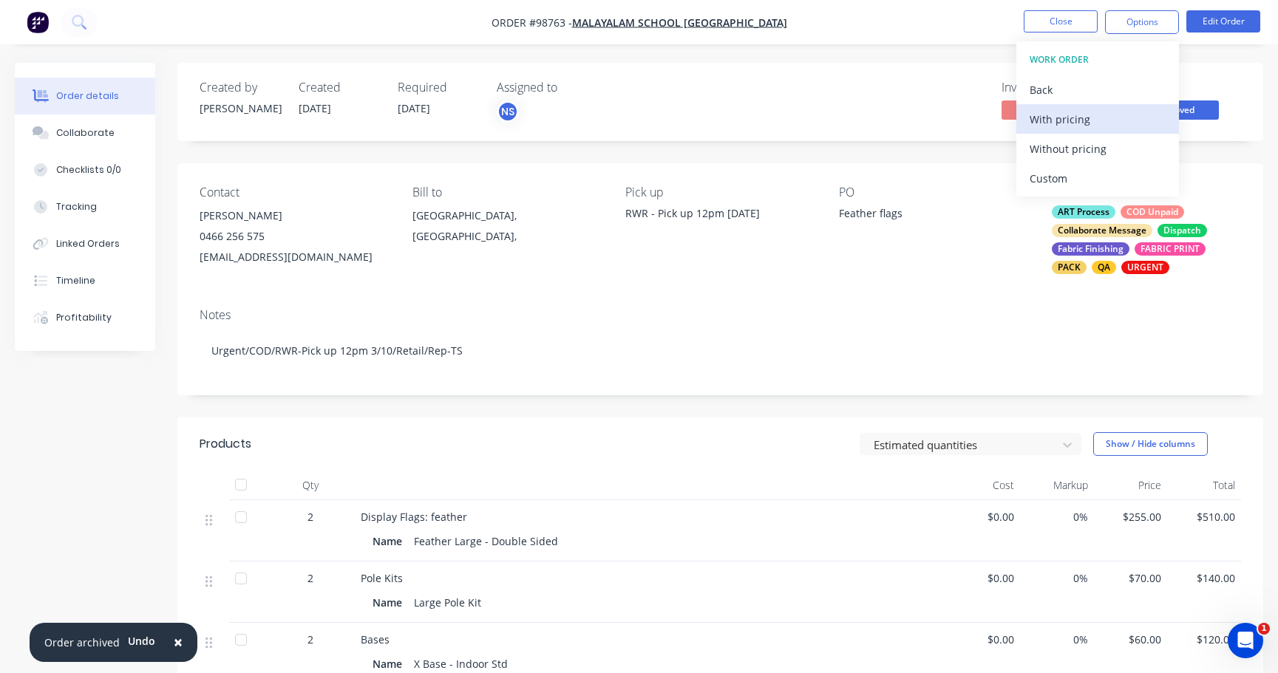
click at [1063, 121] on div "With pricing" at bounding box center [1097, 119] width 136 height 21
drag, startPoint x: 198, startPoint y: 253, endPoint x: 316, endPoint y: 258, distance: 118.4
click at [265, 256] on div "Contact Sreekanth Nair 0466 256 575 schoolofmalayalam.wa@gmail.com Bill to West…" at bounding box center [720, 229] width 1086 height 133
click at [372, 256] on div "schoolofmalayalam.wa@gmail.com" at bounding box center [294, 257] width 189 height 21
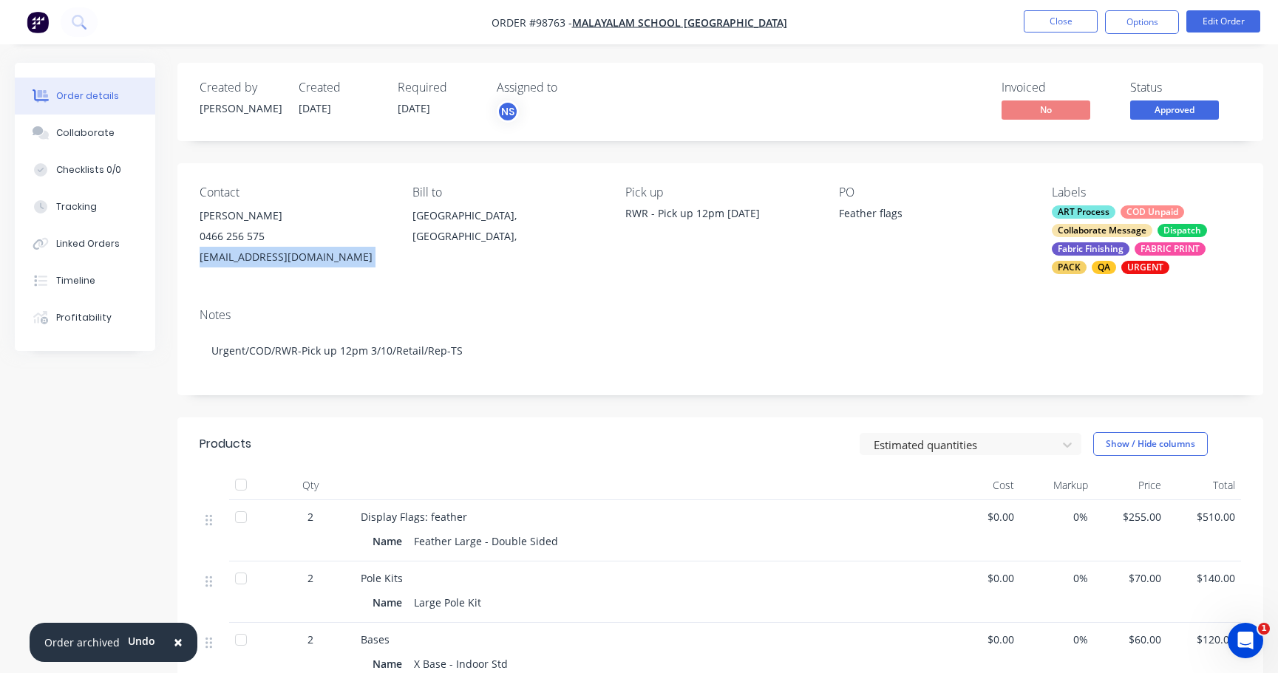
drag, startPoint x: 372, startPoint y: 256, endPoint x: 219, endPoint y: 256, distance: 153.7
click at [216, 256] on div "schoolofmalayalam.wa@gmail.com" at bounding box center [294, 257] width 189 height 21
copy div "schoolofmalayalam.wa@gmail.com"
click at [108, 132] on button "Collaborate" at bounding box center [85, 133] width 140 height 37
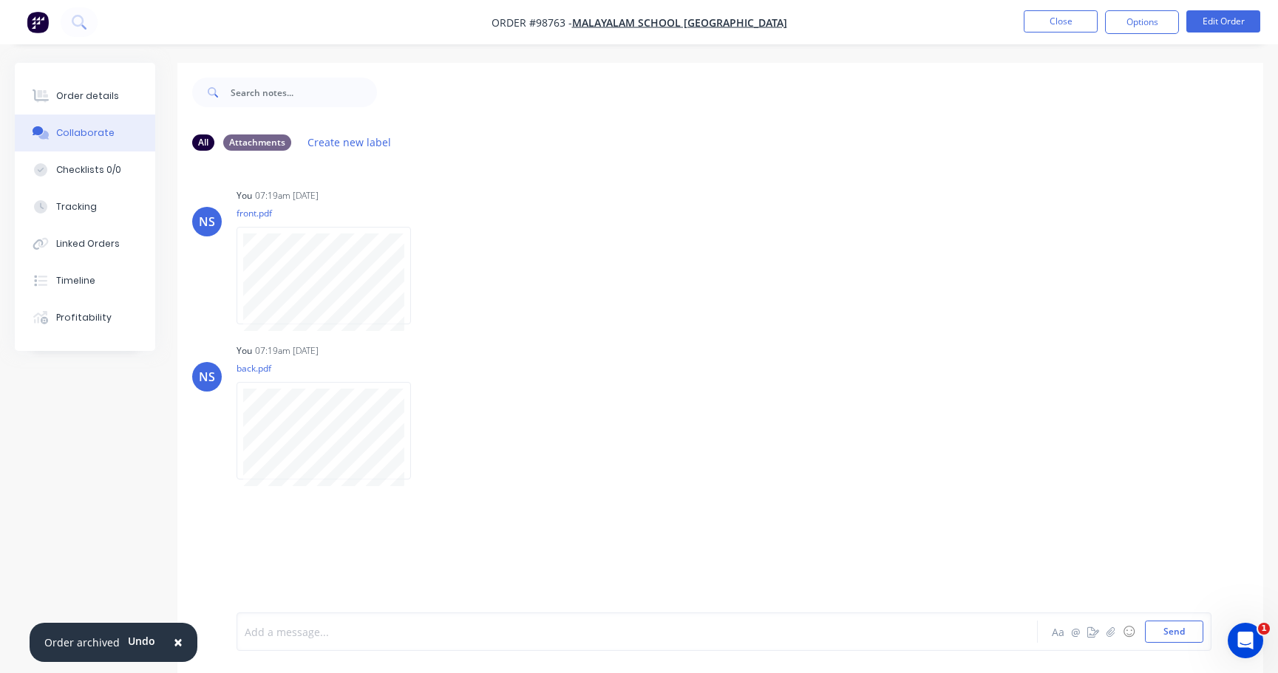
click at [351, 633] on div at bounding box center [604, 632] width 718 height 16
click at [1165, 630] on button "Send" at bounding box center [1174, 632] width 58 height 22
click at [322, 531] on icon "button" at bounding box center [324, 532] width 4 height 17
click at [351, 559] on button "Edit" at bounding box center [378, 559] width 93 height 24
click at [243, 633] on div "invoice sent Aa @ ☺ Send" at bounding box center [723, 632] width 975 height 38
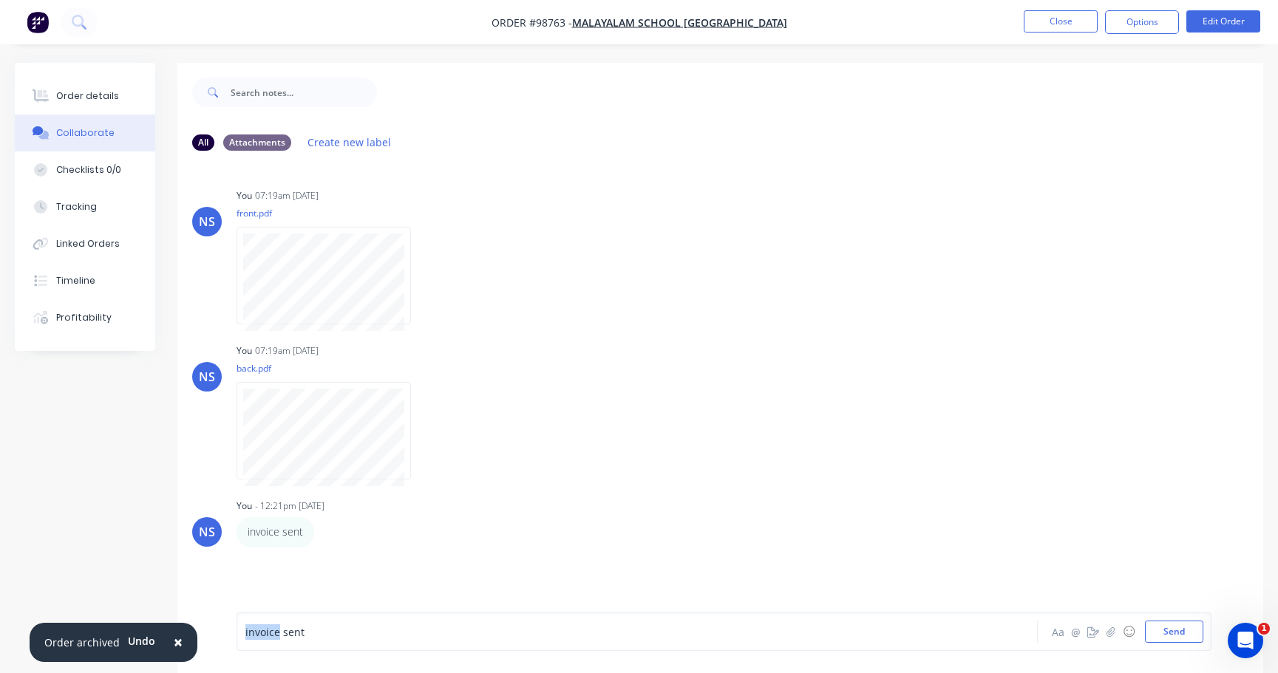
drag, startPoint x: 277, startPoint y: 633, endPoint x: 234, endPoint y: 636, distance: 42.9
click at [235, 636] on div "invoice sent Aa @ ☺ Send" at bounding box center [720, 631] width 1086 height 83
click at [1167, 635] on button "Send" at bounding box center [1174, 632] width 58 height 22
click at [1055, 19] on button "Close" at bounding box center [1061, 21] width 74 height 22
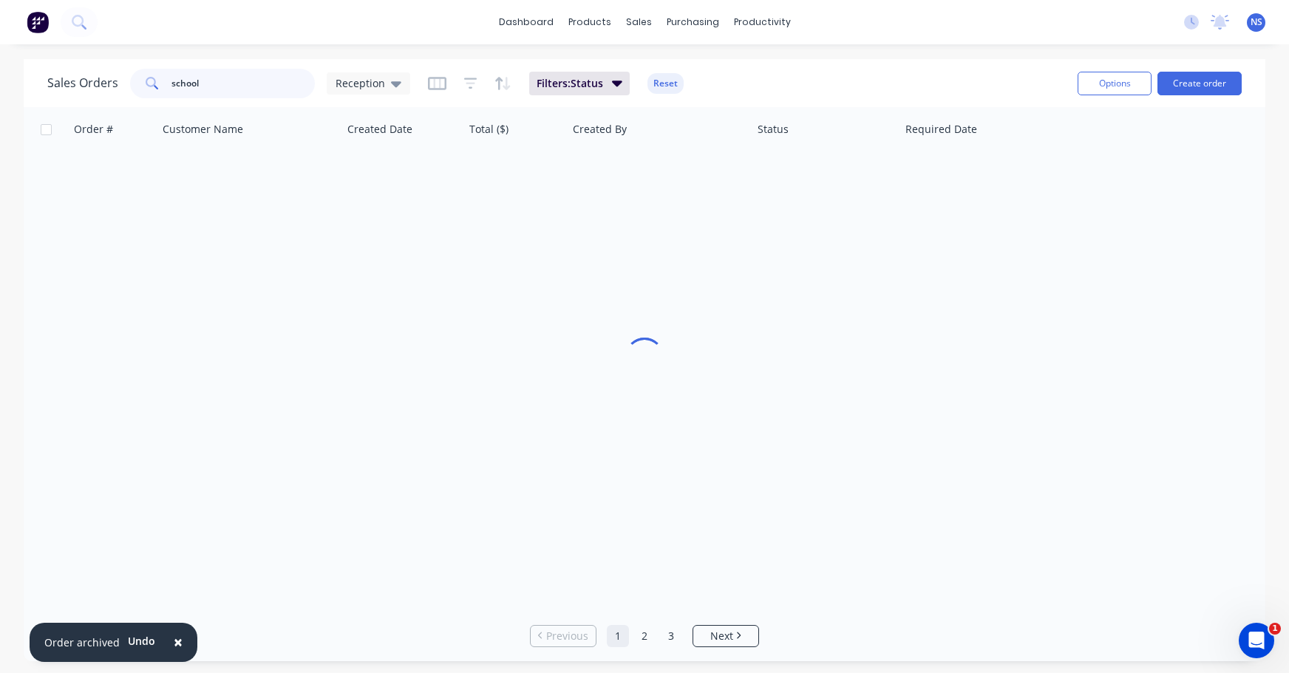
click at [239, 84] on input "school" at bounding box center [243, 84] width 144 height 30
type input "s"
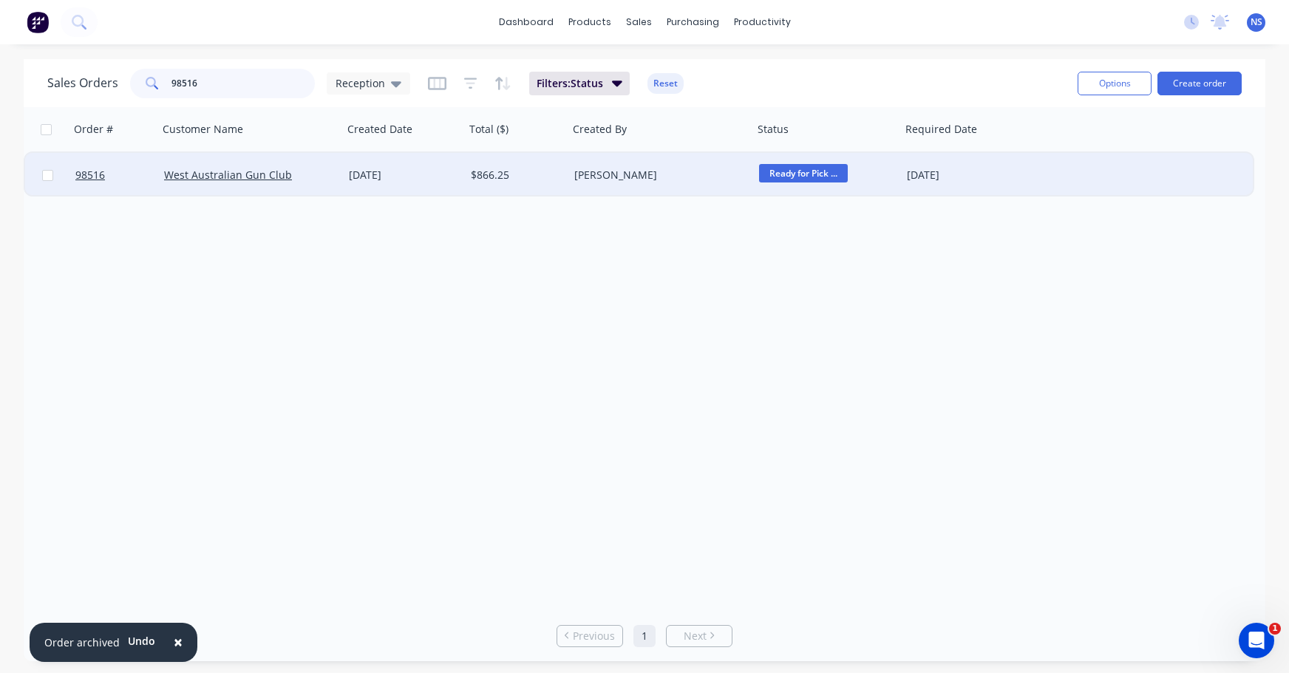
type input "98516"
click at [438, 179] on div "09 Sep 2025" at bounding box center [404, 175] width 110 height 15
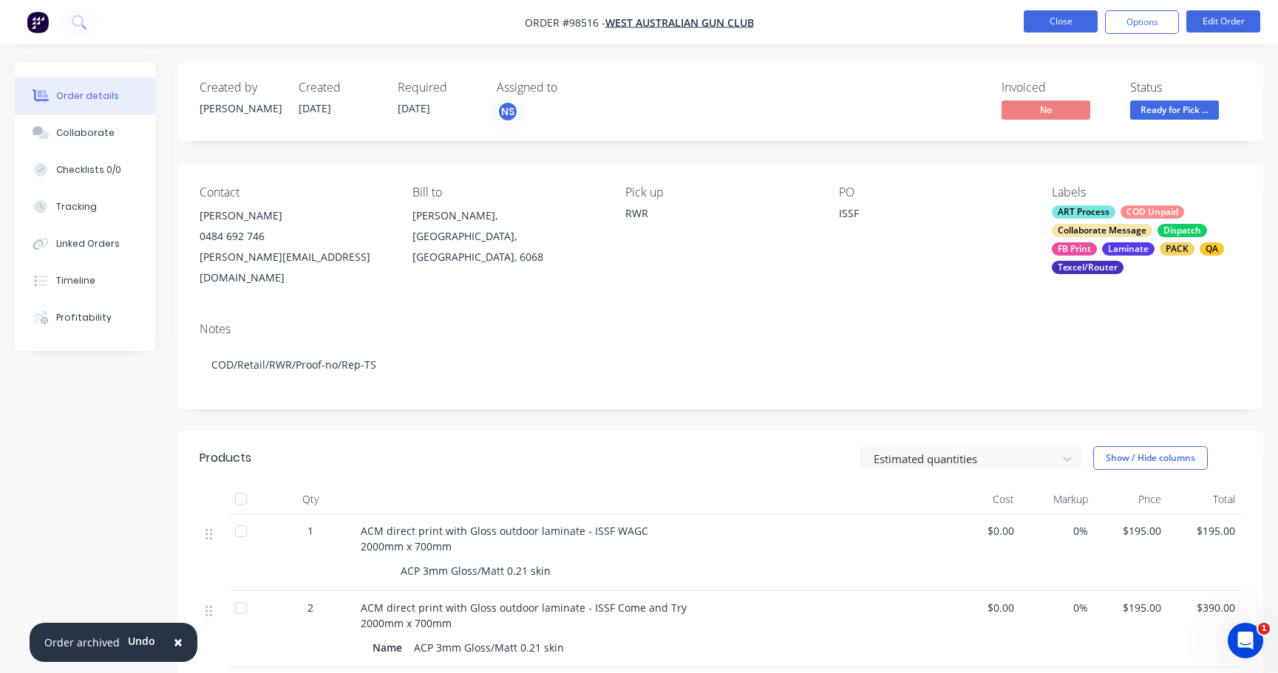
click at [1055, 18] on button "Close" at bounding box center [1061, 21] width 74 height 22
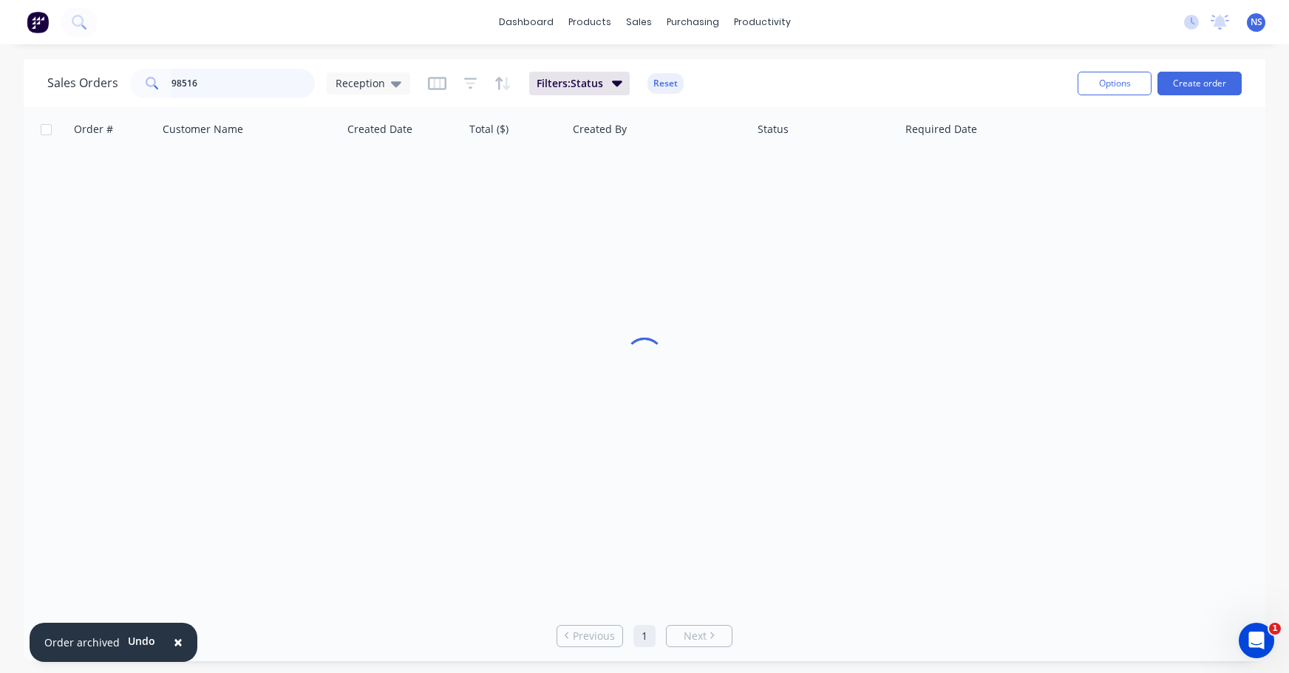
click at [258, 78] on input "98516" at bounding box center [243, 84] width 144 height 30
type input "9"
type input "98487"
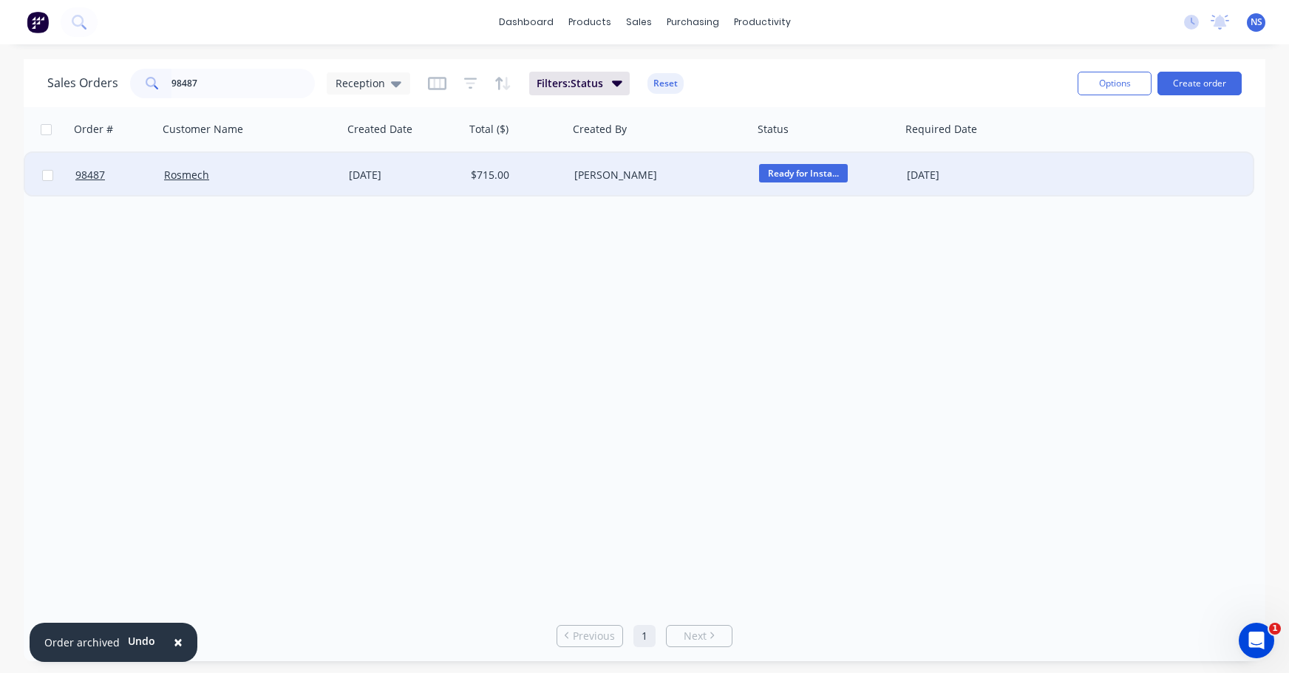
click at [718, 173] on div "Rhonda Wagener" at bounding box center [656, 175] width 164 height 15
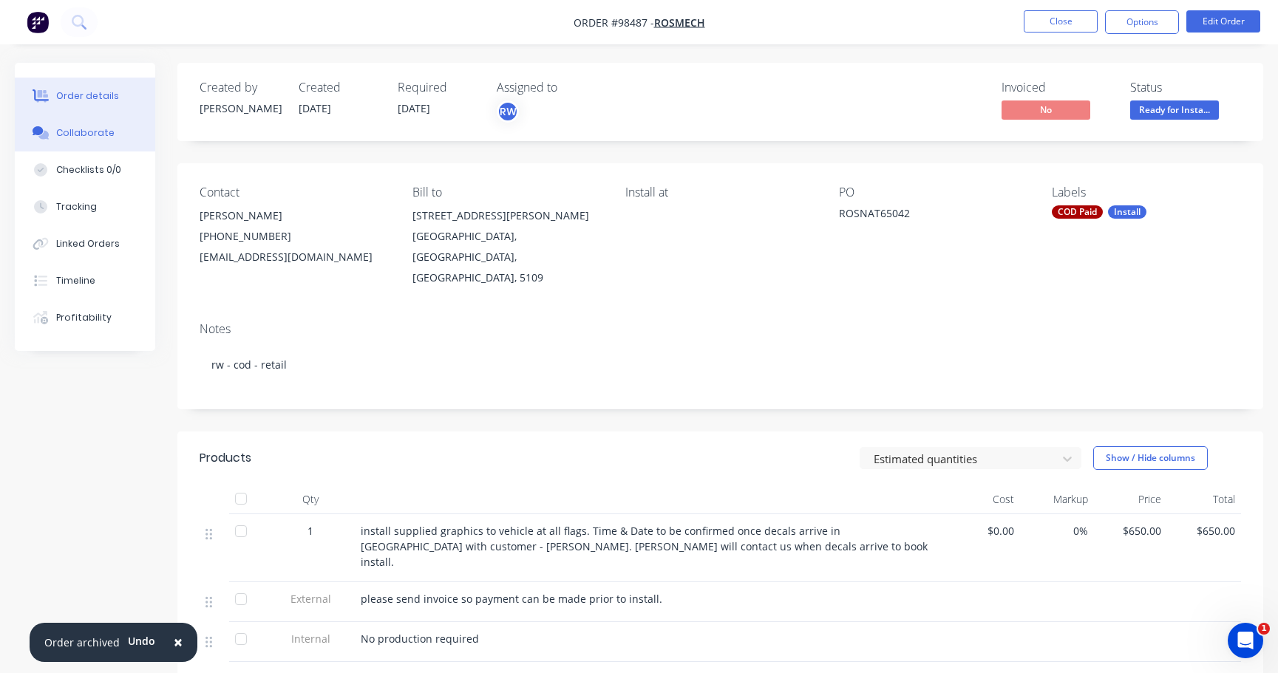
click at [93, 130] on div "Collaborate" at bounding box center [85, 132] width 58 height 13
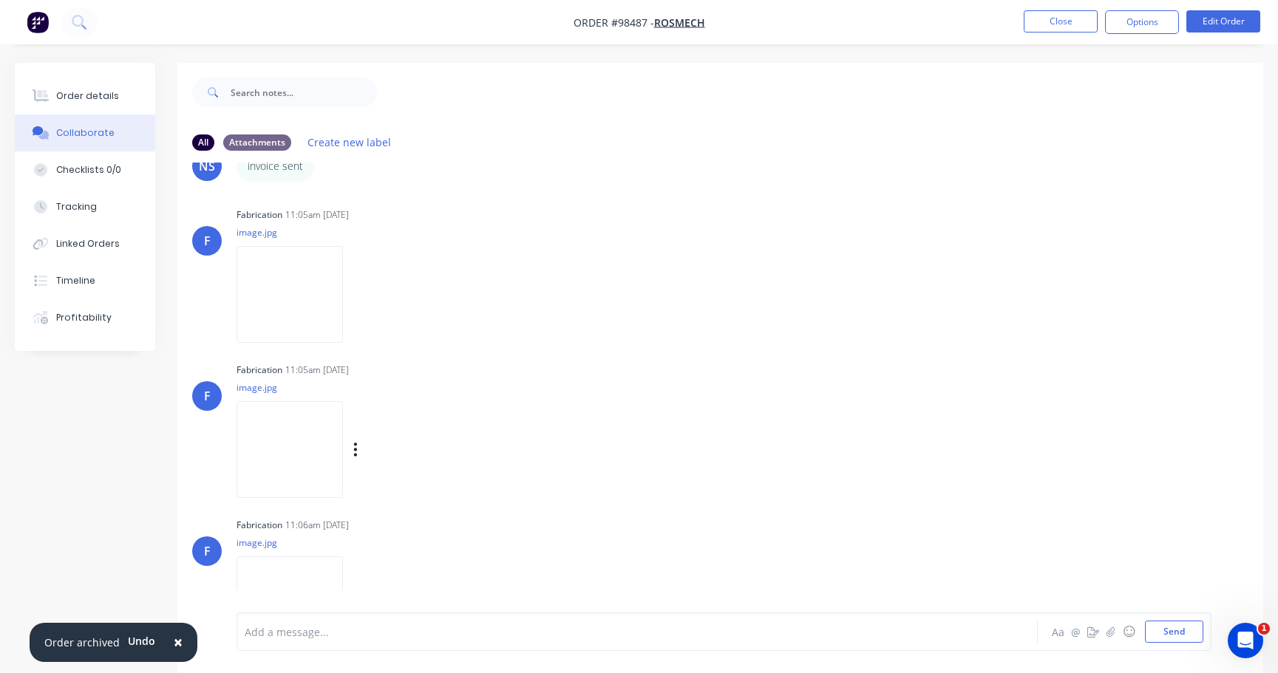
scroll to position [103, 0]
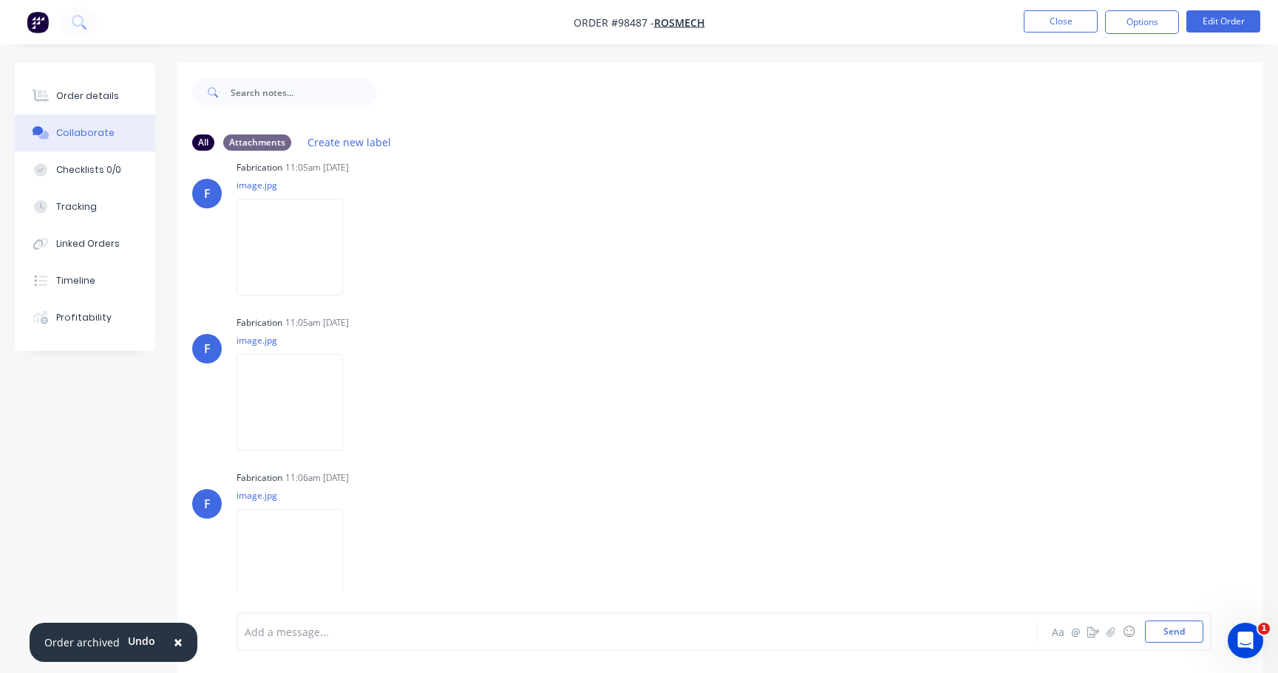
click at [323, 627] on div at bounding box center [604, 632] width 718 height 16
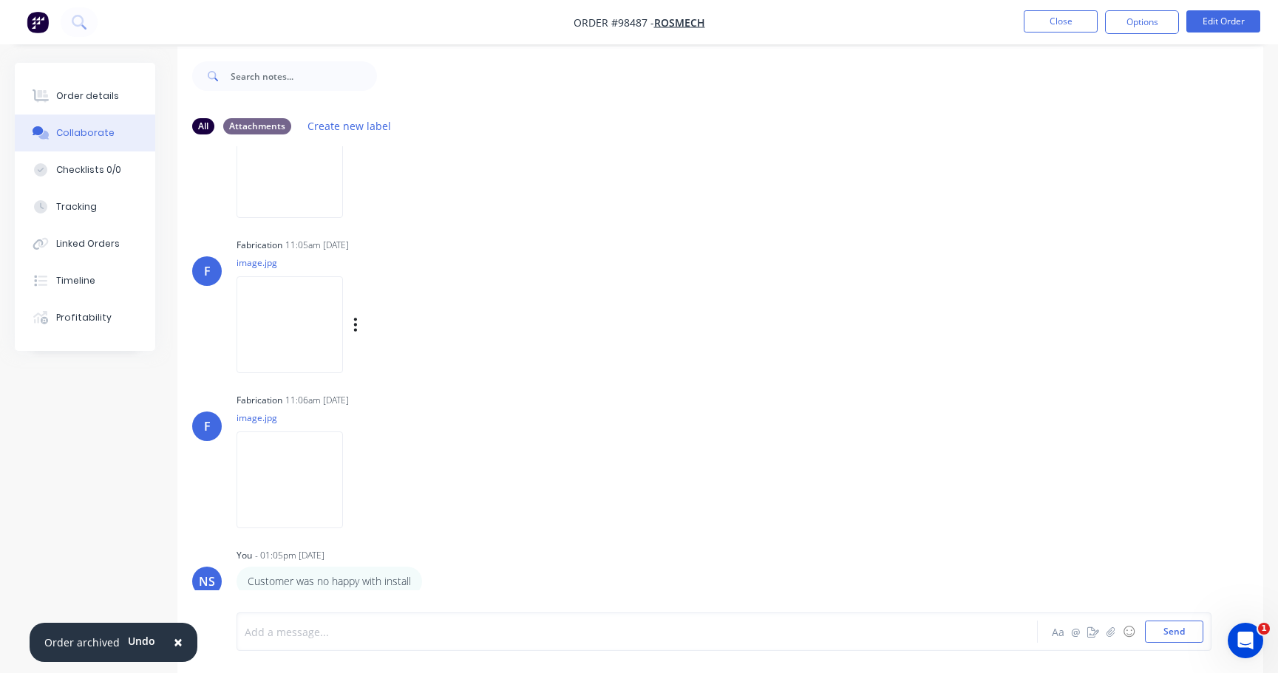
scroll to position [22, 0]
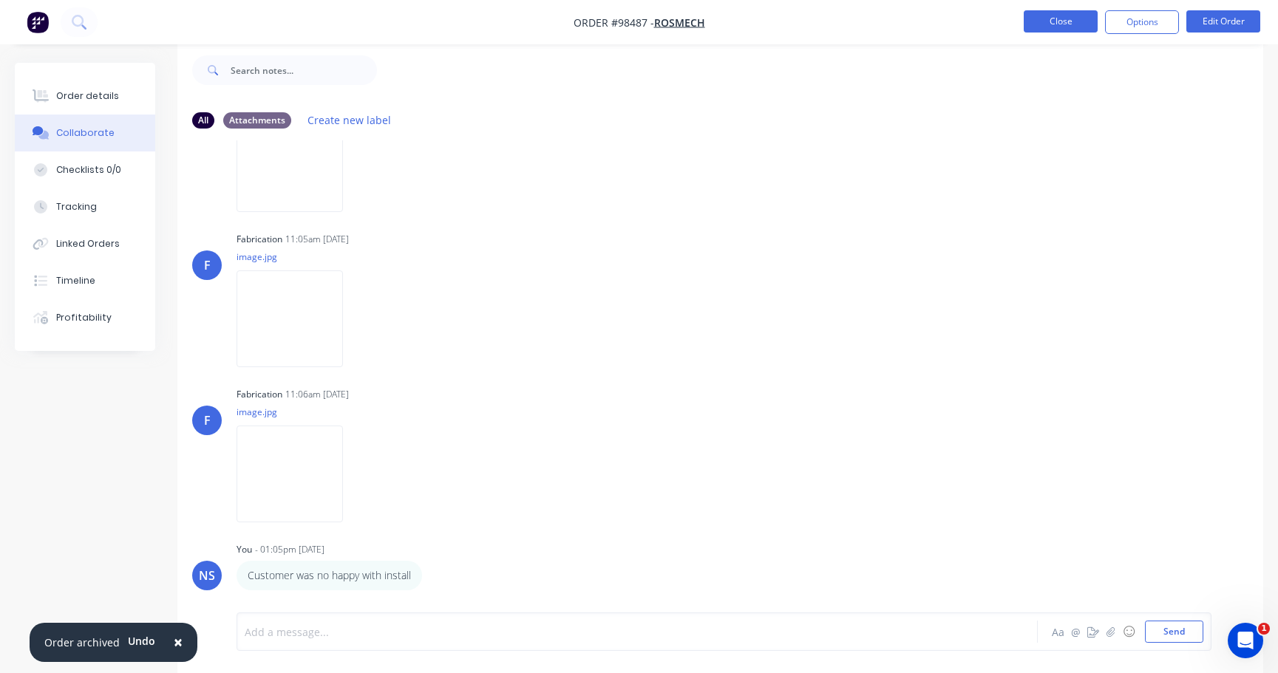
click at [1066, 21] on button "Close" at bounding box center [1061, 21] width 74 height 22
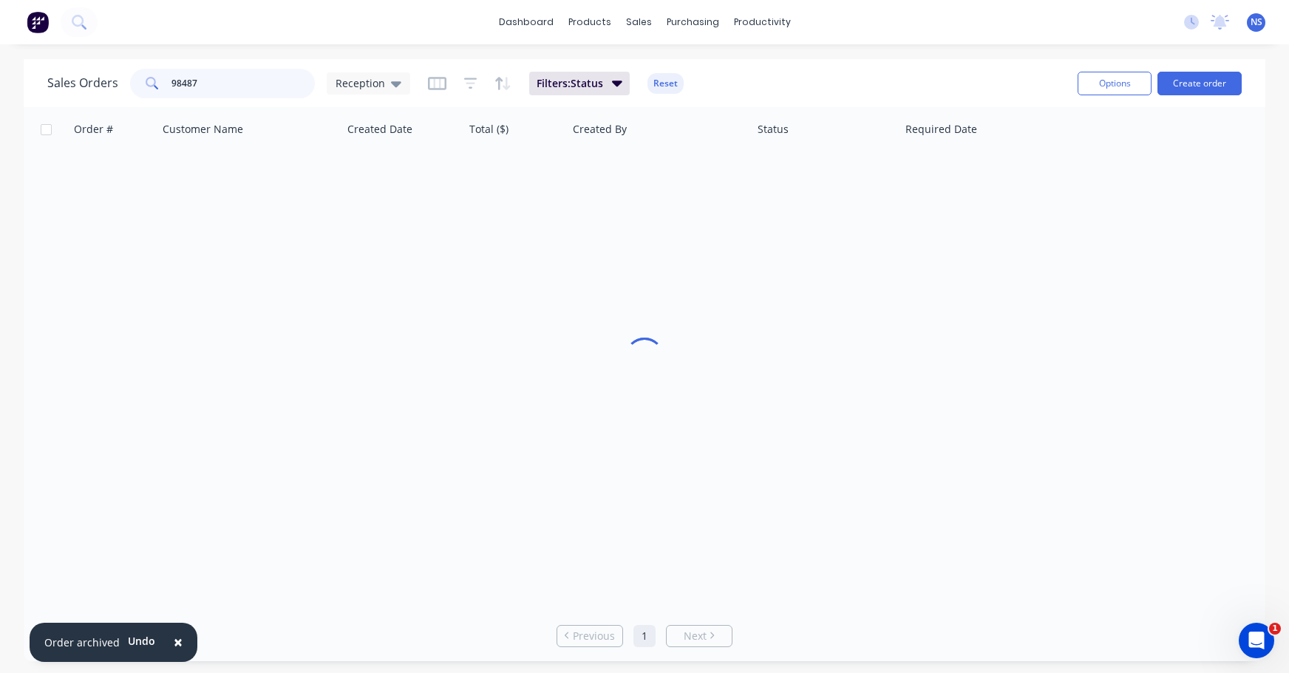
click at [239, 85] on input "98487" at bounding box center [243, 84] width 144 height 30
type input "9"
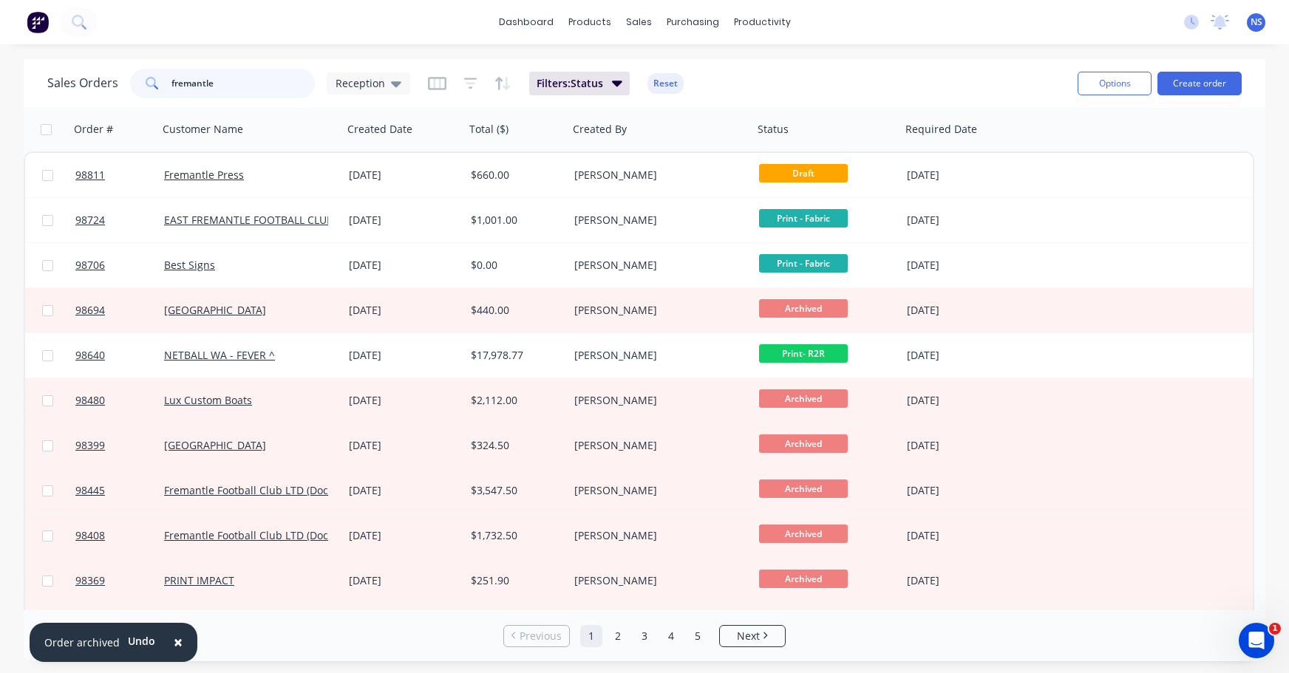
click at [264, 88] on input "fremantle" at bounding box center [243, 84] width 144 height 30
drag, startPoint x: 264, startPoint y: 88, endPoint x: 133, endPoint y: 73, distance: 131.6
click at [135, 74] on div "fremantle" at bounding box center [222, 84] width 185 height 30
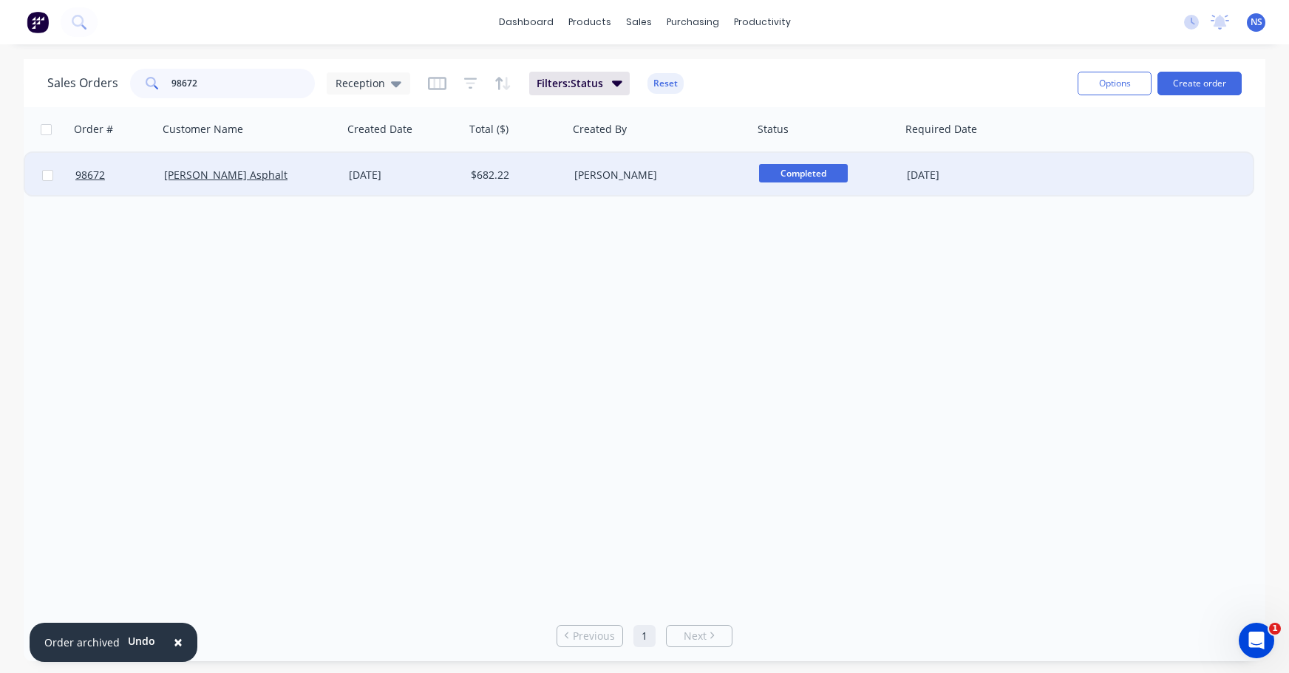
type input "98672"
click at [310, 169] on div "Jackson Asphalt" at bounding box center [246, 175] width 164 height 15
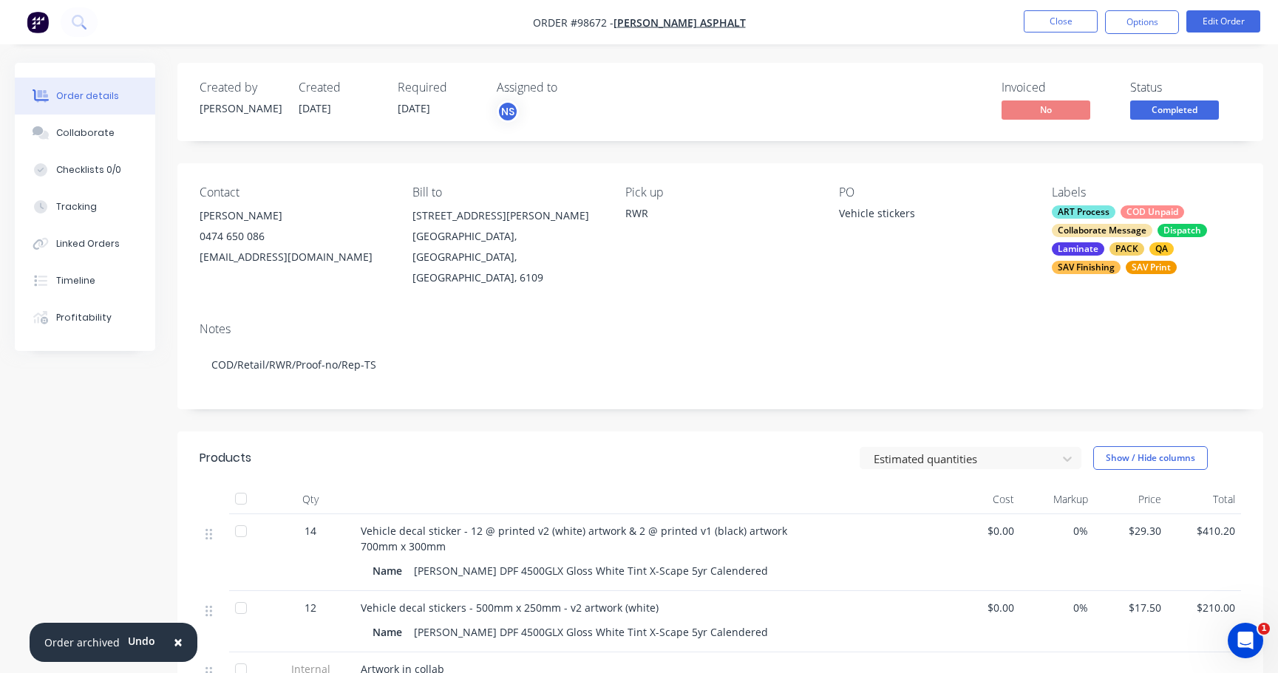
click at [1117, 217] on div "ART Process COD Unpaid Collaborate Message Dispatch Laminate PACK QA SAV Finish…" at bounding box center [1146, 239] width 189 height 69
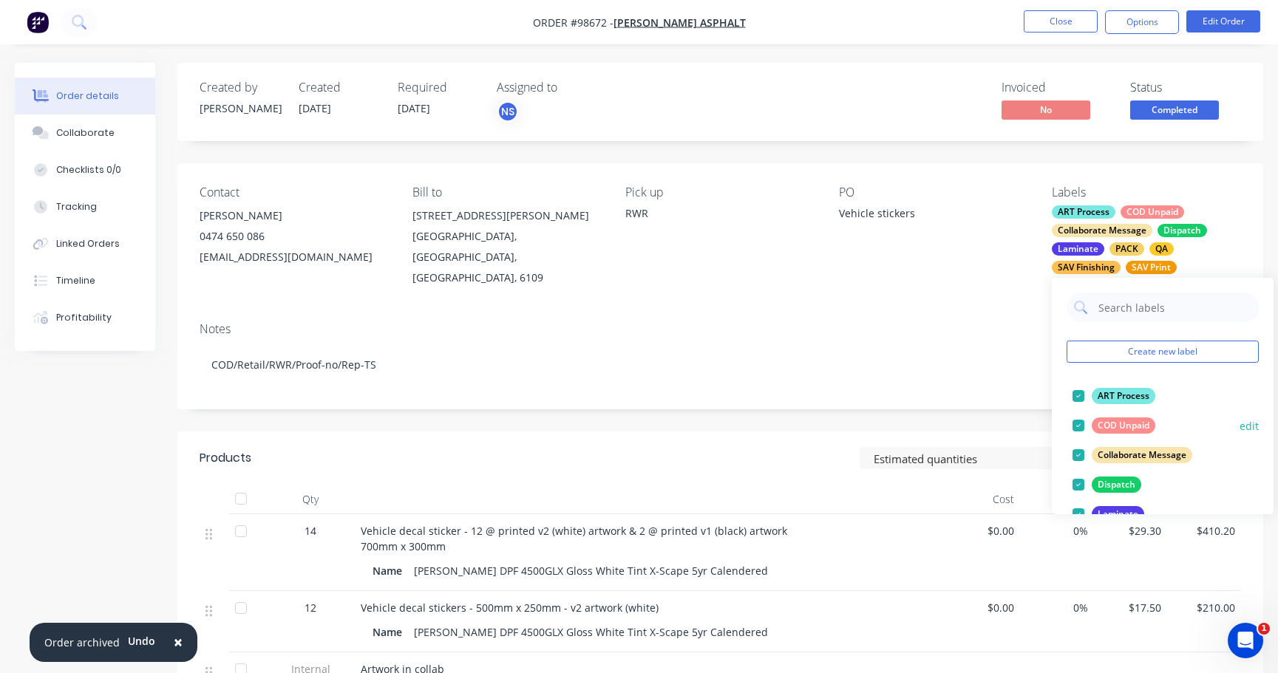
click at [1079, 423] on div at bounding box center [1078, 426] width 30 height 30
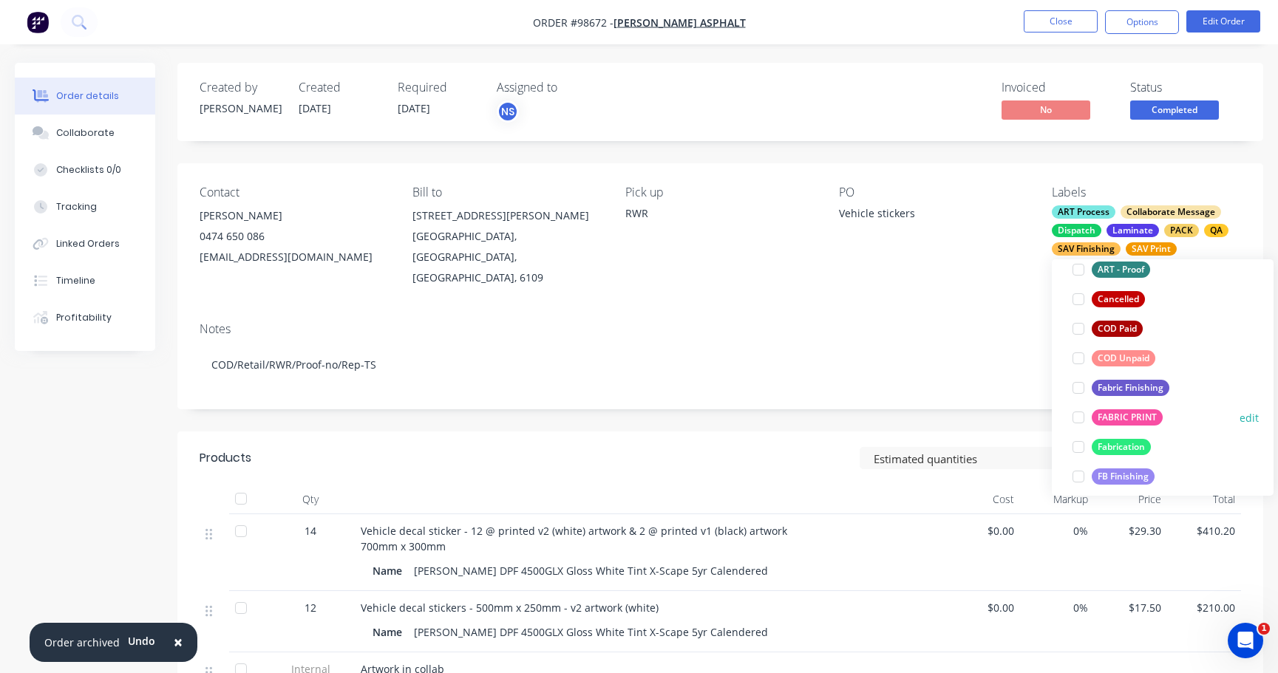
scroll to position [290, 0]
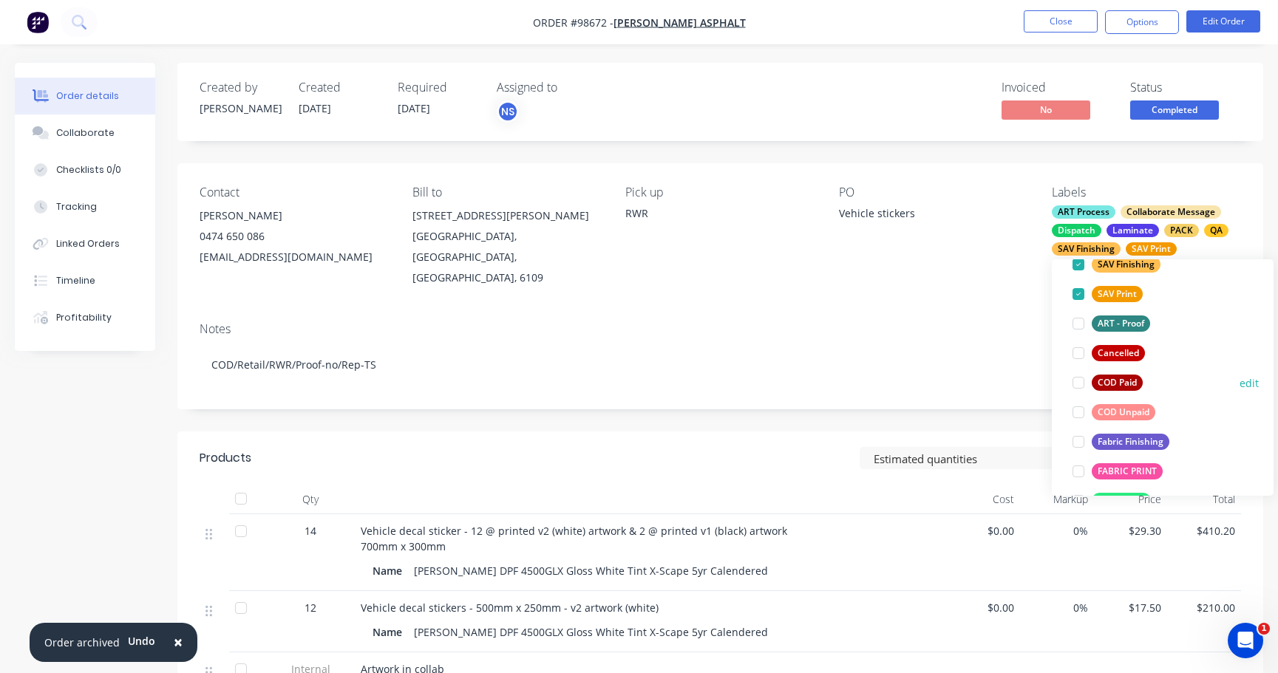
click at [1079, 380] on div at bounding box center [1078, 383] width 30 height 30
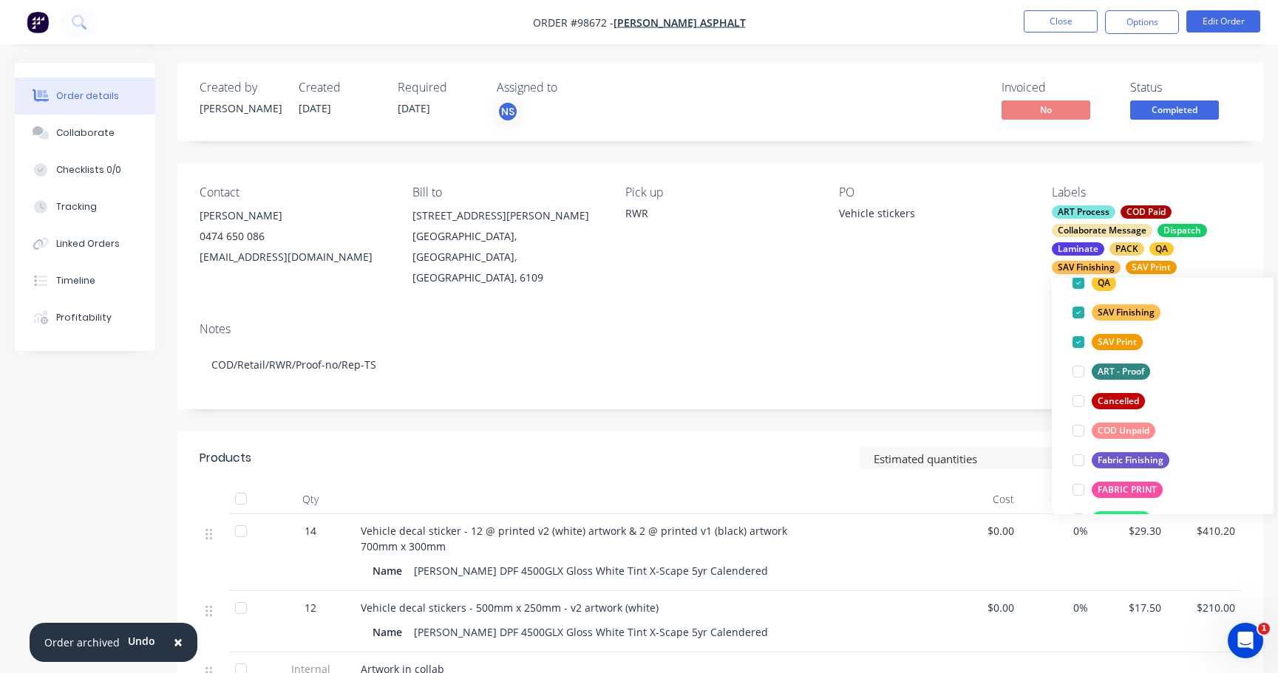
scroll to position [24, 0]
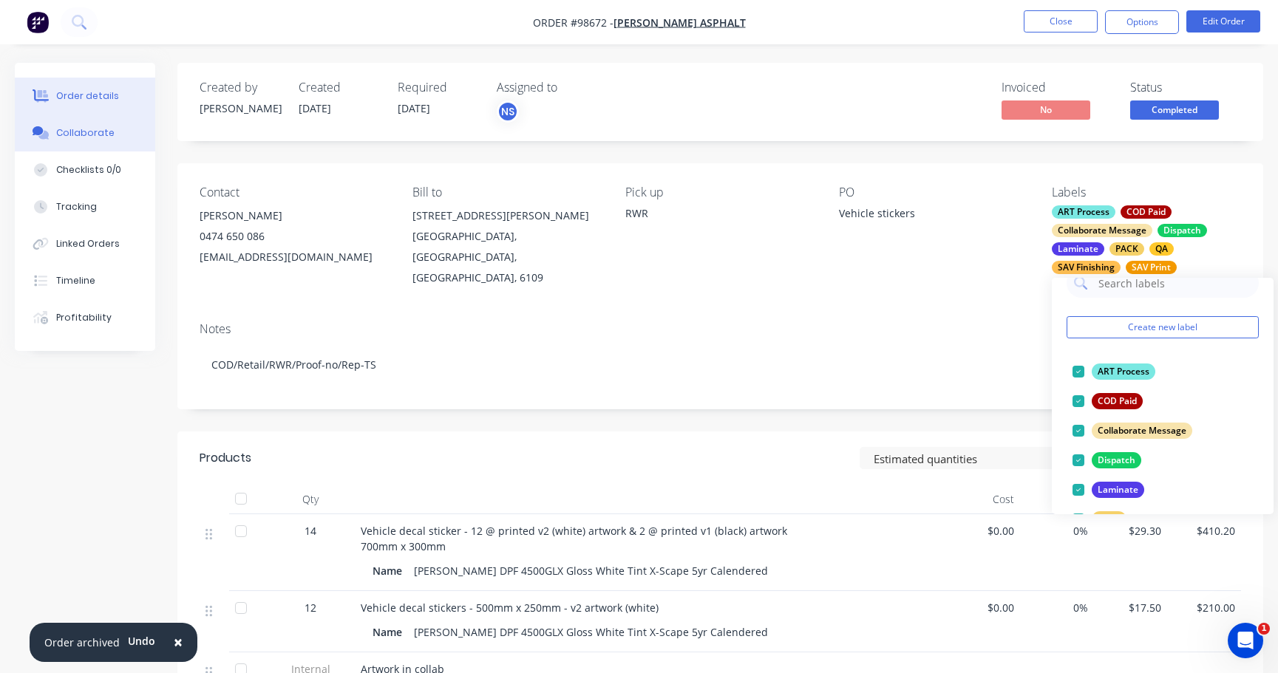
click at [99, 137] on div "Collaborate" at bounding box center [85, 132] width 58 height 13
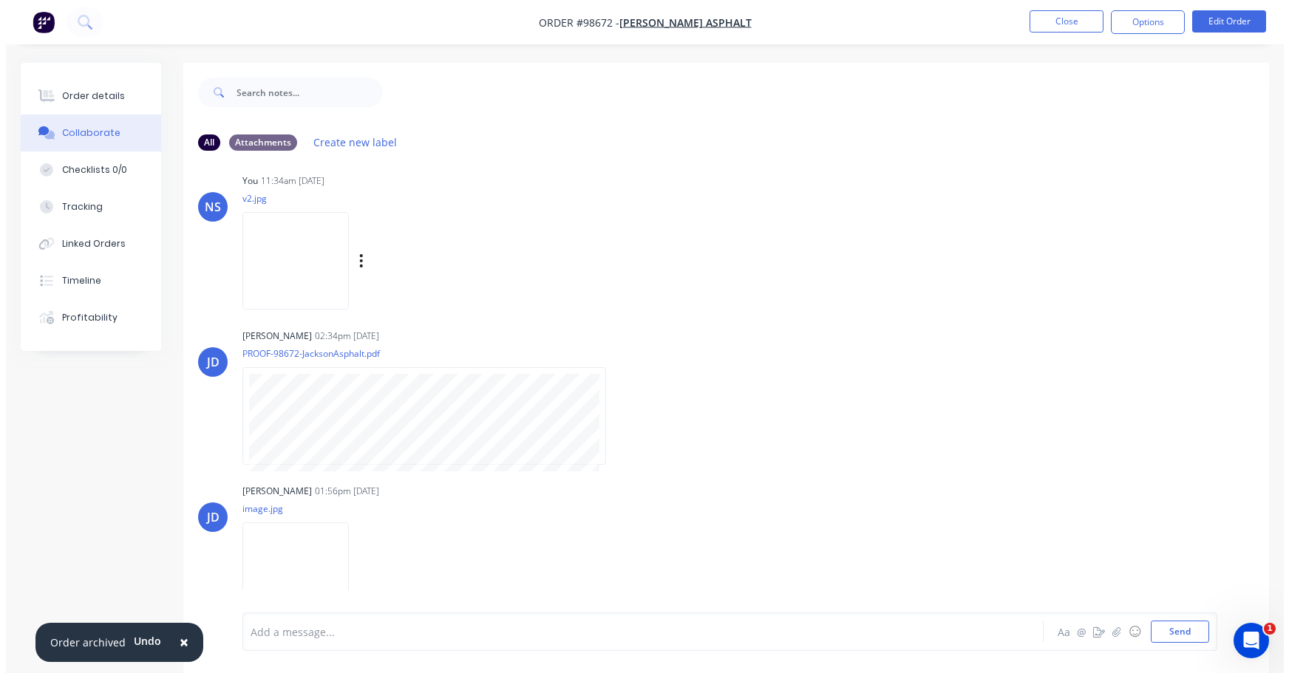
scroll to position [194, 0]
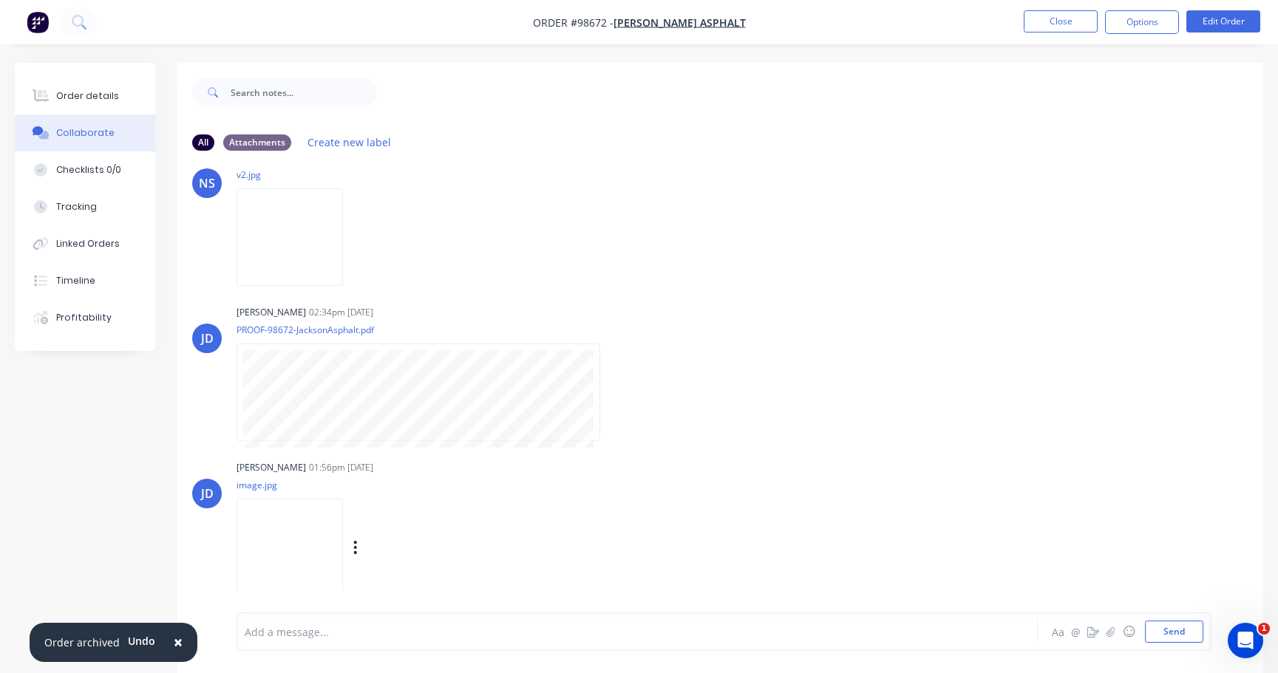
click at [308, 537] on img at bounding box center [289, 547] width 106 height 97
click at [1046, 19] on button "Close" at bounding box center [1061, 21] width 74 height 22
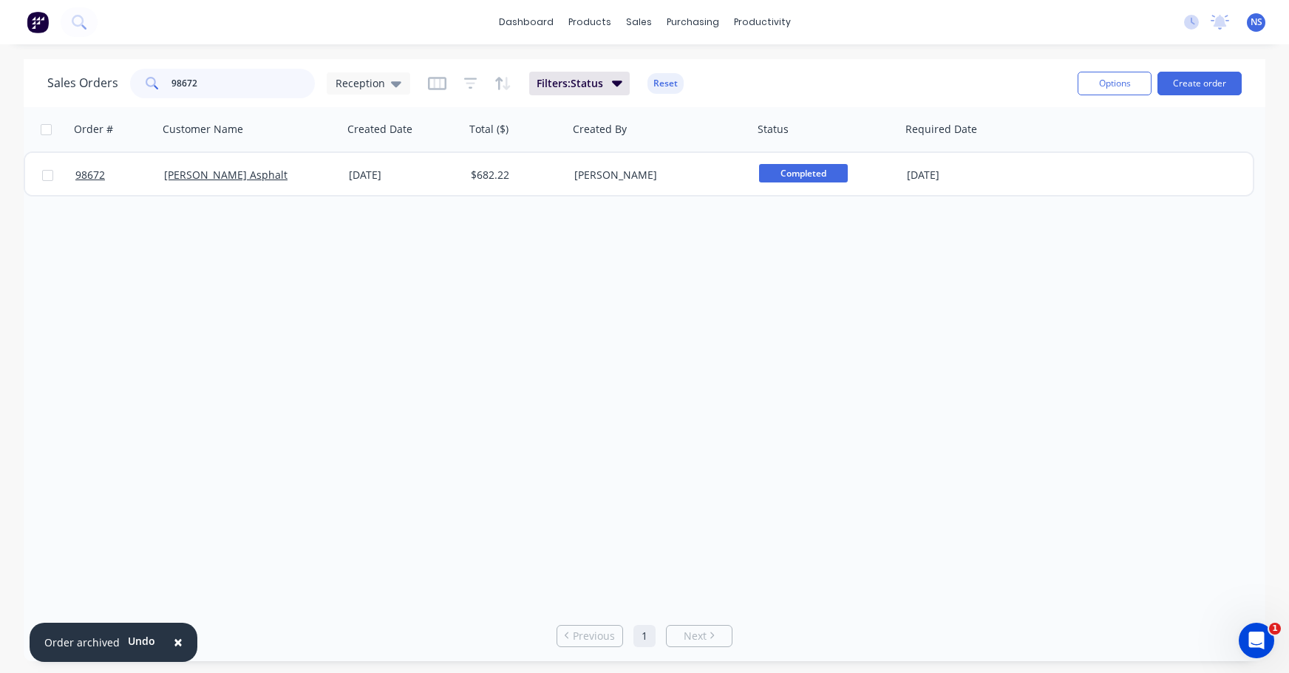
click at [256, 80] on input "98672" at bounding box center [243, 84] width 144 height 30
type input "9"
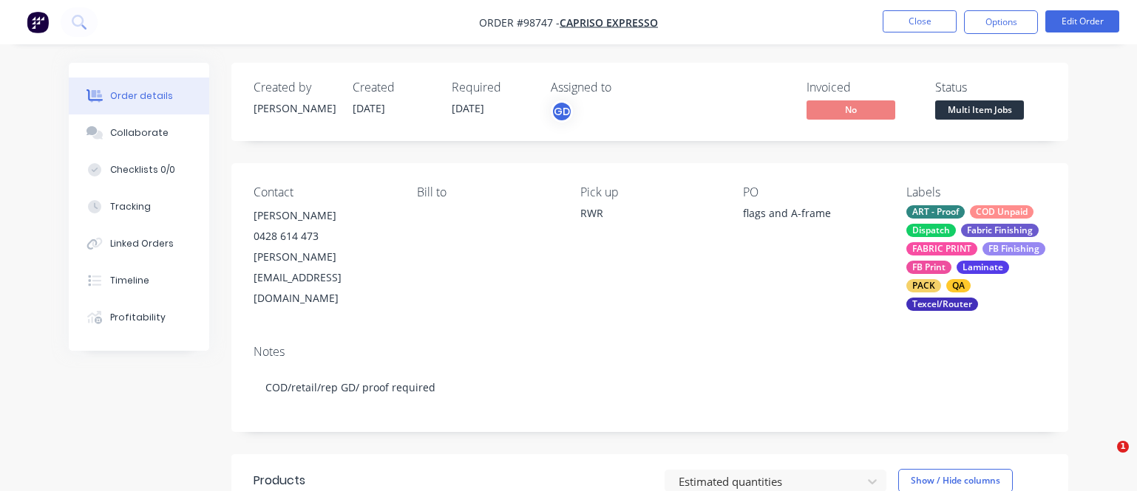
click at [921, 18] on button "Close" at bounding box center [919, 21] width 74 height 22
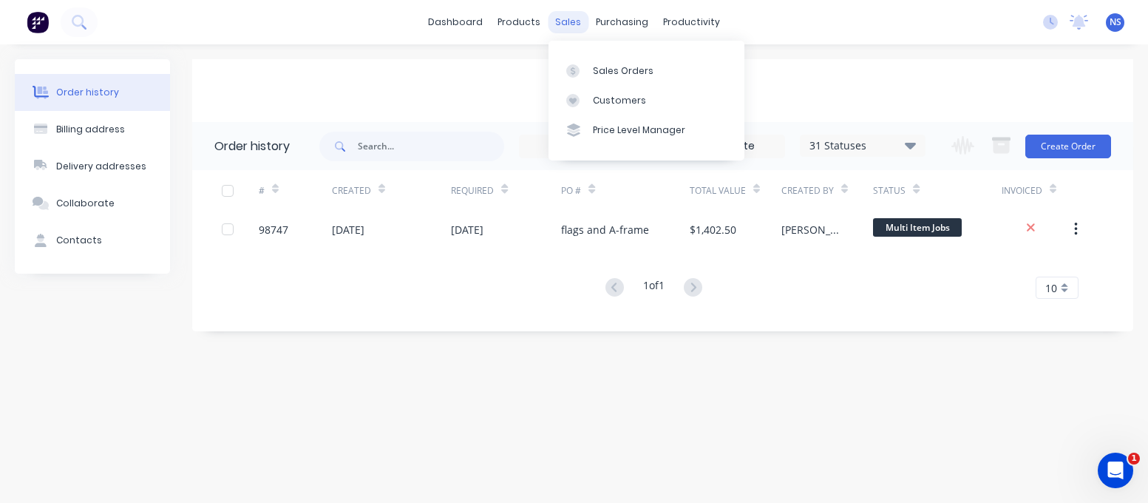
click at [571, 21] on div "sales" at bounding box center [568, 22] width 41 height 22
click at [624, 67] on div "Sales Orders" at bounding box center [623, 70] width 61 height 13
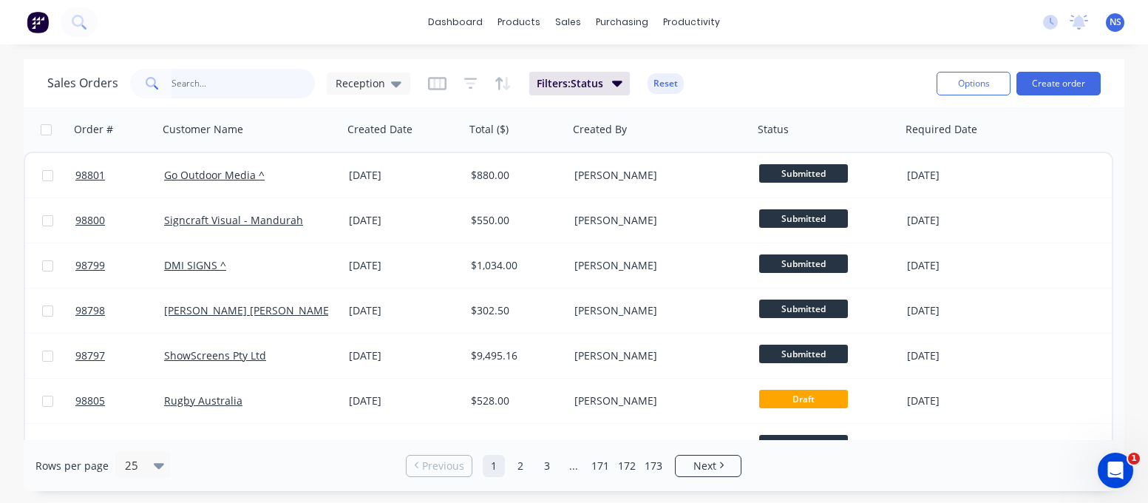
click at [237, 80] on input "text" at bounding box center [243, 84] width 144 height 30
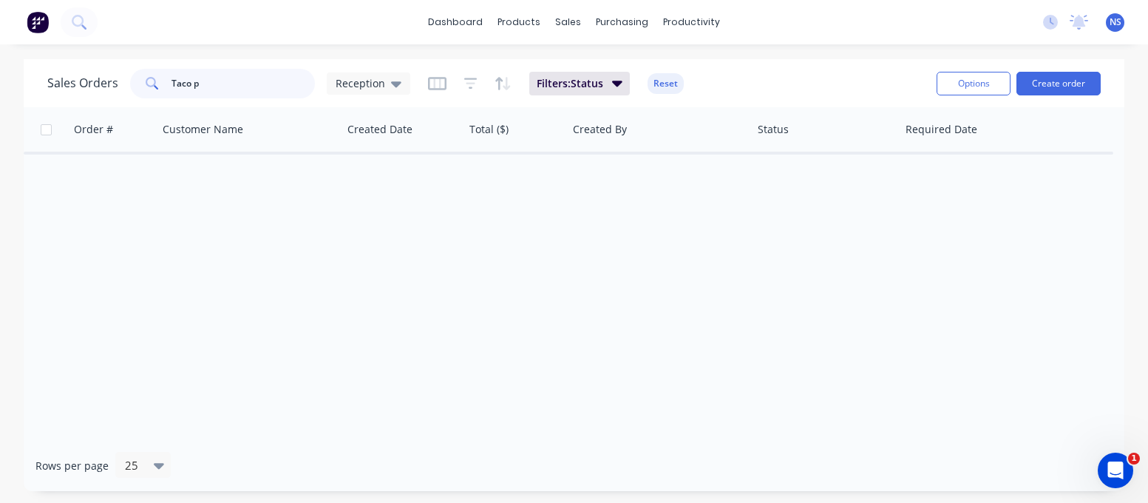
click at [180, 80] on input "Taco p" at bounding box center [243, 84] width 144 height 30
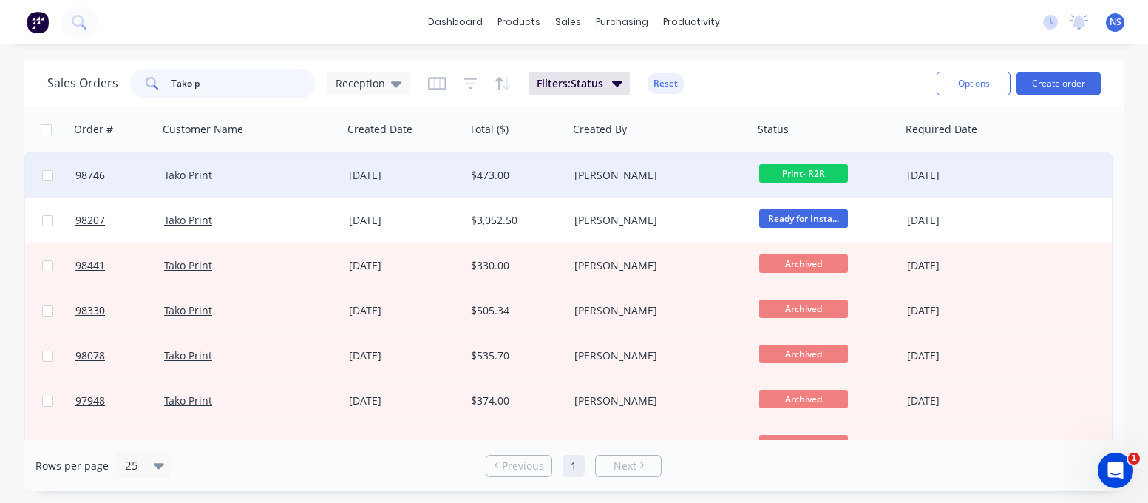
type input "Tako p"
click at [307, 193] on div "Tako Print" at bounding box center [250, 175] width 185 height 44
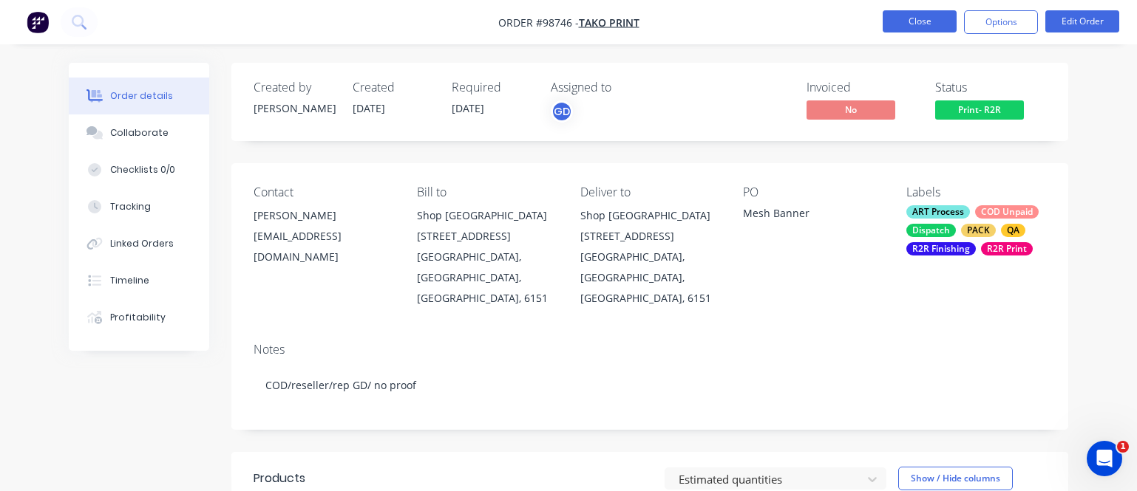
click at [912, 13] on button "Close" at bounding box center [919, 21] width 74 height 22
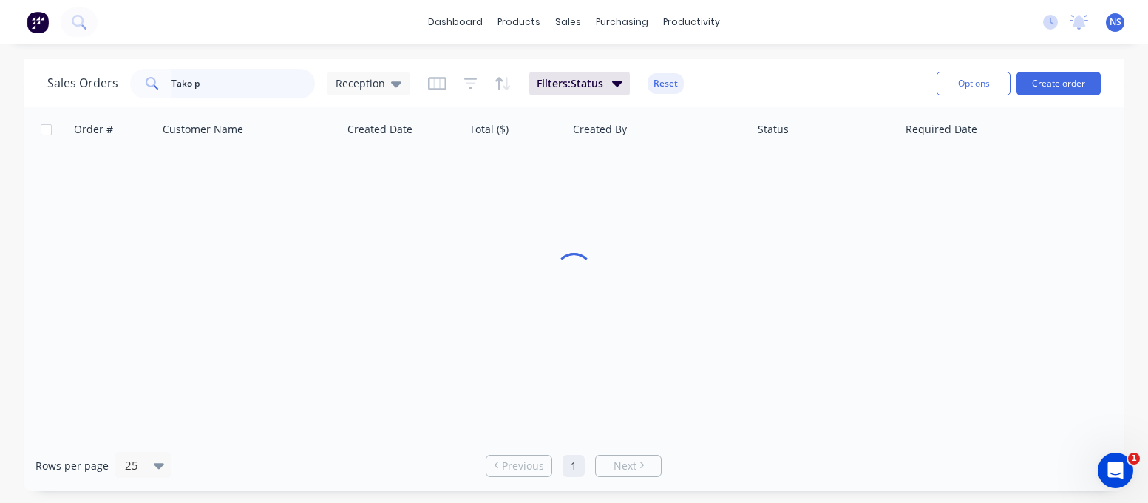
click at [234, 89] on input "Tako p" at bounding box center [243, 84] width 144 height 30
drag, startPoint x: 215, startPoint y: 81, endPoint x: 155, endPoint y: 60, distance: 63.6
click at [193, 70] on input "Tako p" at bounding box center [243, 84] width 144 height 30
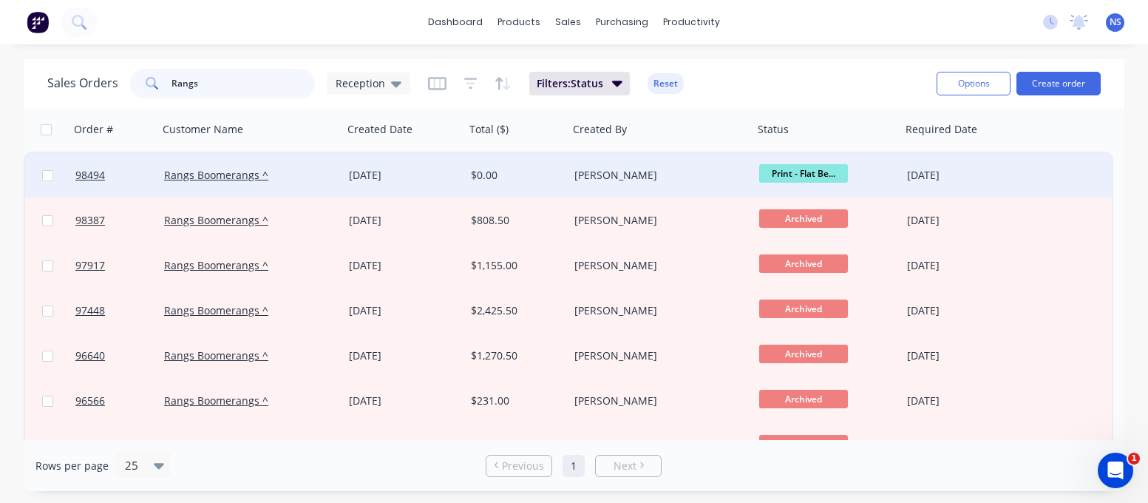
type input "Rangs"
click at [315, 174] on div "Rangs Boomerangs ^" at bounding box center [246, 175] width 164 height 15
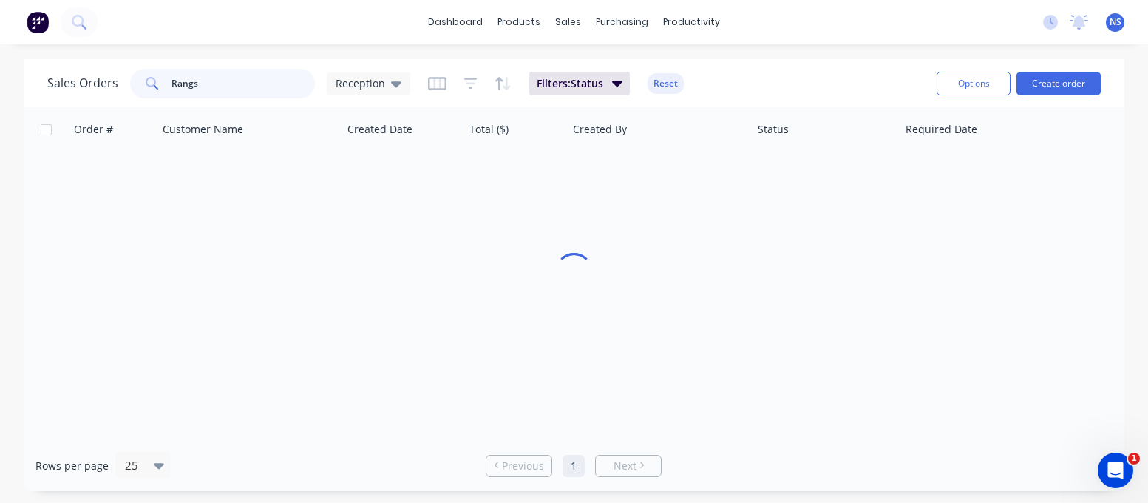
drag, startPoint x: 234, startPoint y: 79, endPoint x: 182, endPoint y: 81, distance: 51.8
click at [167, 71] on div "Rangs" at bounding box center [222, 84] width 185 height 30
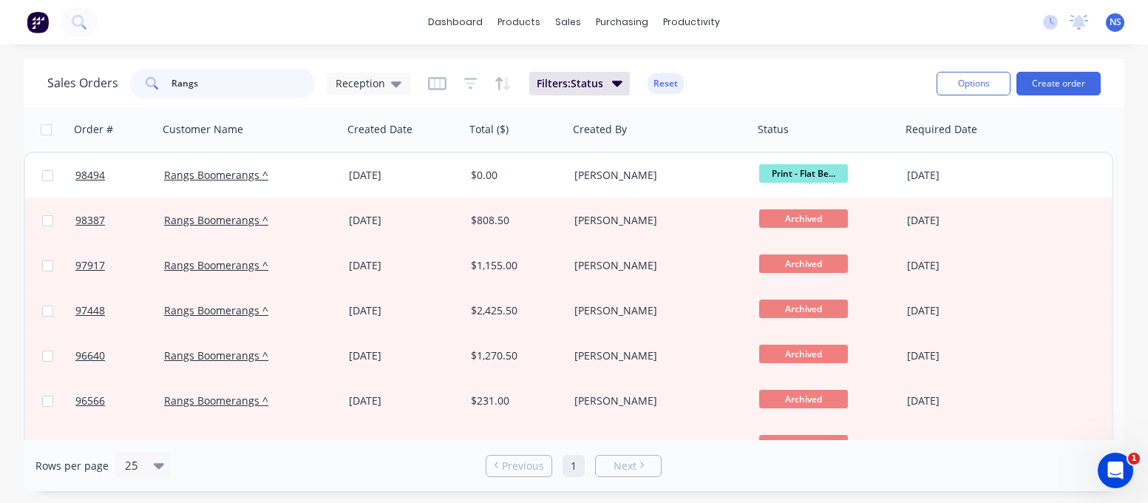
paste input "4501182828"
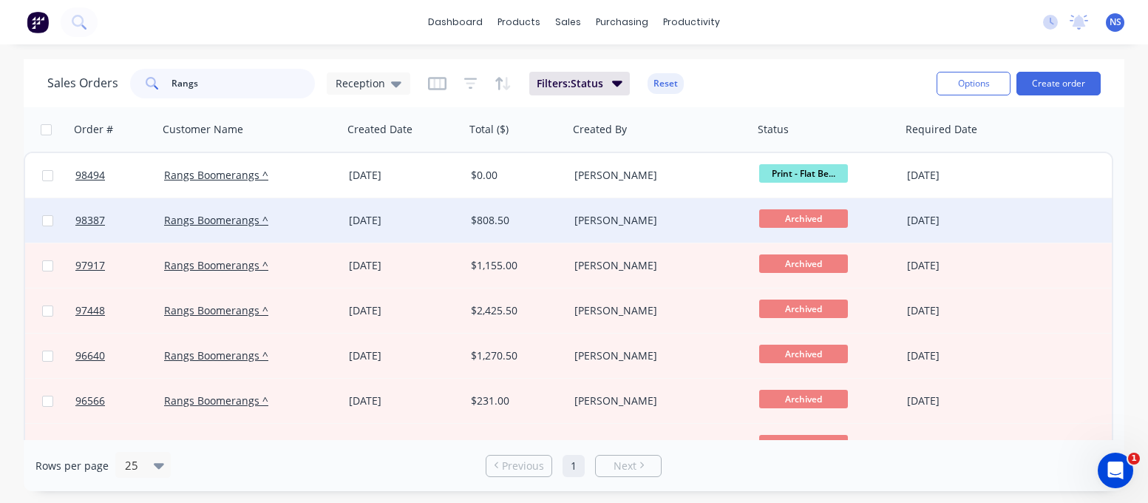
type input "4501182828"
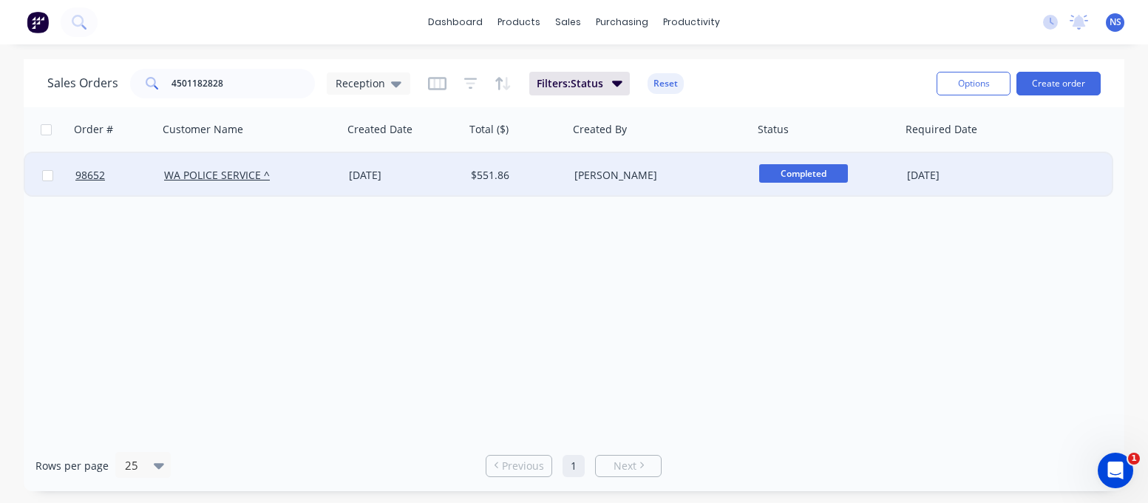
click at [310, 180] on div "WA POLICE SERVICE ^" at bounding box center [246, 175] width 164 height 15
